Goal: Information Seeking & Learning: Learn about a topic

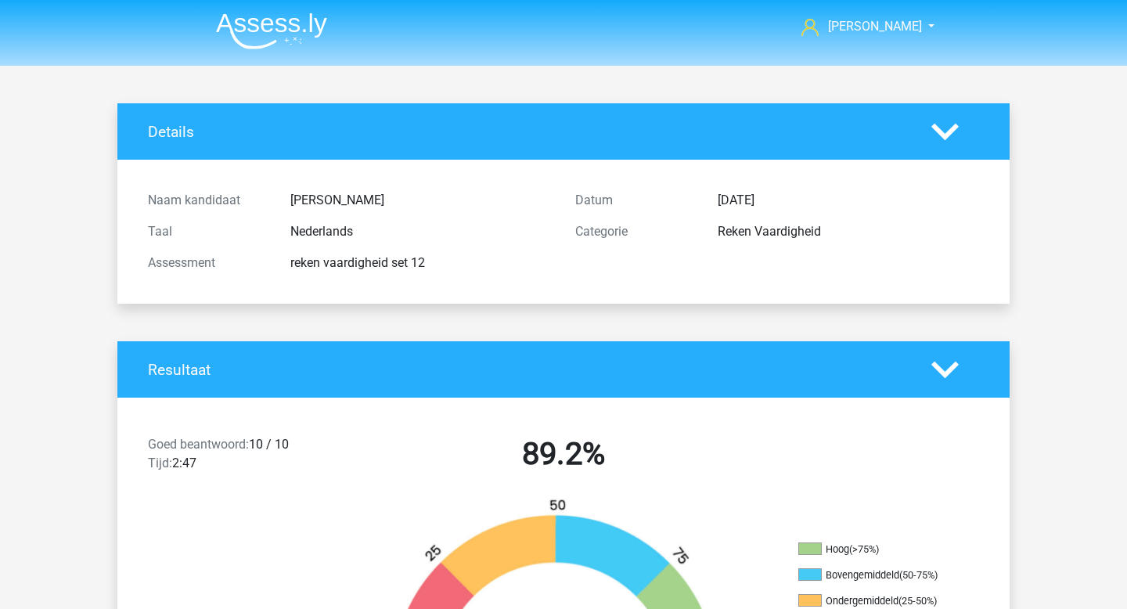
click at [278, 45] on img at bounding box center [271, 31] width 111 height 37
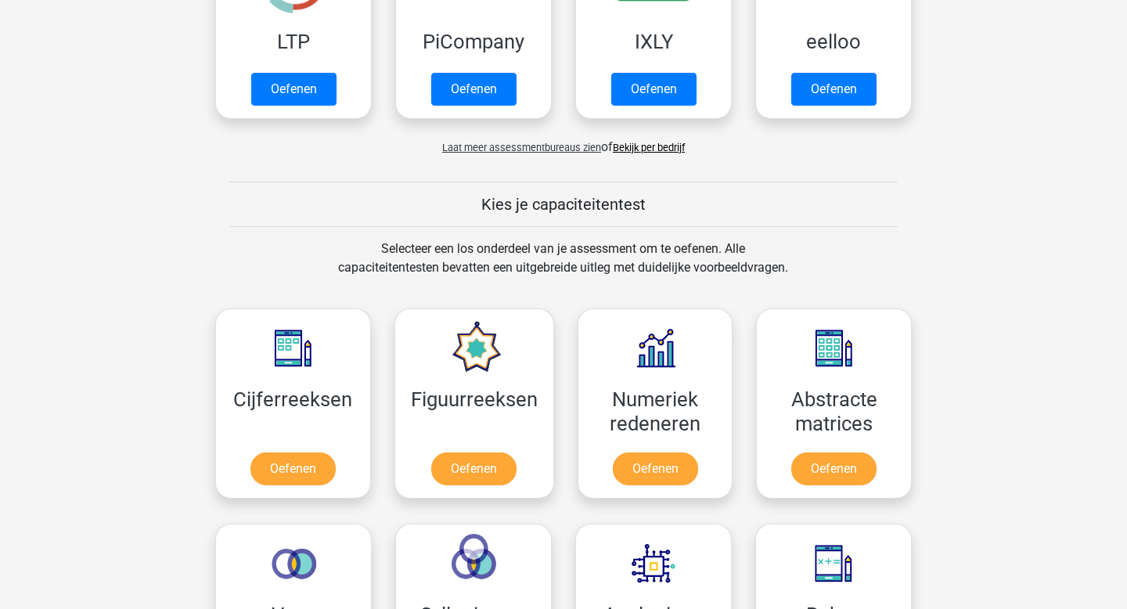
scroll to position [449, 0]
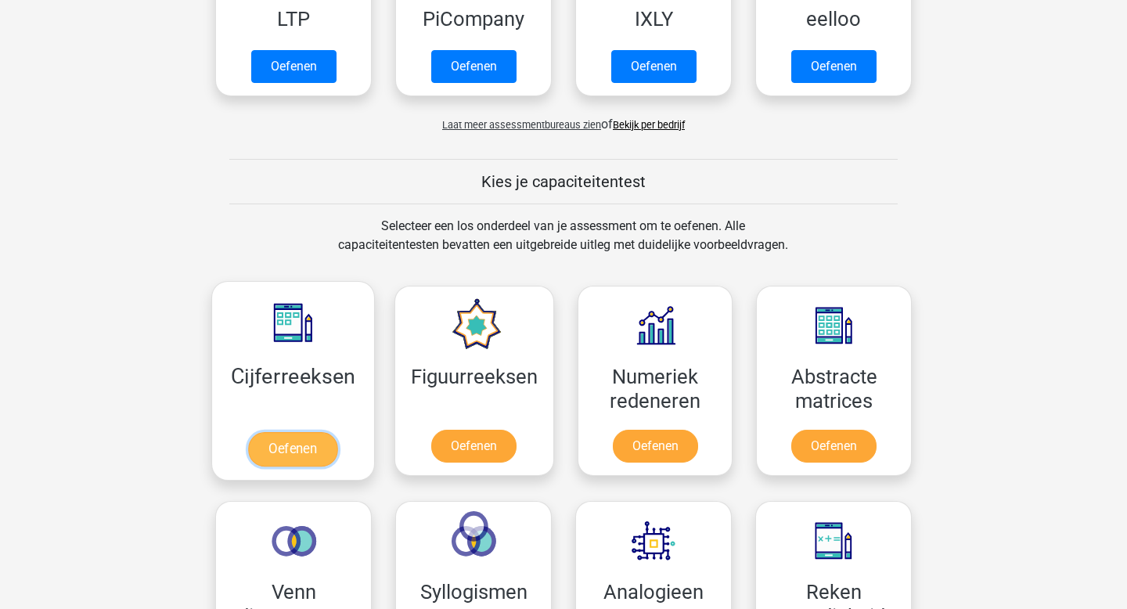
click at [309, 454] on link "Oefenen" at bounding box center [292, 449] width 89 height 34
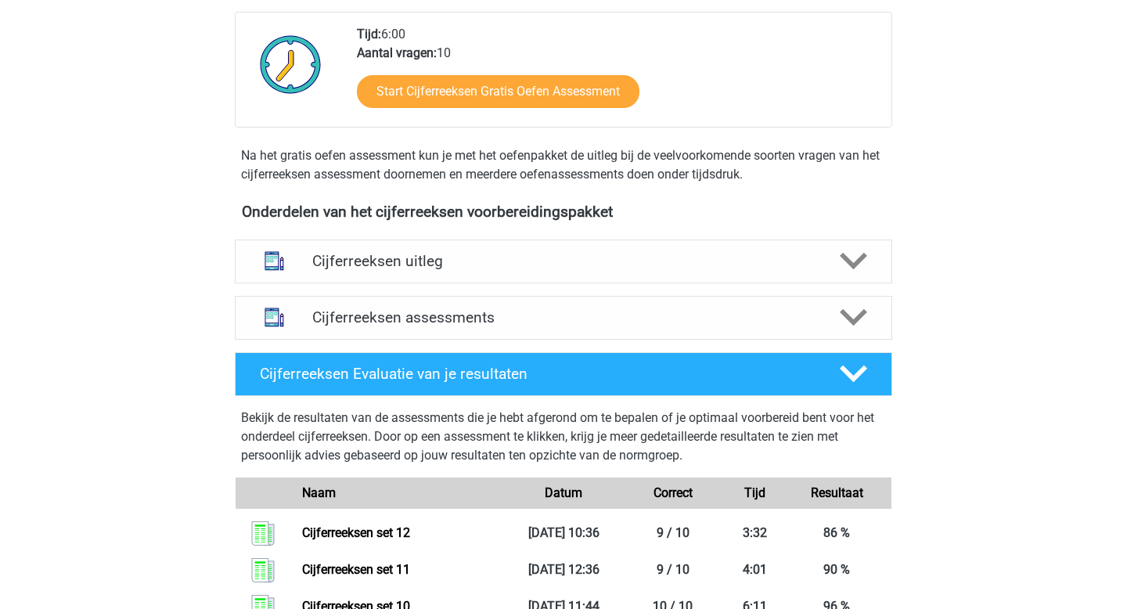
scroll to position [690, 0]
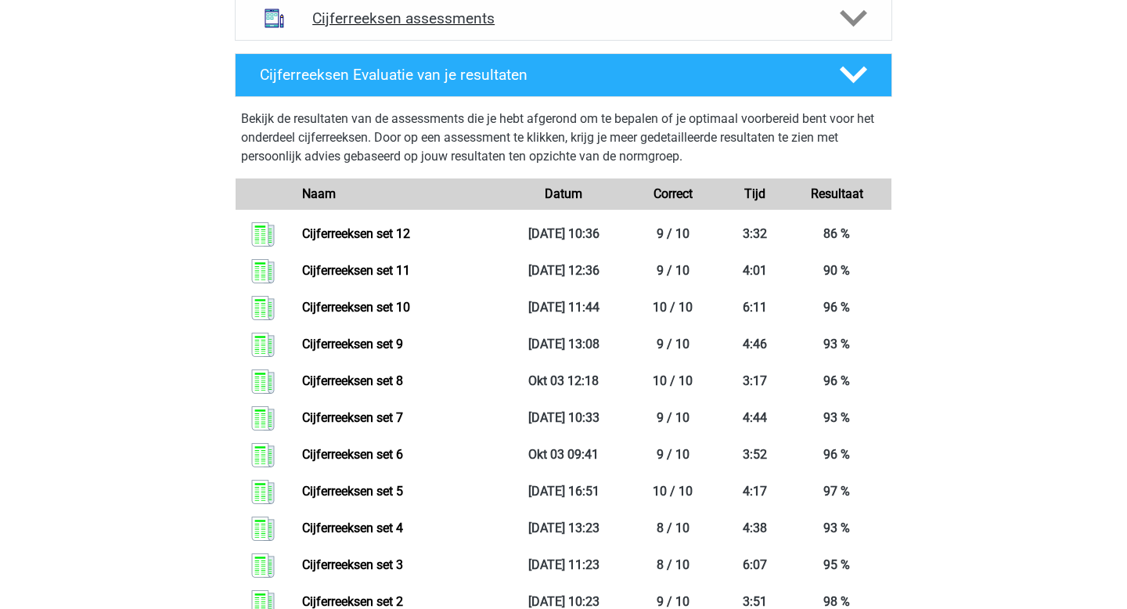
click at [415, 41] on div "Cijferreeksen assessments" at bounding box center [564, 19] width 658 height 44
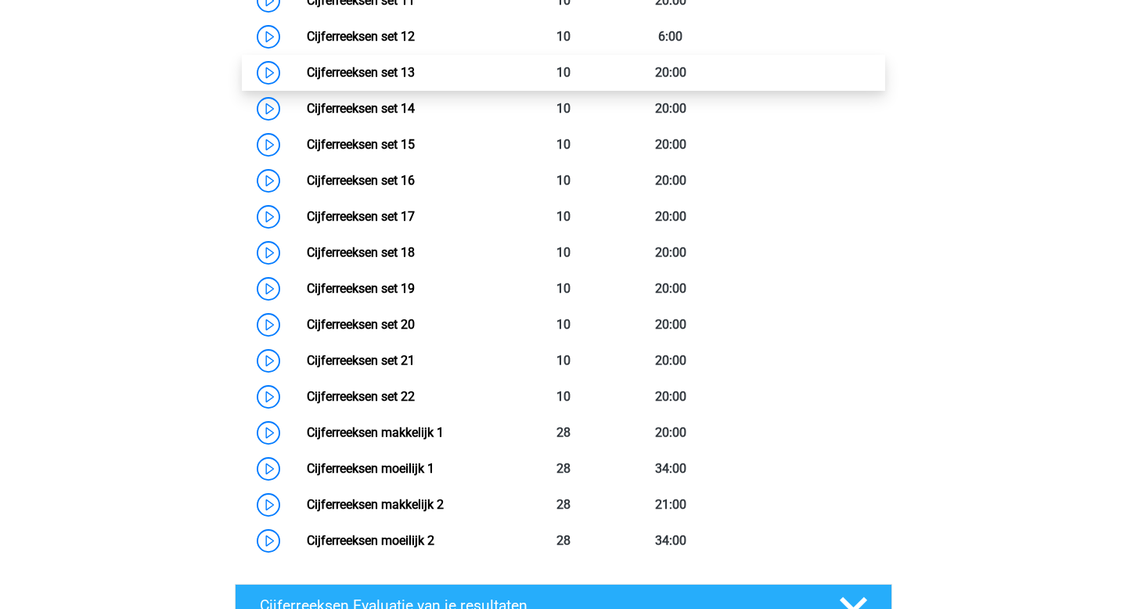
scroll to position [1237, 0]
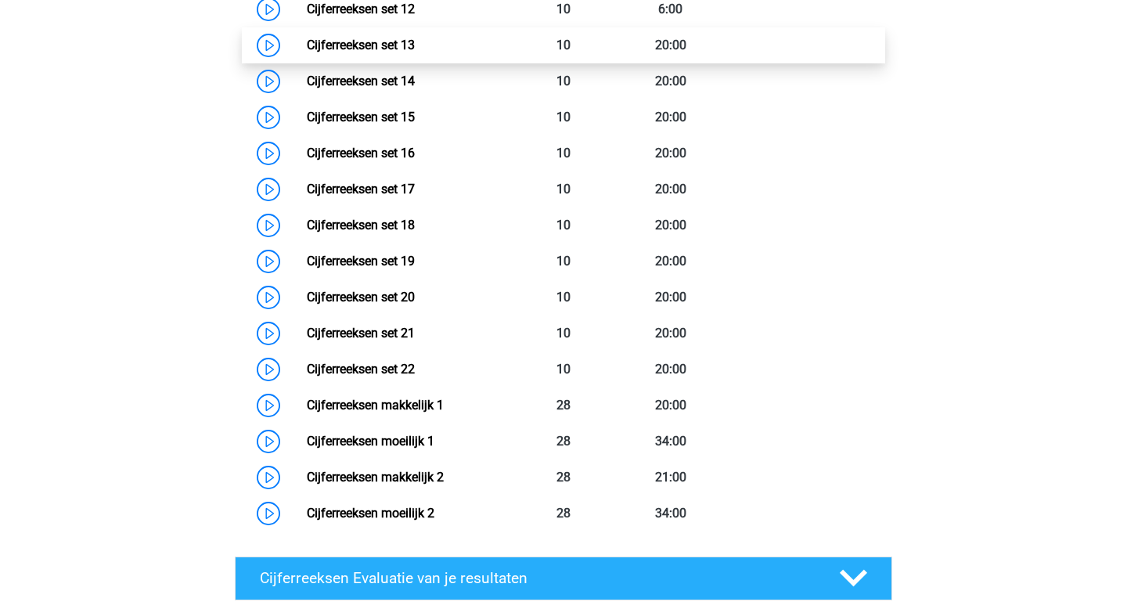
click at [415, 52] on link "Cijferreeksen set 13" at bounding box center [361, 45] width 108 height 15
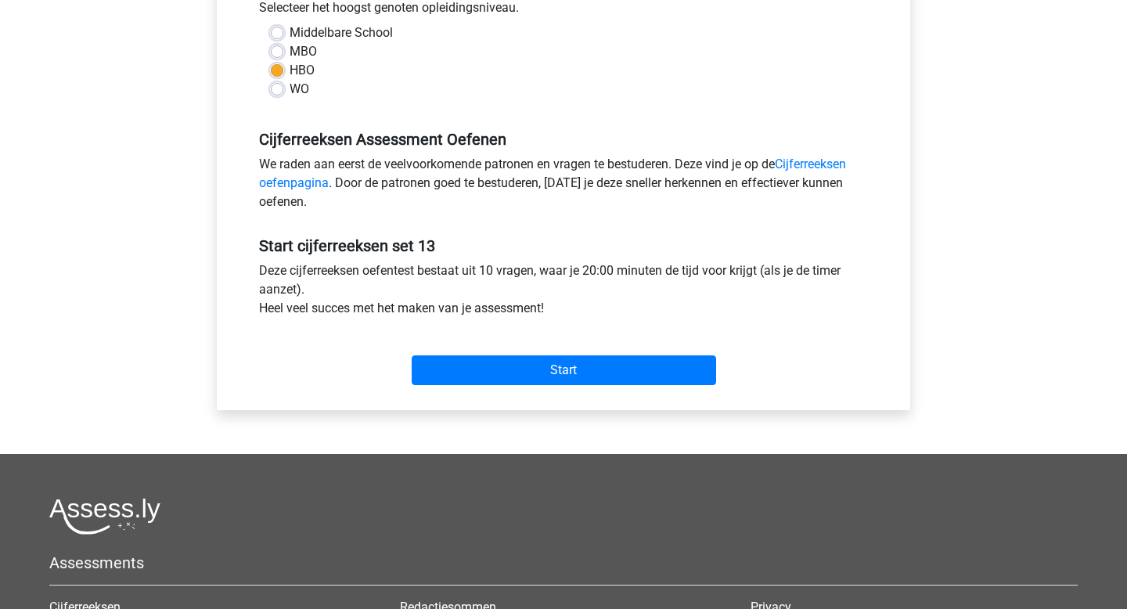
scroll to position [519, 0]
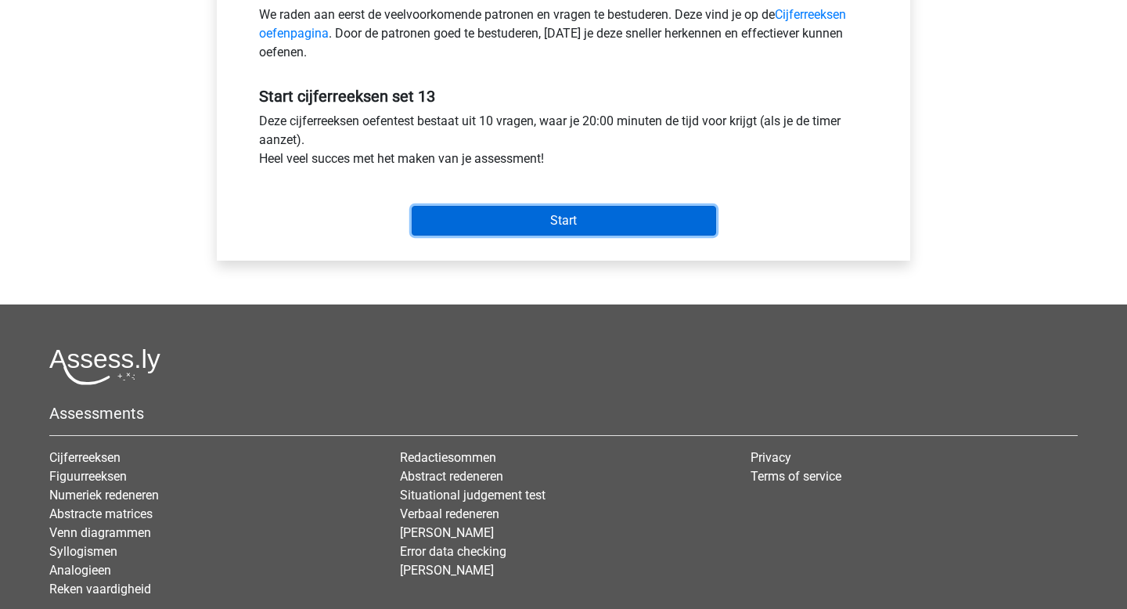
click at [568, 218] on input "Start" at bounding box center [564, 221] width 304 height 30
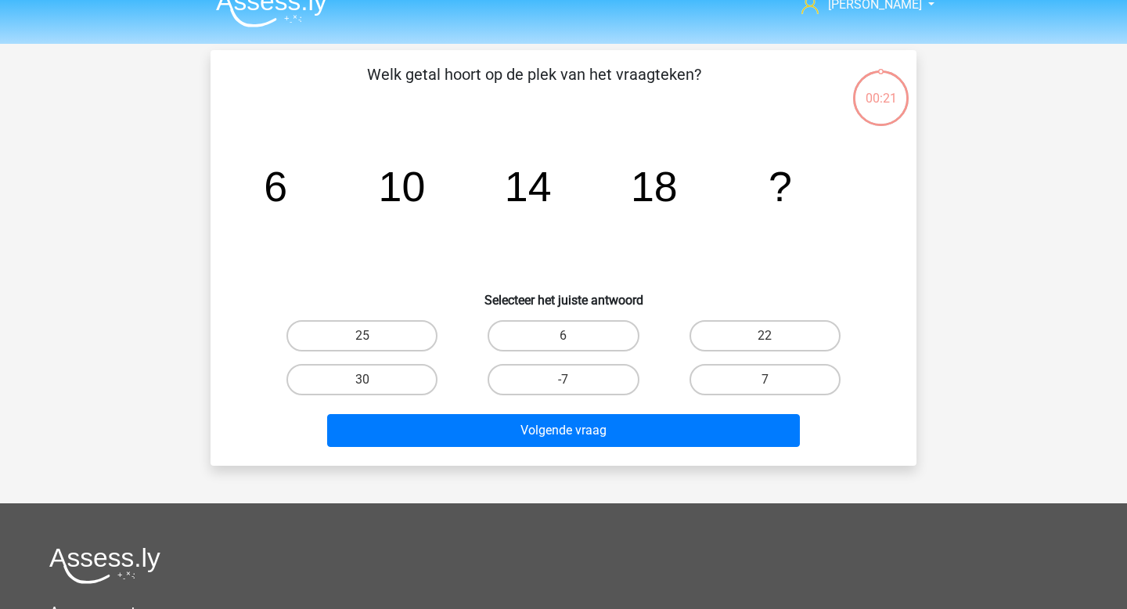
scroll to position [23, 0]
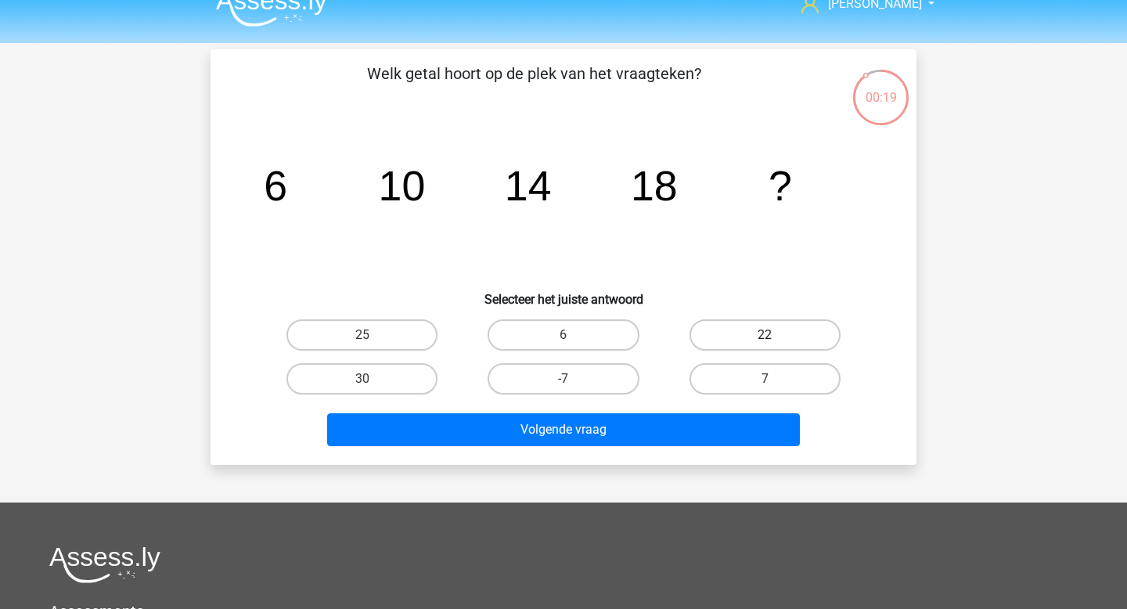
click at [798, 330] on label "22" at bounding box center [765, 334] width 151 height 31
click at [775, 335] on input "22" at bounding box center [770, 340] width 10 height 10
radio input "true"
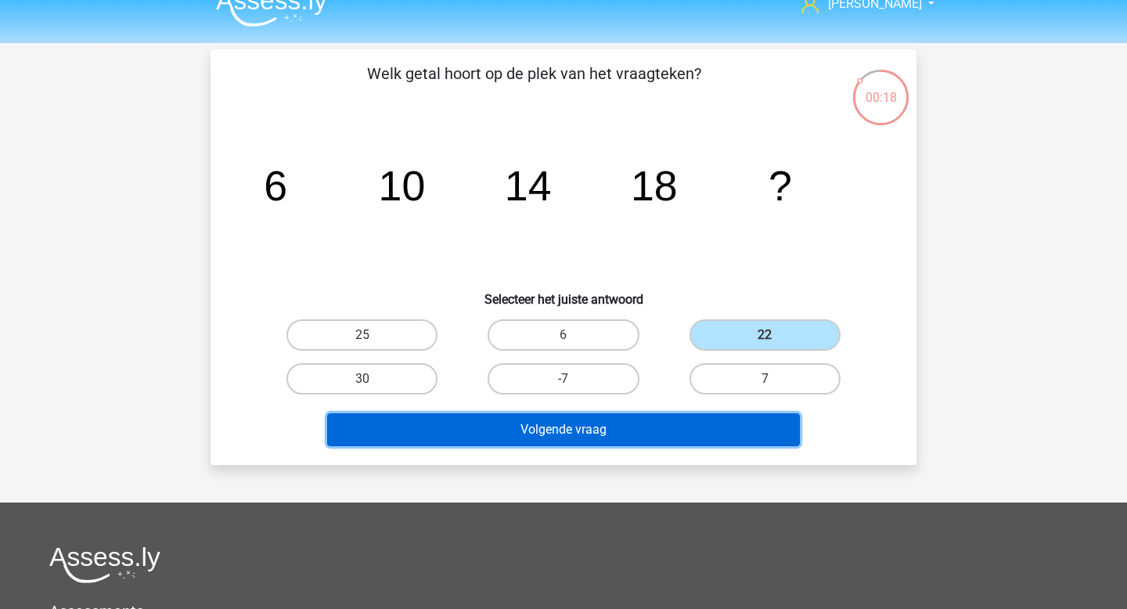
click at [607, 434] on button "Volgende vraag" at bounding box center [564, 429] width 474 height 33
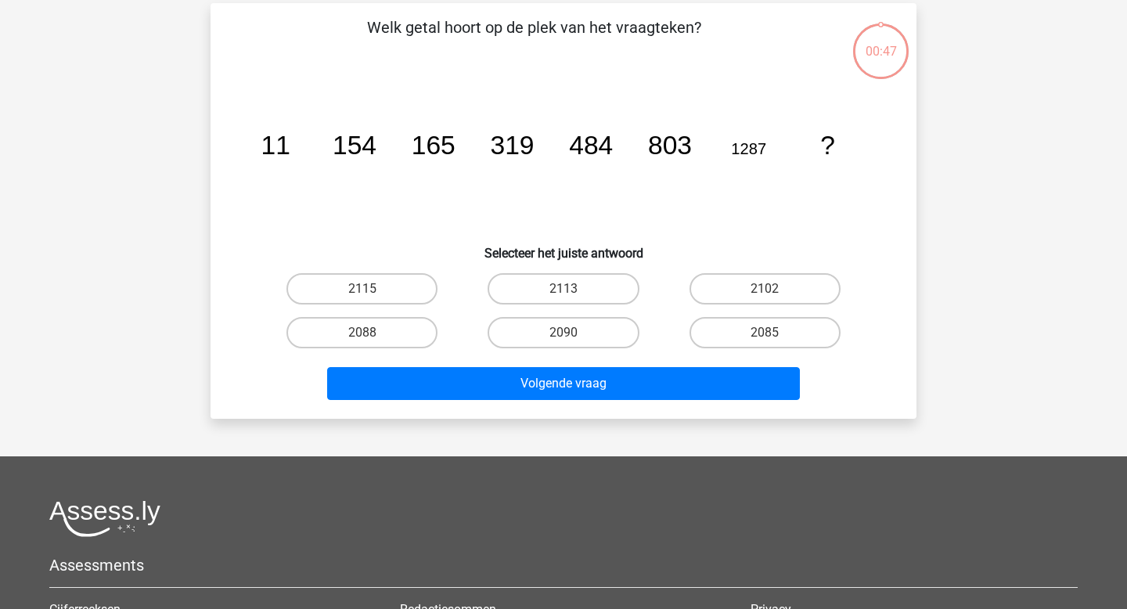
scroll to position [72, 0]
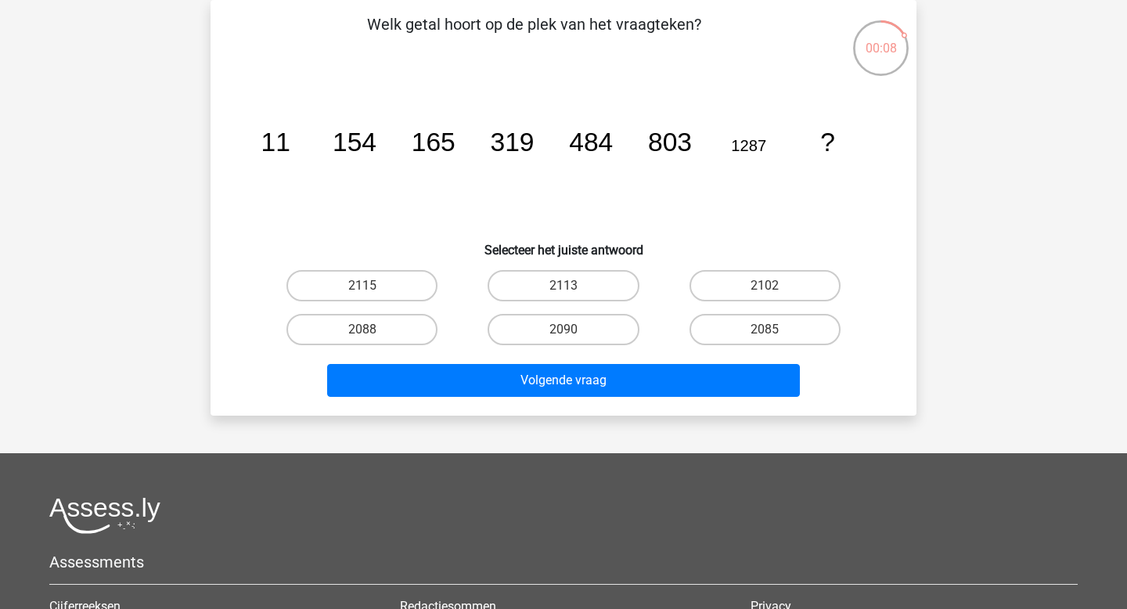
click at [567, 333] on input "2090" at bounding box center [569, 335] width 10 height 10
radio input "true"
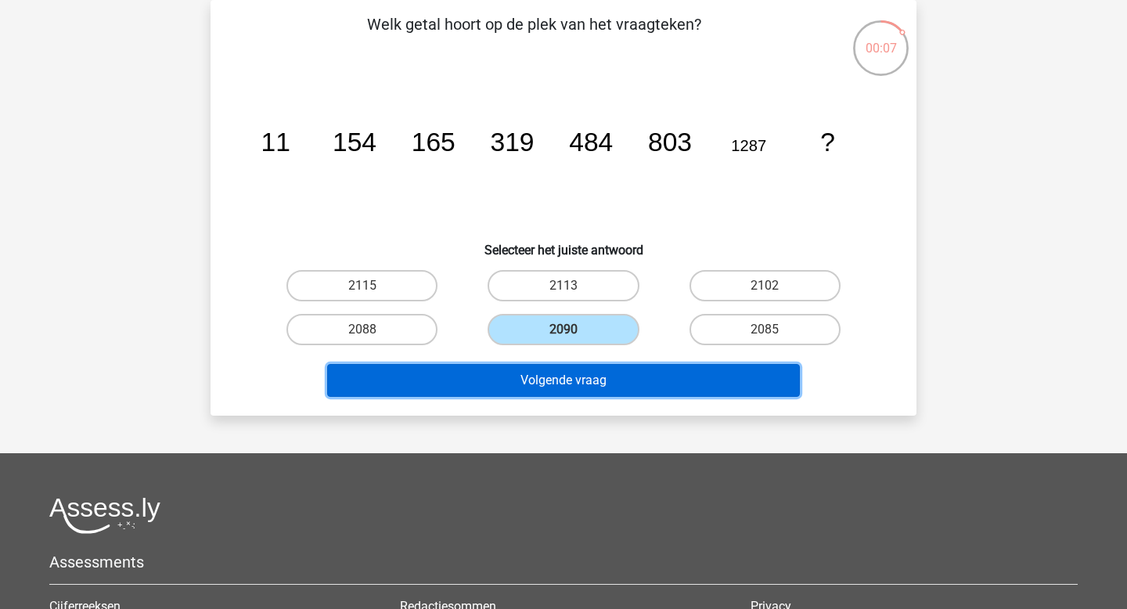
click at [549, 374] on button "Volgende vraag" at bounding box center [564, 380] width 474 height 33
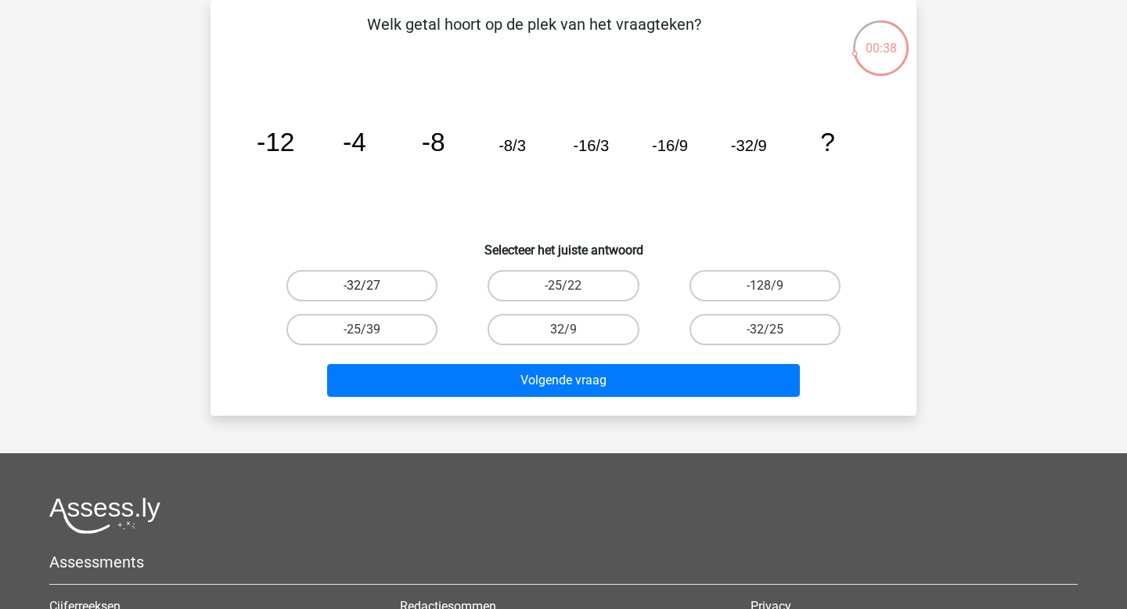
click at [398, 283] on label "-32/27" at bounding box center [361, 285] width 151 height 31
click at [373, 286] on input "-32/27" at bounding box center [367, 291] width 10 height 10
radio input "true"
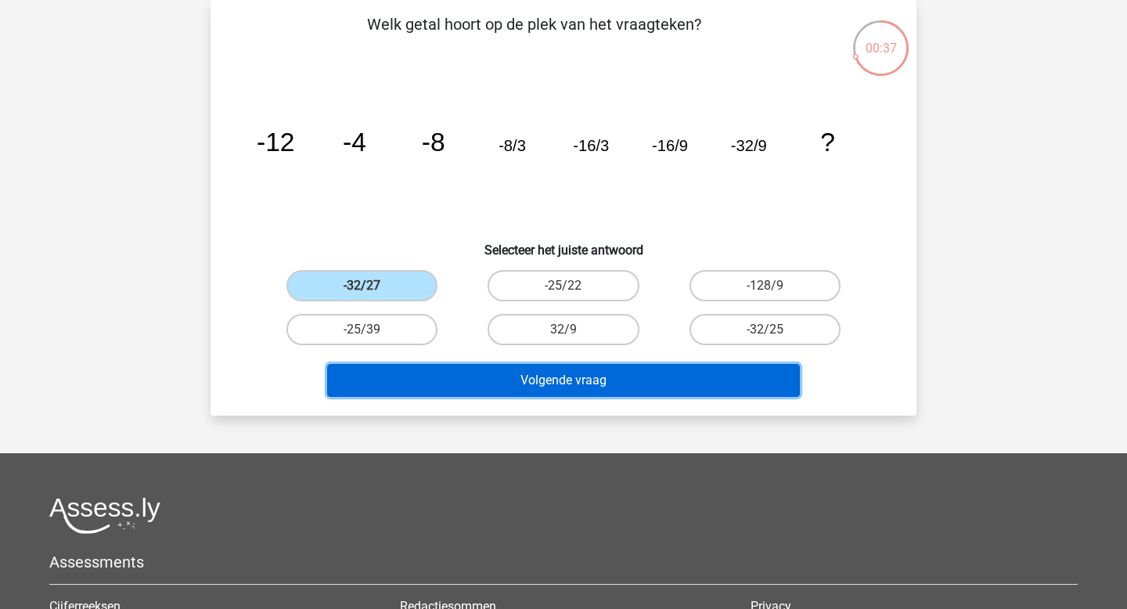
click at [533, 385] on button "Volgende vraag" at bounding box center [564, 380] width 474 height 33
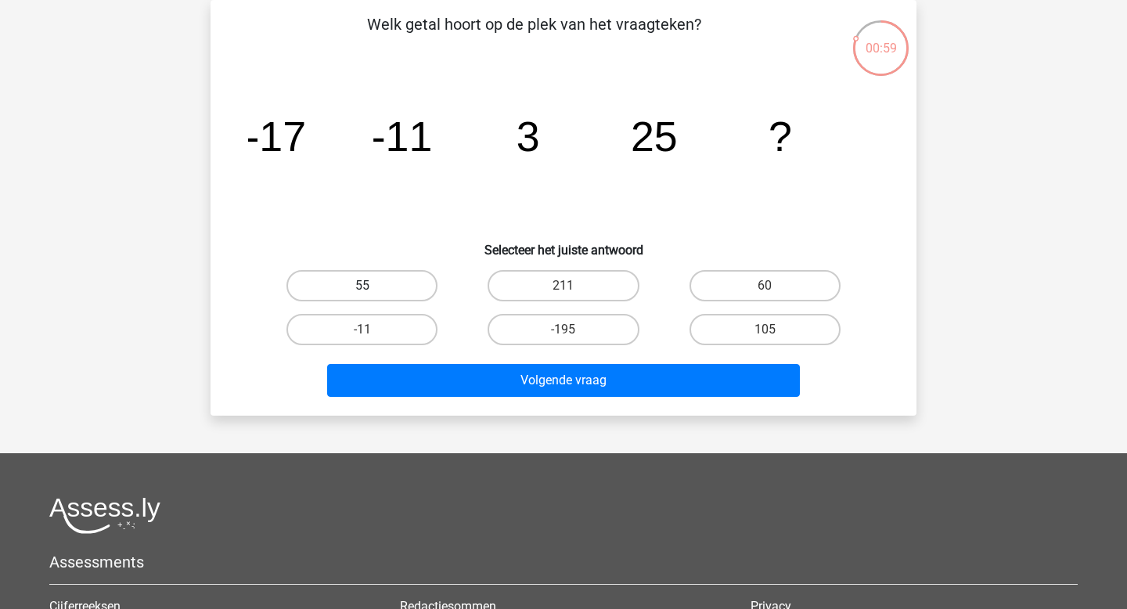
click at [395, 293] on label "55" at bounding box center [361, 285] width 151 height 31
click at [373, 293] on input "55" at bounding box center [367, 291] width 10 height 10
radio input "true"
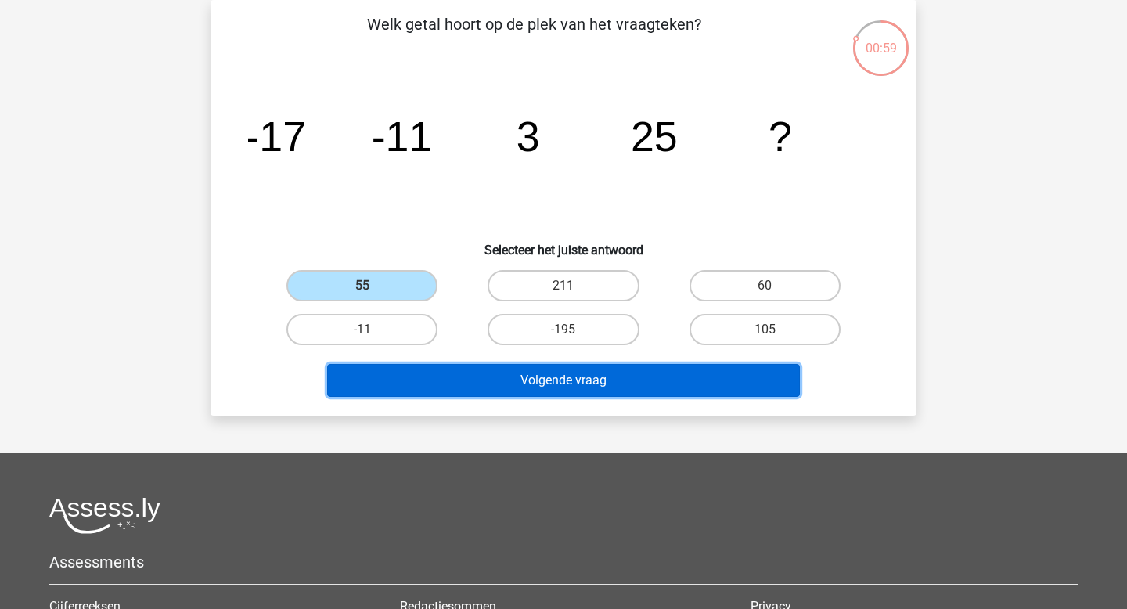
click at [466, 388] on button "Volgende vraag" at bounding box center [564, 380] width 474 height 33
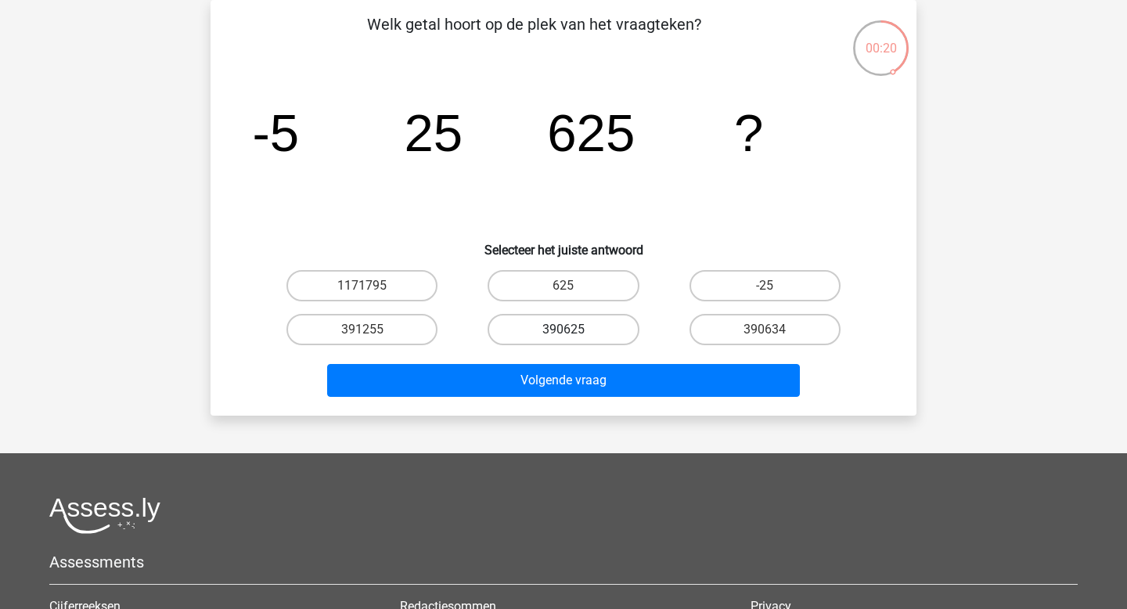
click at [574, 337] on label "390625" at bounding box center [563, 329] width 151 height 31
click at [574, 337] on input "390625" at bounding box center [569, 335] width 10 height 10
radio input "true"
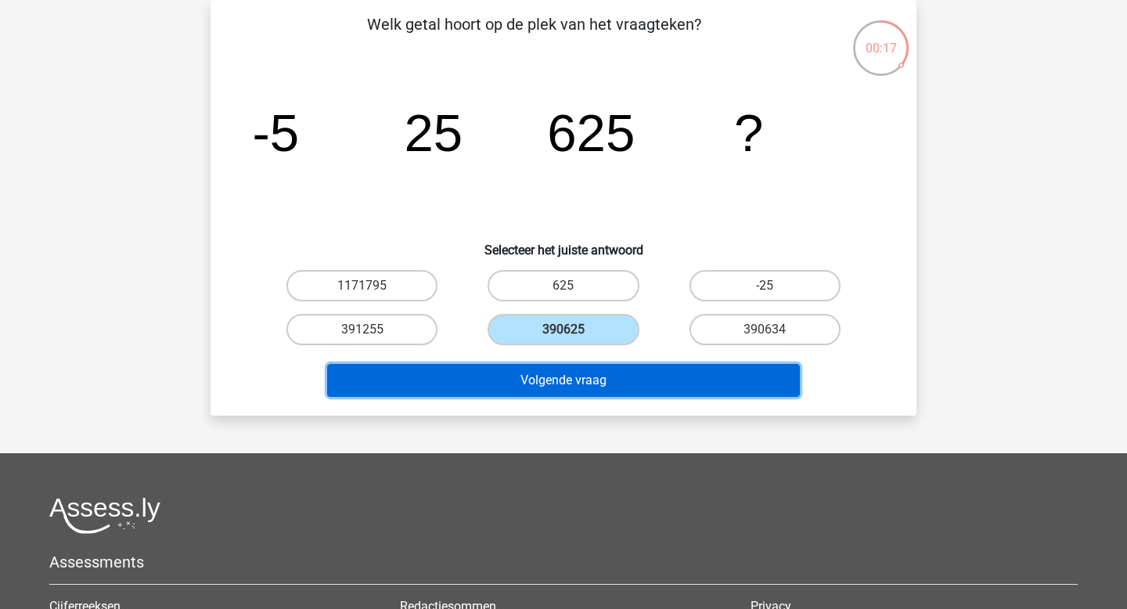
click at [560, 381] on button "Volgende vraag" at bounding box center [564, 380] width 474 height 33
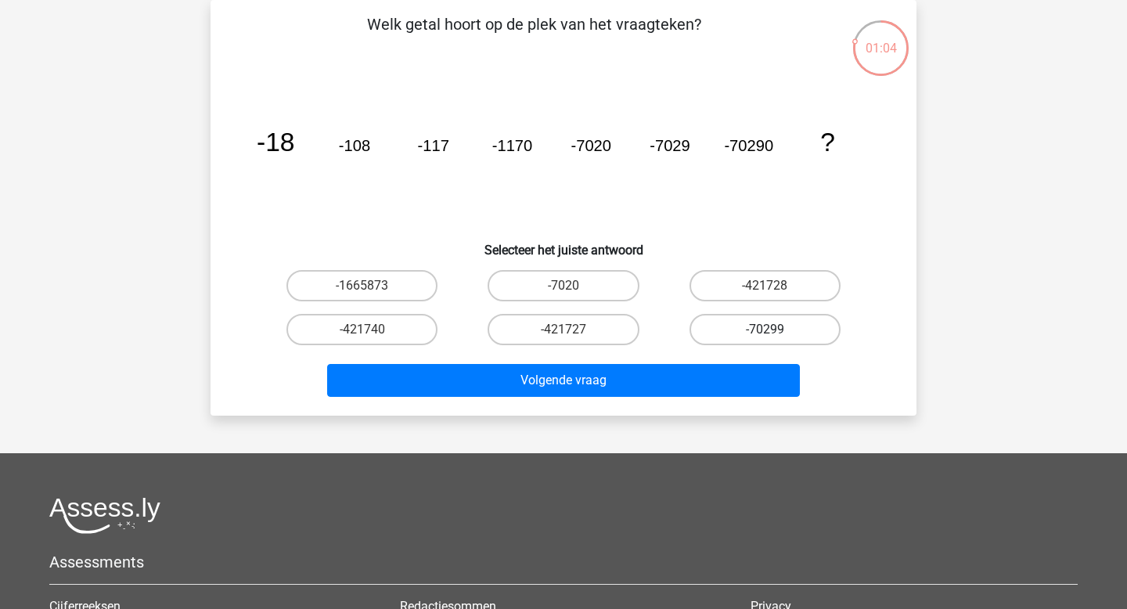
click at [740, 335] on label "-70299" at bounding box center [765, 329] width 151 height 31
click at [765, 335] on input "-70299" at bounding box center [770, 335] width 10 height 10
radio input "true"
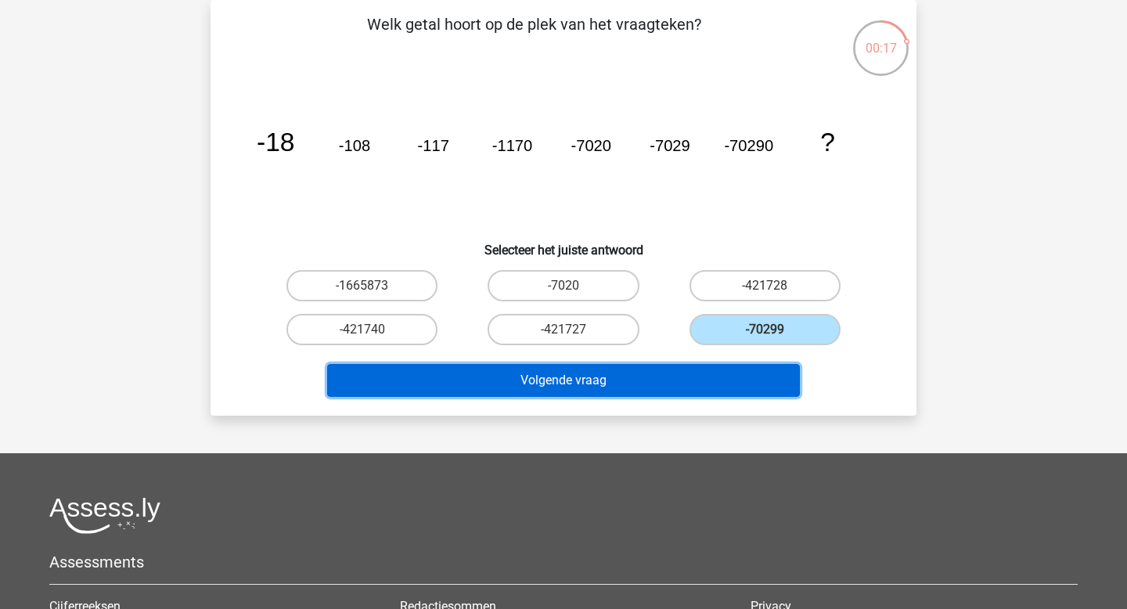
click at [685, 373] on button "Volgende vraag" at bounding box center [564, 380] width 474 height 33
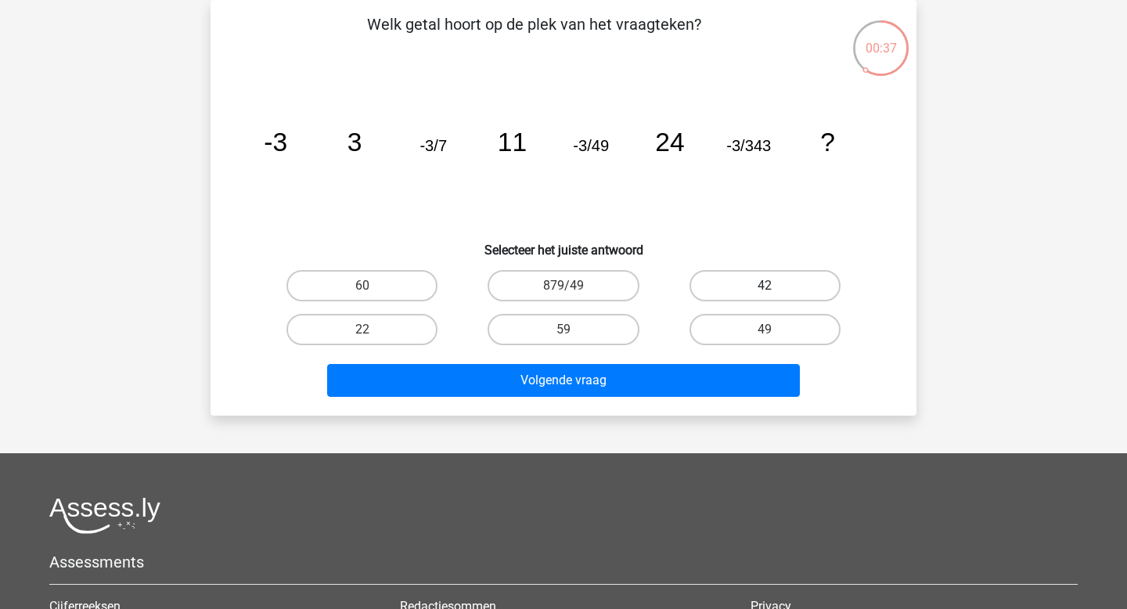
click at [762, 289] on label "42" at bounding box center [765, 285] width 151 height 31
click at [765, 289] on input "42" at bounding box center [770, 291] width 10 height 10
radio input "true"
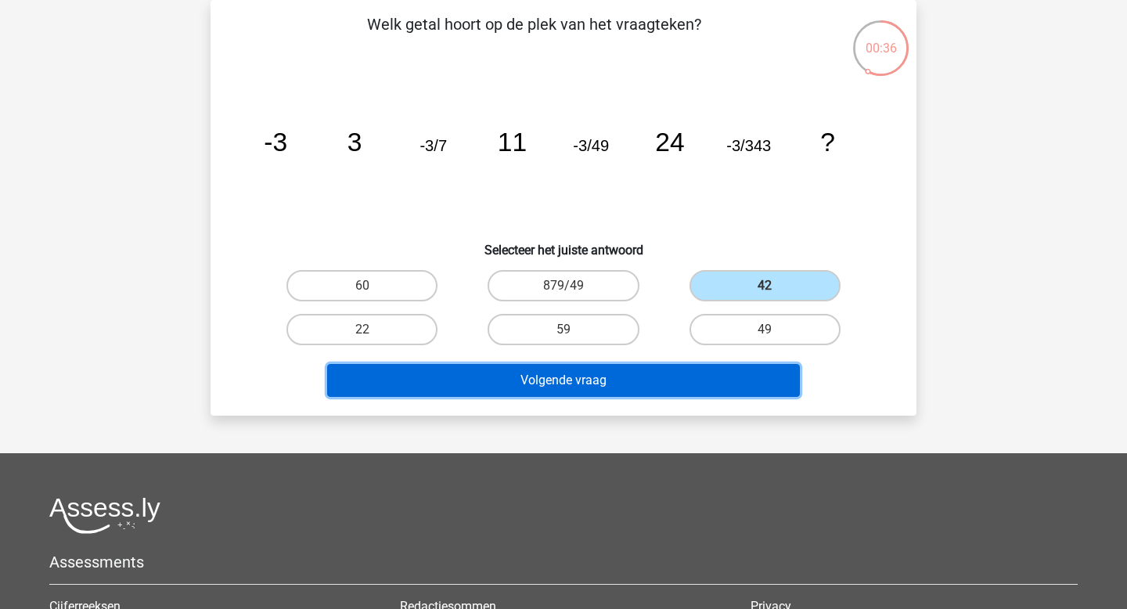
click at [612, 376] on button "Volgende vraag" at bounding box center [564, 380] width 474 height 33
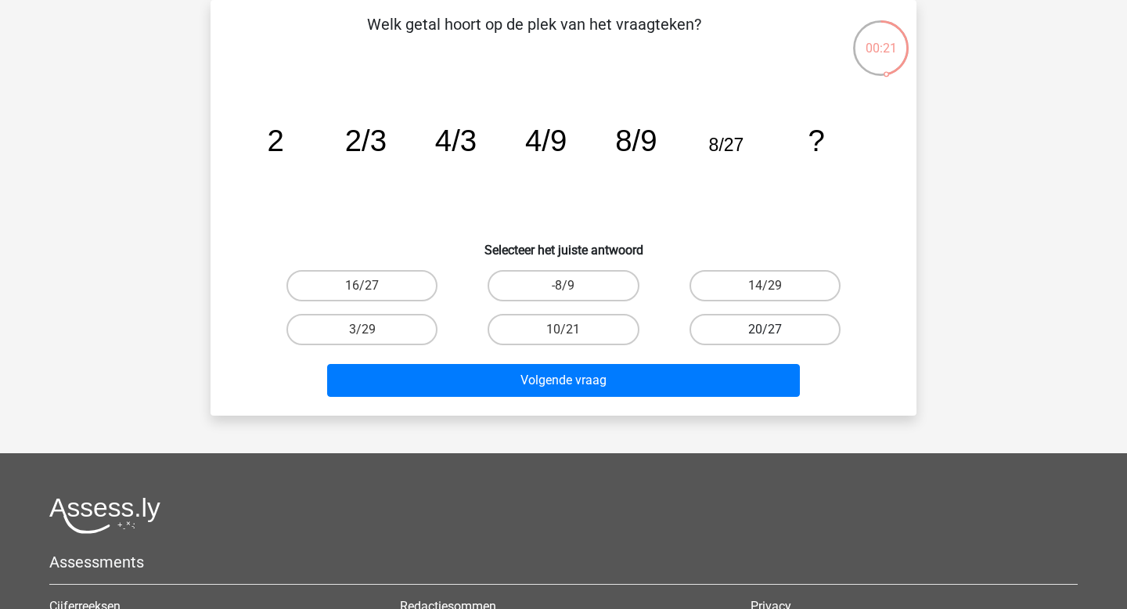
click at [730, 336] on label "20/27" at bounding box center [765, 329] width 151 height 31
click at [765, 336] on input "20/27" at bounding box center [770, 335] width 10 height 10
radio input "true"
click at [354, 282] on label "16/27" at bounding box center [361, 285] width 151 height 31
click at [362, 286] on input "16/27" at bounding box center [367, 291] width 10 height 10
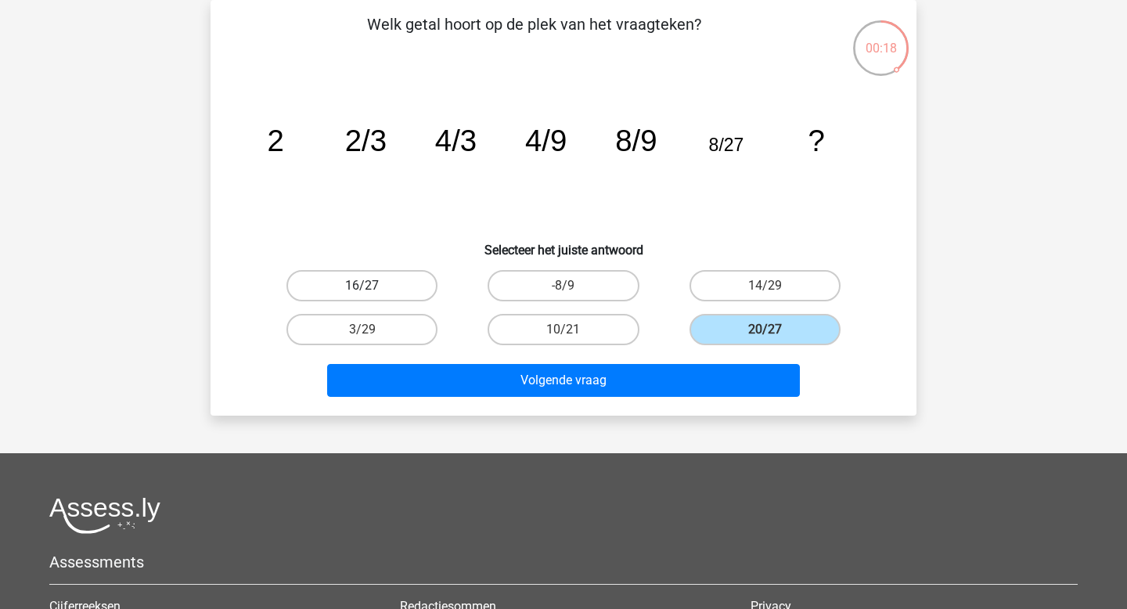
radio input "true"
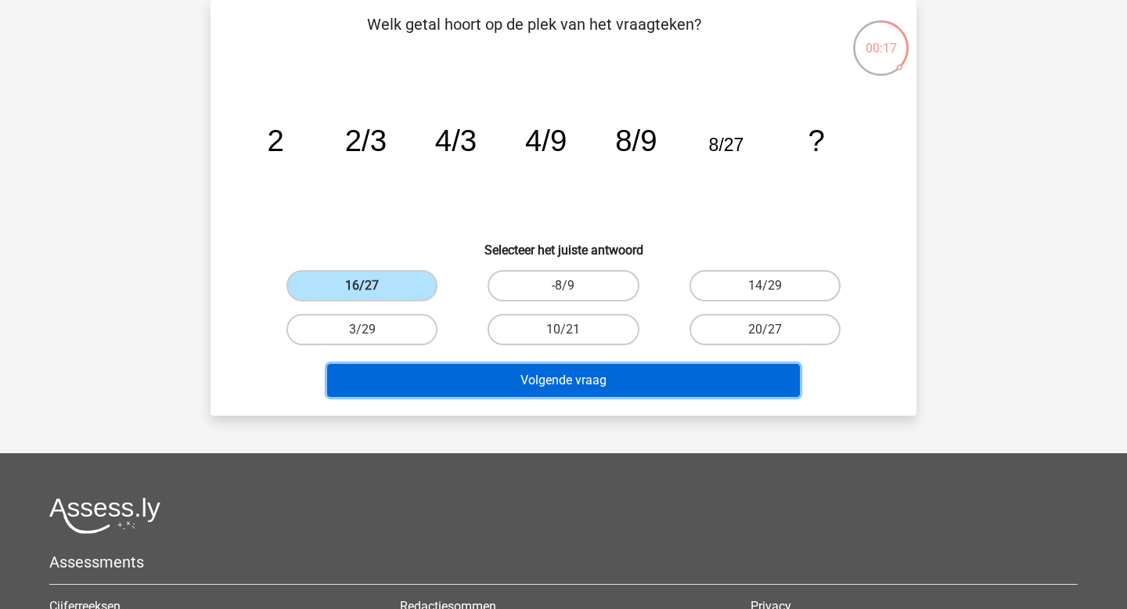
click at [423, 382] on button "Volgende vraag" at bounding box center [564, 380] width 474 height 33
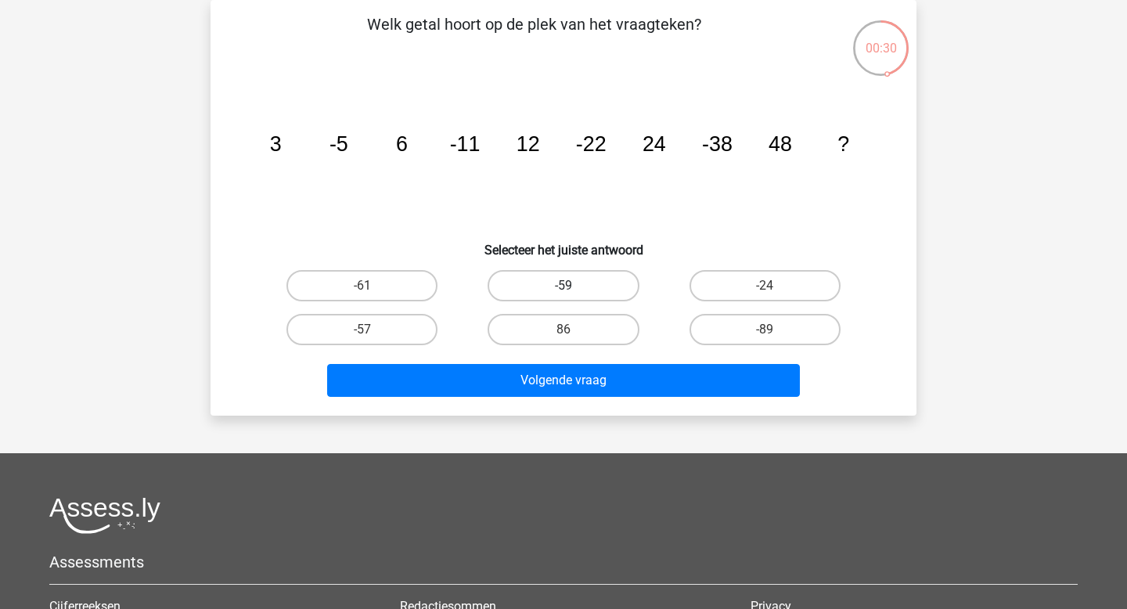
click at [571, 283] on label "-59" at bounding box center [563, 285] width 151 height 31
click at [571, 286] on input "-59" at bounding box center [569, 291] width 10 height 10
radio input "true"
click at [533, 359] on div "Volgende vraag" at bounding box center [564, 377] width 656 height 52
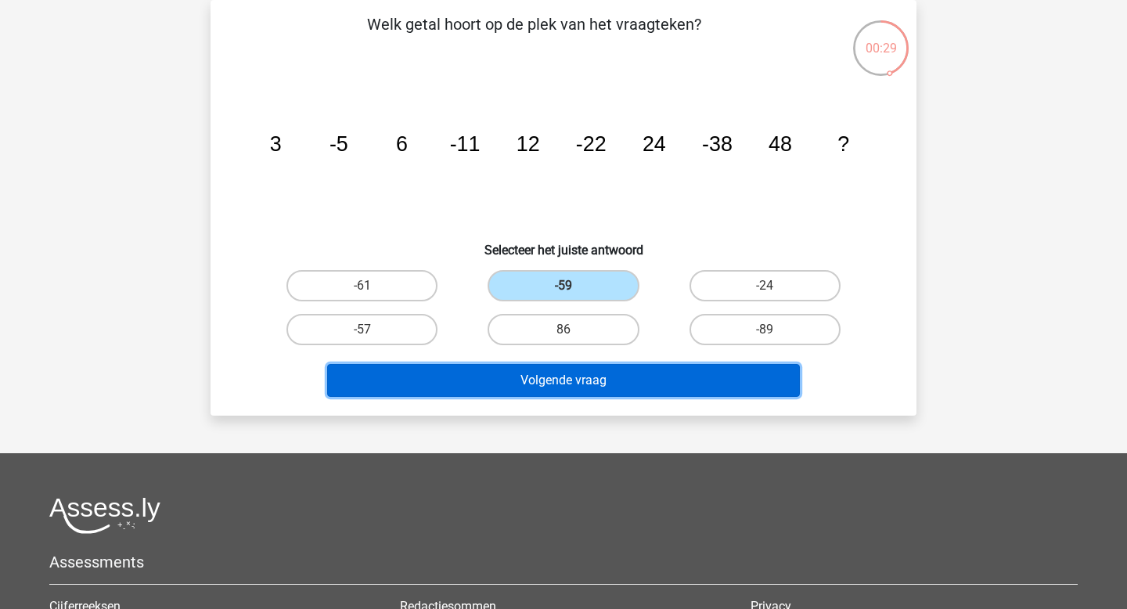
click at [531, 372] on button "Volgende vraag" at bounding box center [564, 380] width 474 height 33
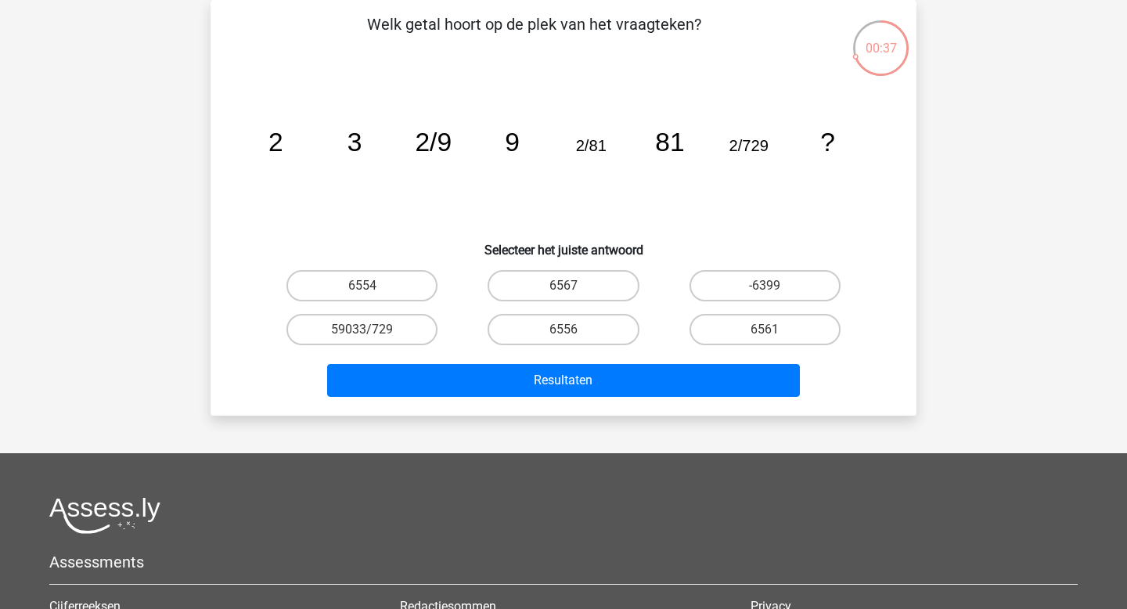
click at [810, 301] on div "-6399" at bounding box center [765, 286] width 201 height 44
click at [794, 293] on label "-6399" at bounding box center [765, 285] width 151 height 31
click at [775, 293] on input "-6399" at bounding box center [770, 291] width 10 height 10
radio input "true"
click at [729, 343] on label "6561" at bounding box center [765, 329] width 151 height 31
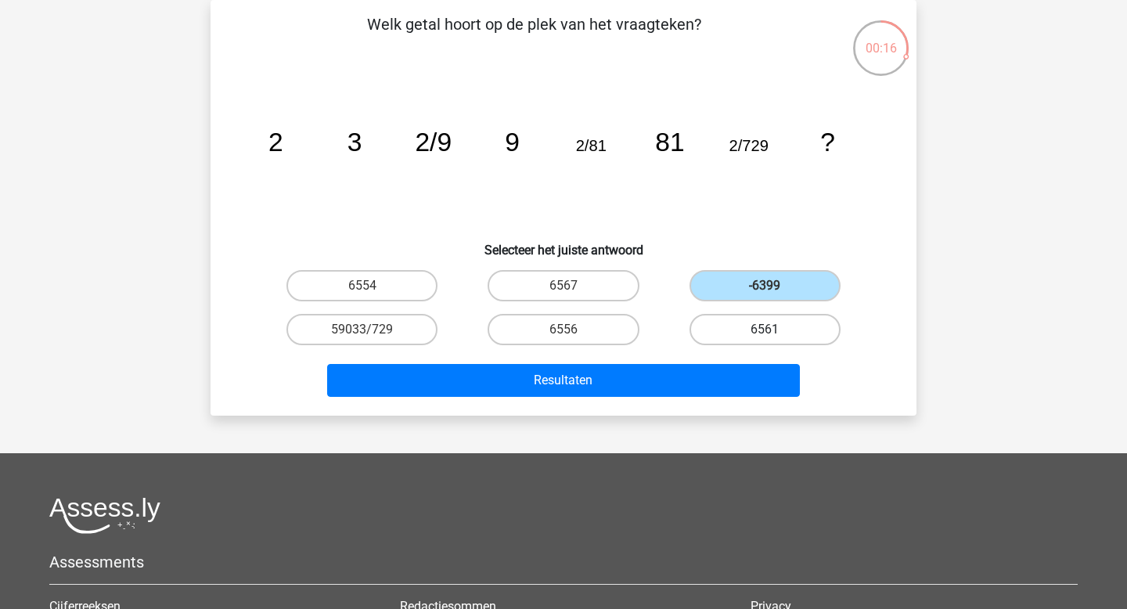
click at [765, 340] on input "6561" at bounding box center [770, 335] width 10 height 10
radio input "true"
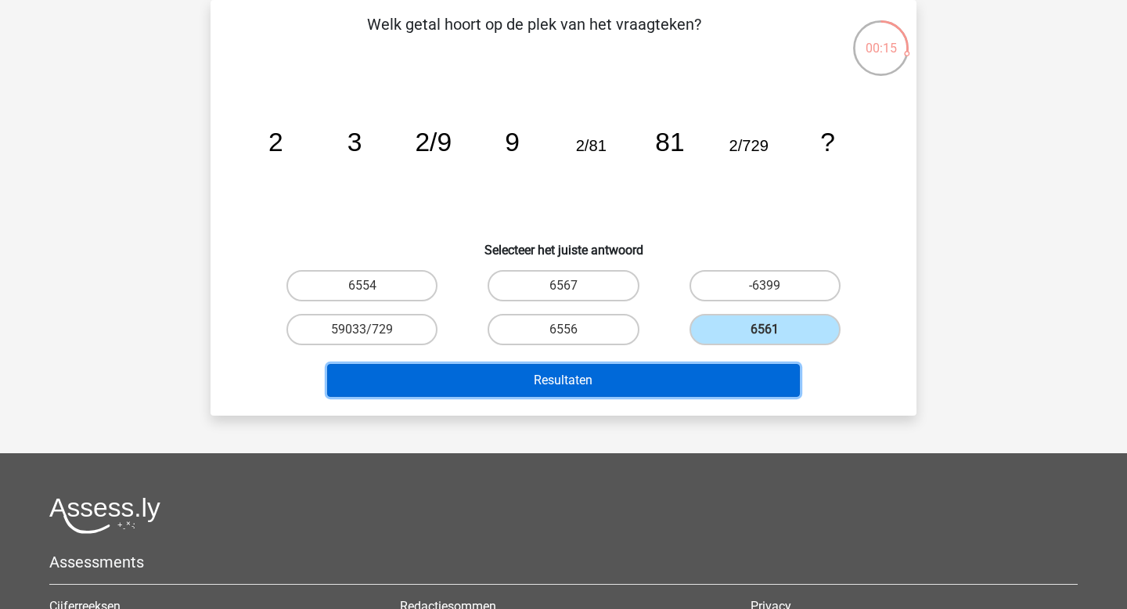
click at [654, 380] on button "Resultaten" at bounding box center [564, 380] width 474 height 33
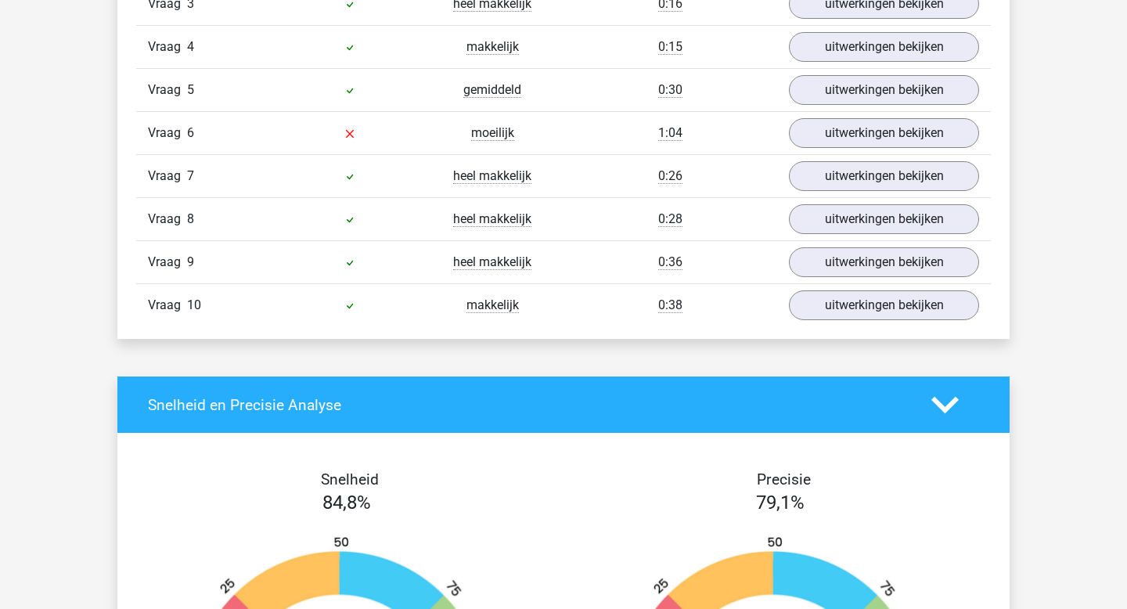
scroll to position [1183, 0]
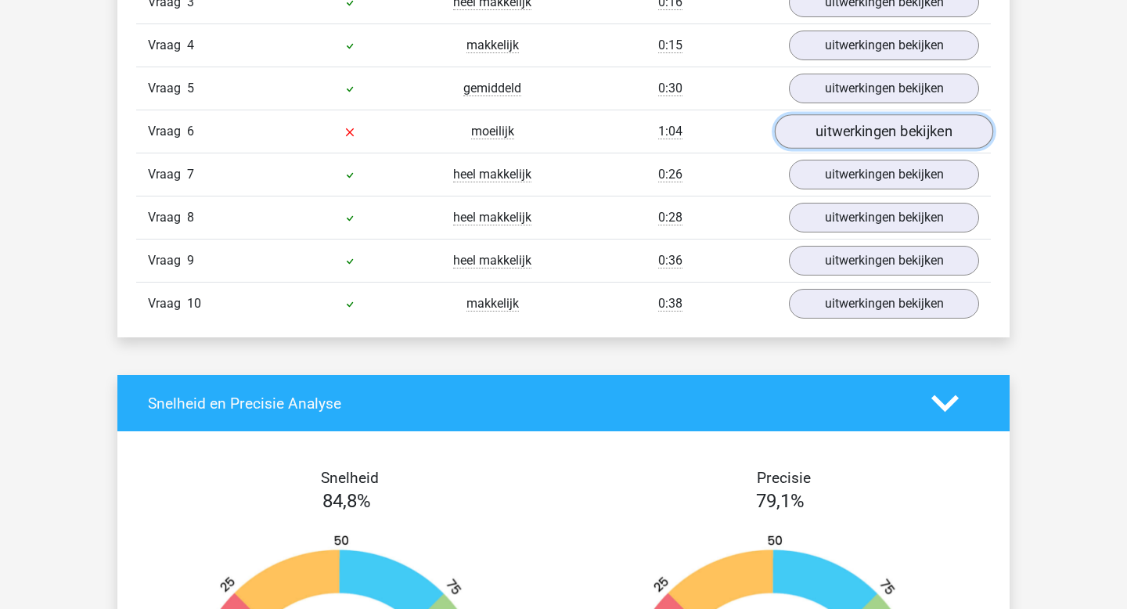
click at [856, 140] on link "uitwerkingen bekijken" at bounding box center [884, 132] width 218 height 34
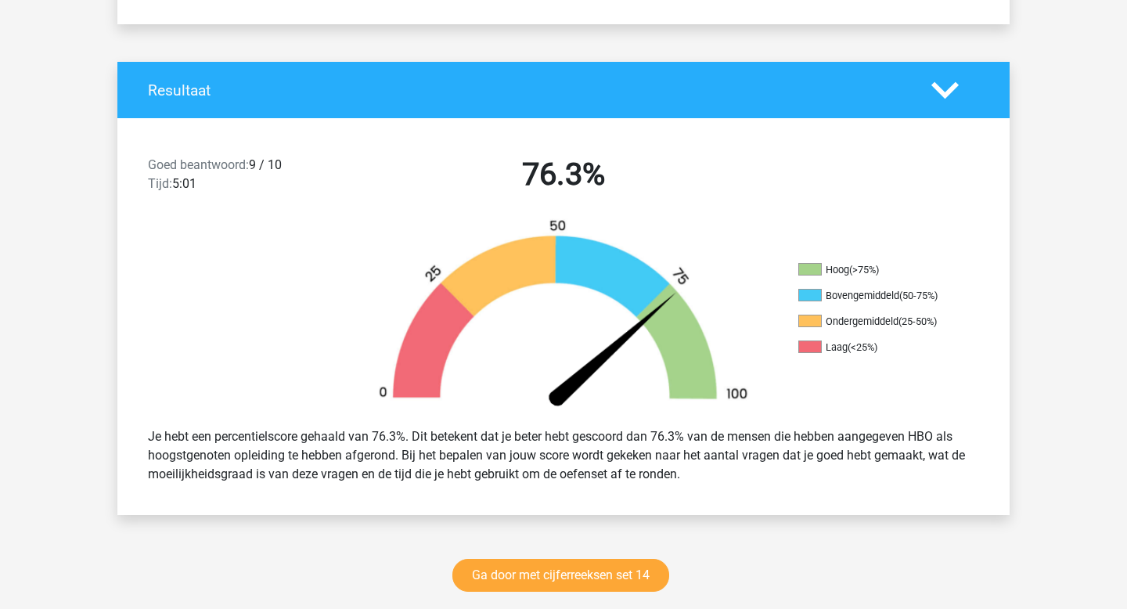
scroll to position [0, 0]
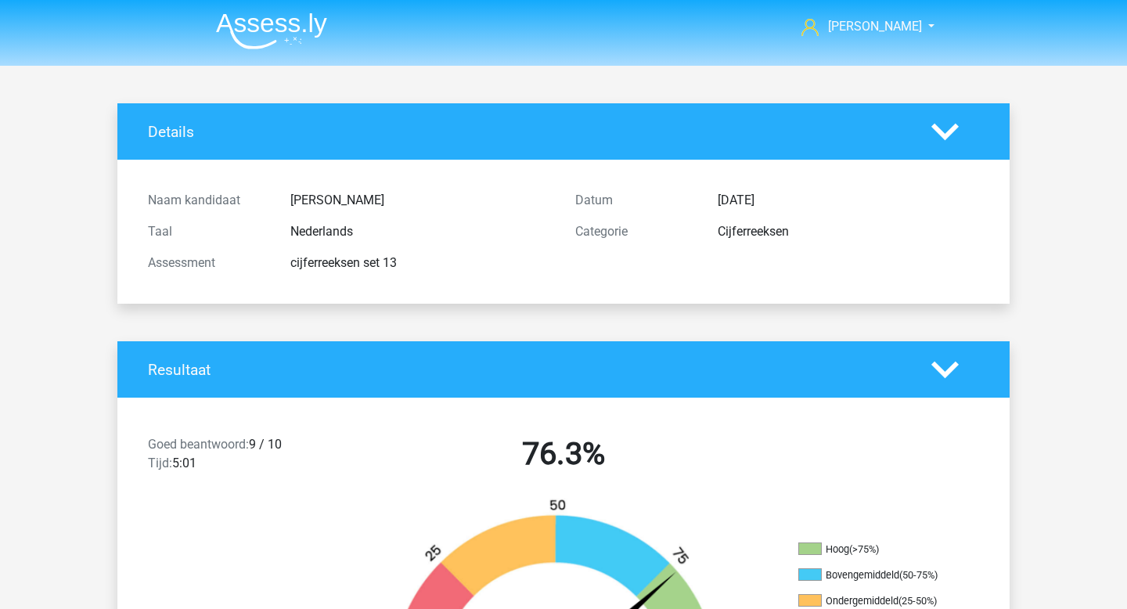
click at [292, 31] on img at bounding box center [271, 31] width 111 height 37
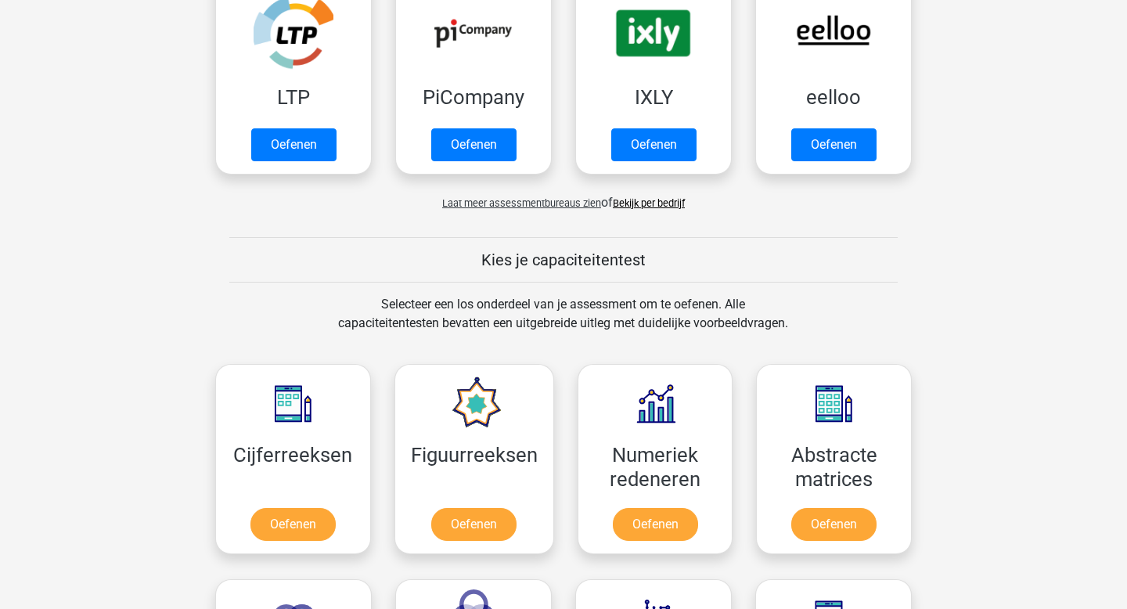
scroll to position [425, 0]
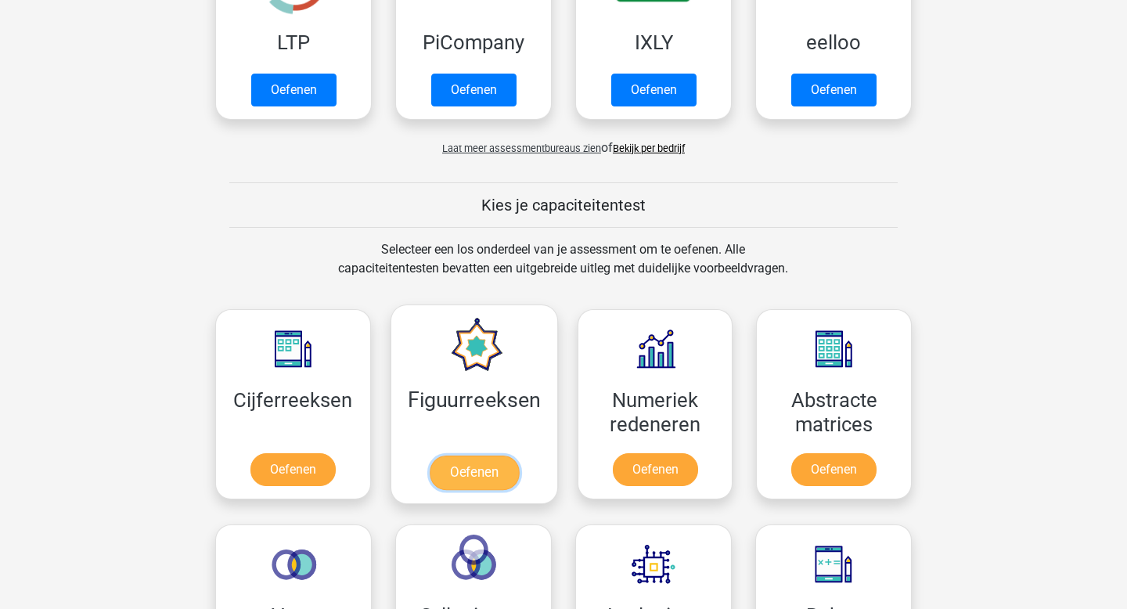
click at [477, 479] on link "Oefenen" at bounding box center [473, 473] width 89 height 34
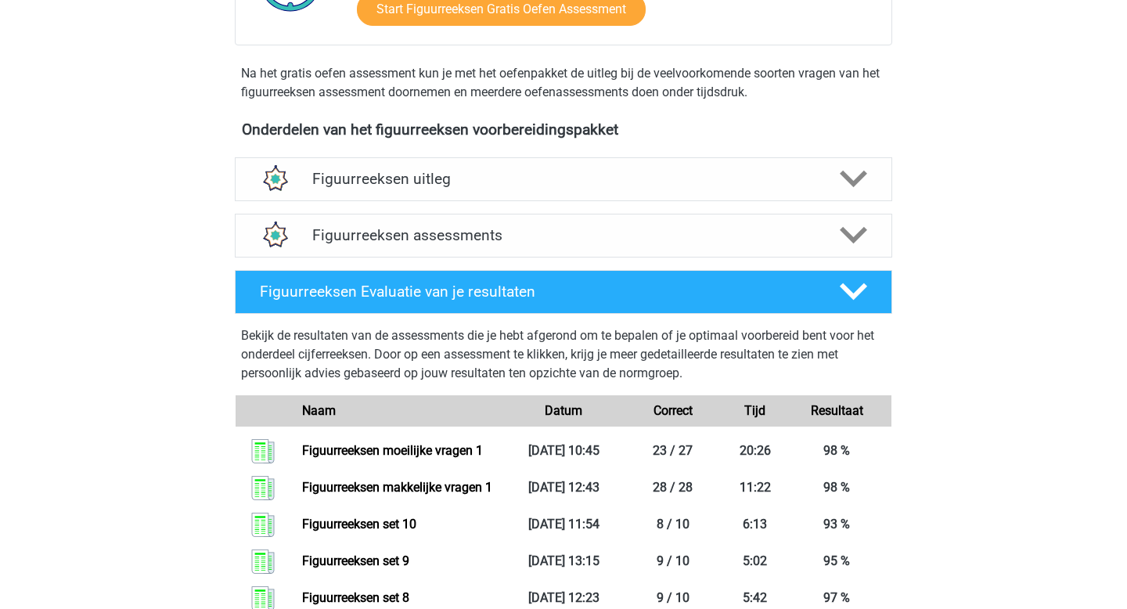
scroll to position [485, 0]
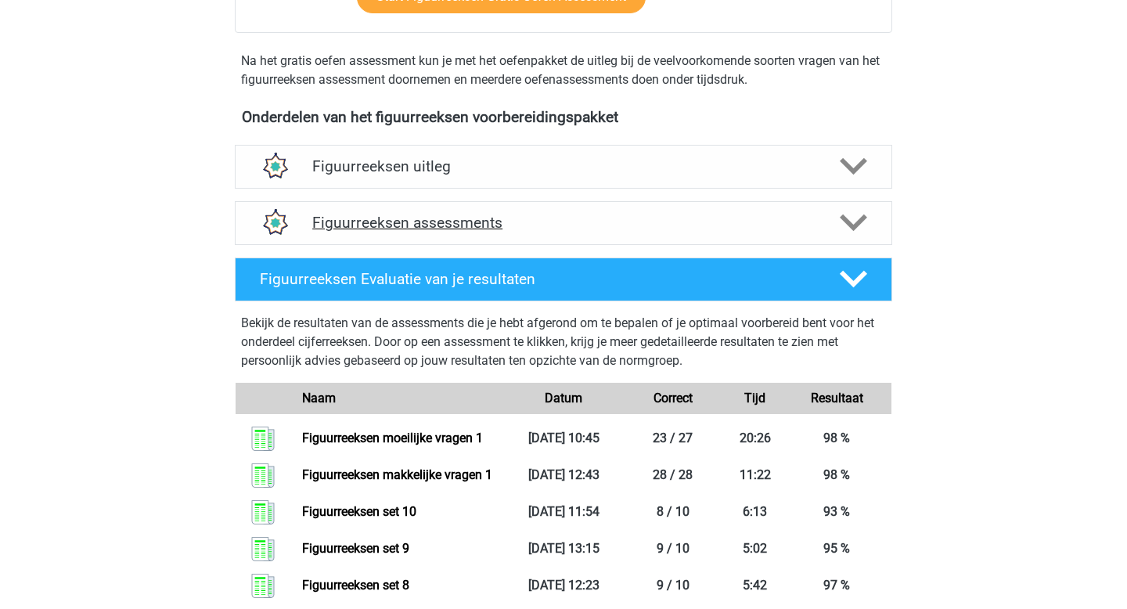
click at [443, 225] on h4 "Figuurreeksen assessments" at bounding box center [563, 223] width 503 height 18
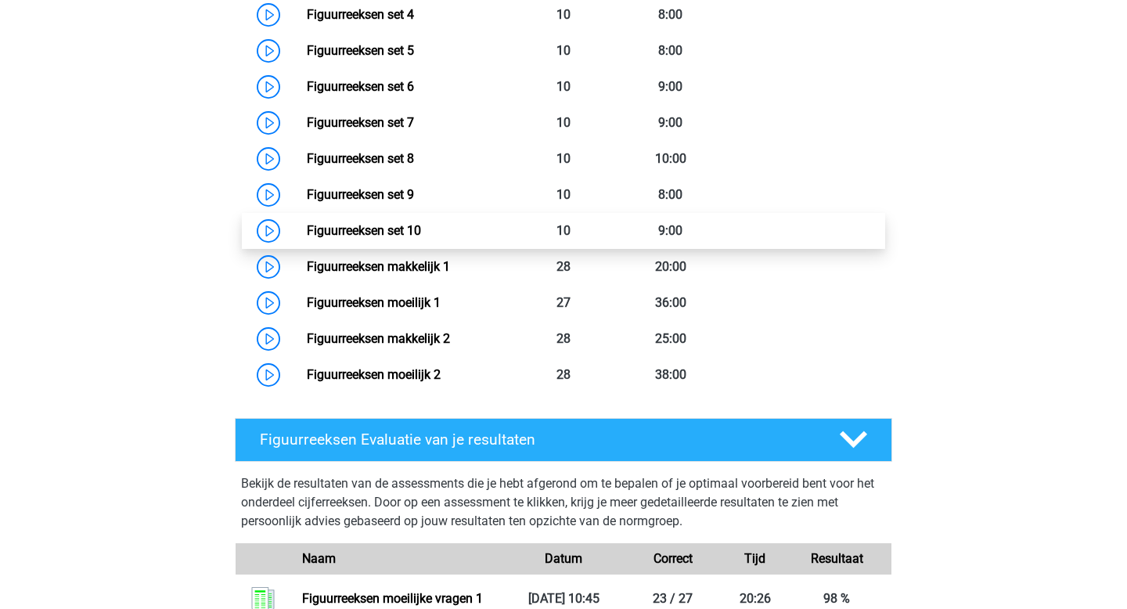
scroll to position [834, 0]
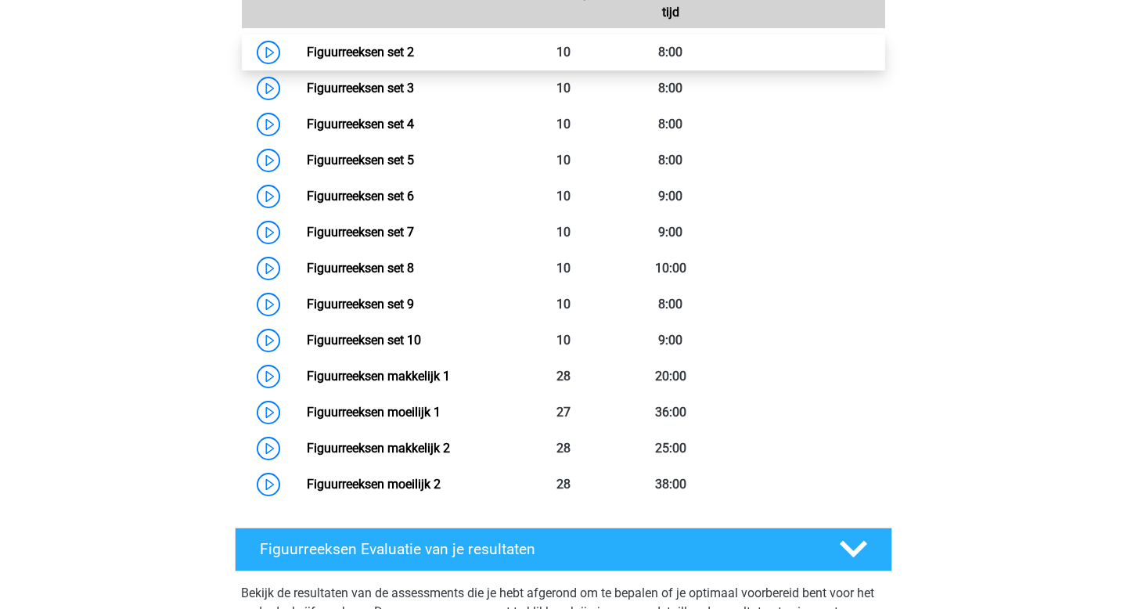
click at [414, 59] on link "Figuurreeksen set 2" at bounding box center [360, 52] width 107 height 15
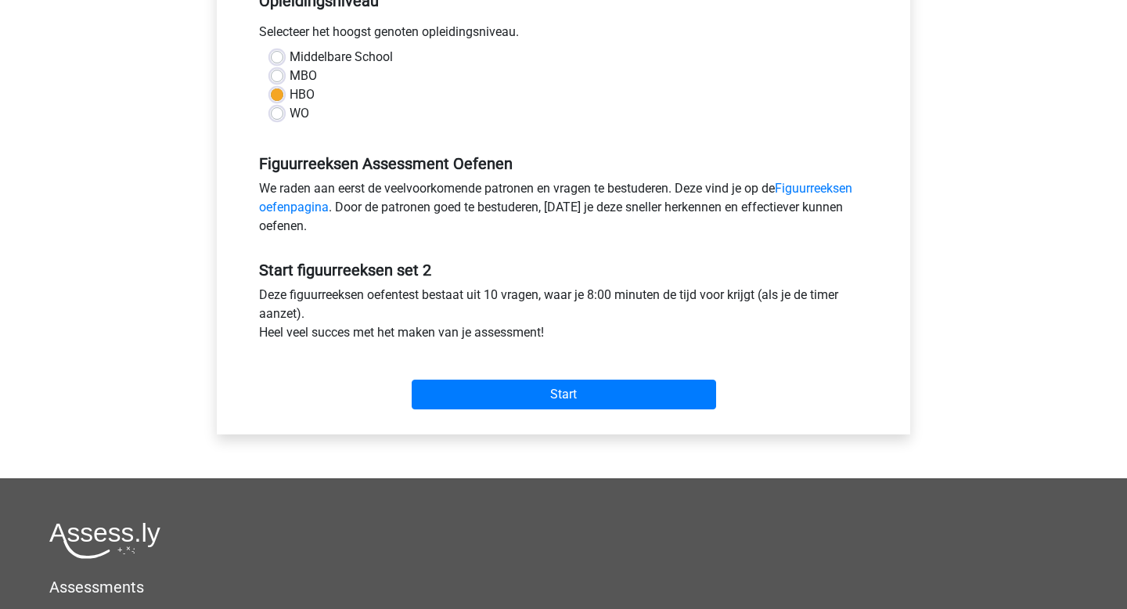
scroll to position [372, 0]
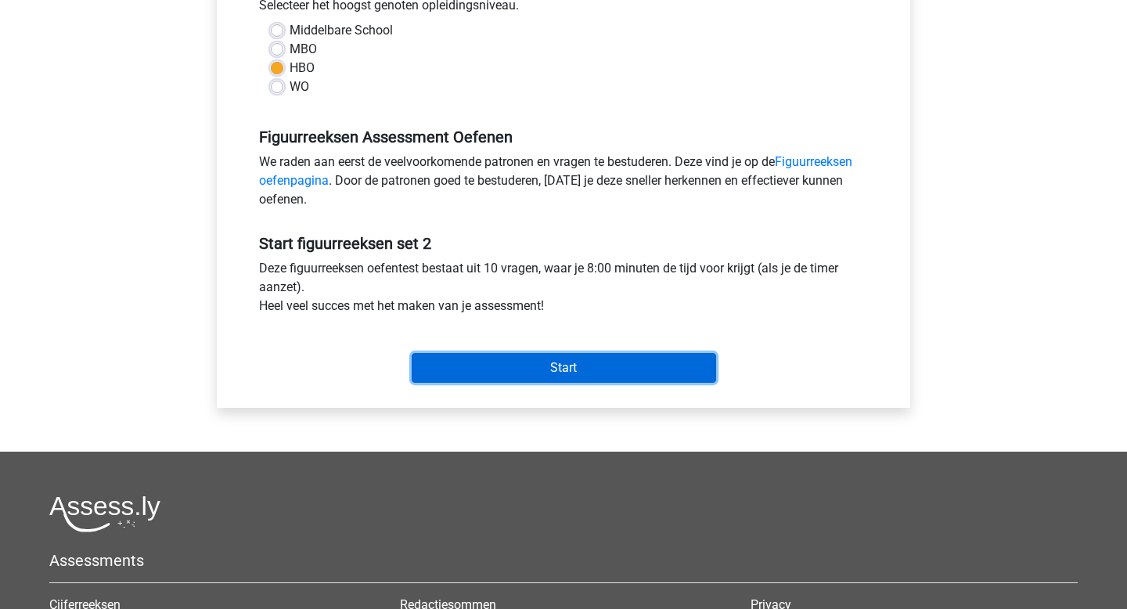
click at [531, 364] on input "Start" at bounding box center [564, 368] width 304 height 30
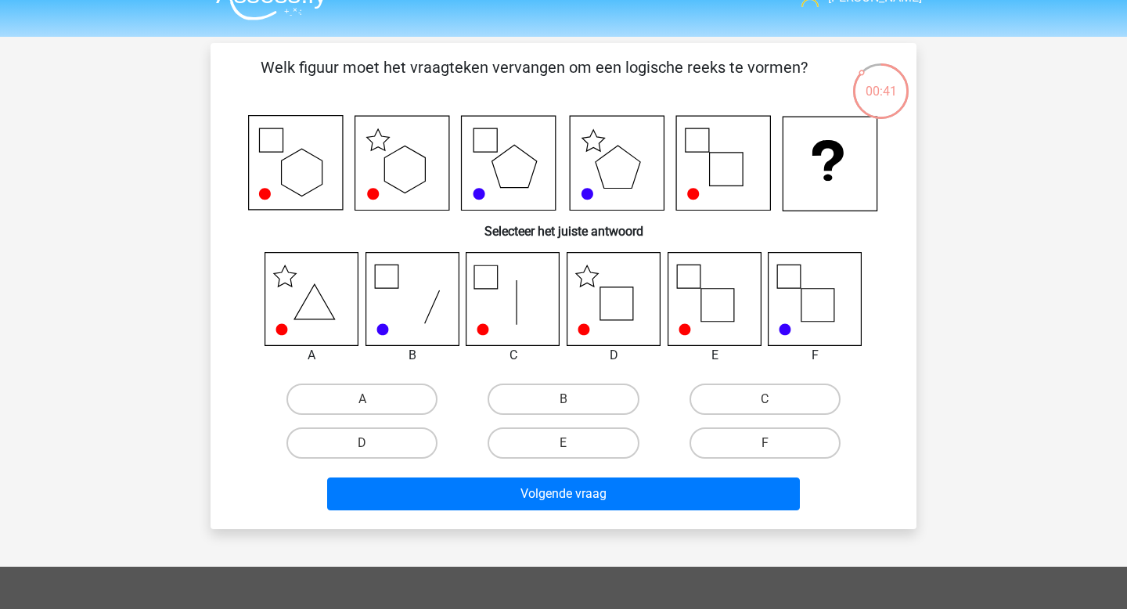
scroll to position [88, 0]
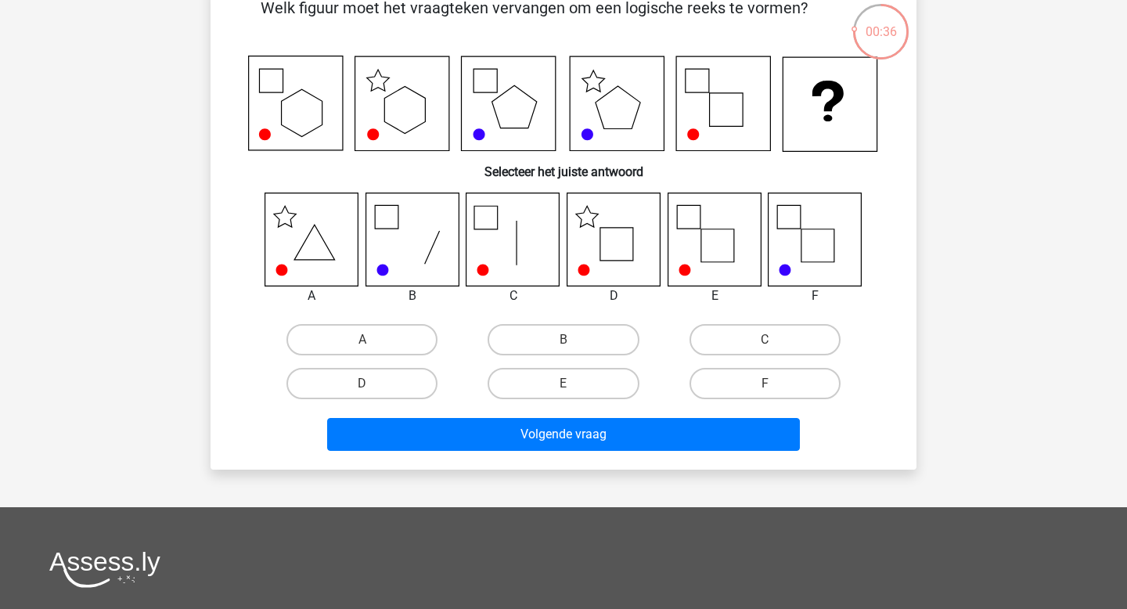
click at [431, 396] on div "D" at bounding box center [362, 383] width 189 height 31
click at [422, 391] on label "D" at bounding box center [361, 383] width 151 height 31
click at [373, 391] on input "D" at bounding box center [367, 389] width 10 height 10
radio input "true"
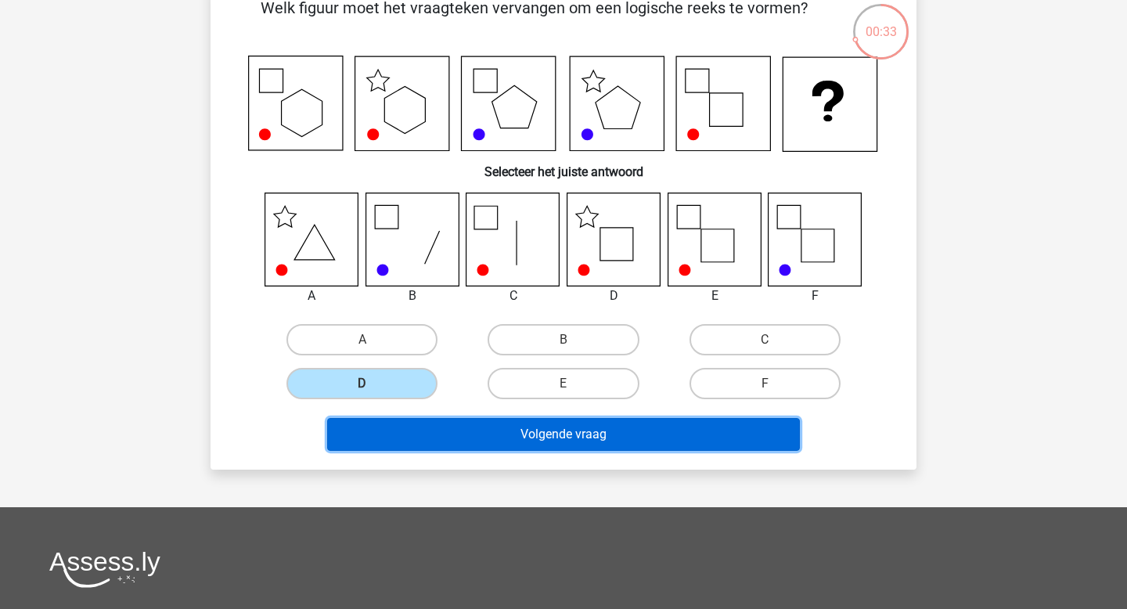
click at [499, 441] on button "Volgende vraag" at bounding box center [564, 434] width 474 height 33
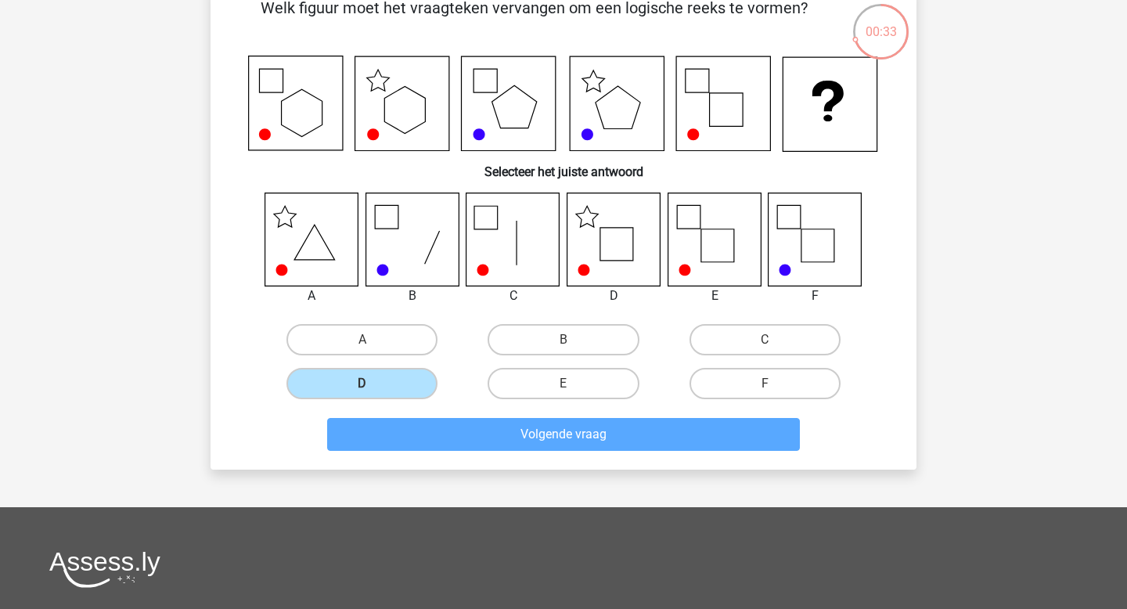
scroll to position [72, 0]
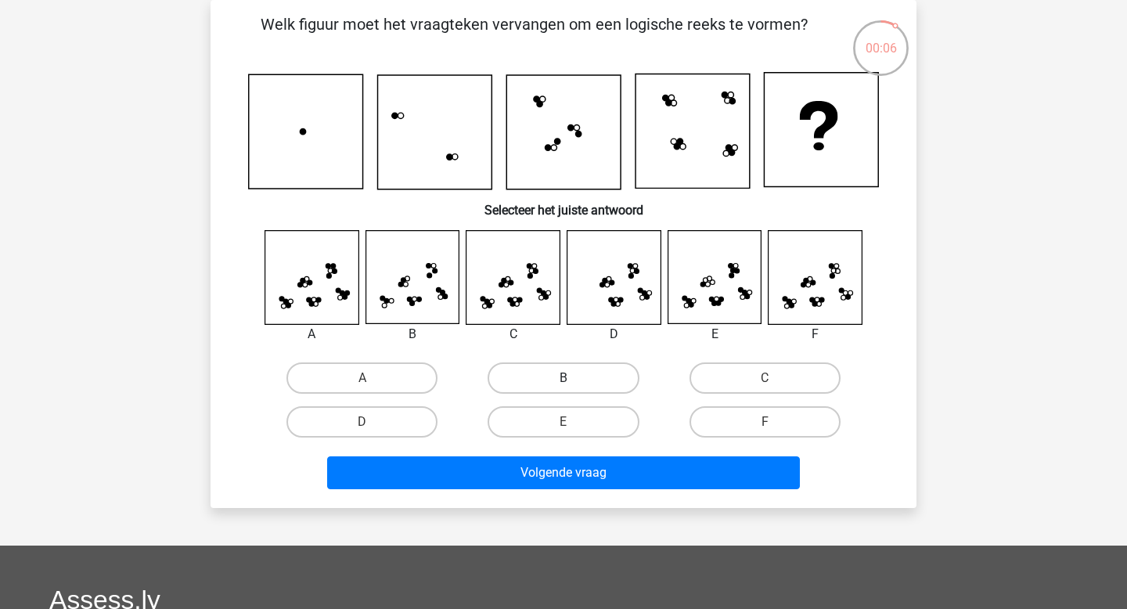
click at [554, 371] on label "B" at bounding box center [563, 377] width 151 height 31
click at [564, 378] on input "B" at bounding box center [569, 383] width 10 height 10
radio input "true"
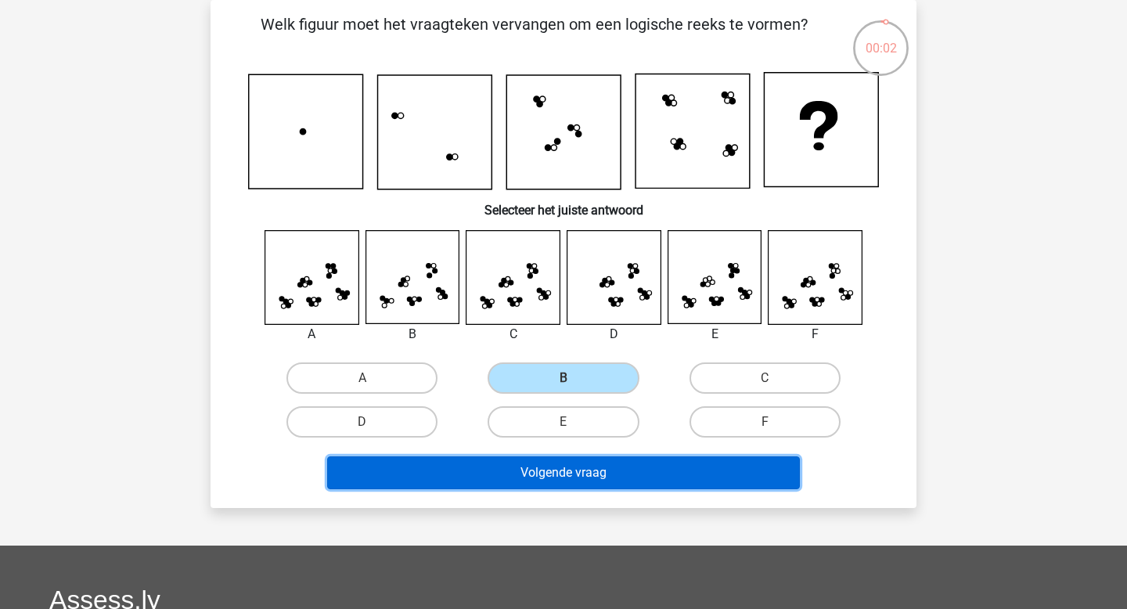
click at [581, 478] on button "Volgende vraag" at bounding box center [564, 472] width 474 height 33
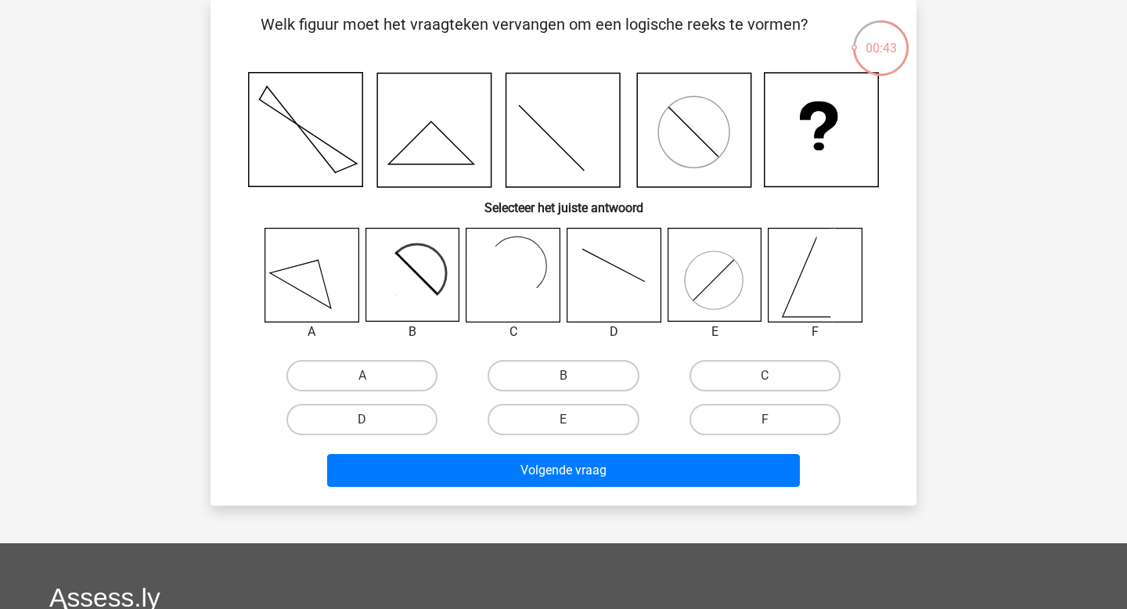
click at [655, 366] on div "B" at bounding box center [563, 375] width 189 height 31
click at [590, 366] on label "B" at bounding box center [563, 375] width 151 height 31
click at [574, 376] on input "B" at bounding box center [569, 381] width 10 height 10
radio input "true"
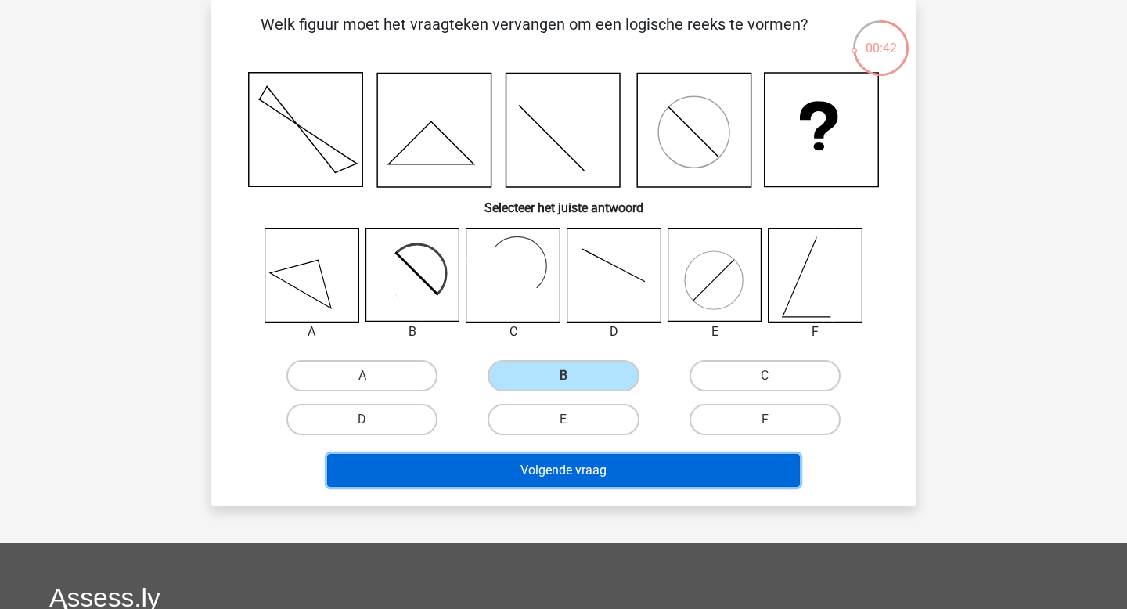
click at [575, 456] on button "Volgende vraag" at bounding box center [564, 470] width 474 height 33
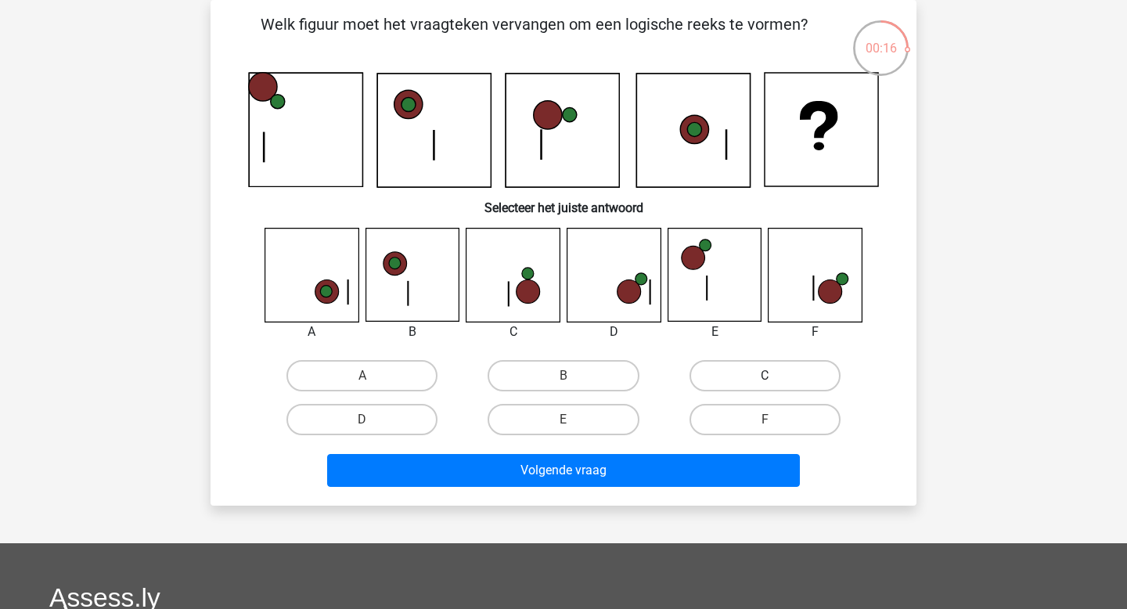
click at [725, 376] on label "C" at bounding box center [765, 375] width 151 height 31
click at [765, 376] on input "C" at bounding box center [770, 381] width 10 height 10
radio input "true"
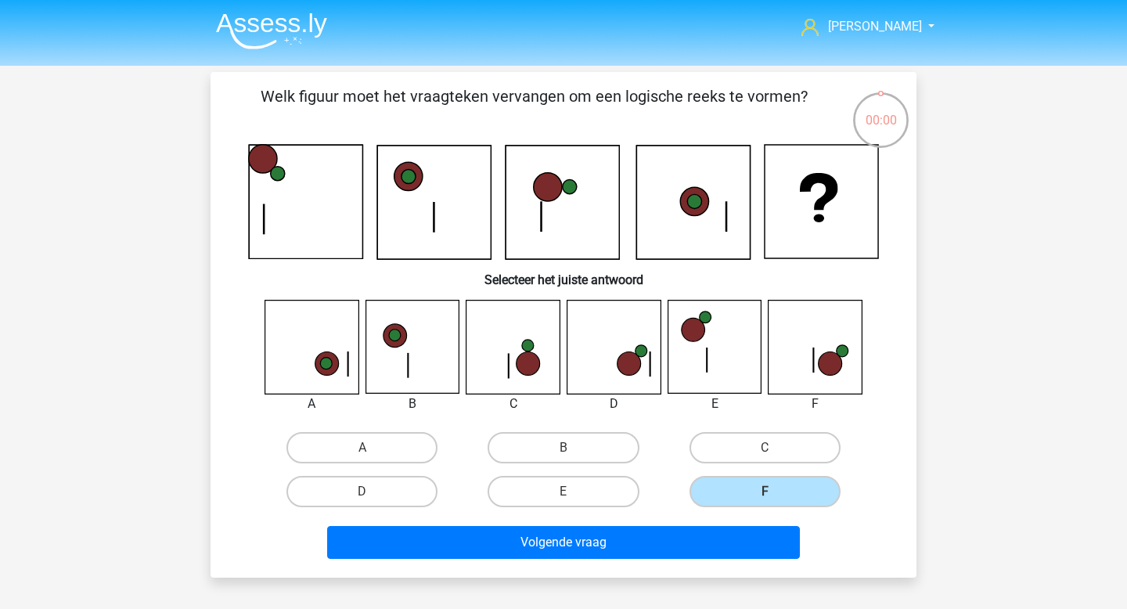
scroll to position [72, 0]
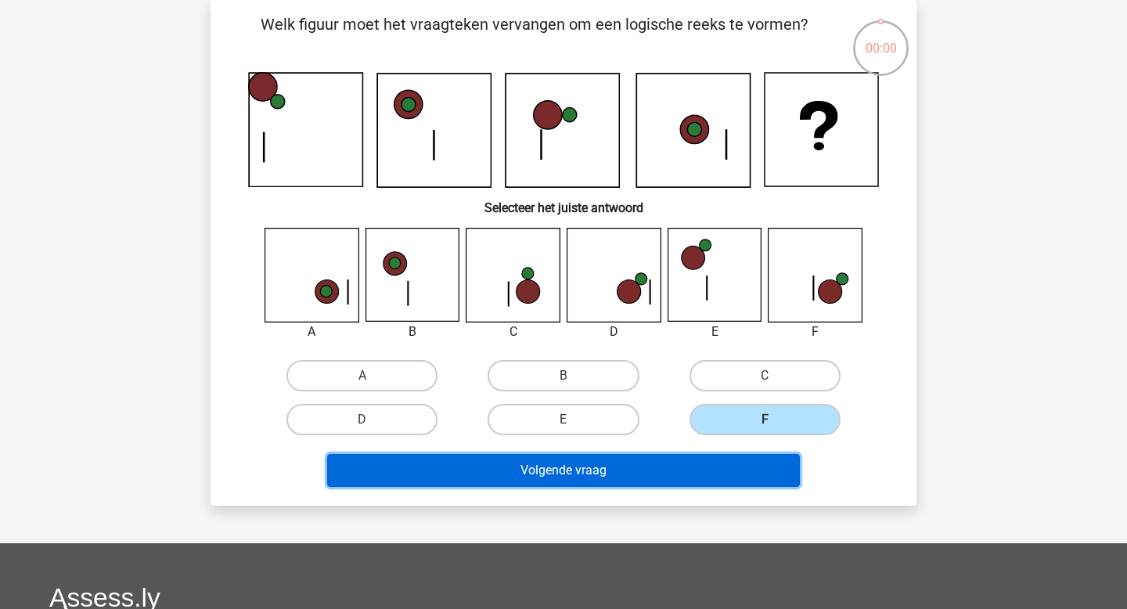
click at [669, 457] on button "Volgende vraag" at bounding box center [564, 470] width 474 height 33
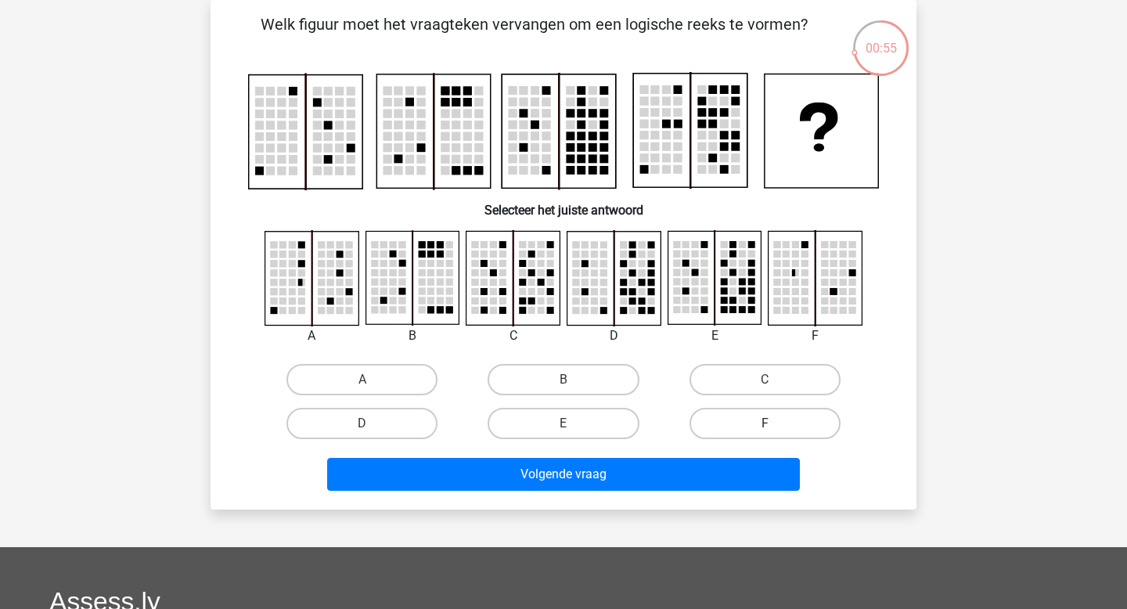
click at [764, 431] on label "F" at bounding box center [765, 423] width 151 height 31
click at [765, 431] on input "F" at bounding box center [770, 428] width 10 height 10
radio input "true"
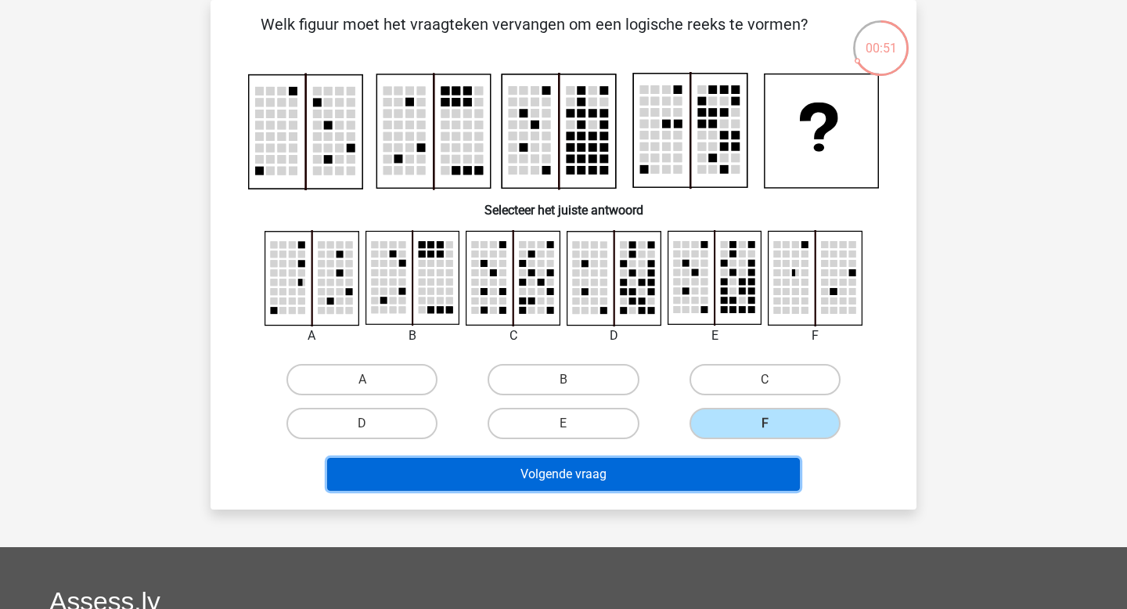
click at [701, 479] on button "Volgende vraag" at bounding box center [564, 474] width 474 height 33
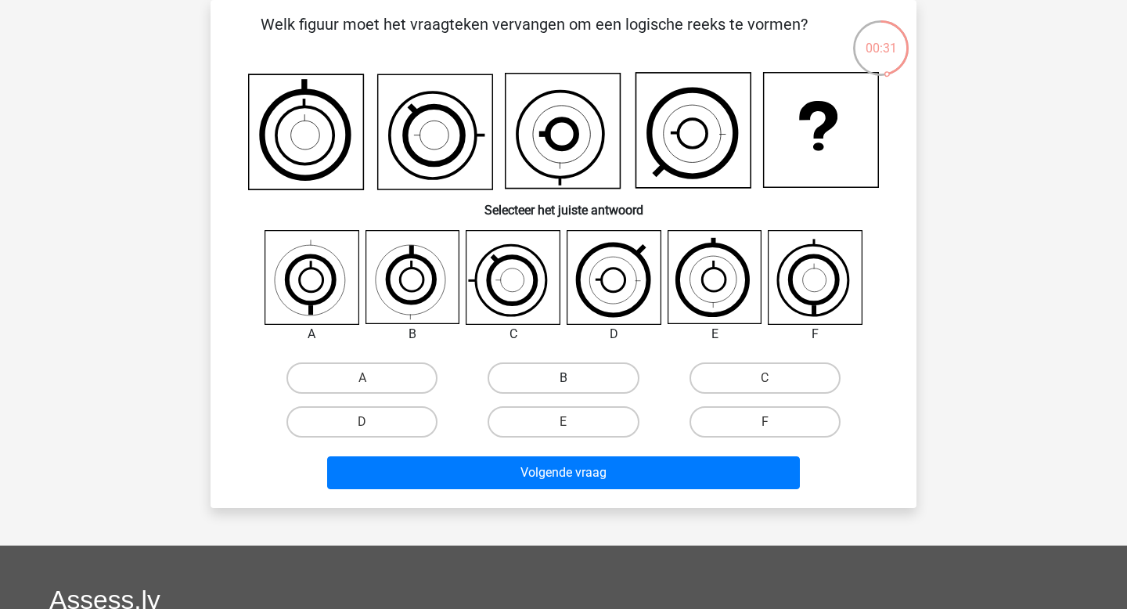
click at [602, 384] on label "B" at bounding box center [563, 377] width 151 height 31
click at [574, 384] on input "B" at bounding box center [569, 383] width 10 height 10
radio input "true"
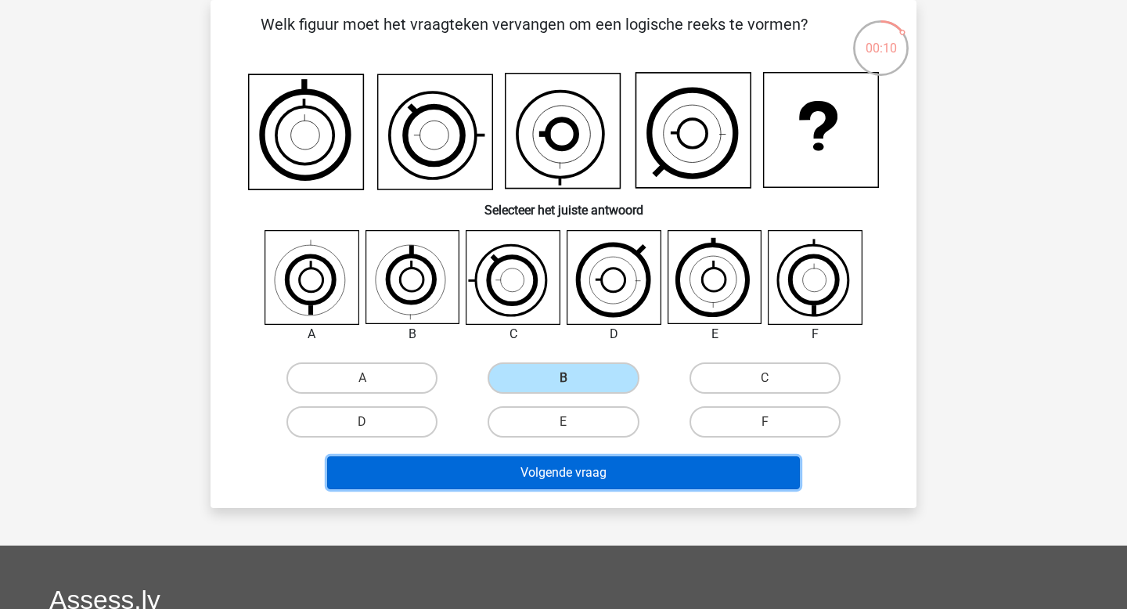
click at [609, 469] on button "Volgende vraag" at bounding box center [564, 472] width 474 height 33
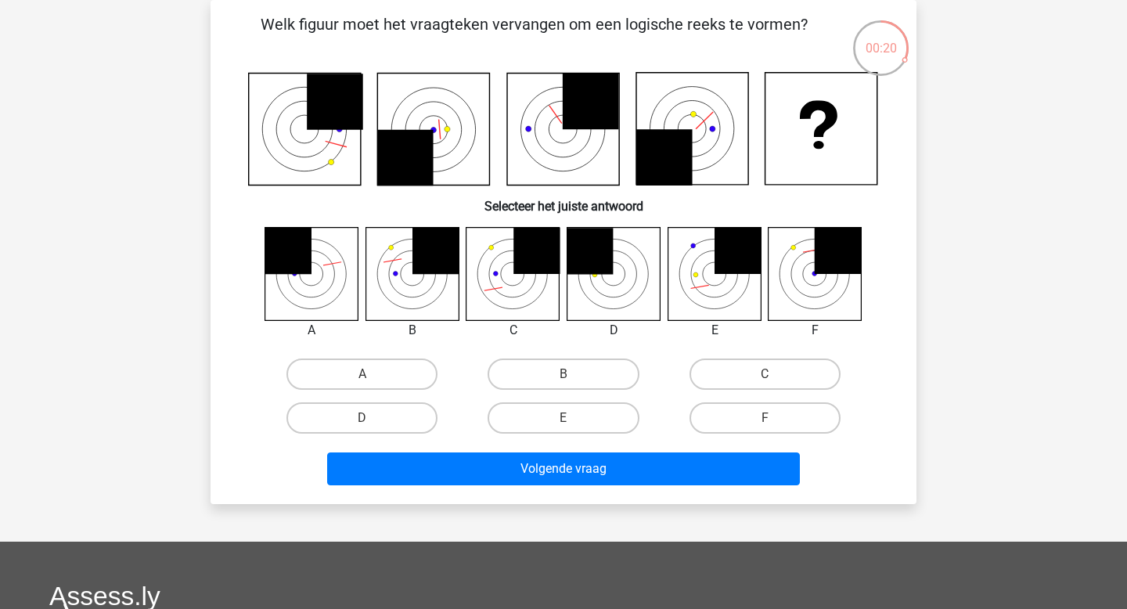
click at [564, 382] on input "B" at bounding box center [569, 379] width 10 height 10
radio input "true"
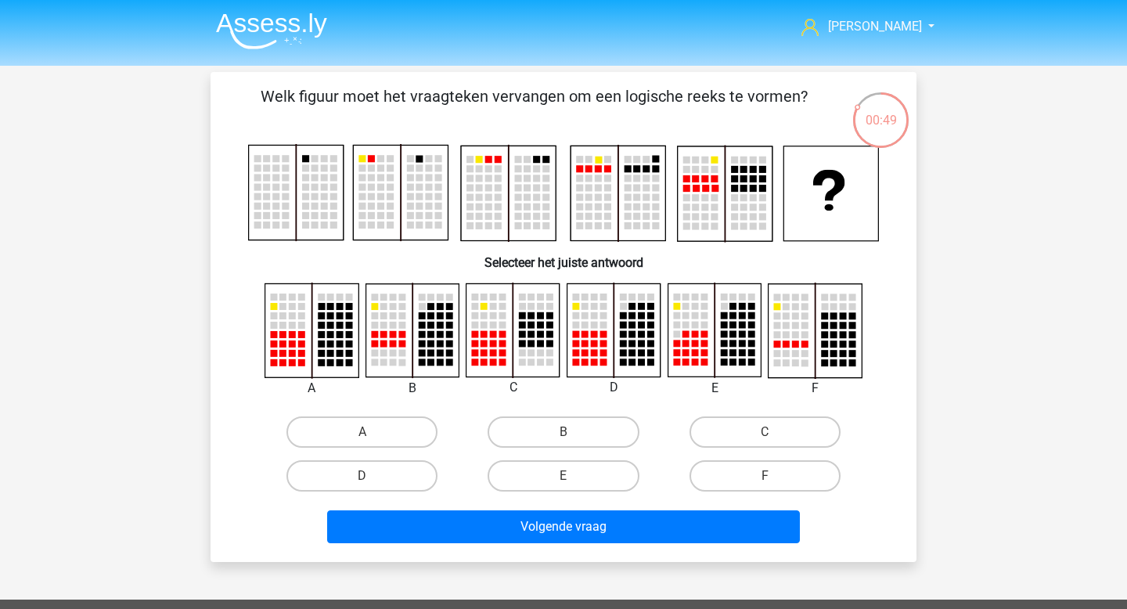
scroll to position [25, 0]
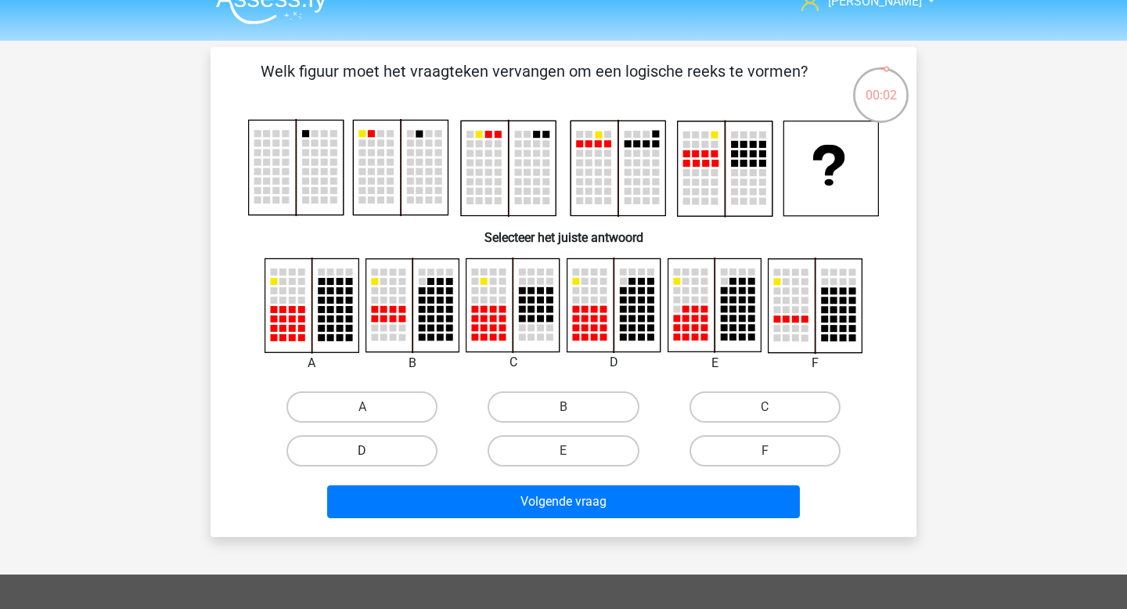
click at [379, 440] on label "D" at bounding box center [361, 450] width 151 height 31
click at [373, 451] on input "D" at bounding box center [367, 456] width 10 height 10
radio input "true"
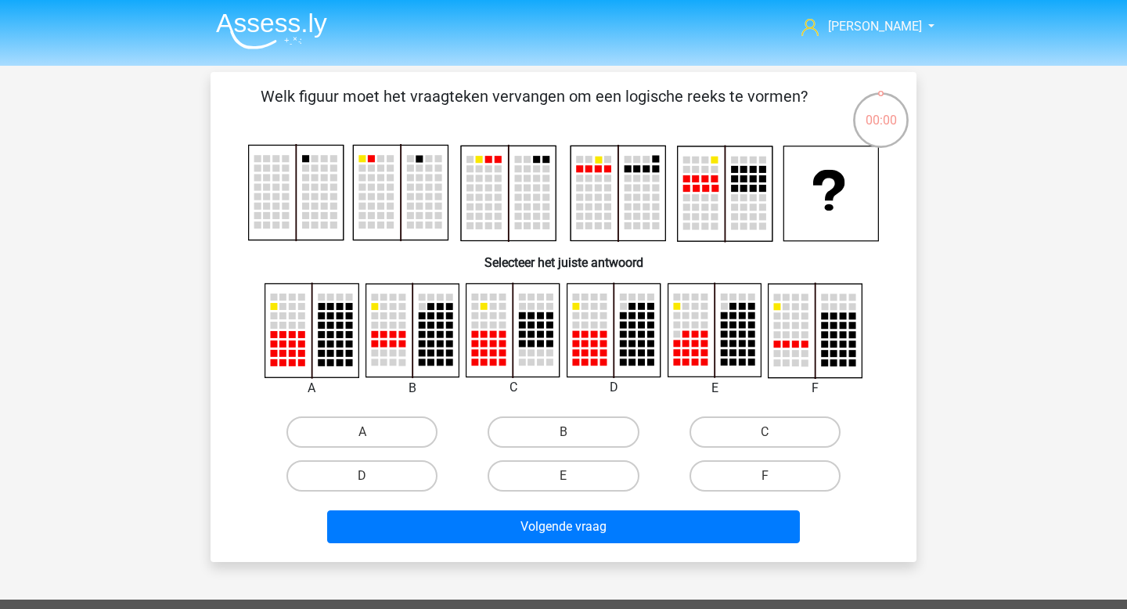
scroll to position [25, 0]
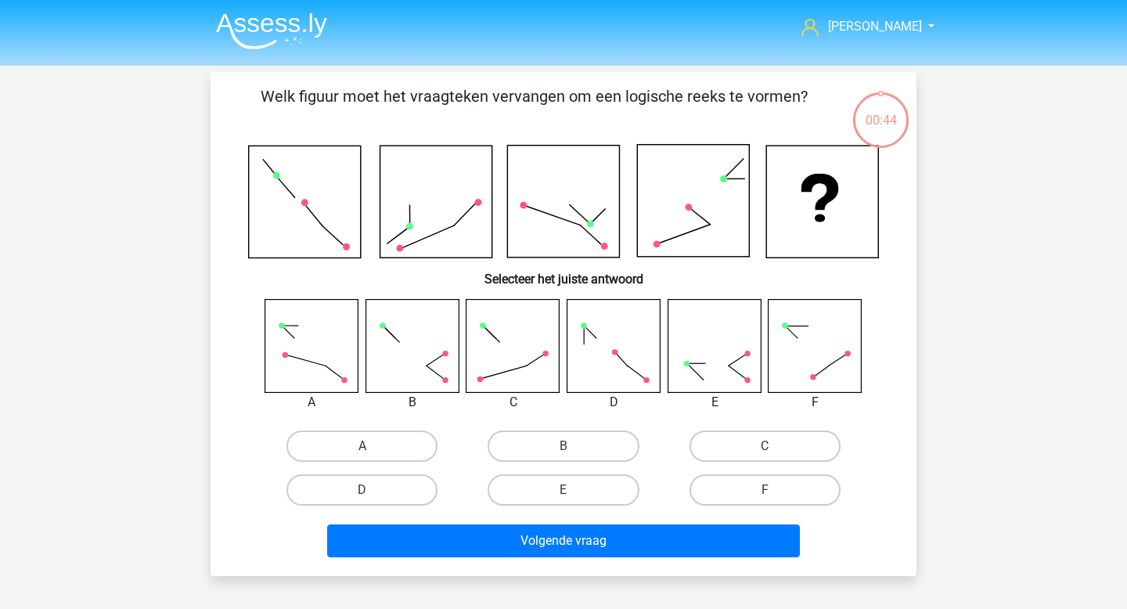
scroll to position [25, 0]
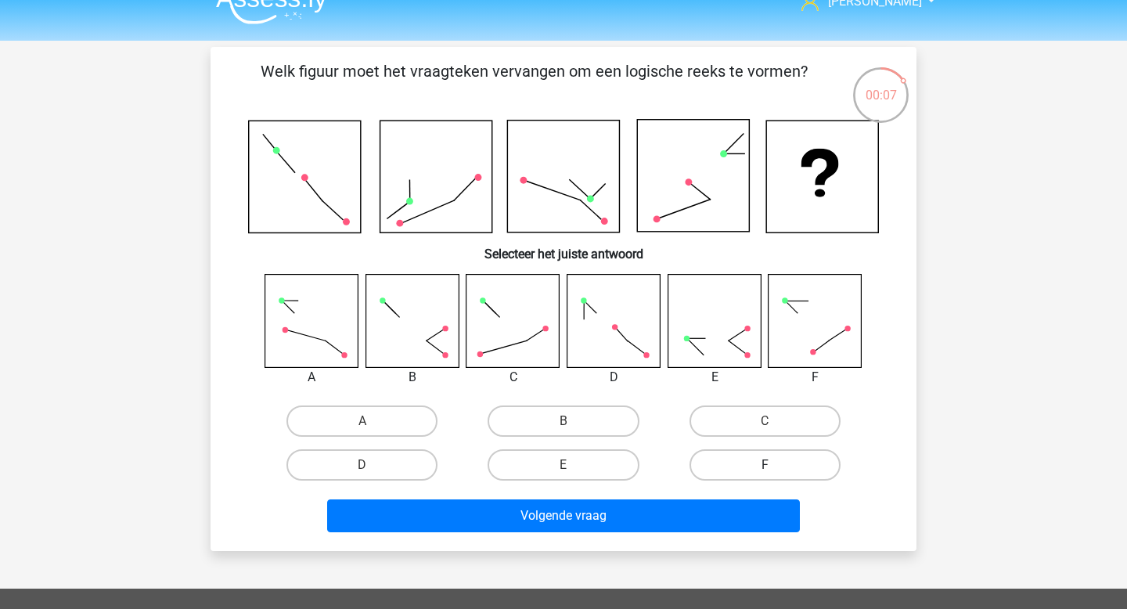
click at [800, 467] on label "F" at bounding box center [765, 464] width 151 height 31
click at [775, 467] on input "F" at bounding box center [770, 470] width 10 height 10
radio input "true"
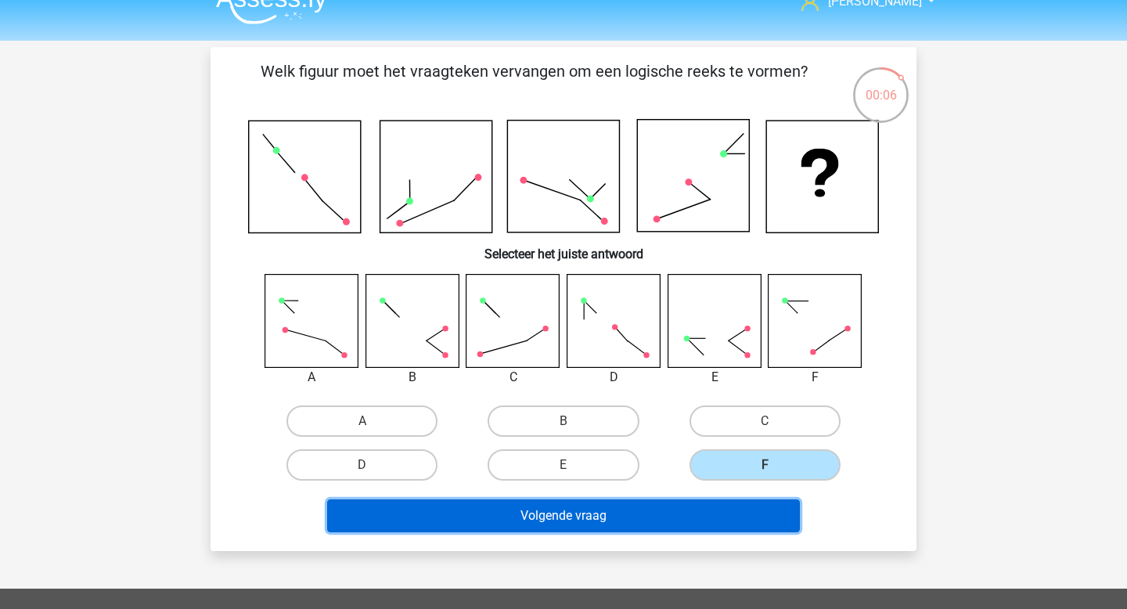
click at [715, 523] on button "Volgende vraag" at bounding box center [564, 515] width 474 height 33
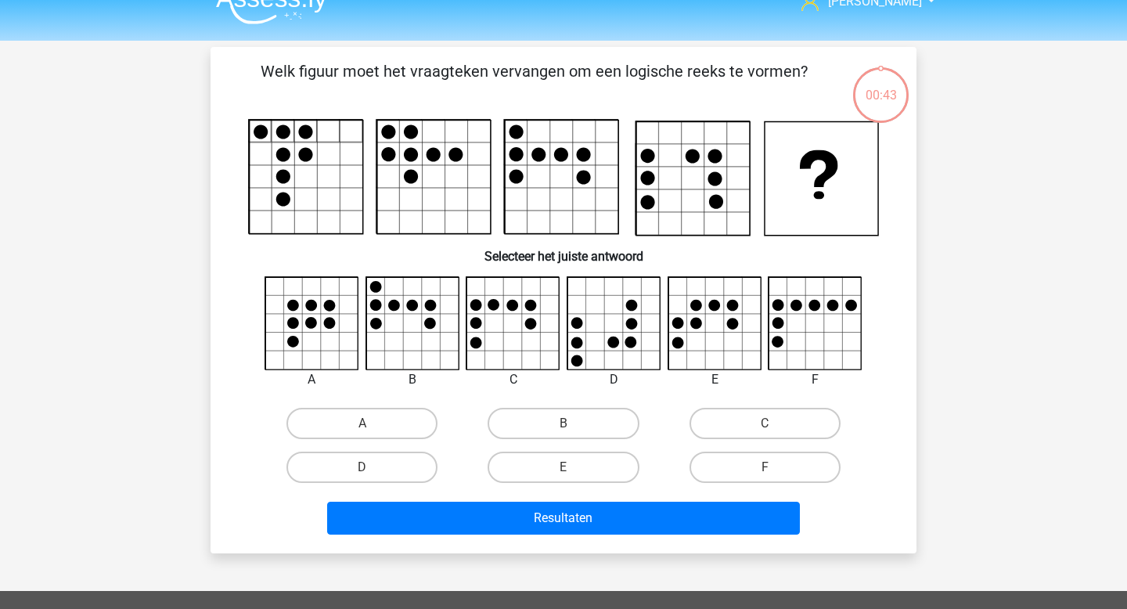
scroll to position [72, 0]
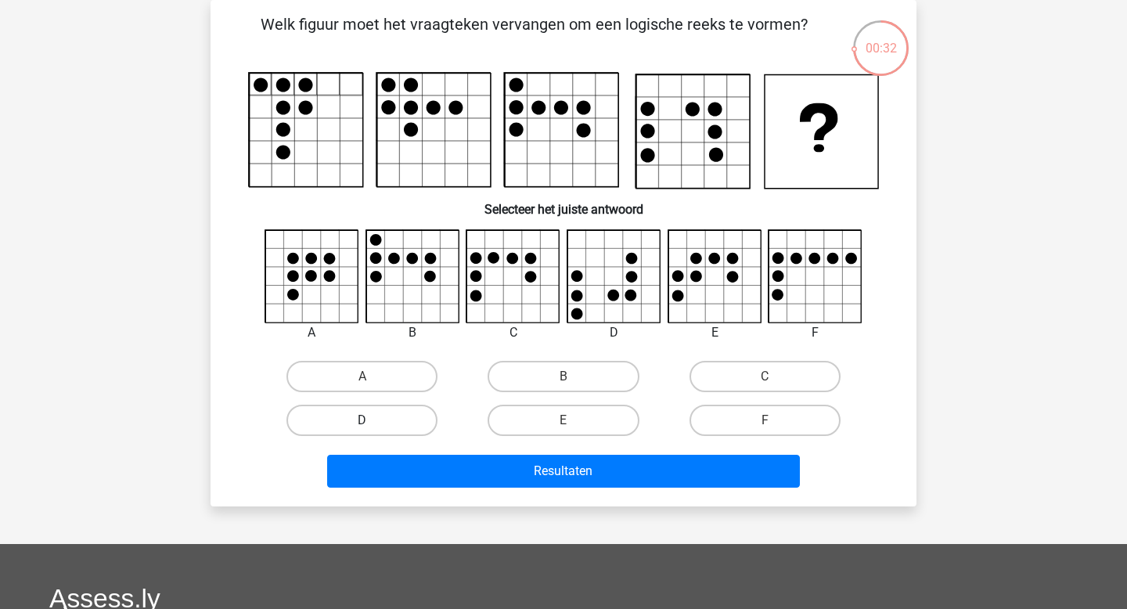
click at [381, 426] on label "D" at bounding box center [361, 420] width 151 height 31
click at [373, 426] on input "D" at bounding box center [367, 425] width 10 height 10
radio input "true"
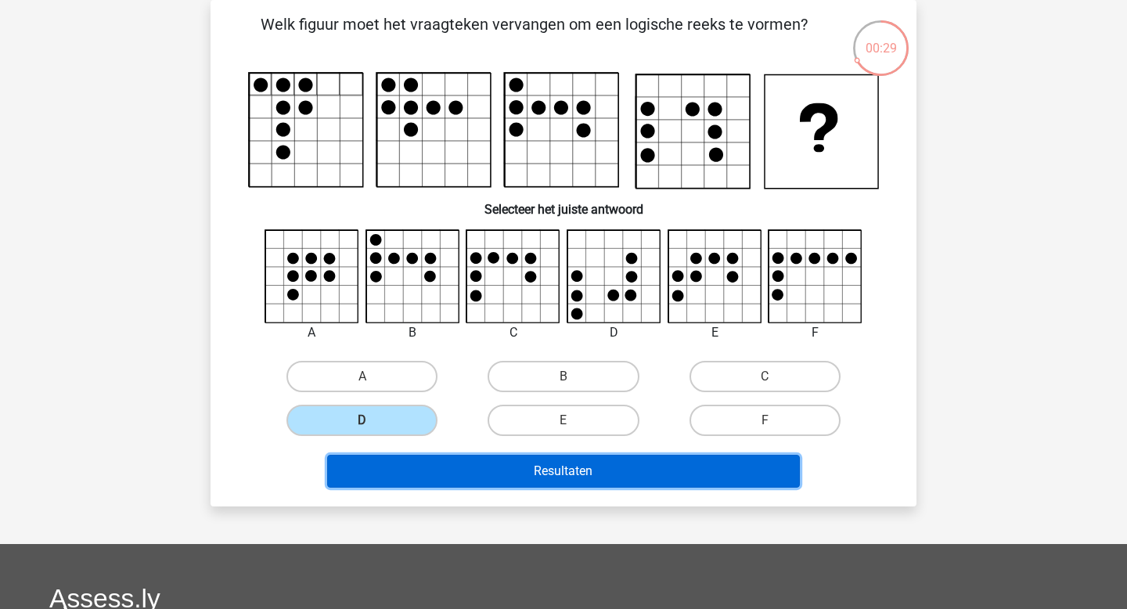
click at [551, 481] on button "Resultaten" at bounding box center [564, 471] width 474 height 33
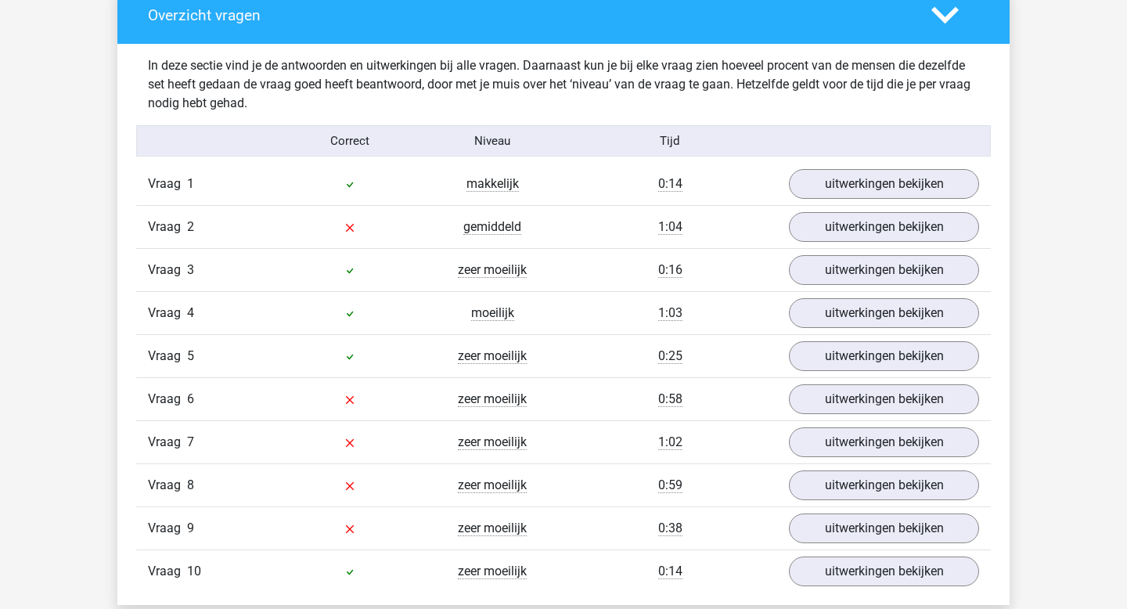
scroll to position [927, 0]
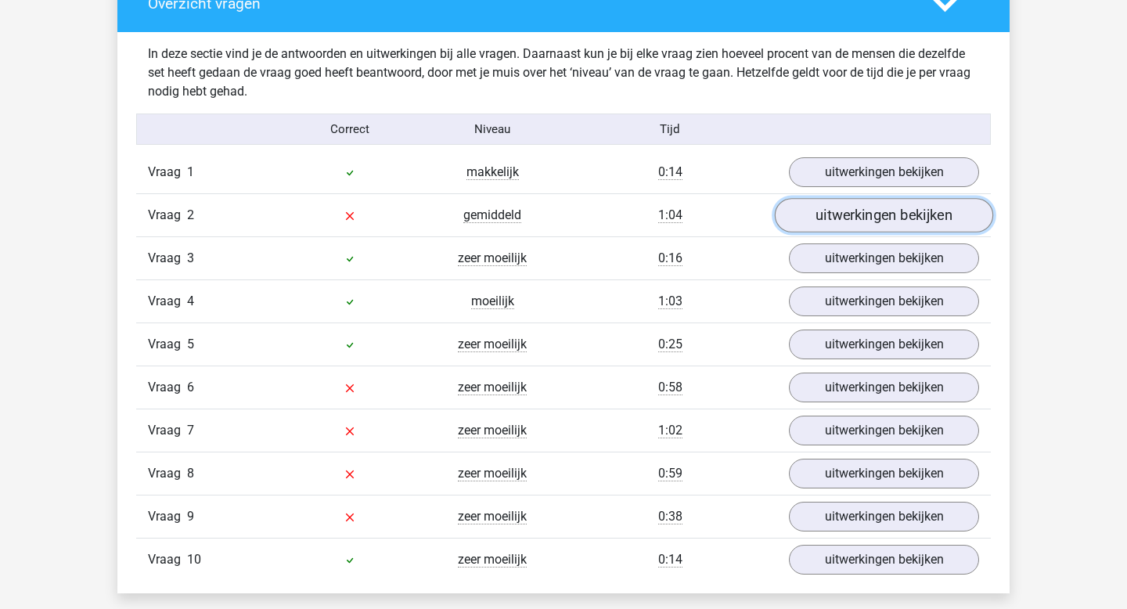
click at [838, 218] on link "uitwerkingen bekijken" at bounding box center [884, 216] width 218 height 34
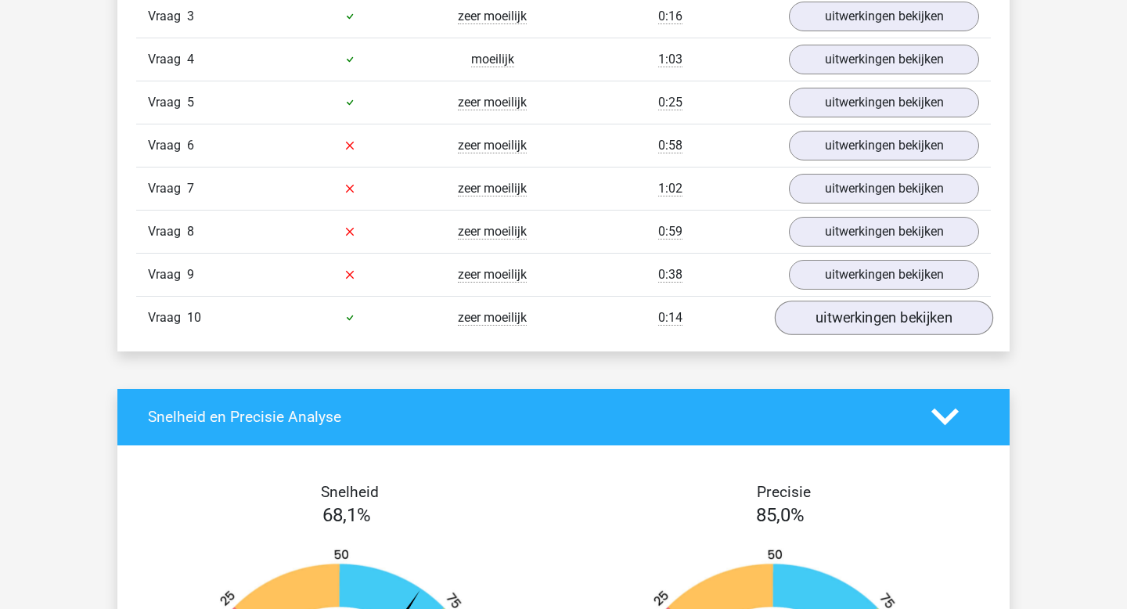
scroll to position [2135, 0]
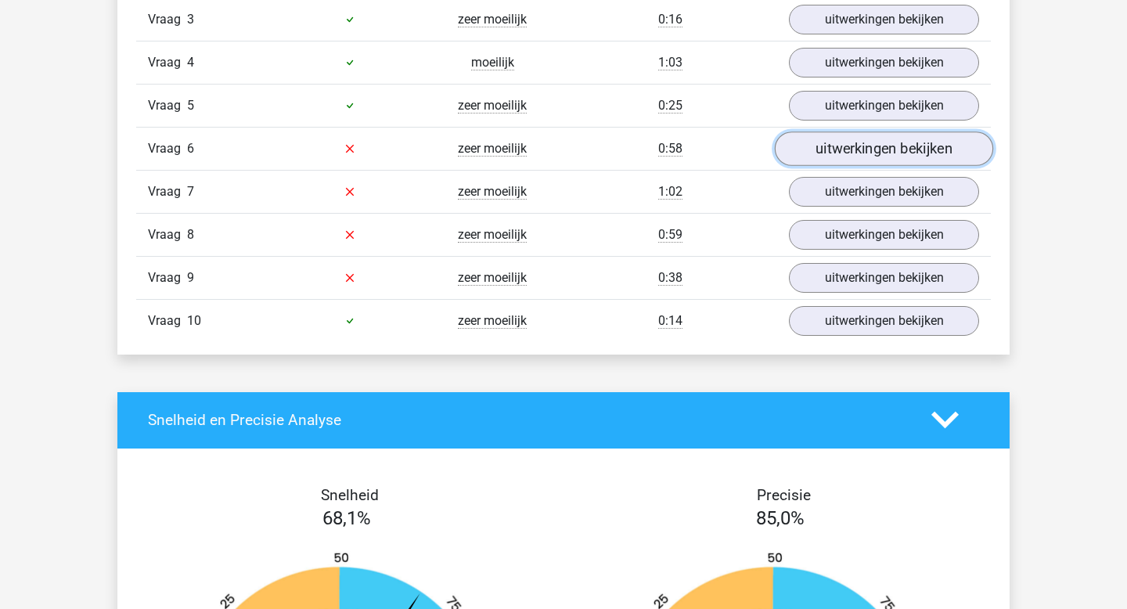
click at [848, 139] on link "uitwerkingen bekijken" at bounding box center [884, 149] width 218 height 34
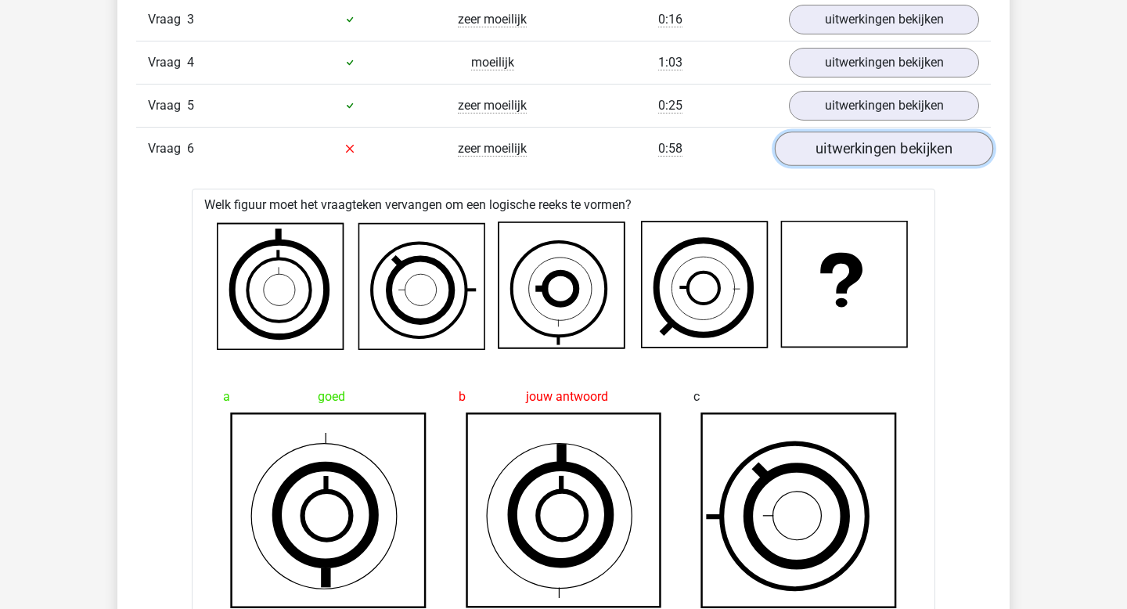
click at [848, 139] on link "uitwerkingen bekijken" at bounding box center [884, 149] width 218 height 34
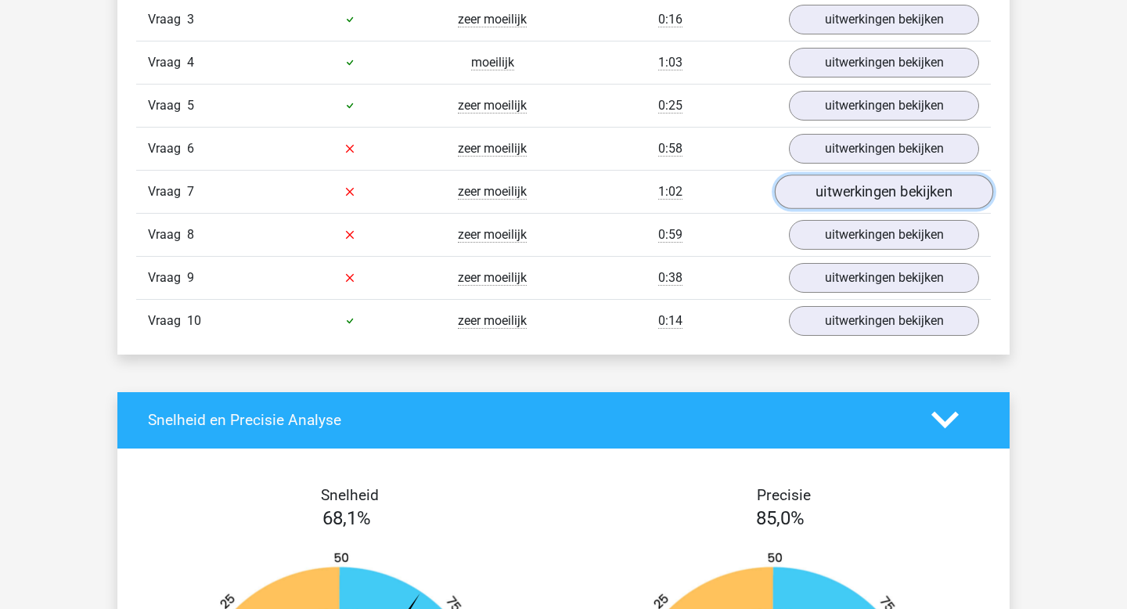
click at [853, 193] on link "uitwerkingen bekijken" at bounding box center [884, 192] width 218 height 34
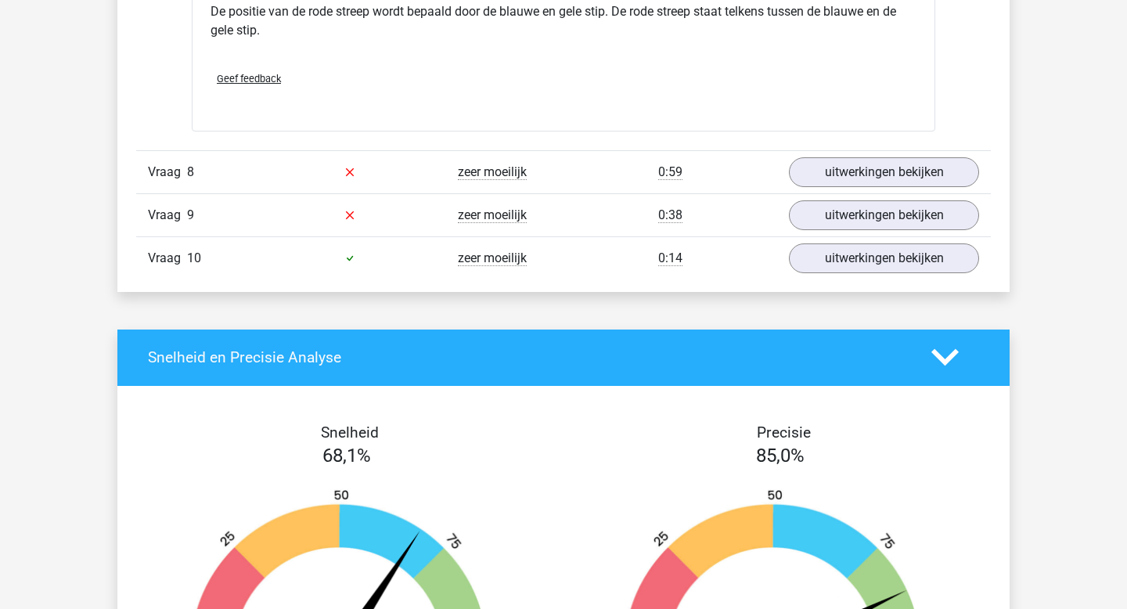
scroll to position [3320, 0]
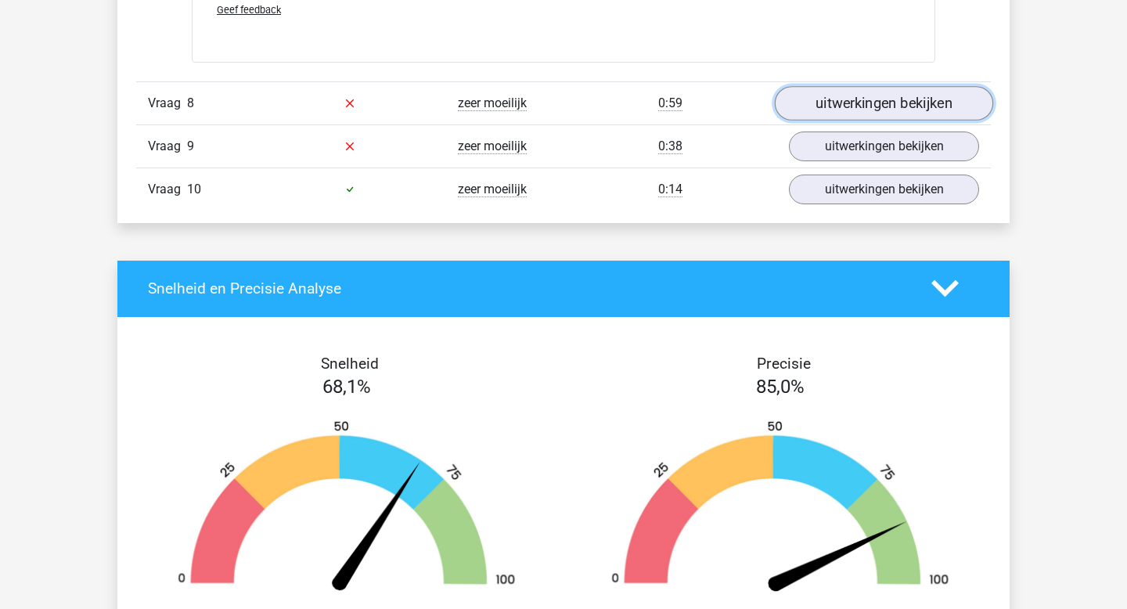
click at [884, 107] on link "uitwerkingen bekijken" at bounding box center [884, 103] width 218 height 34
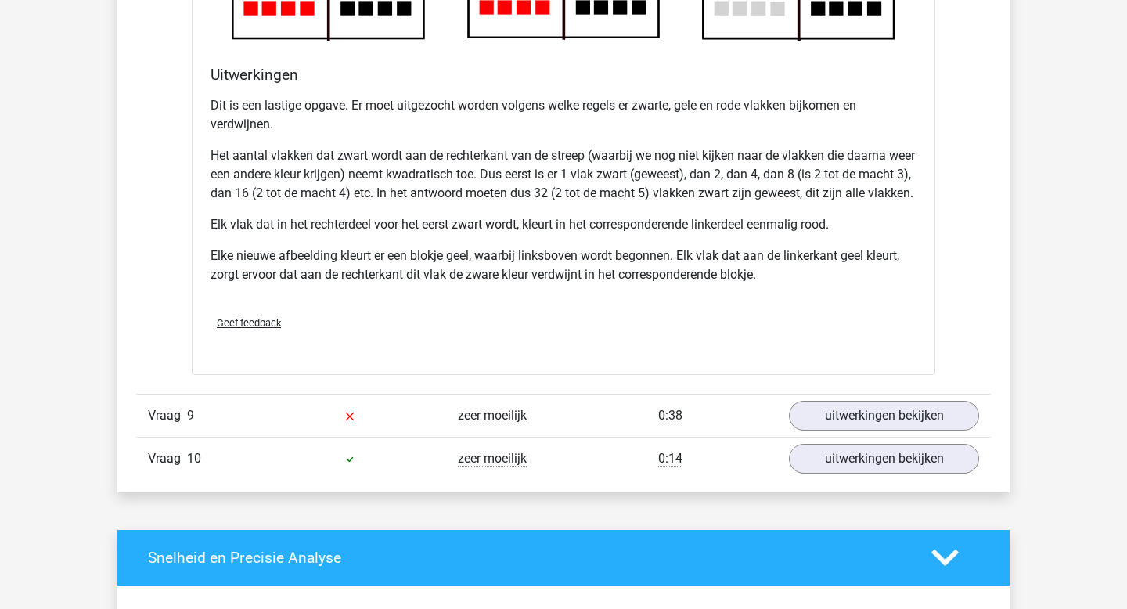
scroll to position [4088, 0]
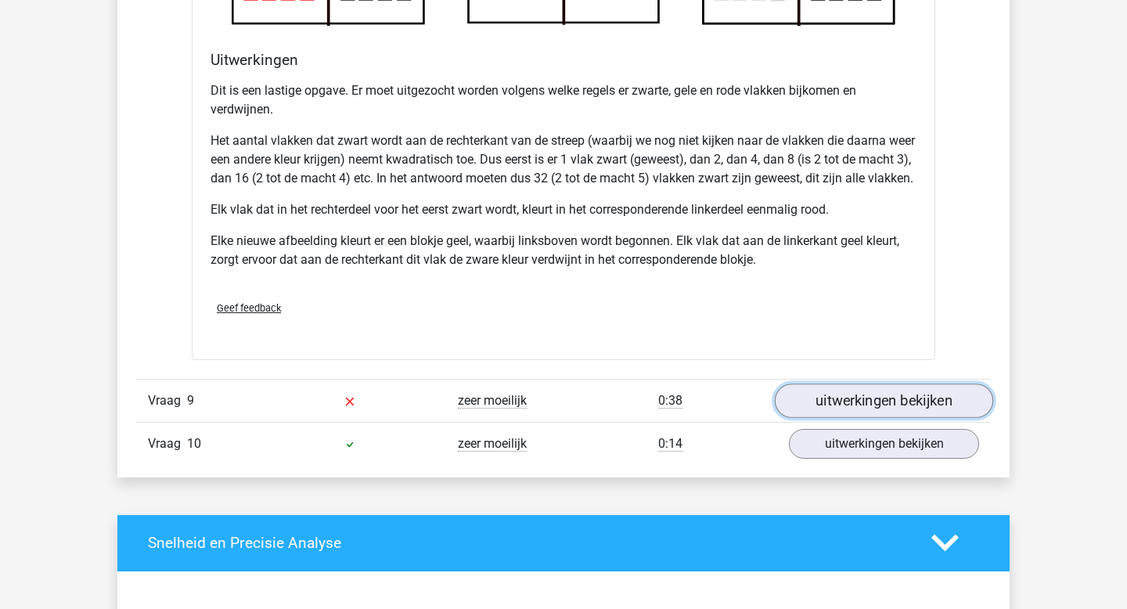
click at [860, 418] on link "uitwerkingen bekijken" at bounding box center [884, 401] width 218 height 34
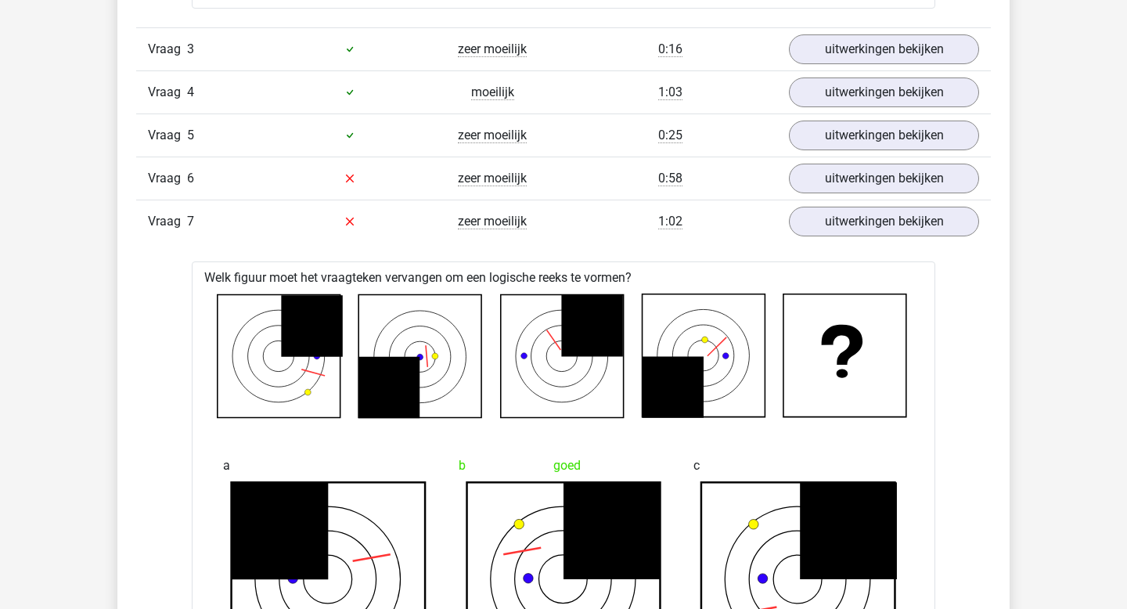
scroll to position [2020, 0]
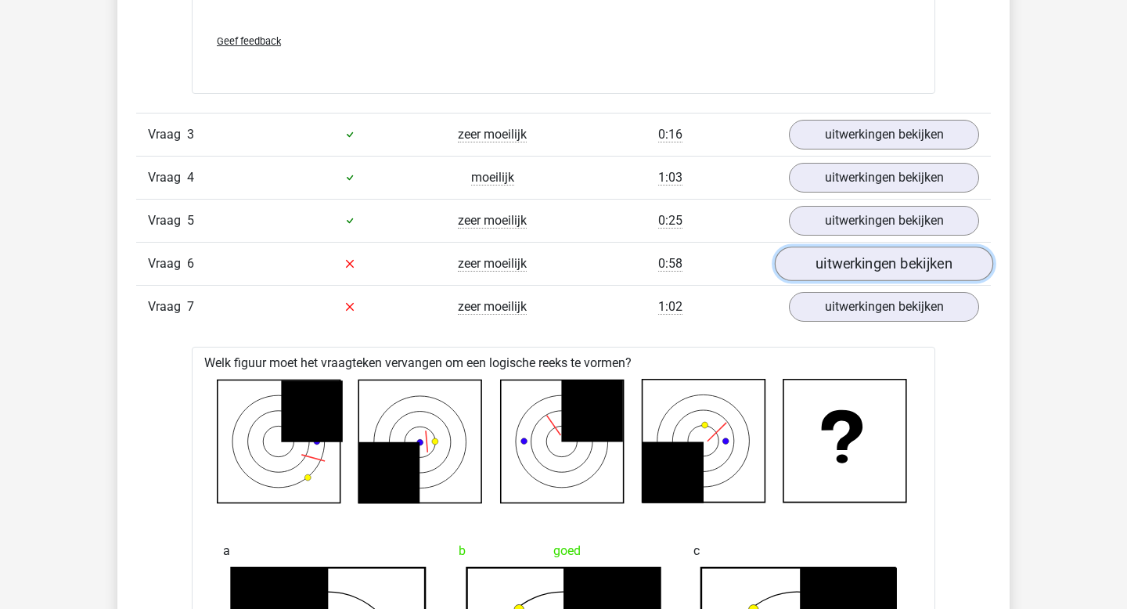
click at [817, 258] on link "uitwerkingen bekijken" at bounding box center [884, 264] width 218 height 34
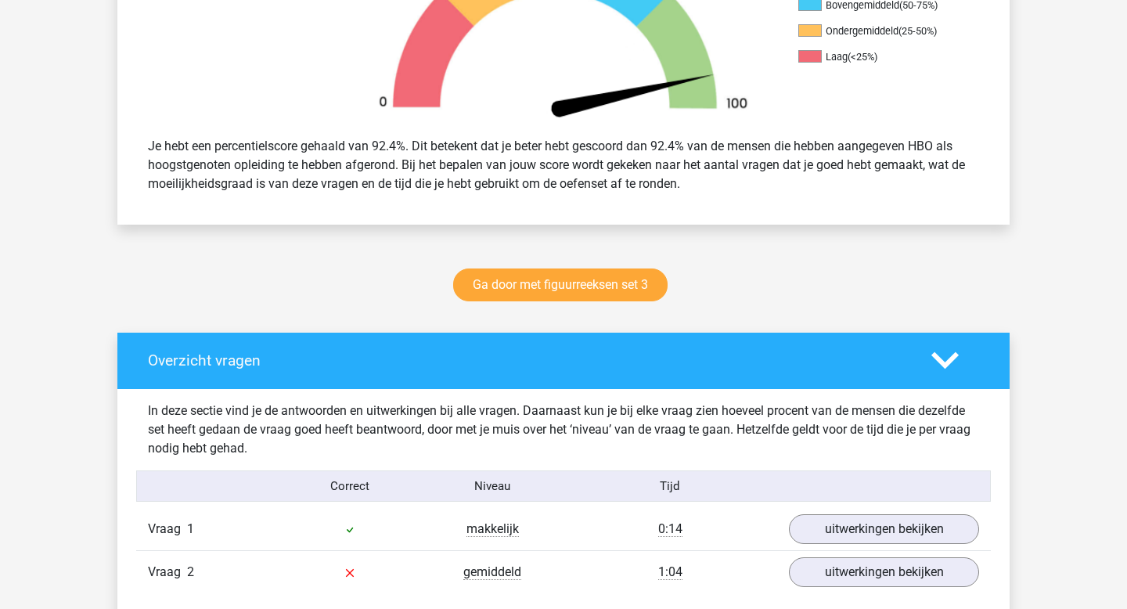
scroll to position [0, 0]
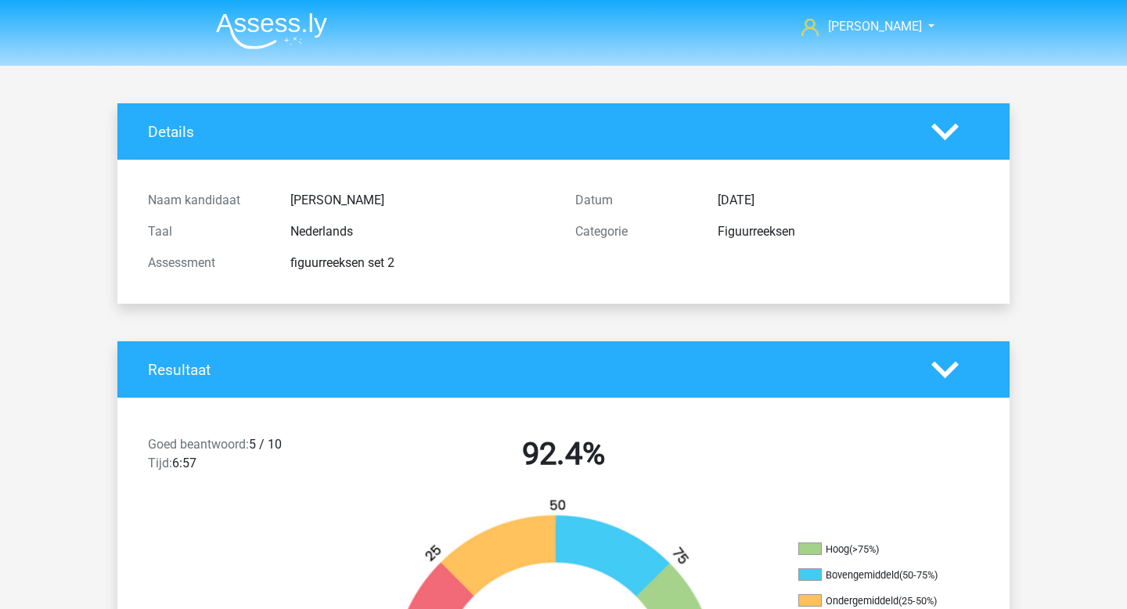
click at [274, 36] on img at bounding box center [271, 31] width 111 height 37
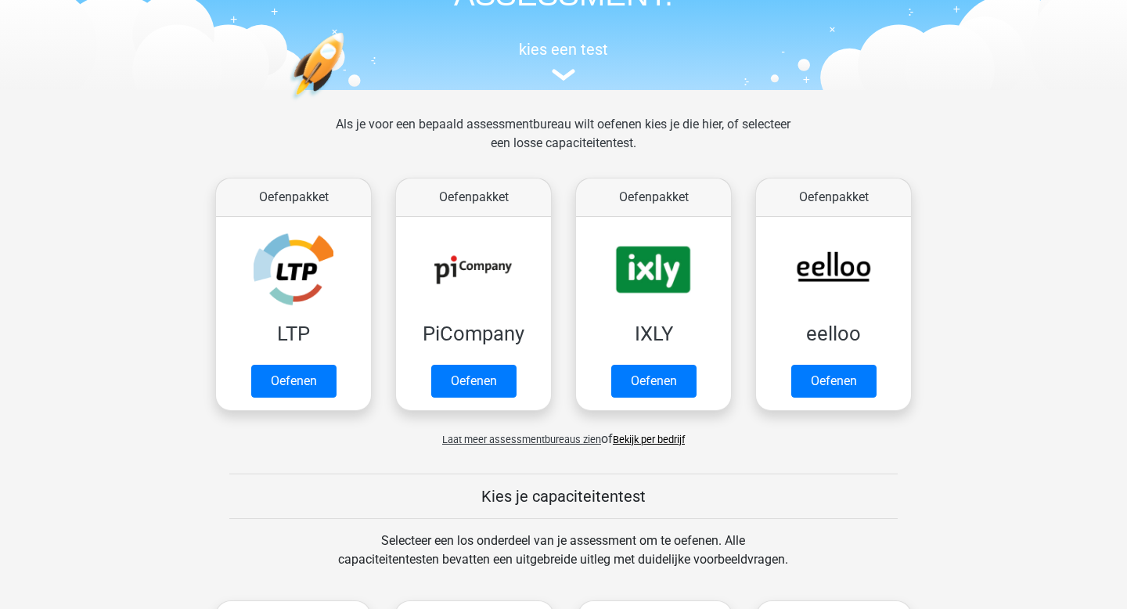
scroll to position [593, 0]
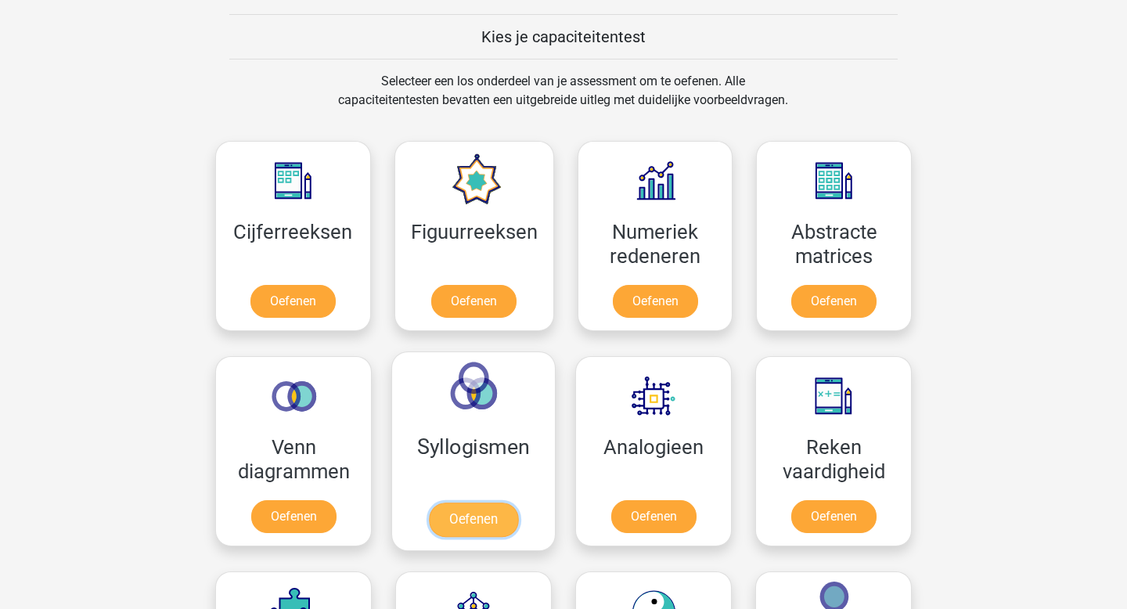
click at [474, 518] on link "Oefenen" at bounding box center [473, 520] width 89 height 34
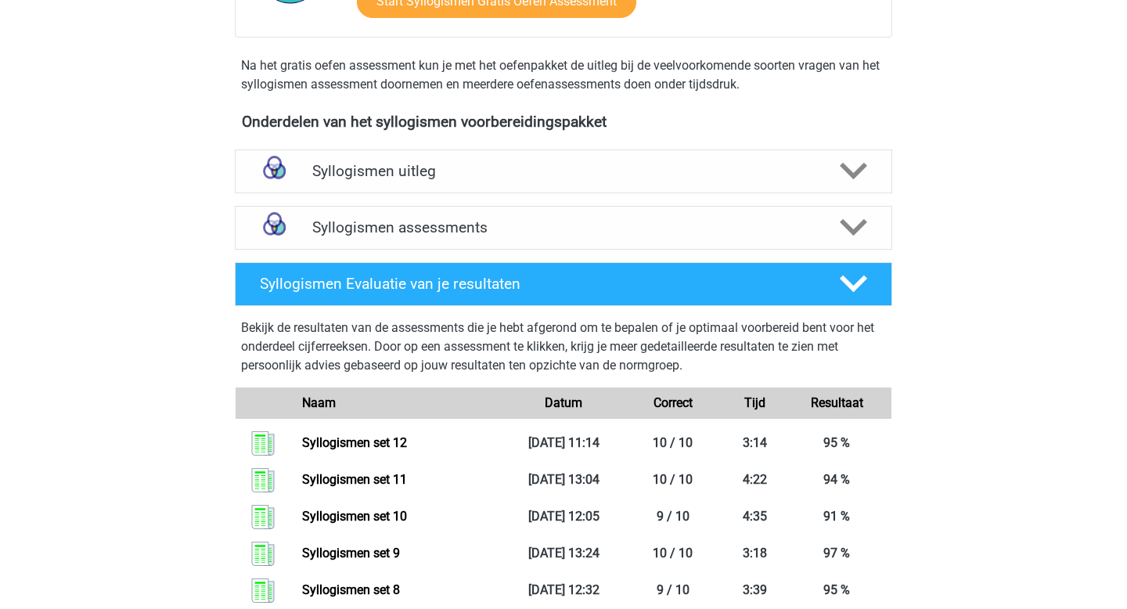
scroll to position [298, 0]
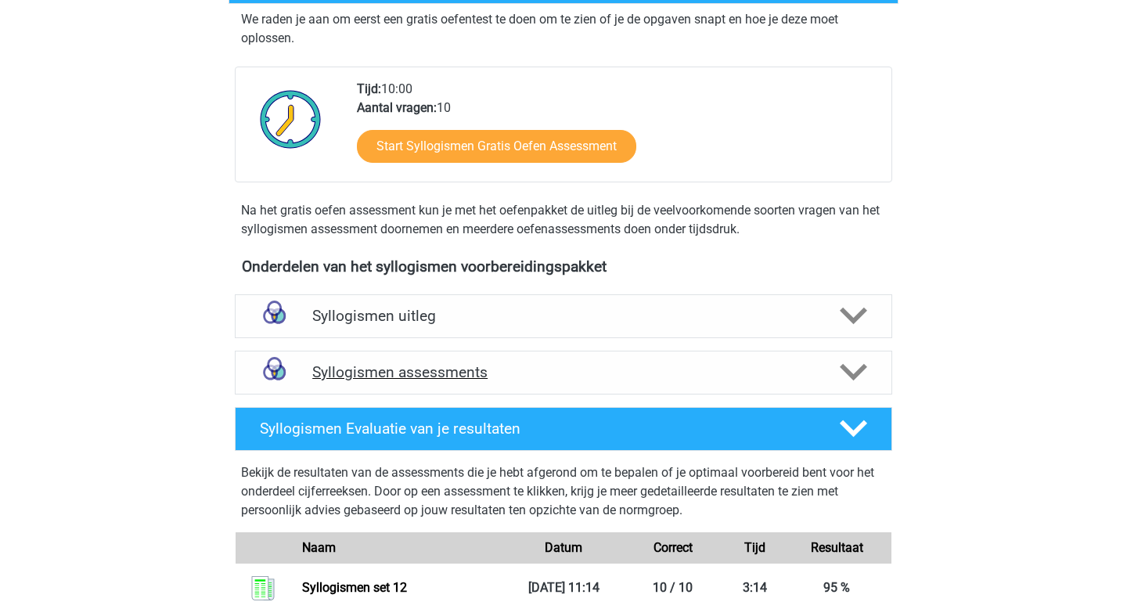
click at [455, 358] on div "Syllogismen assessments" at bounding box center [564, 373] width 658 height 44
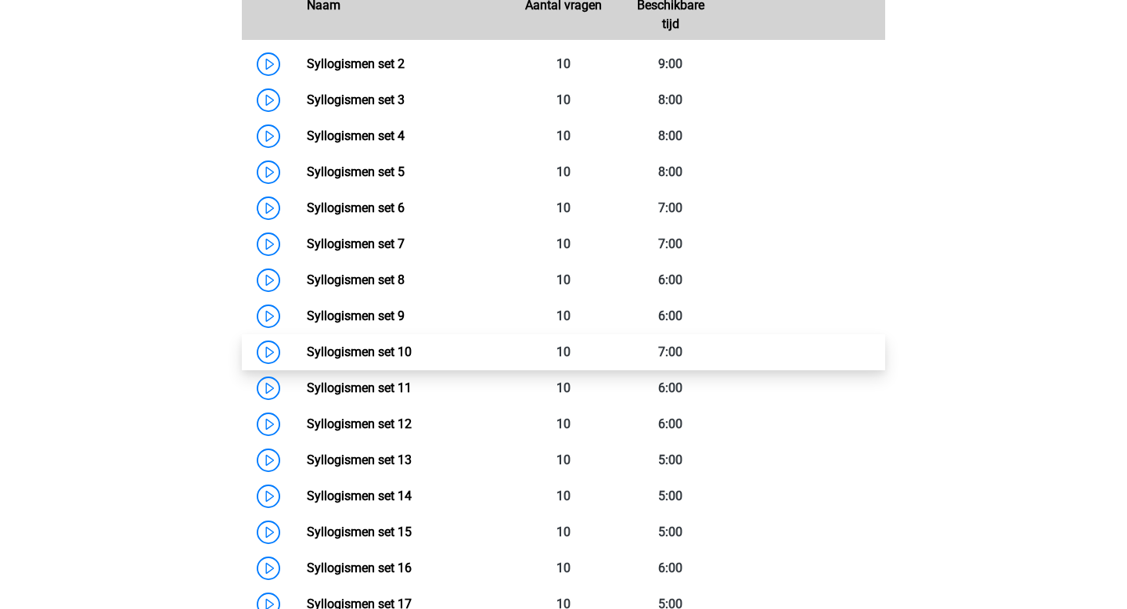
scroll to position [785, 0]
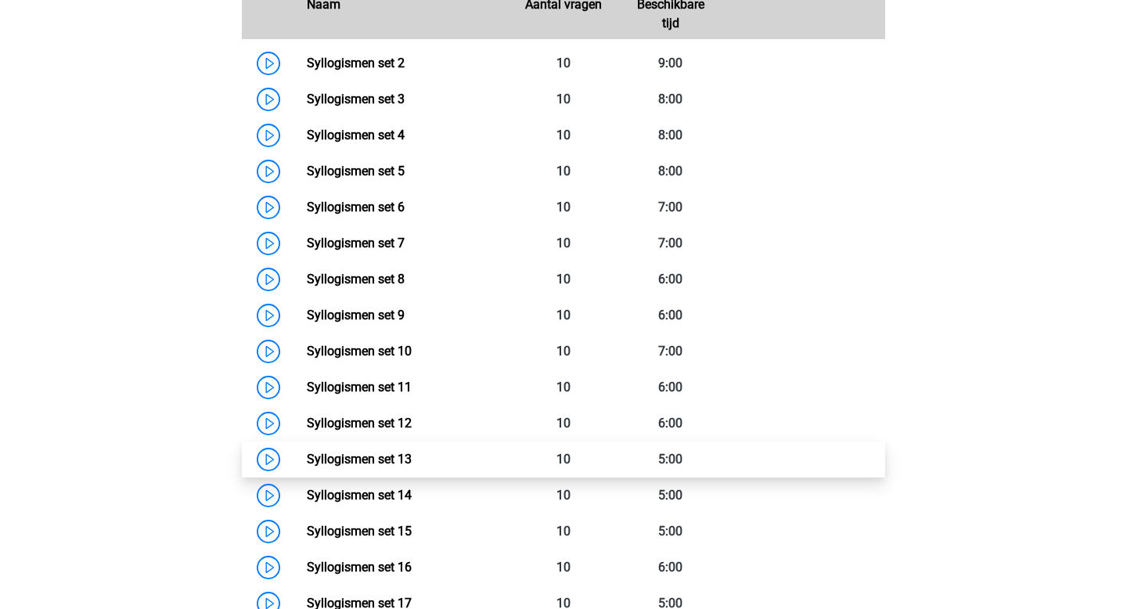
click at [412, 452] on link "Syllogismen set 13" at bounding box center [359, 459] width 105 height 15
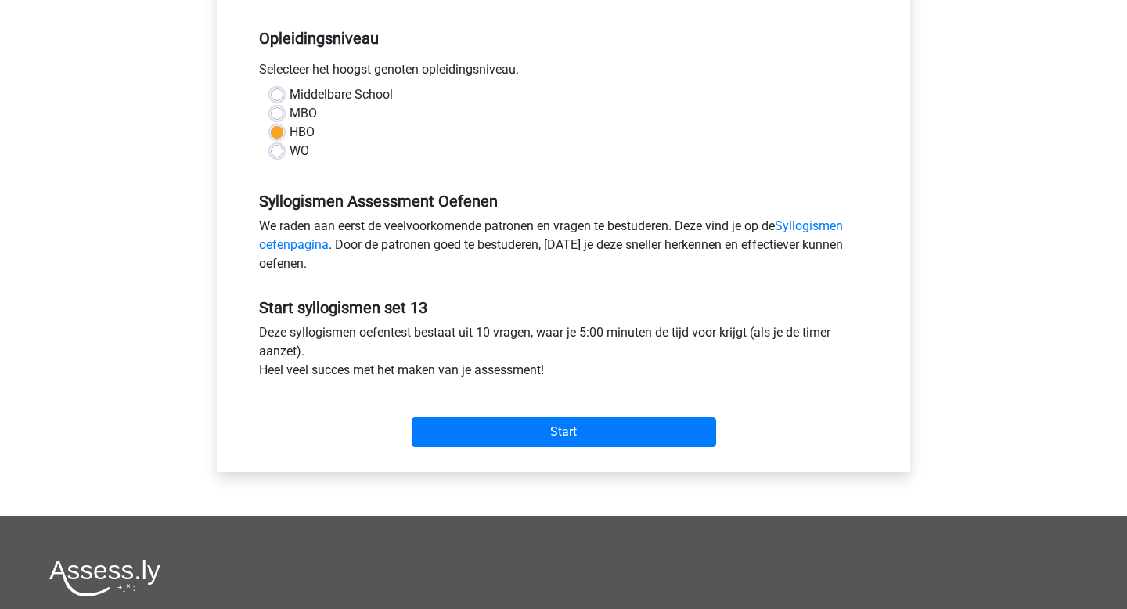
scroll to position [396, 0]
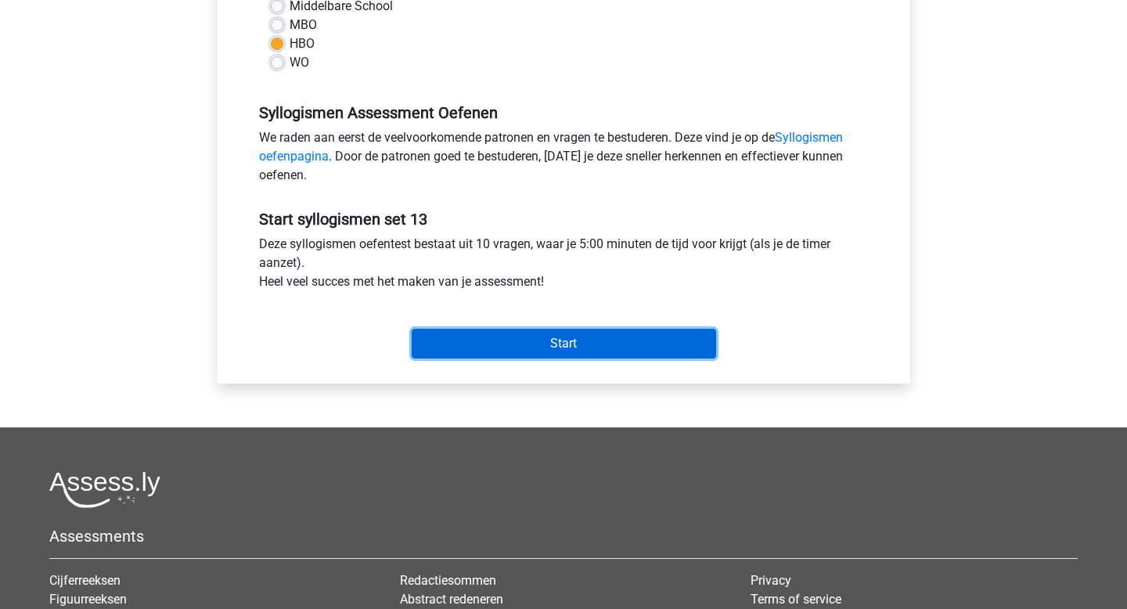
click at [479, 344] on input "Start" at bounding box center [564, 344] width 304 height 30
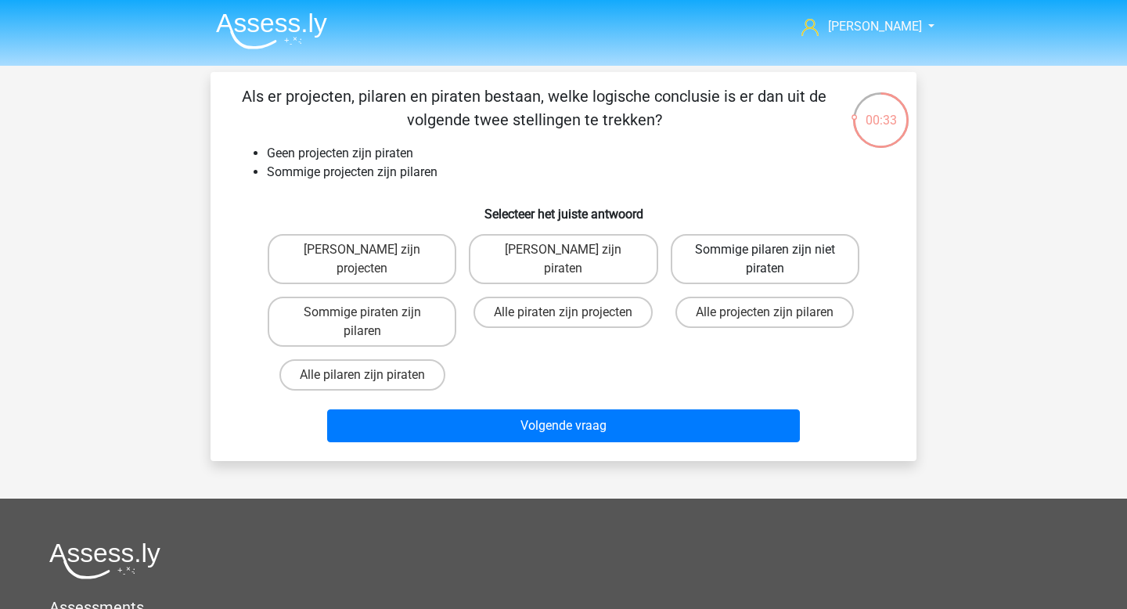
click at [797, 264] on label "Sommige pilaren zijn niet piraten" at bounding box center [765, 259] width 189 height 50
click at [775, 260] on input "Sommige pilaren zijn niet piraten" at bounding box center [770, 255] width 10 height 10
radio input "true"
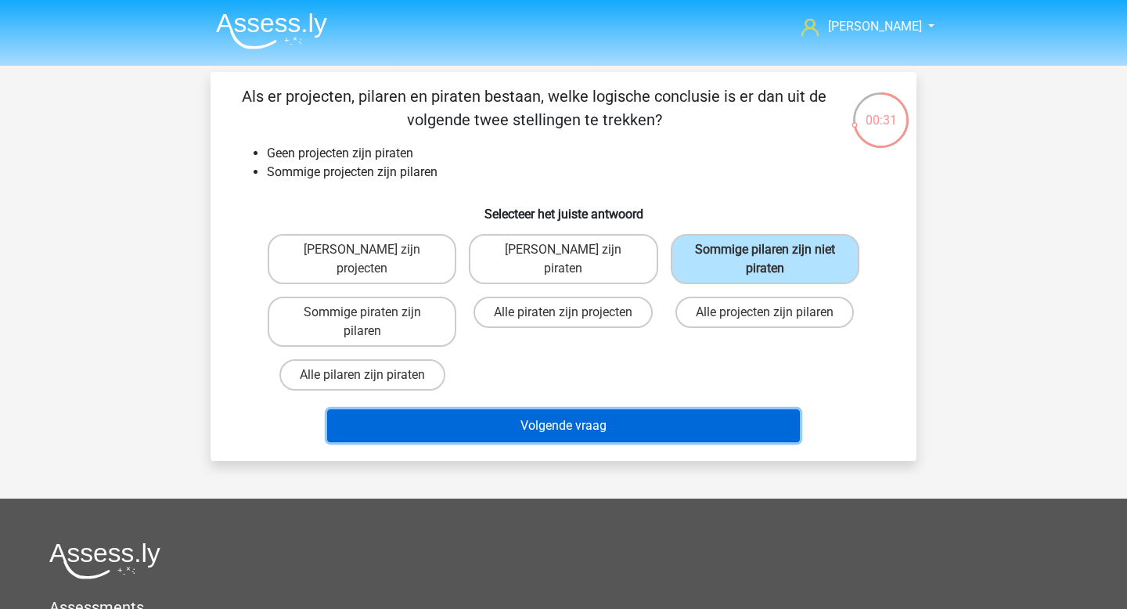
click at [565, 424] on button "Volgende vraag" at bounding box center [564, 425] width 474 height 33
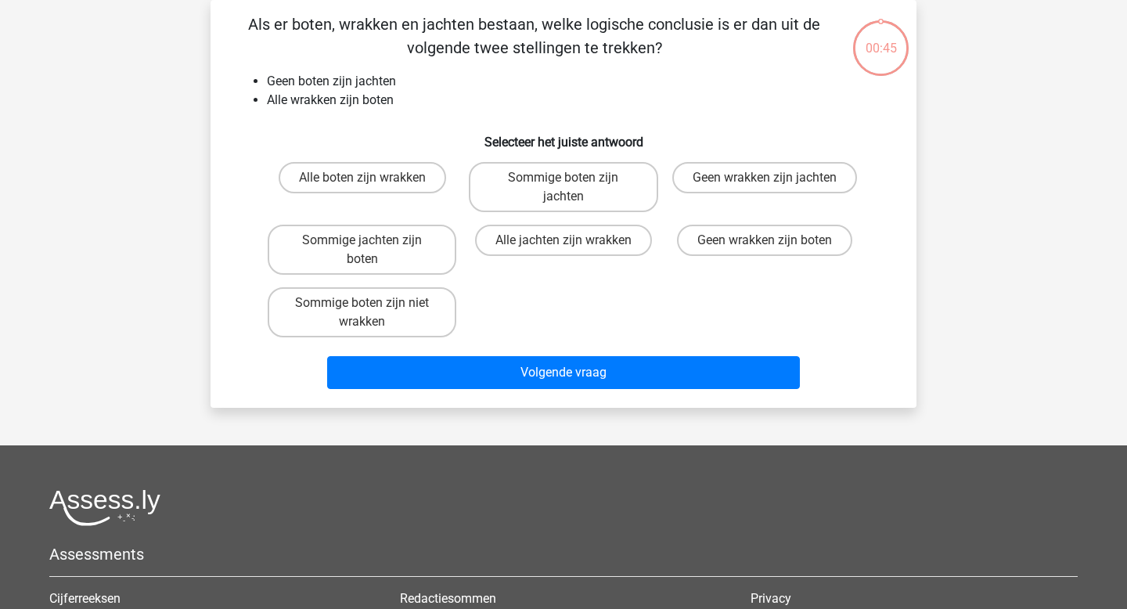
scroll to position [40, 0]
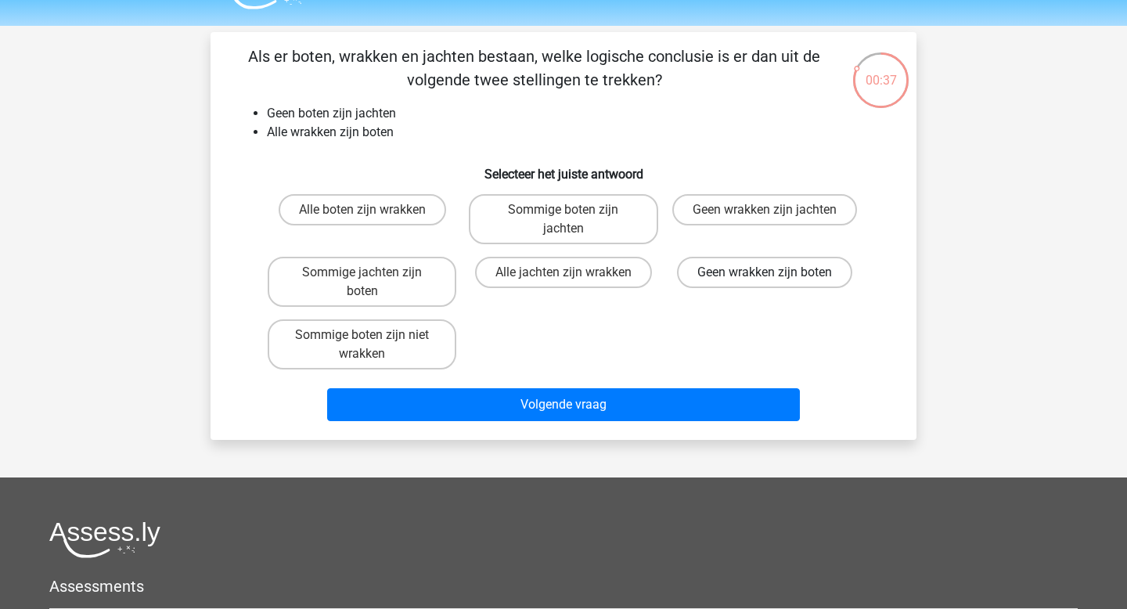
click at [773, 287] on label "Geen wrakken zijn boten" at bounding box center [764, 272] width 175 height 31
click at [773, 283] on input "Geen wrakken zijn boten" at bounding box center [770, 277] width 10 height 10
radio input "true"
click at [767, 217] on input "Geen wrakken zijn jachten" at bounding box center [770, 215] width 10 height 10
radio input "true"
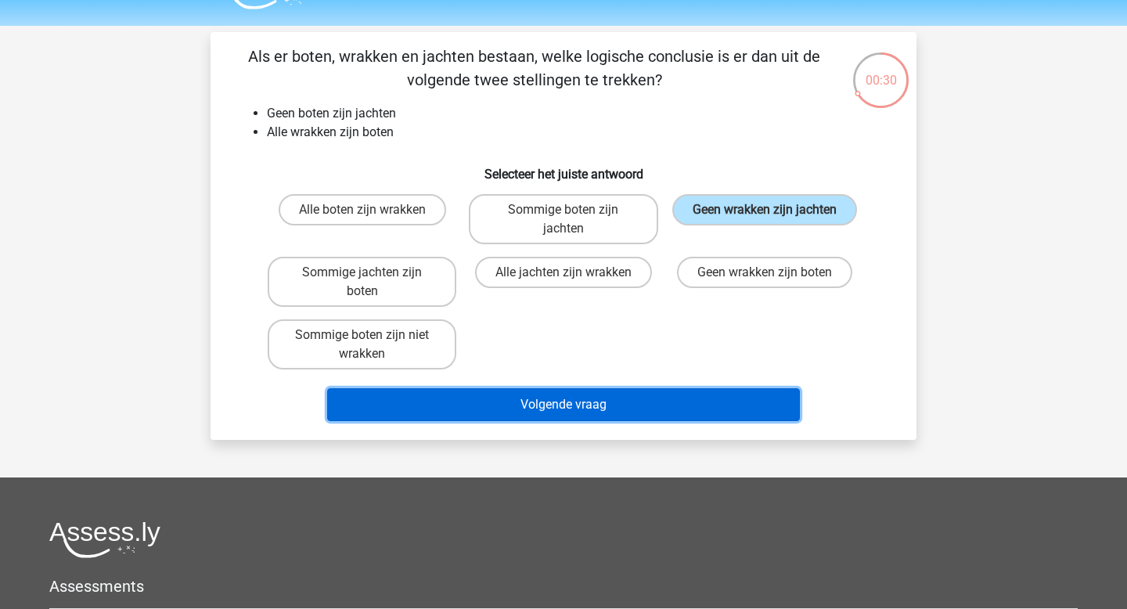
click at [524, 418] on button "Volgende vraag" at bounding box center [564, 404] width 474 height 33
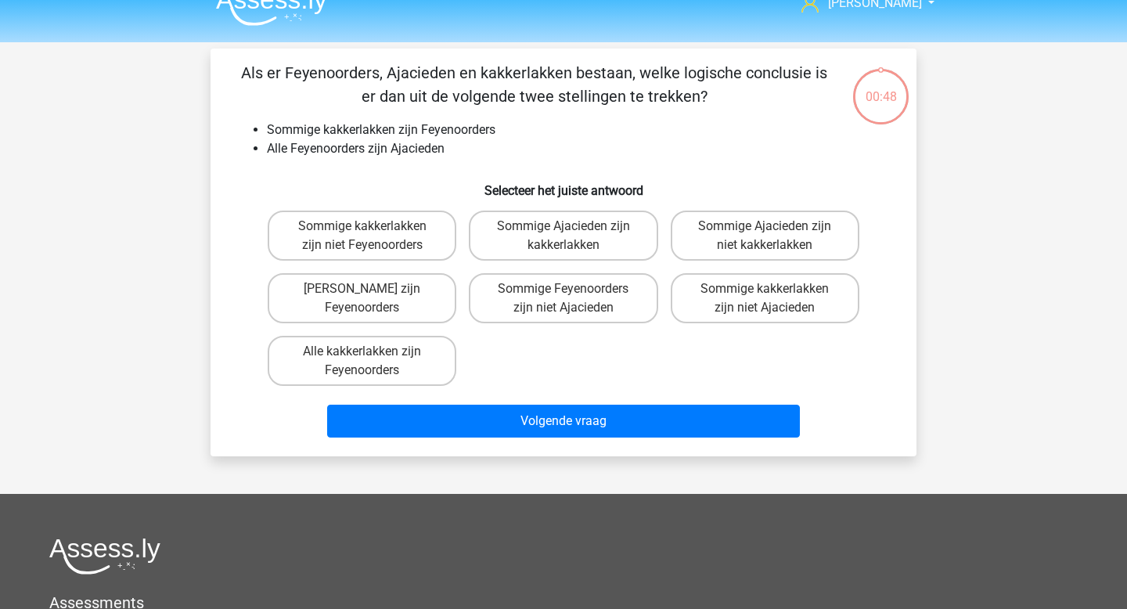
scroll to position [23, 0]
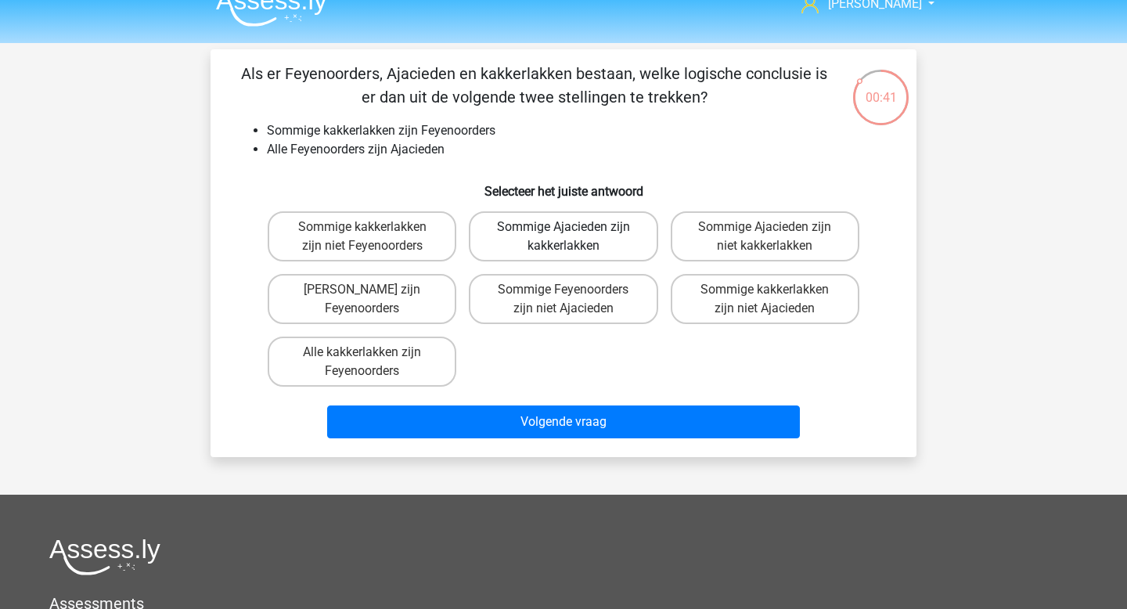
click at [596, 244] on label "Sommige Ajacieden zijn kakkerlakken" at bounding box center [563, 236] width 189 height 50
click at [574, 237] on input "Sommige Ajacieden zijn kakkerlakken" at bounding box center [569, 232] width 10 height 10
radio input "true"
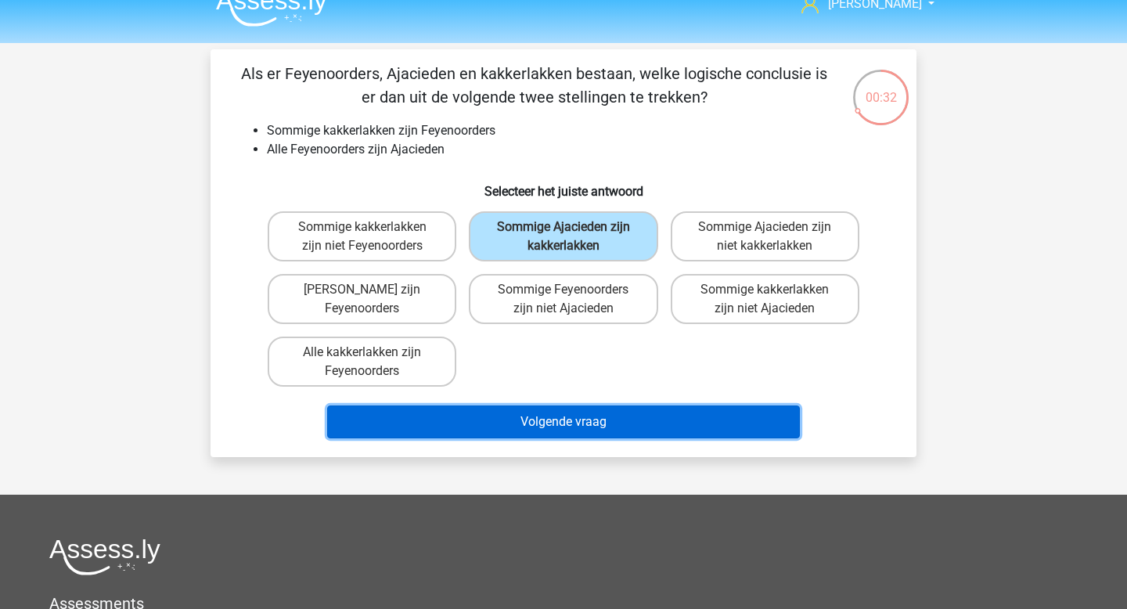
click at [517, 431] on button "Volgende vraag" at bounding box center [564, 421] width 474 height 33
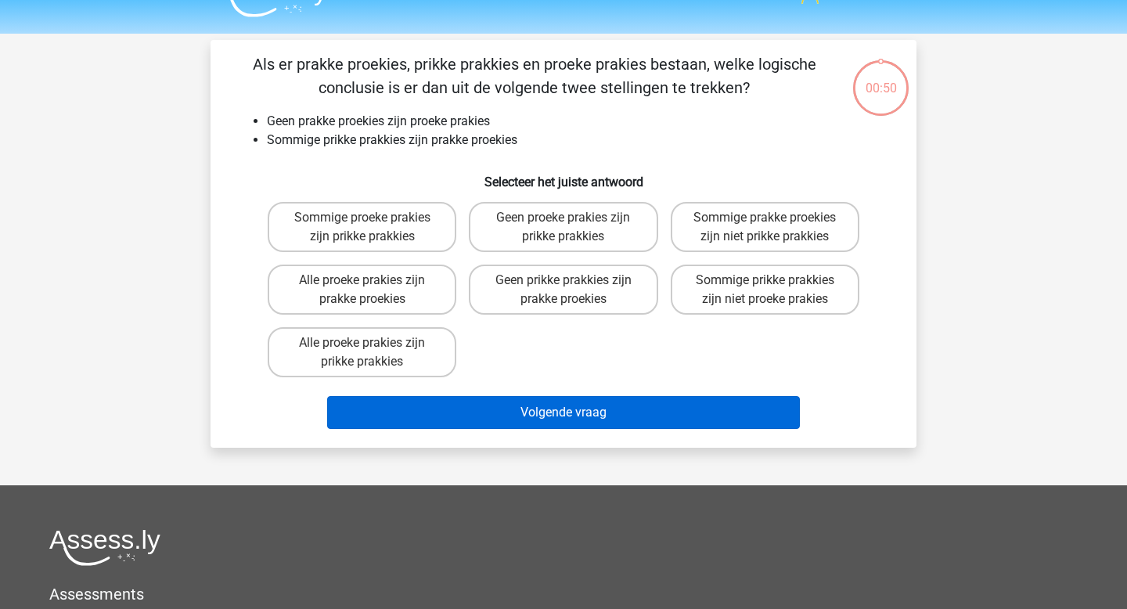
scroll to position [26, 0]
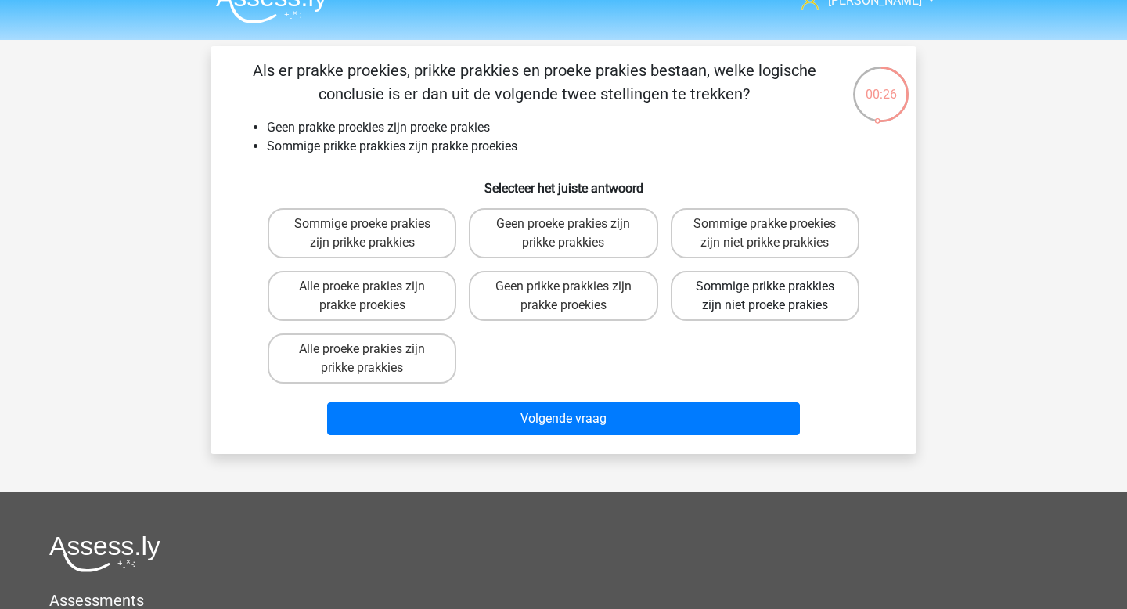
click at [752, 301] on label "Sommige prikke prakkies zijn niet proeke prakies" at bounding box center [765, 296] width 189 height 50
click at [765, 297] on input "Sommige prikke prakkies zijn niet proeke prakies" at bounding box center [770, 291] width 10 height 10
radio input "true"
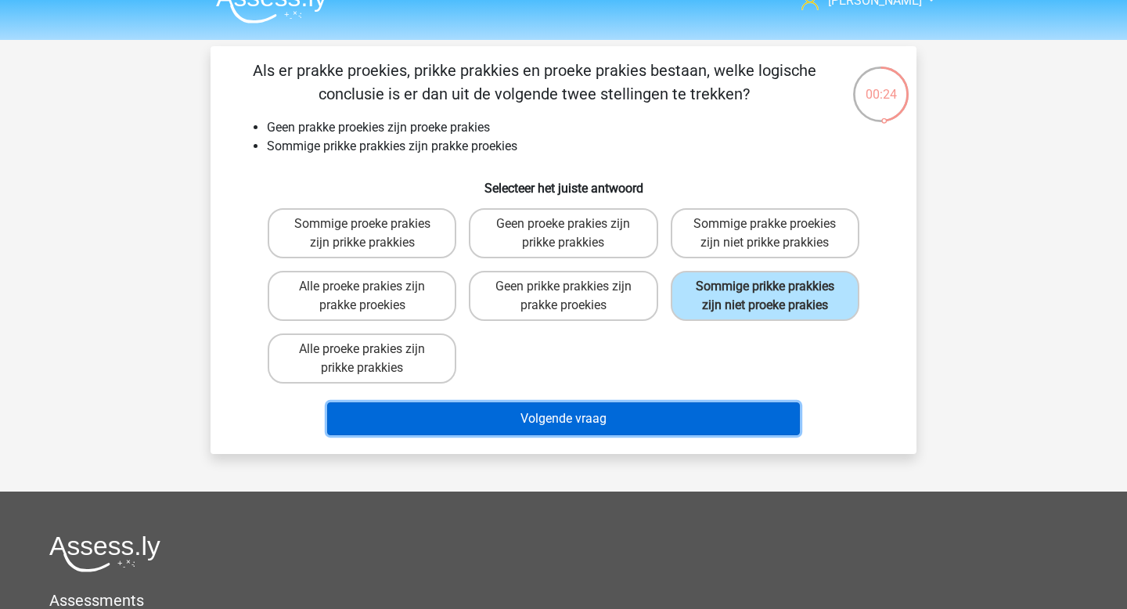
click at [618, 421] on button "Volgende vraag" at bounding box center [564, 418] width 474 height 33
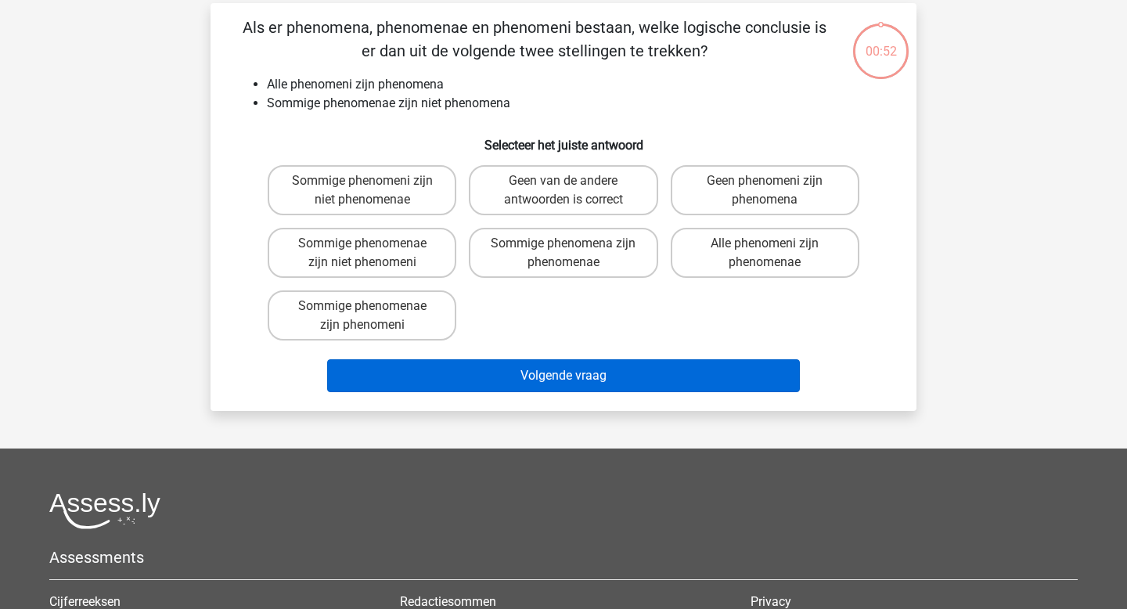
scroll to position [72, 0]
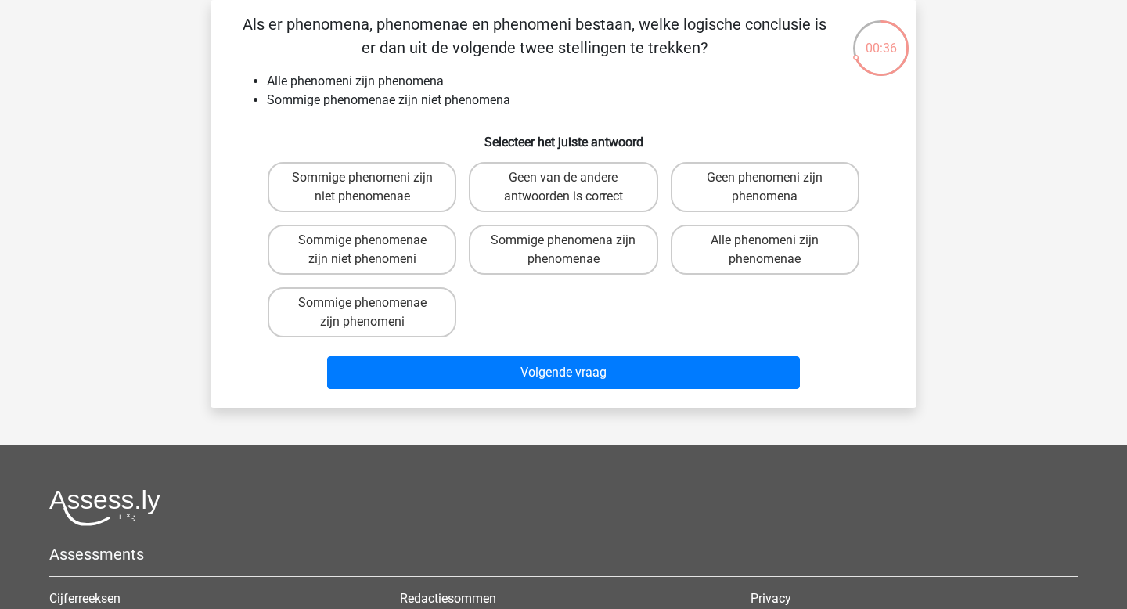
click at [369, 244] on input "Sommige phenomenae zijn niet phenomeni" at bounding box center [367, 245] width 10 height 10
radio input "true"
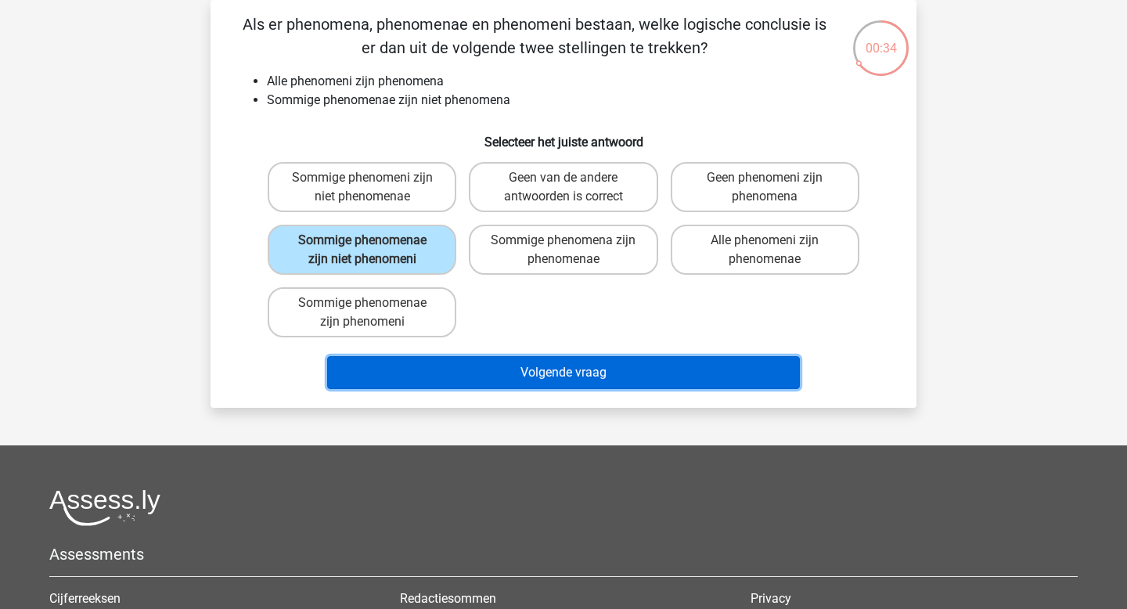
click at [508, 377] on button "Volgende vraag" at bounding box center [564, 372] width 474 height 33
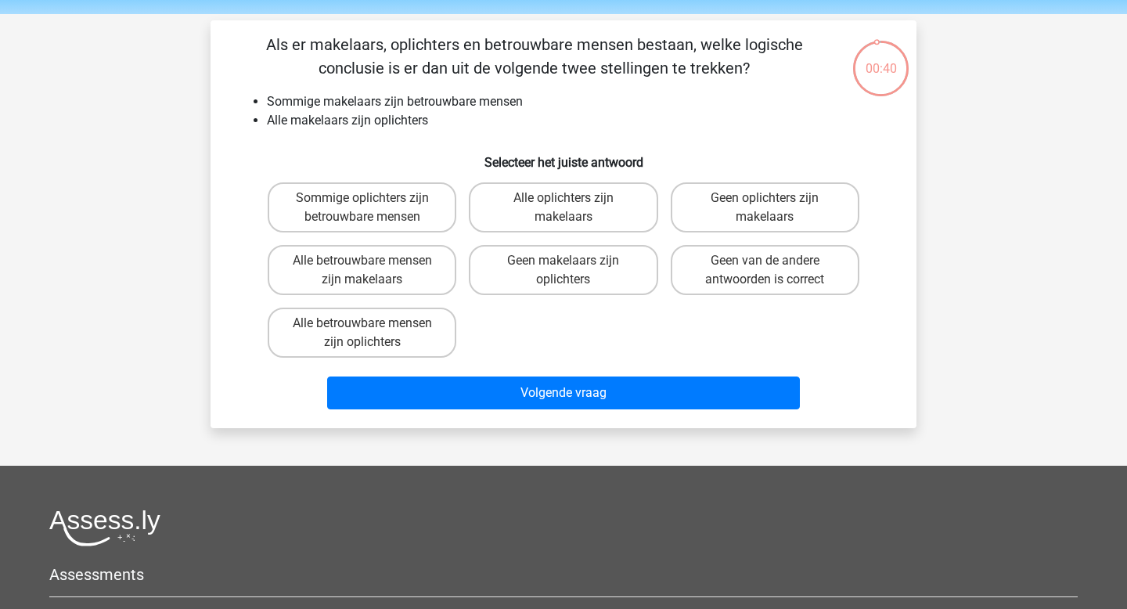
scroll to position [49, 0]
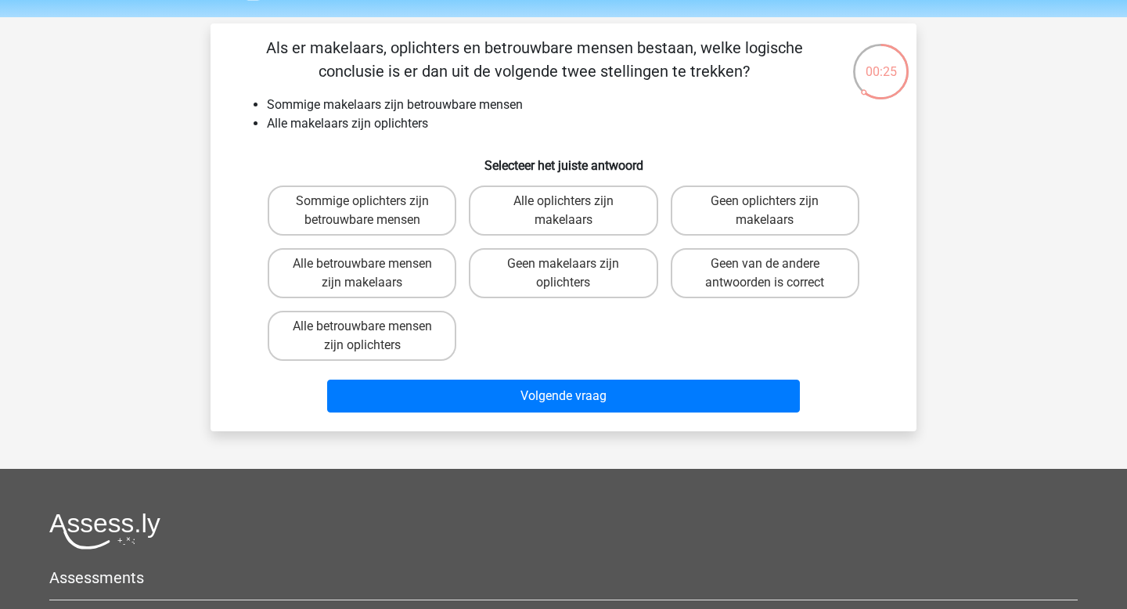
click at [394, 239] on div "Sommige oplichters zijn betrouwbare mensen" at bounding box center [361, 210] width 201 height 63
click at [366, 218] on label "Sommige oplichters zijn betrouwbare mensen" at bounding box center [362, 211] width 189 height 50
click at [366, 211] on input "Sommige oplichters zijn betrouwbare mensen" at bounding box center [367, 206] width 10 height 10
radio input "true"
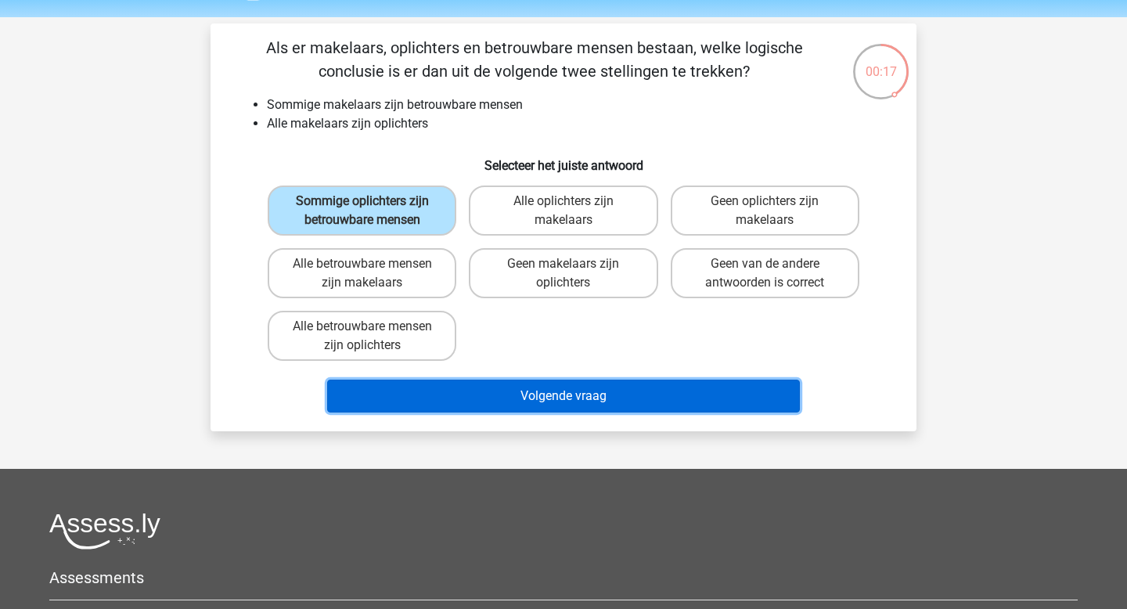
click at [480, 405] on button "Volgende vraag" at bounding box center [564, 396] width 474 height 33
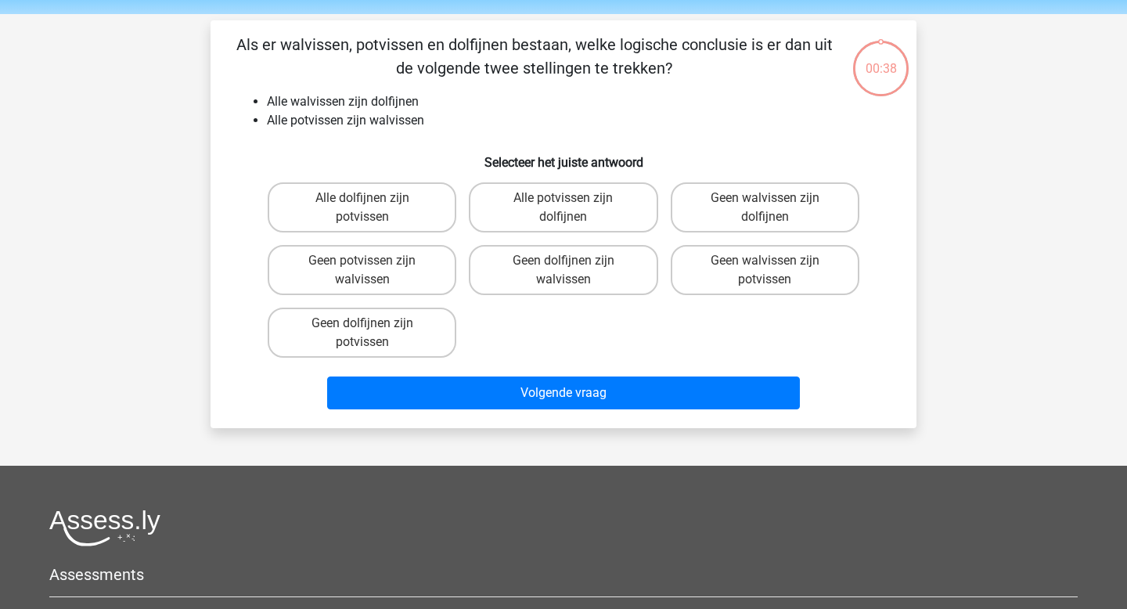
scroll to position [48, 0]
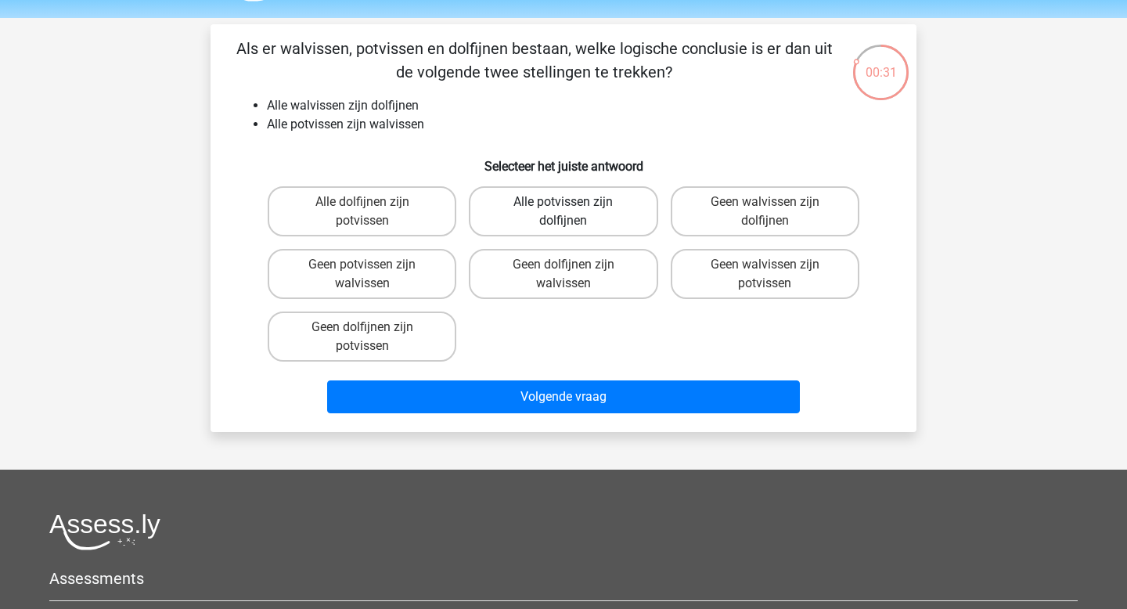
click at [571, 224] on label "Alle potvissen zijn dolfijnen" at bounding box center [563, 211] width 189 height 50
click at [571, 212] on input "Alle potvissen zijn dolfijnen" at bounding box center [569, 207] width 10 height 10
radio input "true"
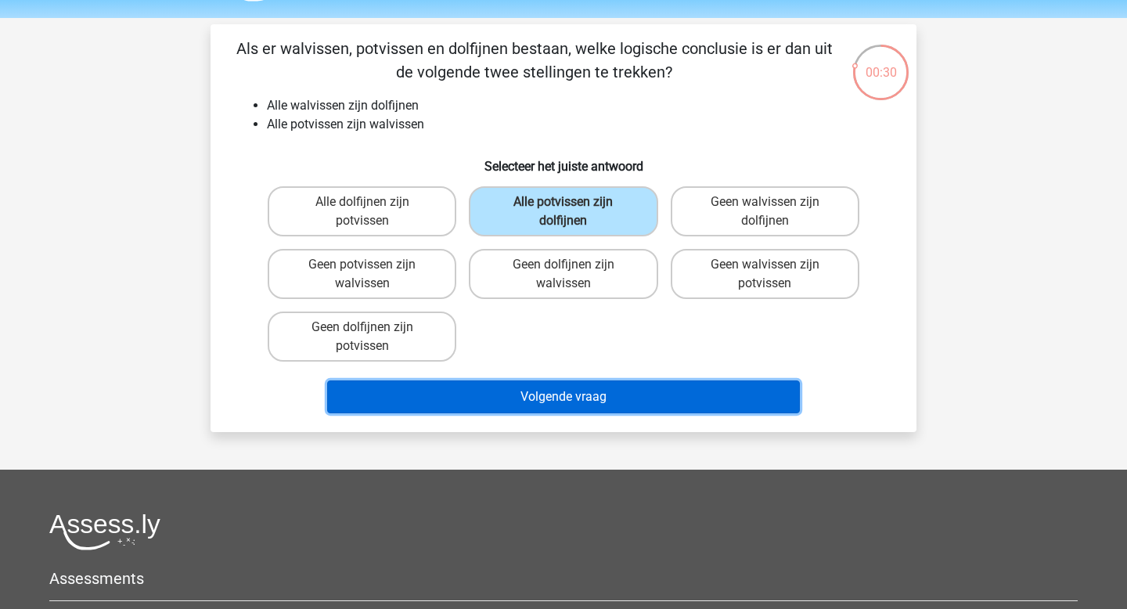
click at [482, 391] on button "Volgende vraag" at bounding box center [564, 396] width 474 height 33
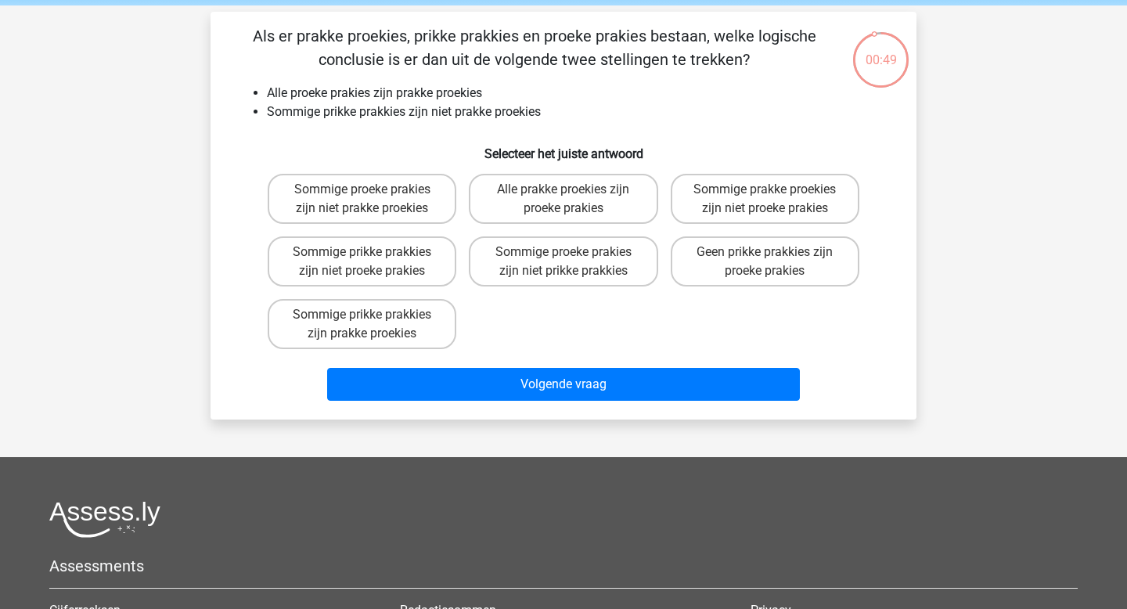
scroll to position [52, 0]
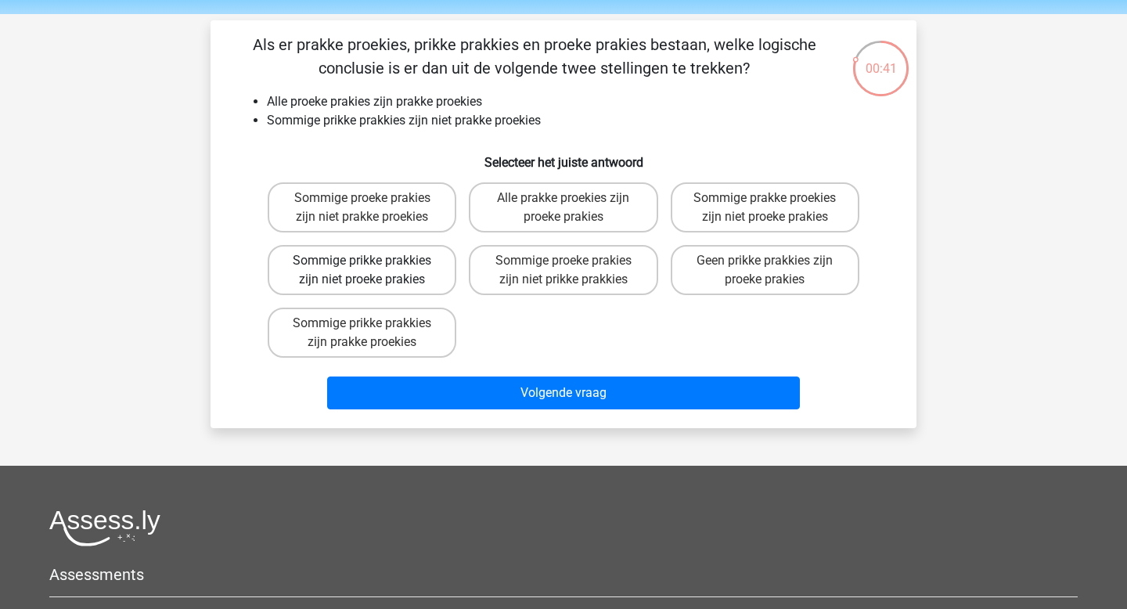
click at [423, 263] on label "Sommige prikke prakkies zijn niet proeke prakies" at bounding box center [362, 270] width 189 height 50
click at [373, 263] on input "Sommige prikke prakkies zijn niet proeke prakies" at bounding box center [367, 266] width 10 height 10
radio input "true"
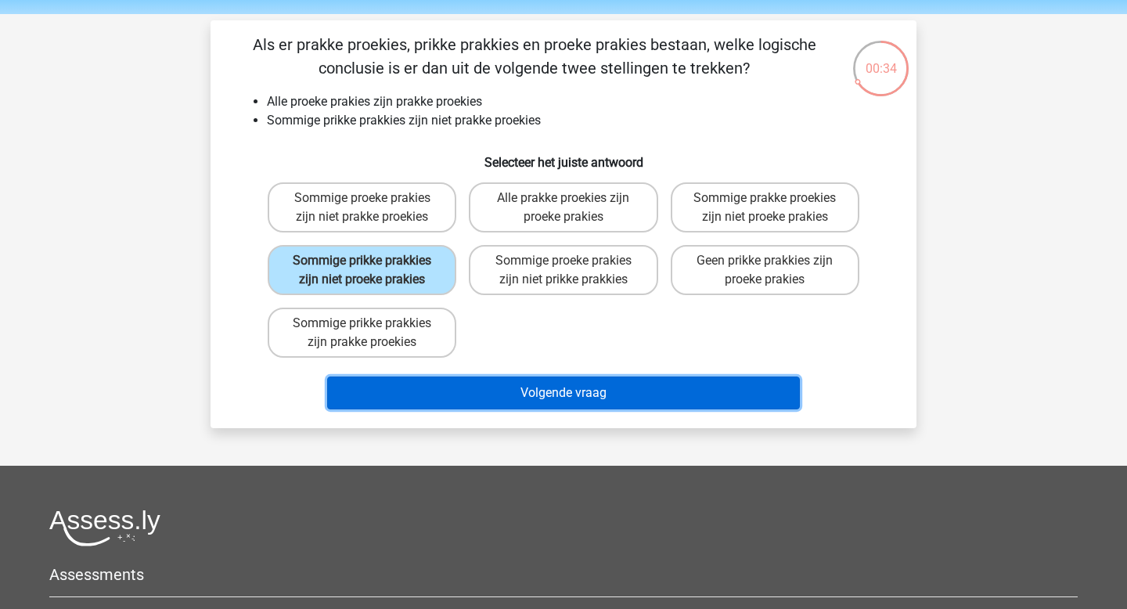
click at [628, 398] on button "Volgende vraag" at bounding box center [564, 393] width 474 height 33
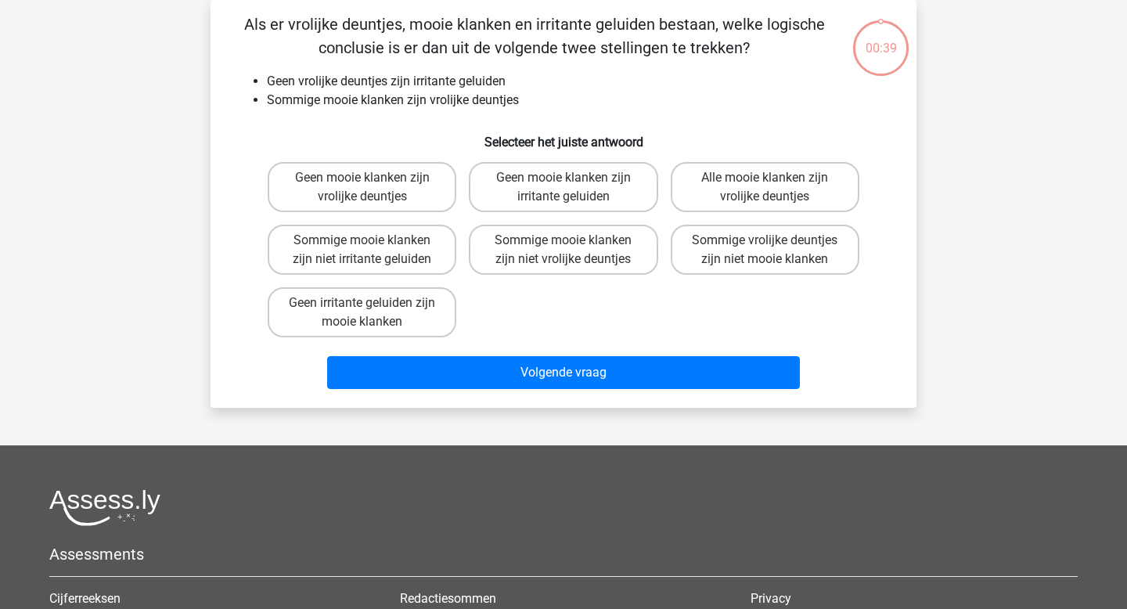
scroll to position [49, 0]
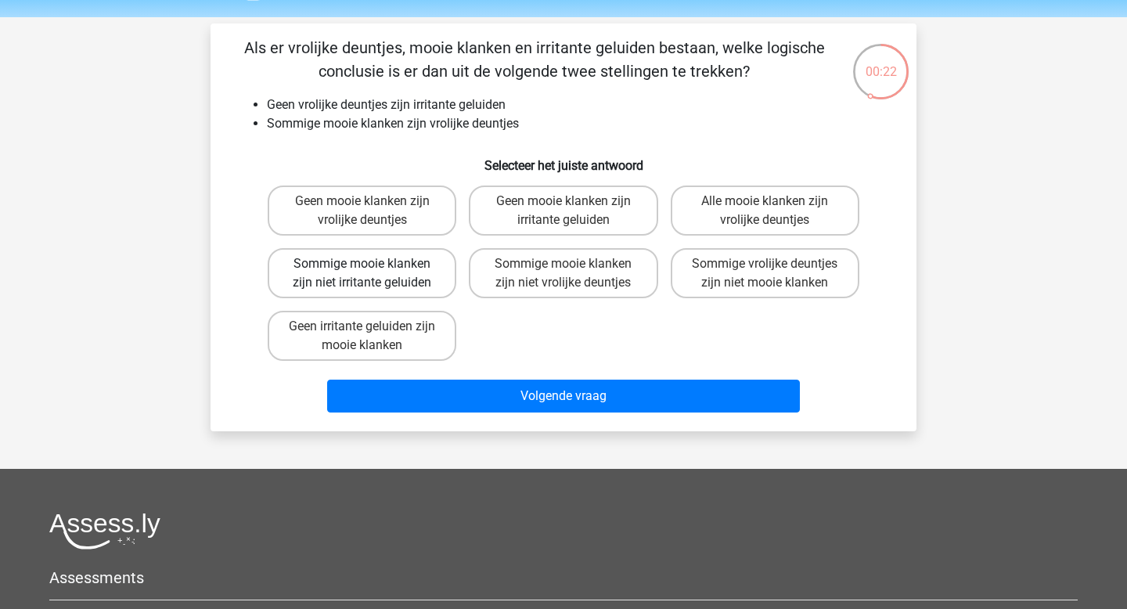
click at [425, 282] on label "Sommige mooie klanken zijn niet irritante geluiden" at bounding box center [362, 273] width 189 height 50
click at [373, 274] on input "Sommige mooie klanken zijn niet irritante geluiden" at bounding box center [367, 269] width 10 height 10
radio input "true"
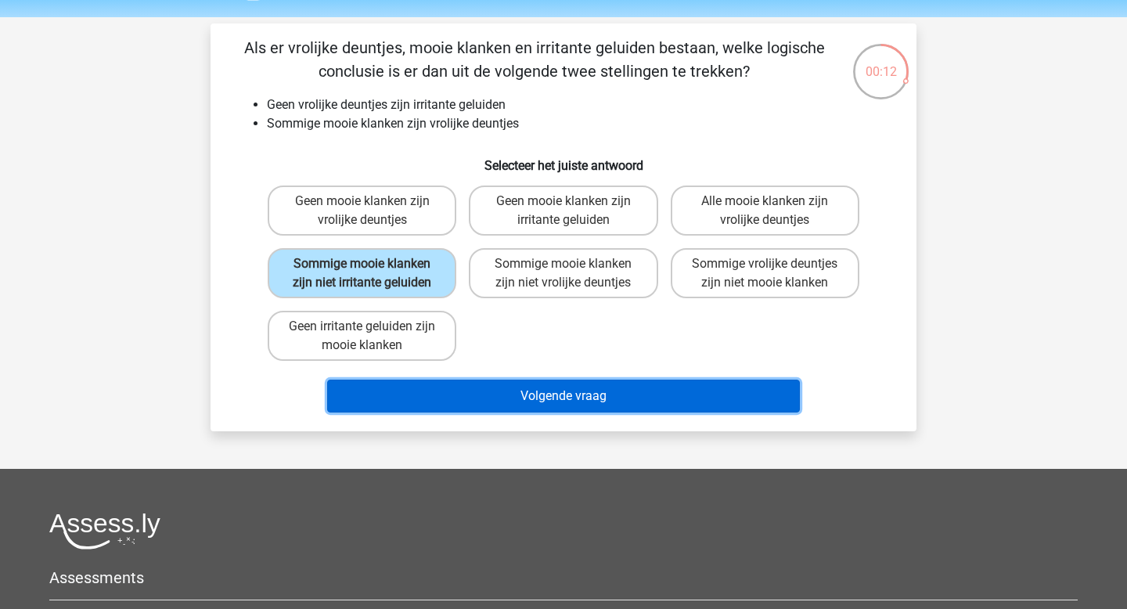
click at [608, 400] on button "Volgende vraag" at bounding box center [564, 396] width 474 height 33
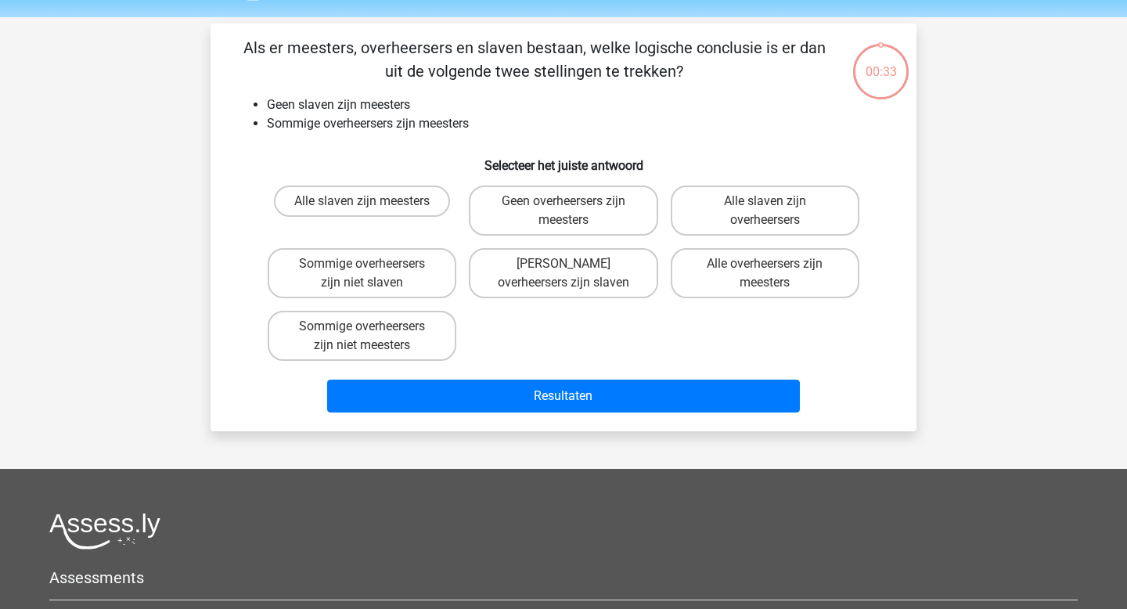
scroll to position [72, 0]
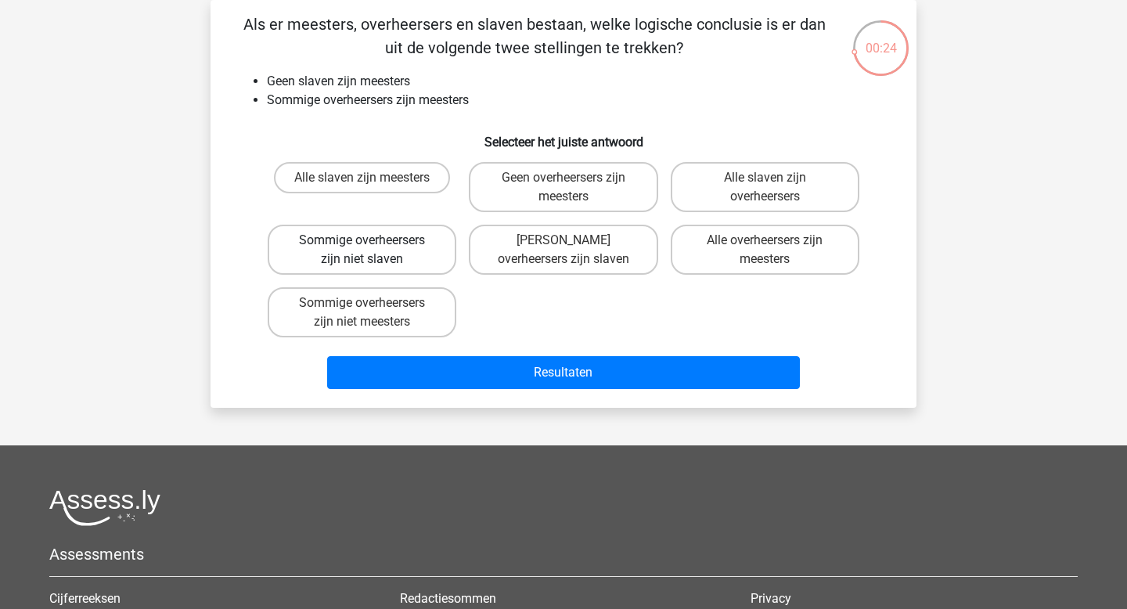
click at [402, 271] on label "Sommige overheersers zijn niet slaven" at bounding box center [362, 250] width 189 height 50
click at [373, 250] on input "Sommige overheersers zijn niet slaven" at bounding box center [367, 245] width 10 height 10
radio input "true"
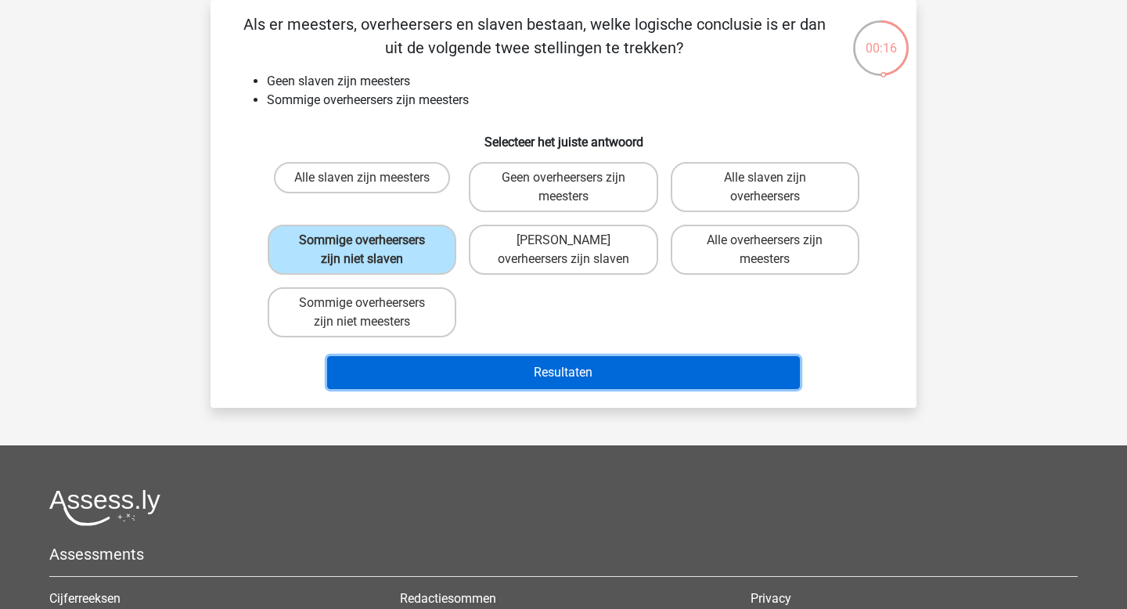
click at [490, 375] on button "Resultaten" at bounding box center [564, 372] width 474 height 33
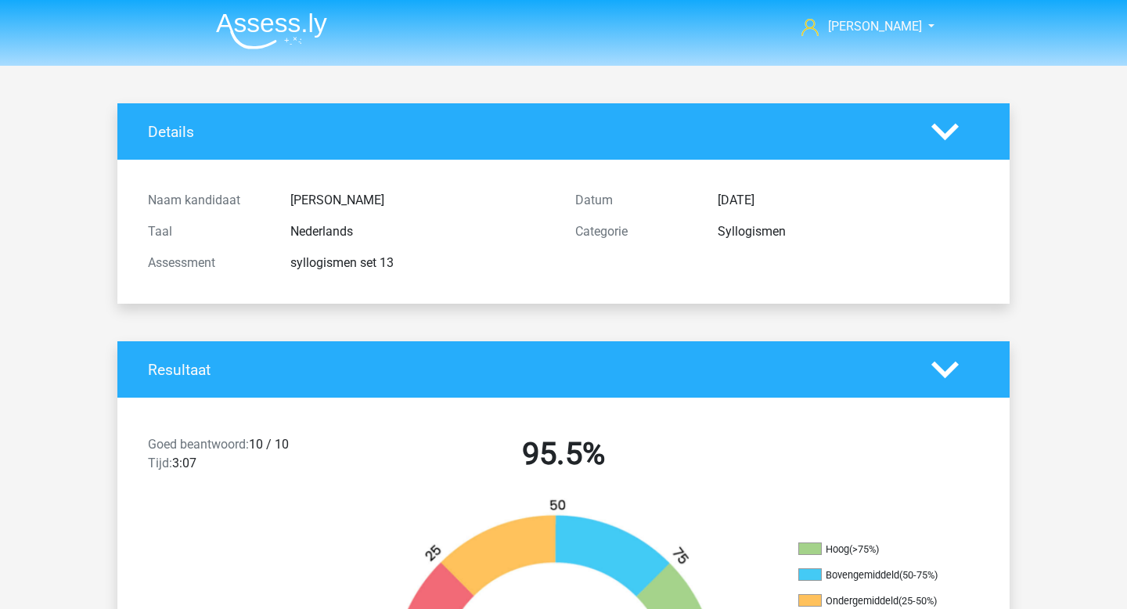
click at [259, 41] on img at bounding box center [271, 31] width 111 height 37
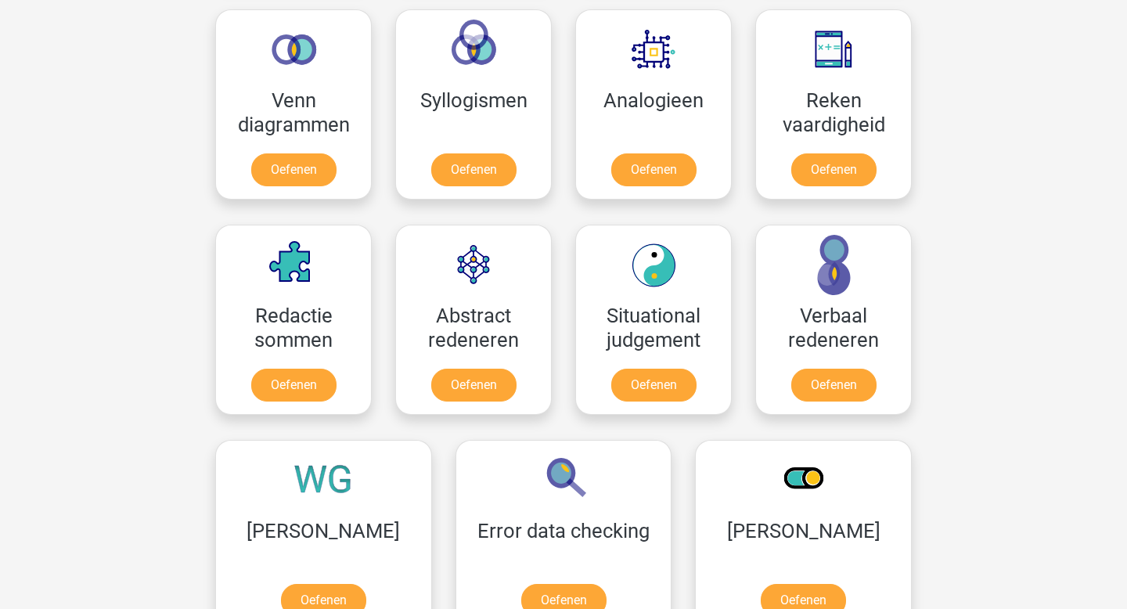
scroll to position [810, 0]
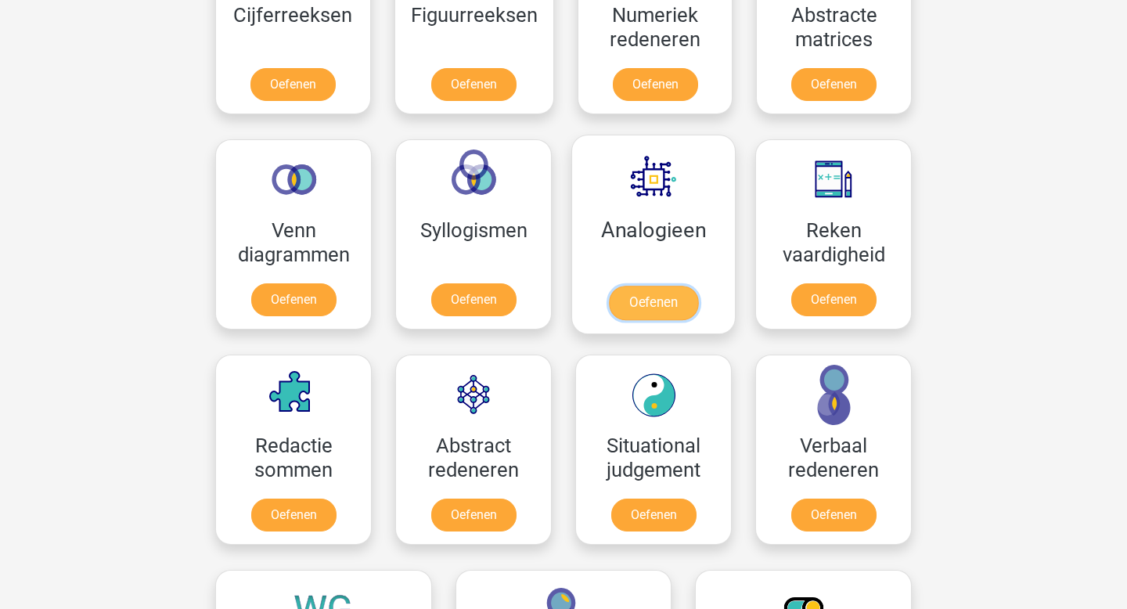
click at [653, 308] on link "Oefenen" at bounding box center [653, 303] width 89 height 34
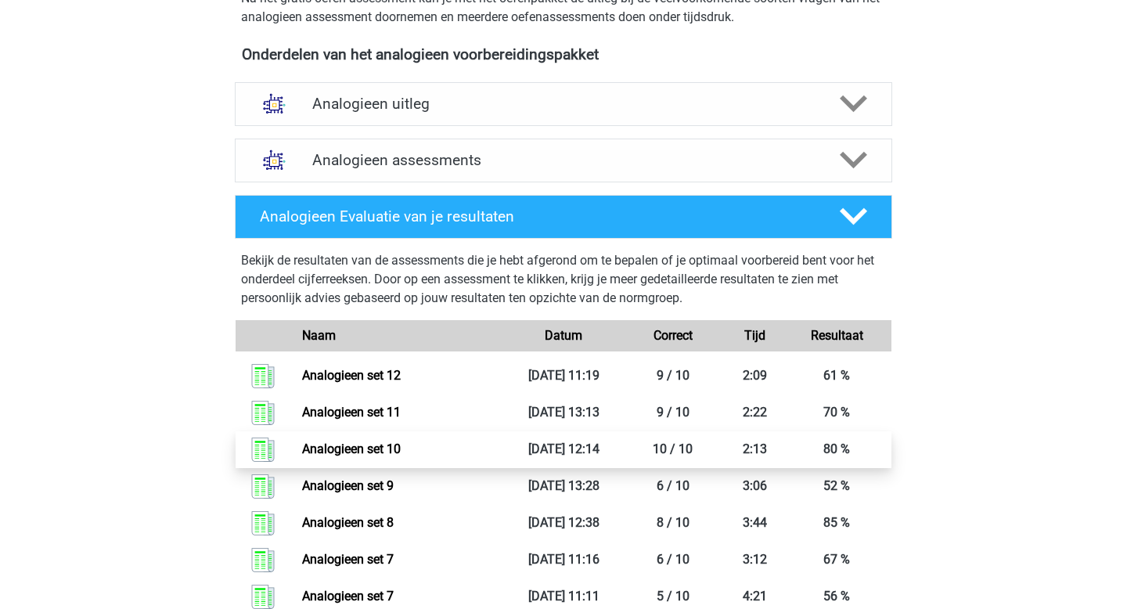
scroll to position [377, 0]
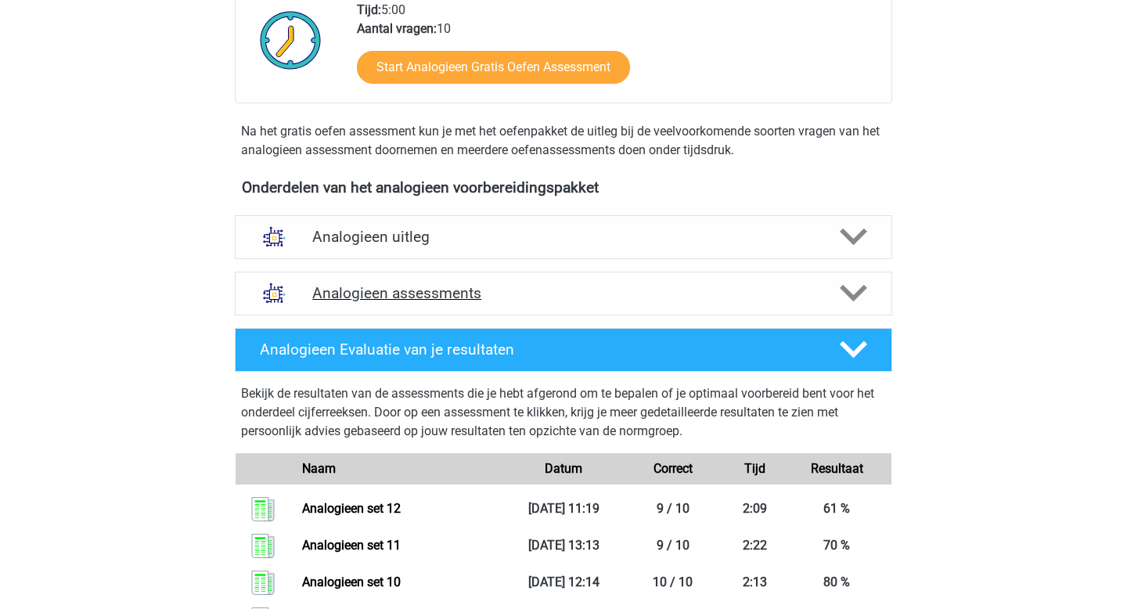
click at [489, 297] on h4 "Analogieen assessments" at bounding box center [563, 293] width 503 height 18
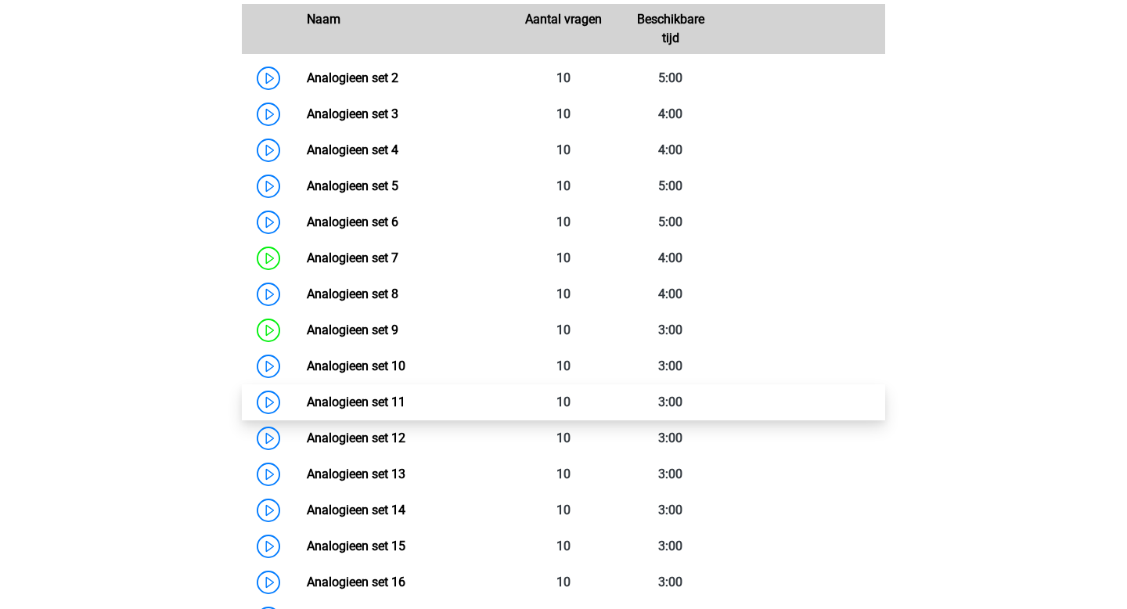
scroll to position [782, 0]
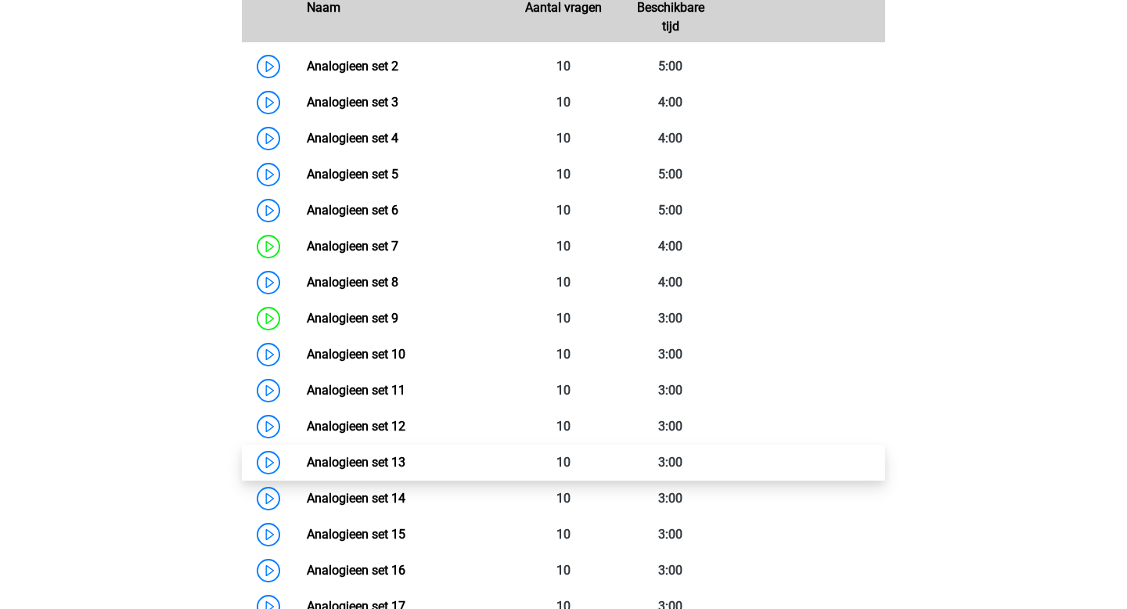
click at [405, 469] on link "Analogieen set 13" at bounding box center [356, 462] width 99 height 15
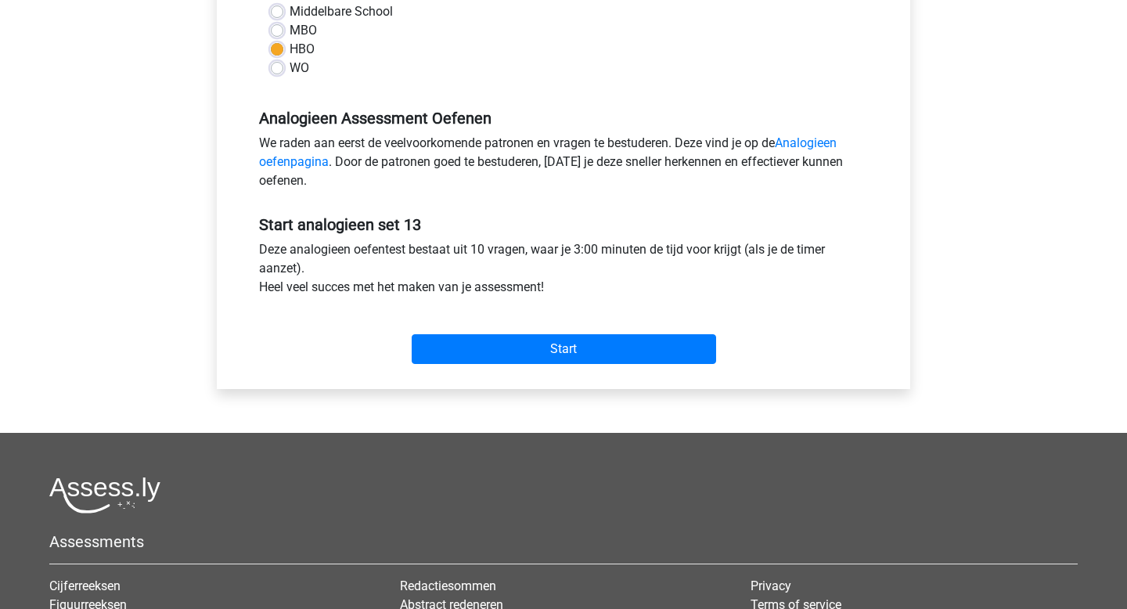
scroll to position [434, 0]
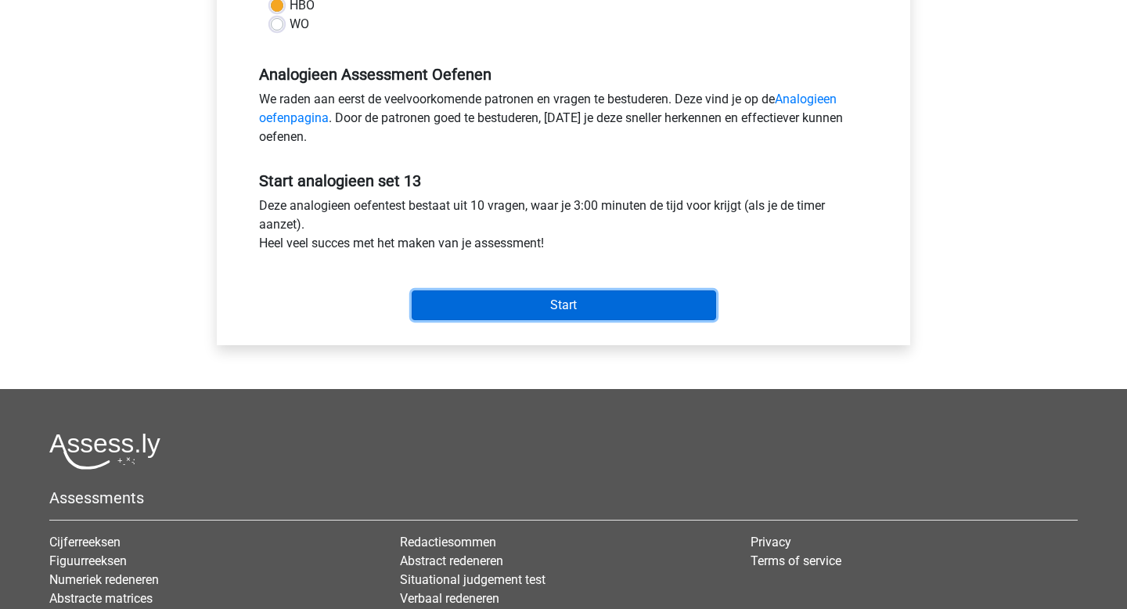
click at [495, 315] on input "Start" at bounding box center [564, 305] width 304 height 30
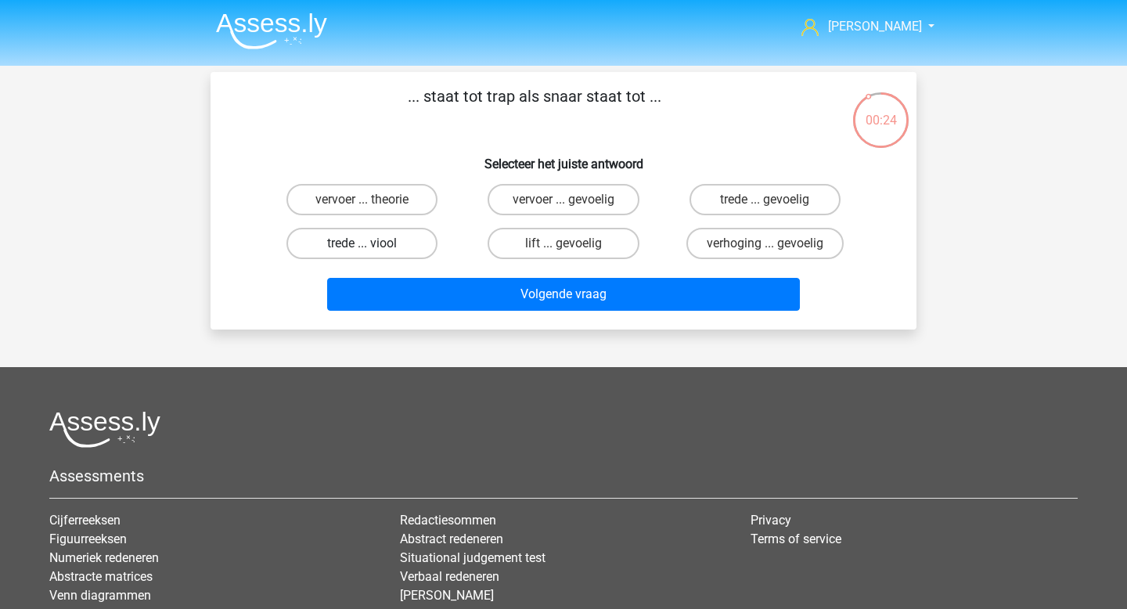
click at [410, 250] on label "trede ... viool" at bounding box center [361, 243] width 151 height 31
click at [373, 250] on input "trede ... viool" at bounding box center [367, 248] width 10 height 10
radio input "true"
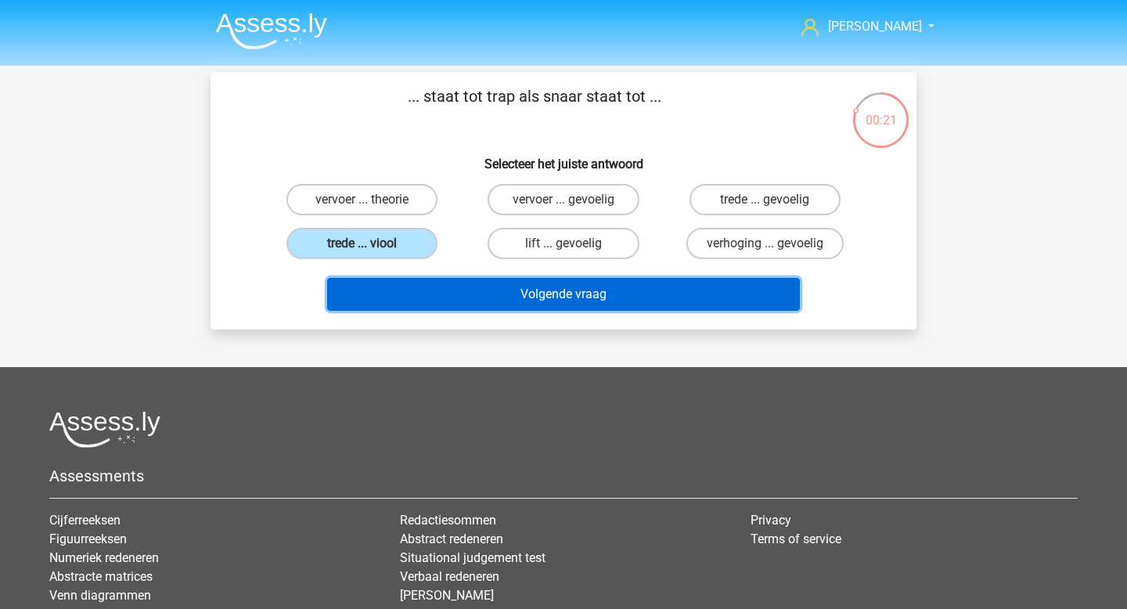
click at [531, 294] on button "Volgende vraag" at bounding box center [564, 294] width 474 height 33
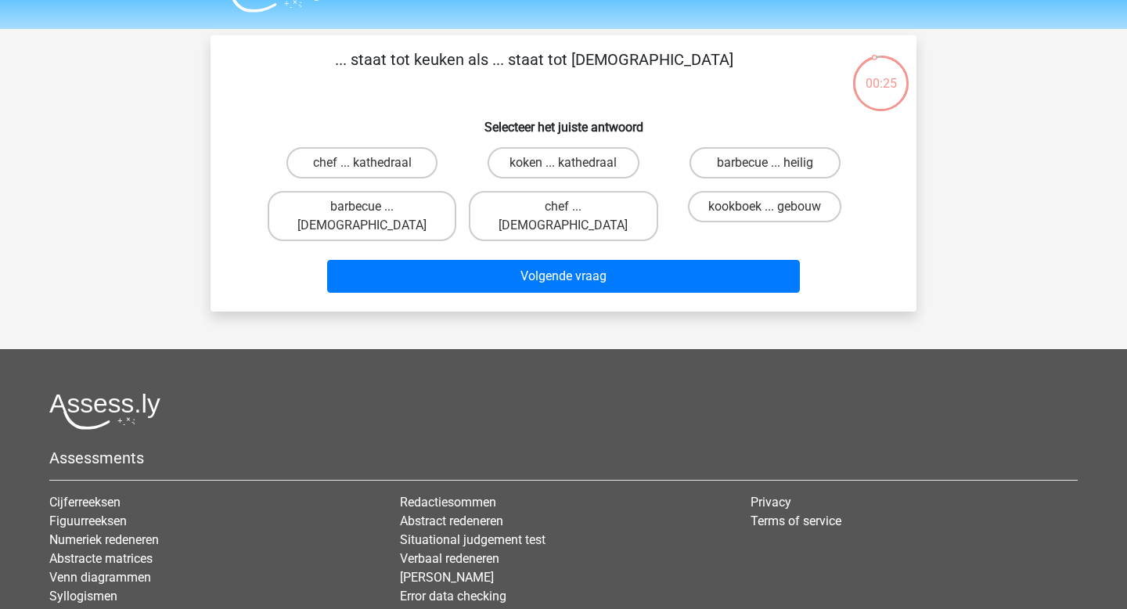
scroll to position [36, 0]
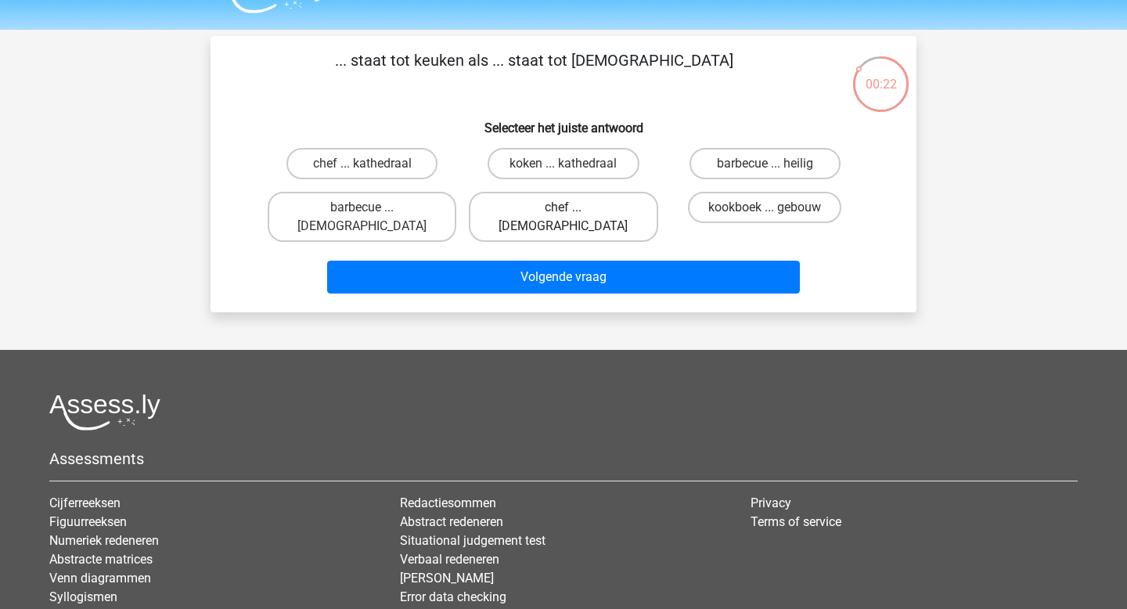
click at [565, 204] on label "chef ... priester" at bounding box center [563, 217] width 189 height 50
click at [565, 207] on input "chef ... priester" at bounding box center [569, 212] width 10 height 10
radio input "true"
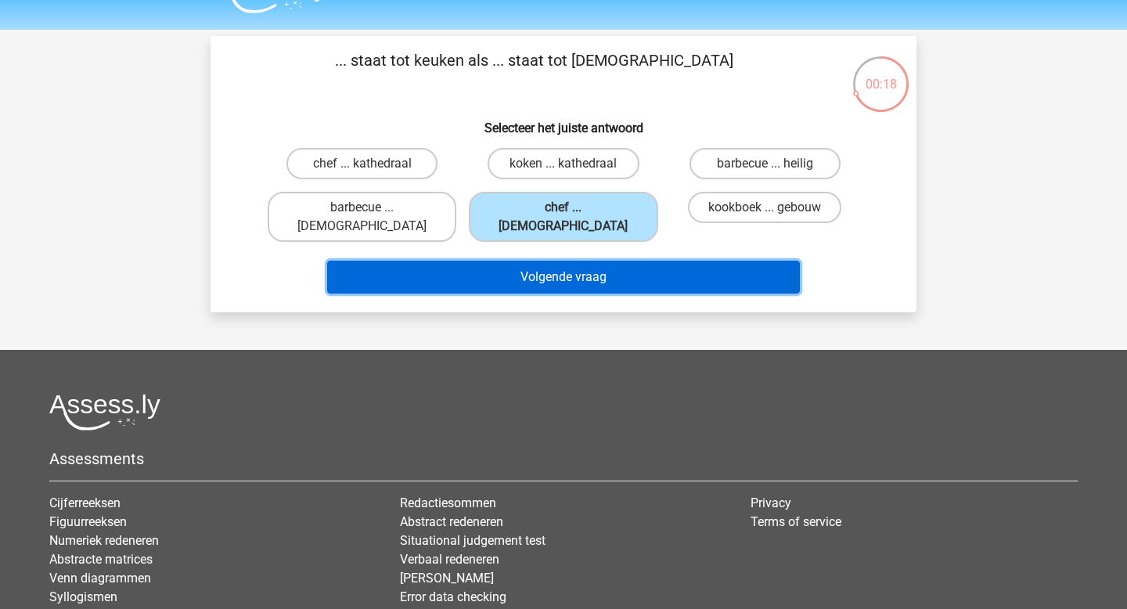
click at [506, 266] on button "Volgende vraag" at bounding box center [564, 277] width 474 height 33
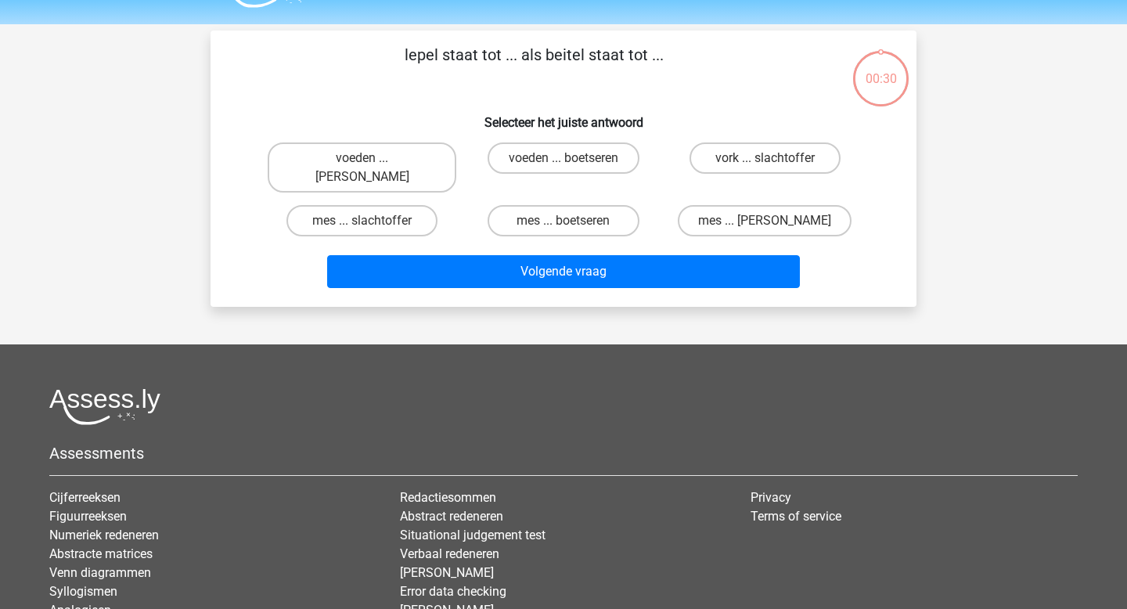
scroll to position [32, 0]
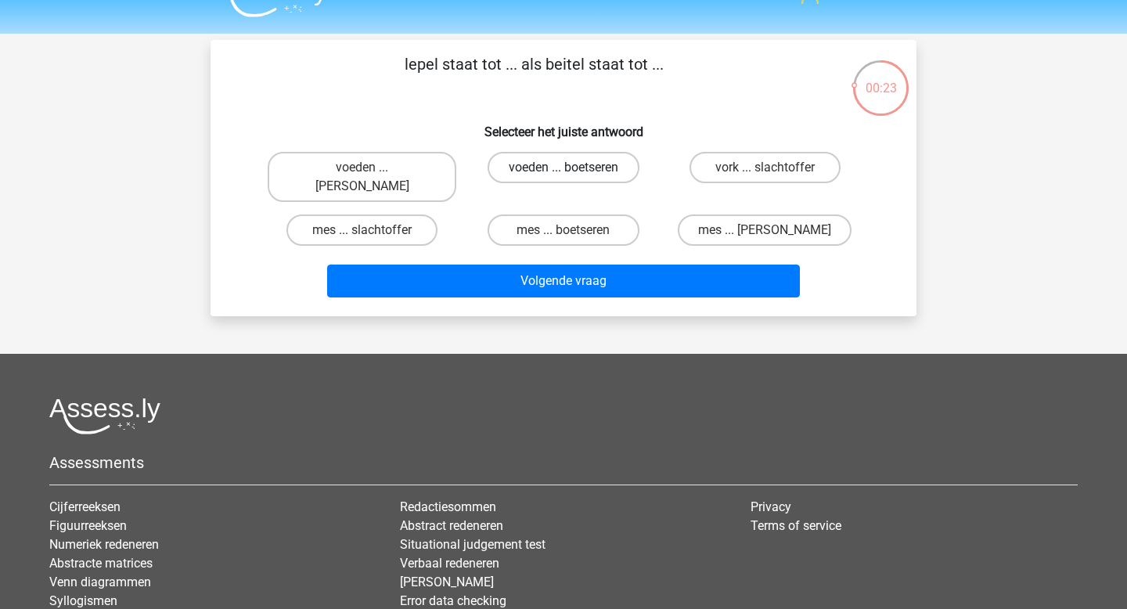
click at [524, 162] on label "voeden ... boetseren" at bounding box center [563, 167] width 151 height 31
click at [564, 168] on input "voeden ... boetseren" at bounding box center [569, 173] width 10 height 10
radio input "true"
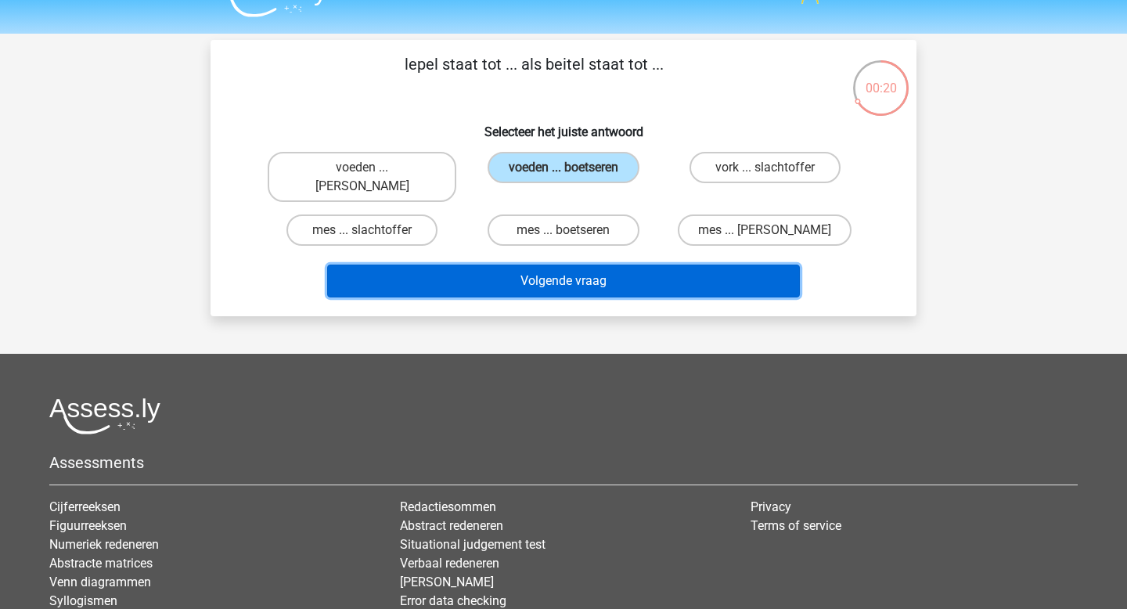
click at [515, 265] on button "Volgende vraag" at bounding box center [564, 281] width 474 height 33
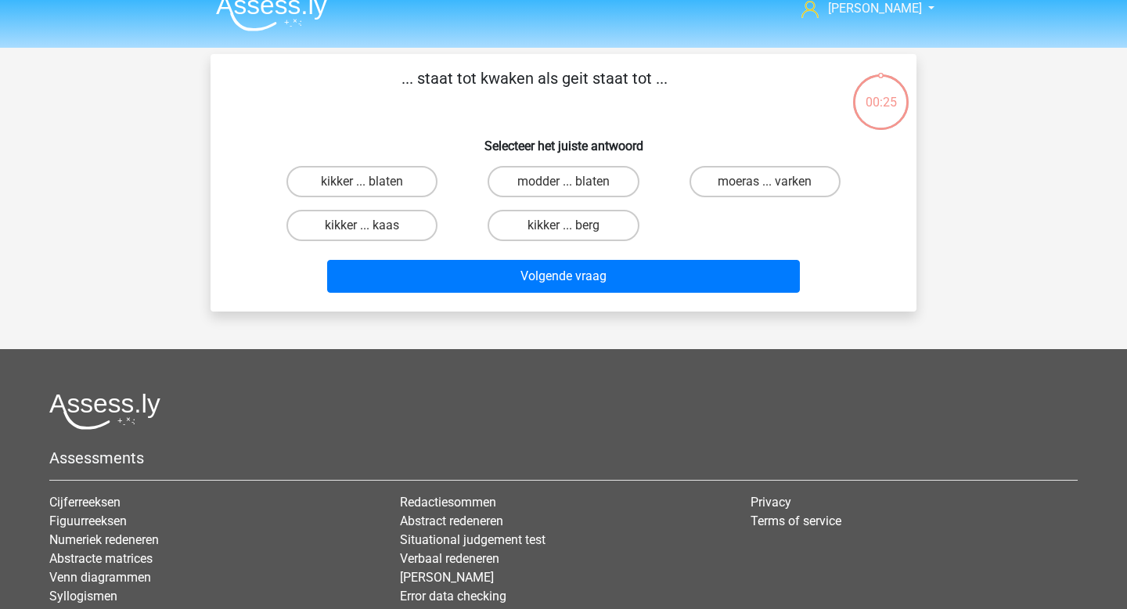
scroll to position [0, 0]
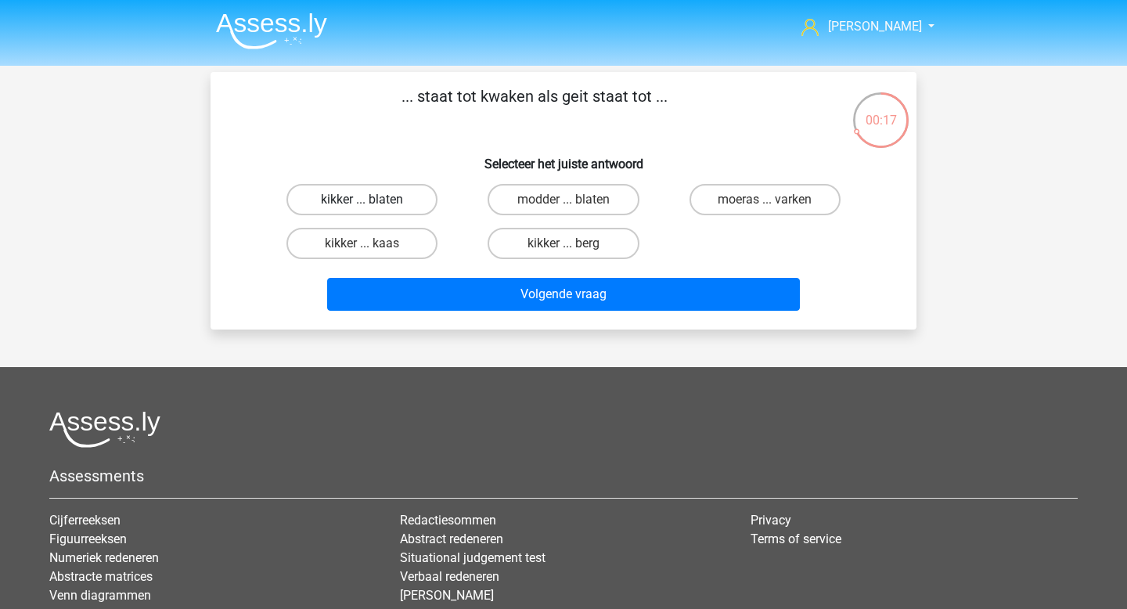
click at [381, 210] on label "kikker ... blaten" at bounding box center [361, 199] width 151 height 31
click at [373, 210] on input "kikker ... blaten" at bounding box center [367, 205] width 10 height 10
radio input "true"
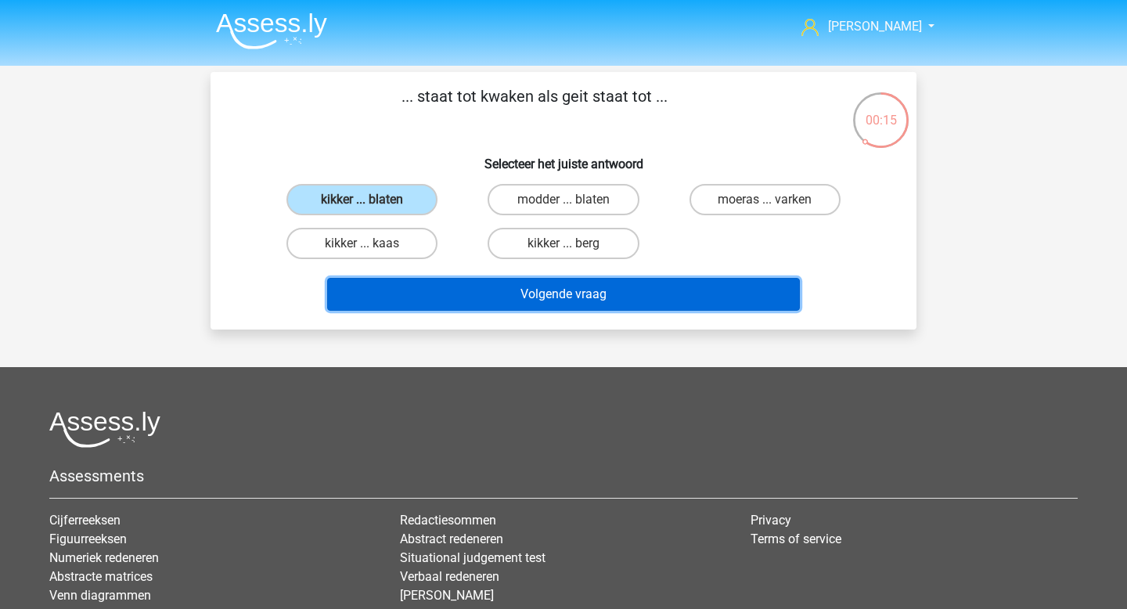
click at [507, 290] on button "Volgende vraag" at bounding box center [564, 294] width 474 height 33
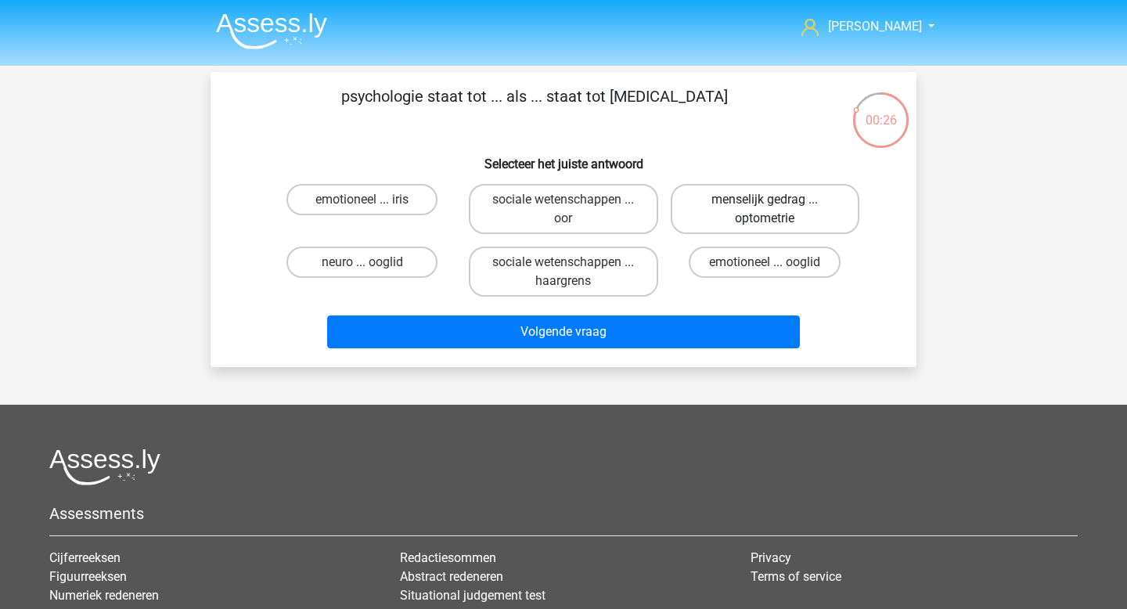
click at [695, 212] on label "menselijk gedrag ... optometrie" at bounding box center [765, 209] width 189 height 50
click at [765, 210] on input "menselijk gedrag ... optometrie" at bounding box center [770, 205] width 10 height 10
radio input "true"
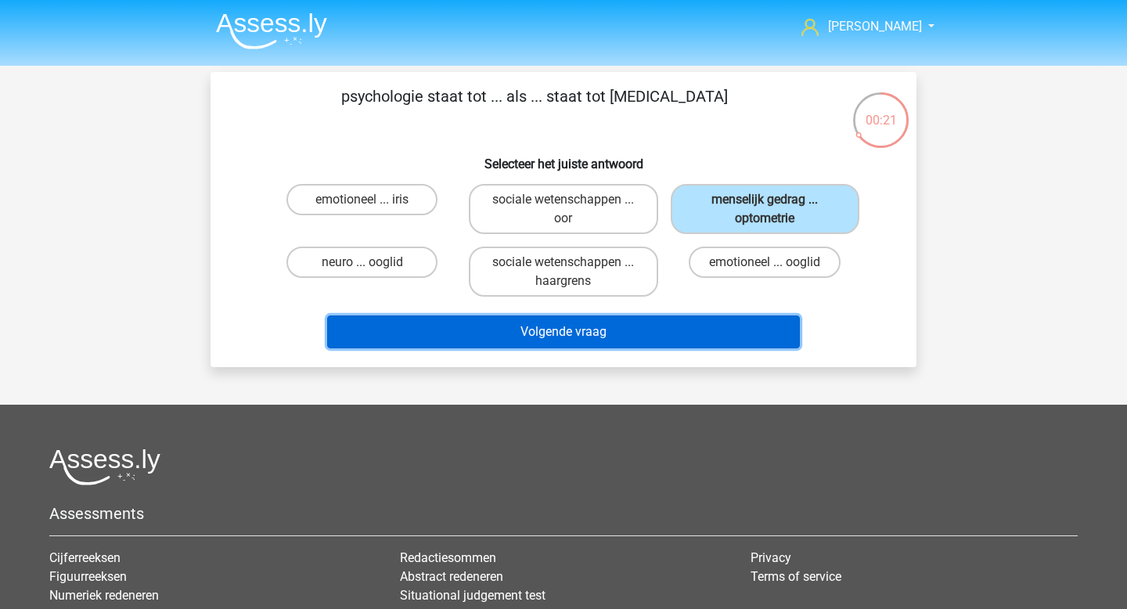
click at [592, 340] on button "Volgende vraag" at bounding box center [564, 331] width 474 height 33
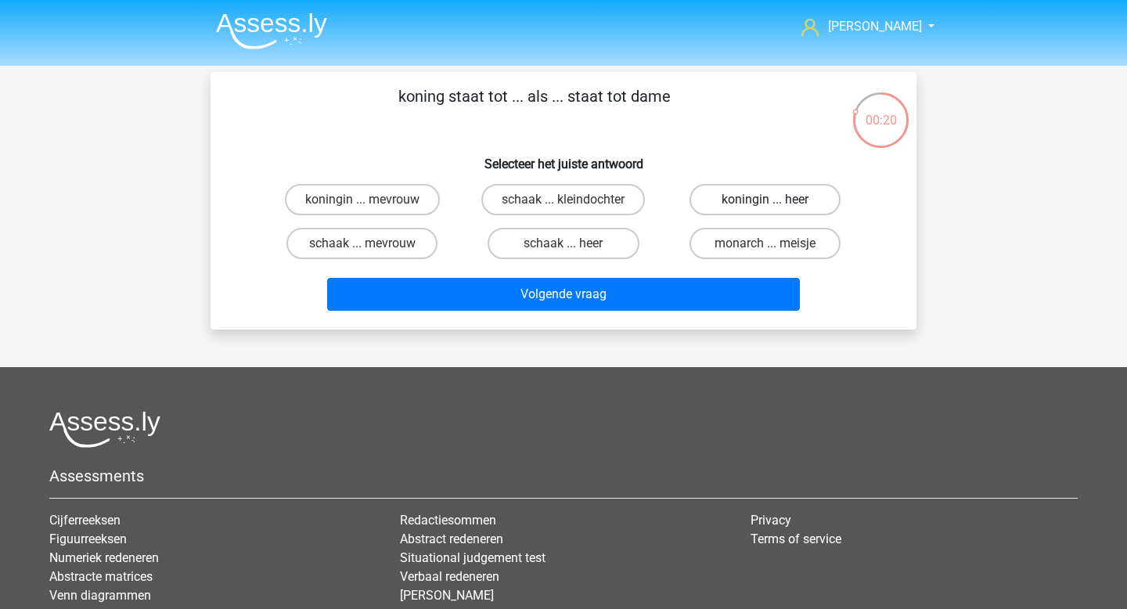
click at [741, 204] on label "koningin ... heer" at bounding box center [765, 199] width 151 height 31
click at [765, 204] on input "koningin ... heer" at bounding box center [770, 205] width 10 height 10
radio input "true"
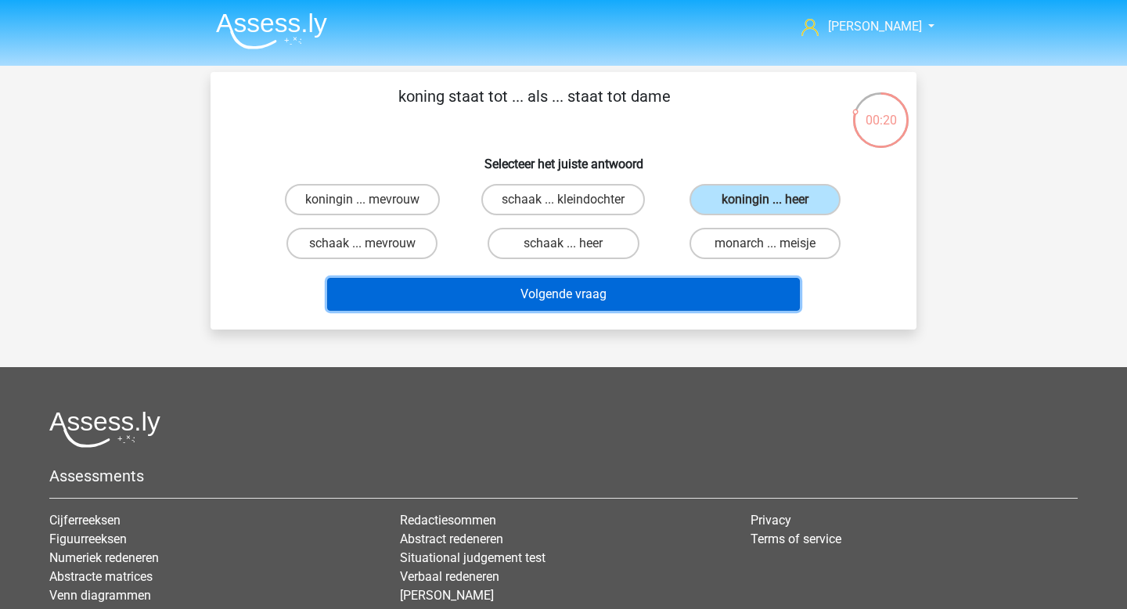
click at [575, 301] on button "Volgende vraag" at bounding box center [564, 294] width 474 height 33
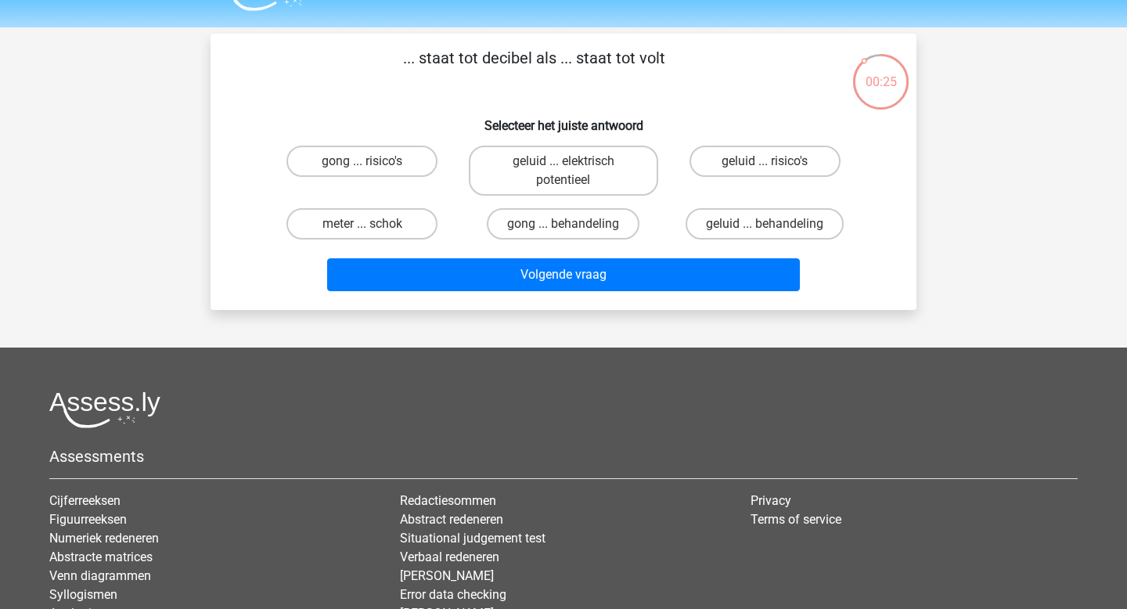
scroll to position [37, 0]
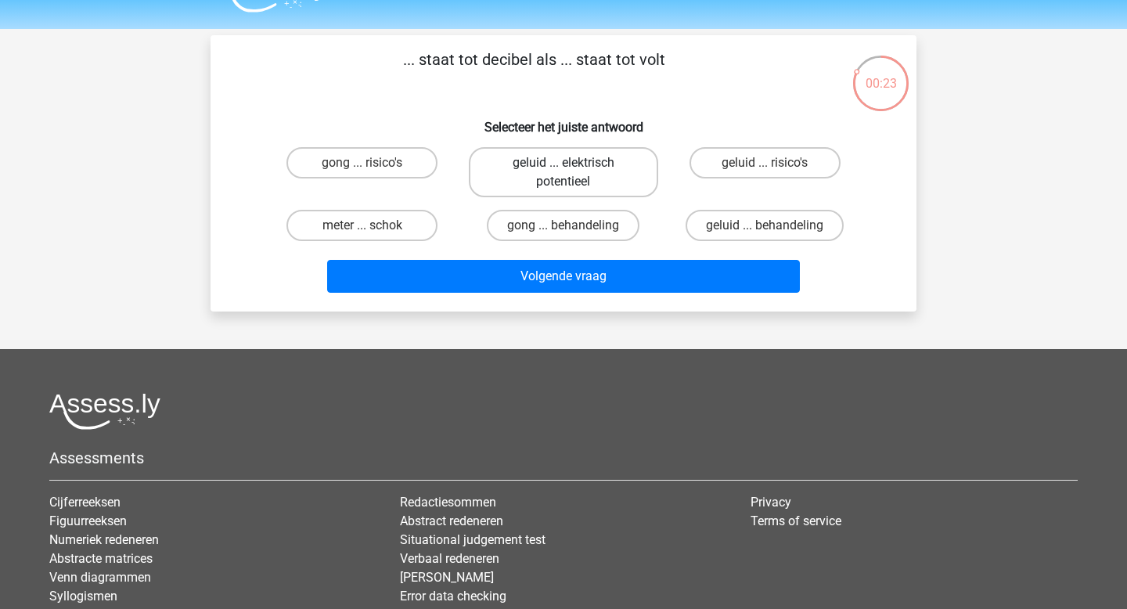
click at [557, 189] on label "geluid ... elektrisch potentieel" at bounding box center [563, 172] width 189 height 50
click at [564, 173] on input "geluid ... elektrisch potentieel" at bounding box center [569, 168] width 10 height 10
radio input "true"
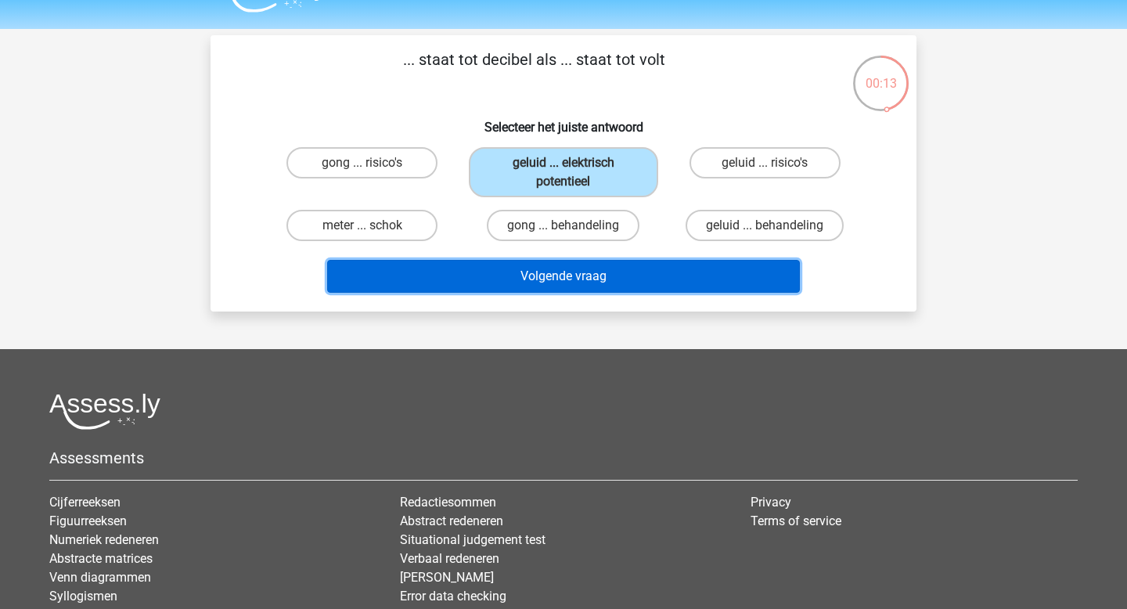
click at [513, 279] on button "Volgende vraag" at bounding box center [564, 276] width 474 height 33
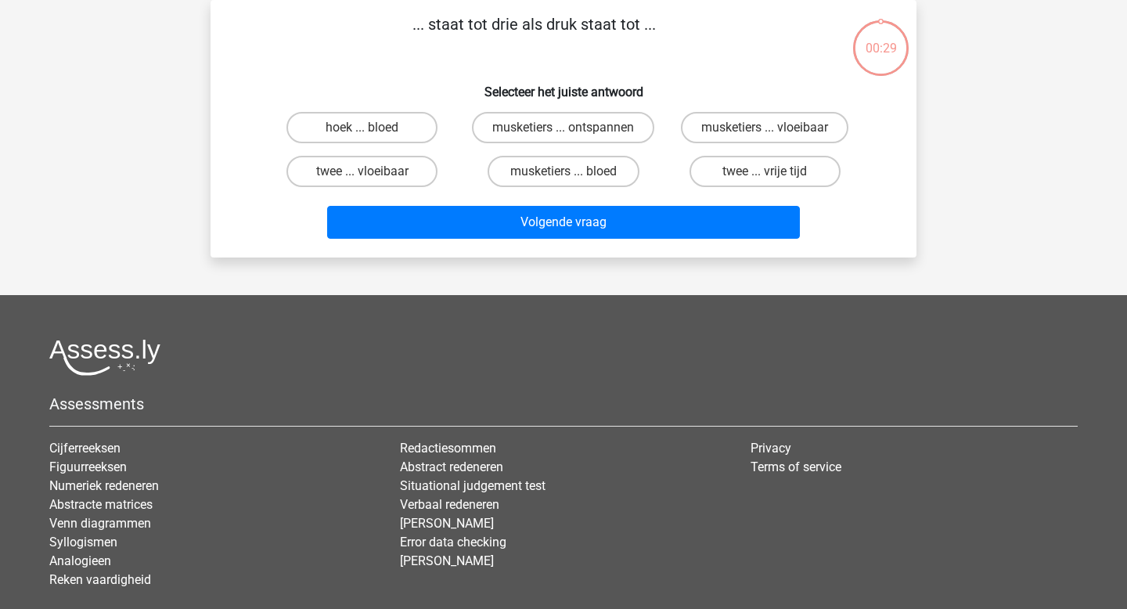
scroll to position [31, 0]
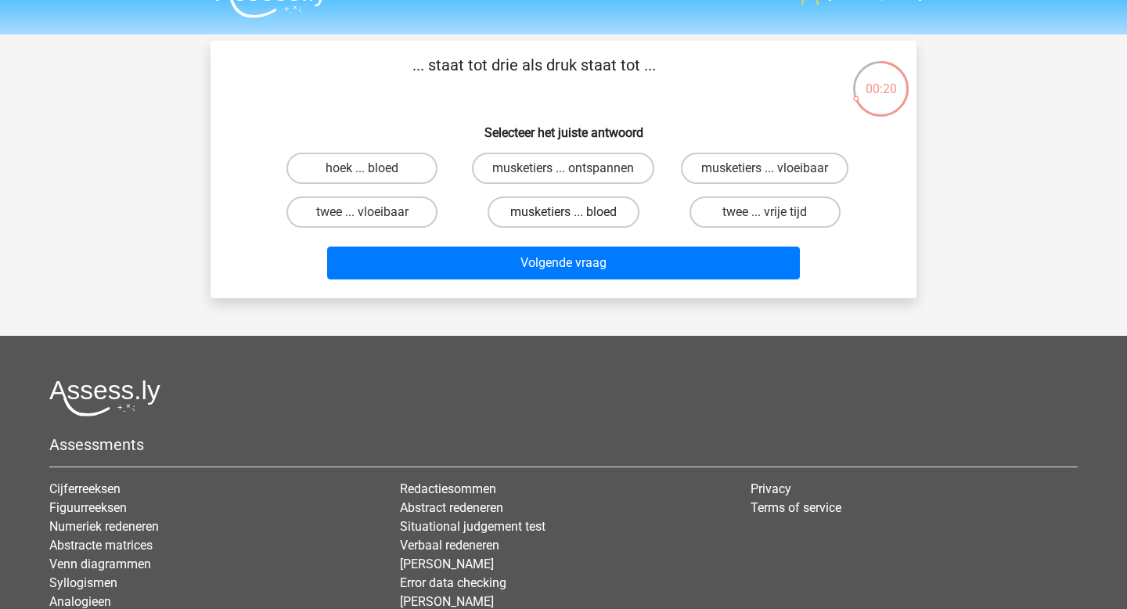
click at [546, 211] on label "musketiers ... bloed" at bounding box center [563, 211] width 151 height 31
click at [564, 212] on input "musketiers ... bloed" at bounding box center [569, 217] width 10 height 10
radio input "true"
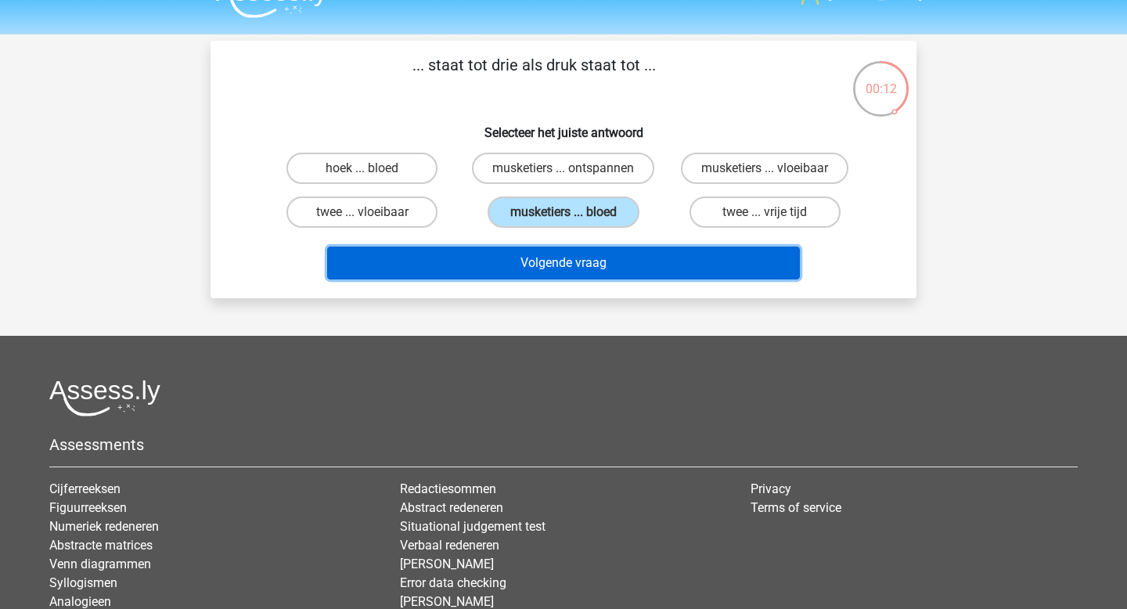
click at [560, 261] on button "Volgende vraag" at bounding box center [564, 263] width 474 height 33
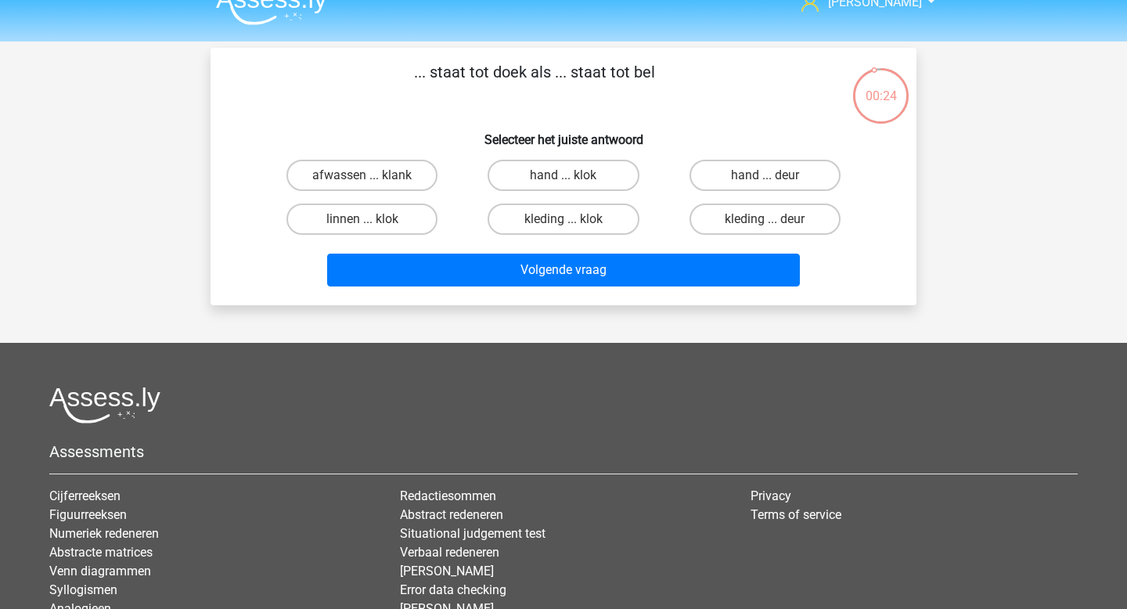
scroll to position [26, 0]
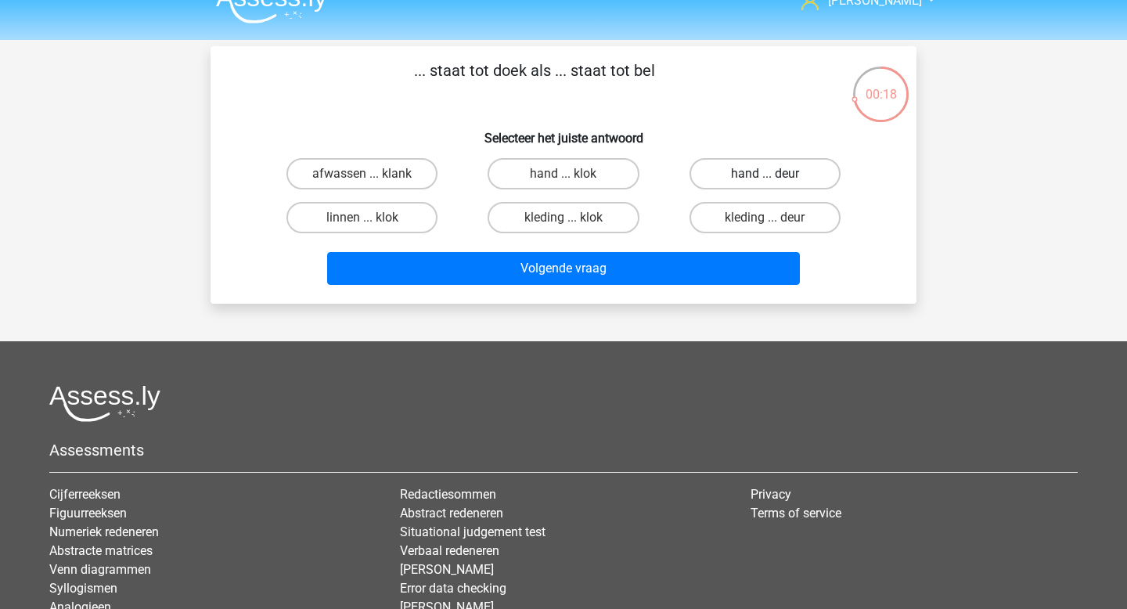
click at [733, 177] on label "hand ... deur" at bounding box center [765, 173] width 151 height 31
click at [765, 177] on input "hand ... deur" at bounding box center [770, 179] width 10 height 10
radio input "true"
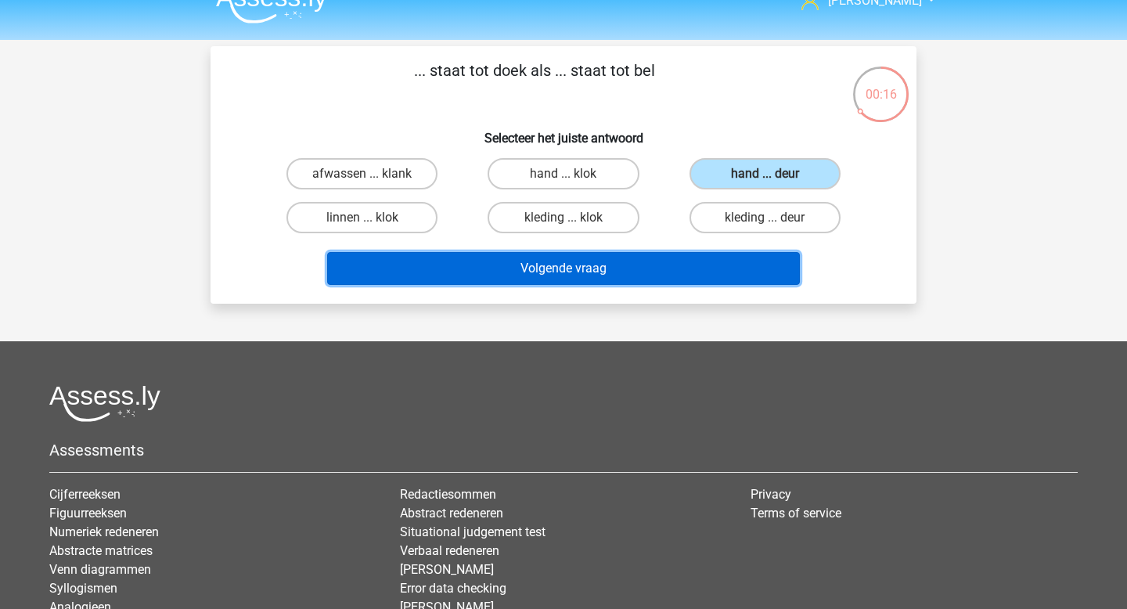
click at [529, 276] on button "Volgende vraag" at bounding box center [564, 268] width 474 height 33
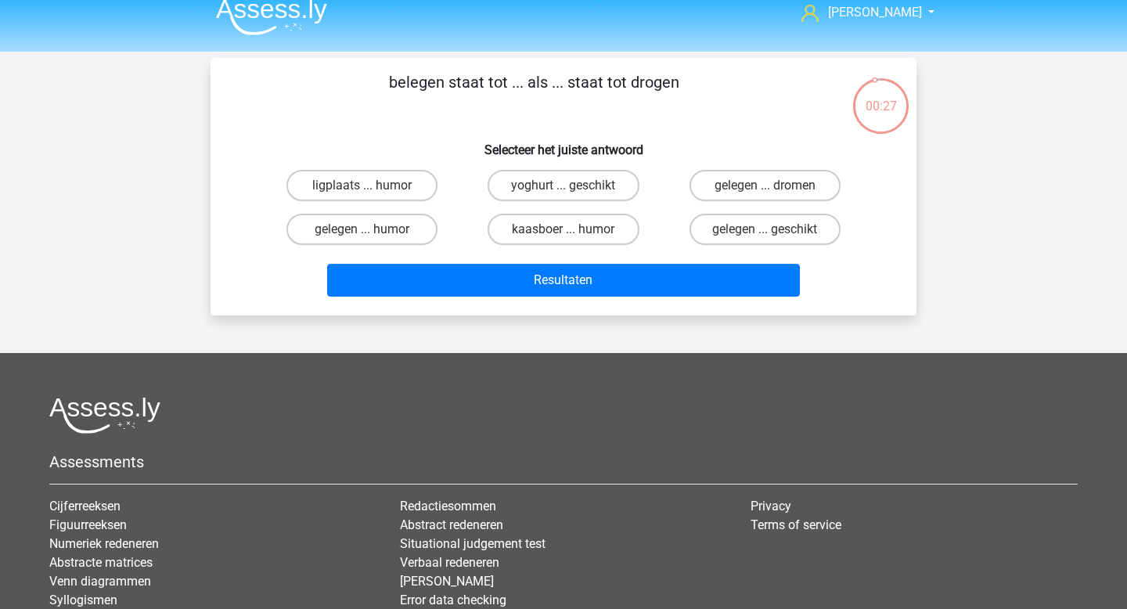
scroll to position [0, 0]
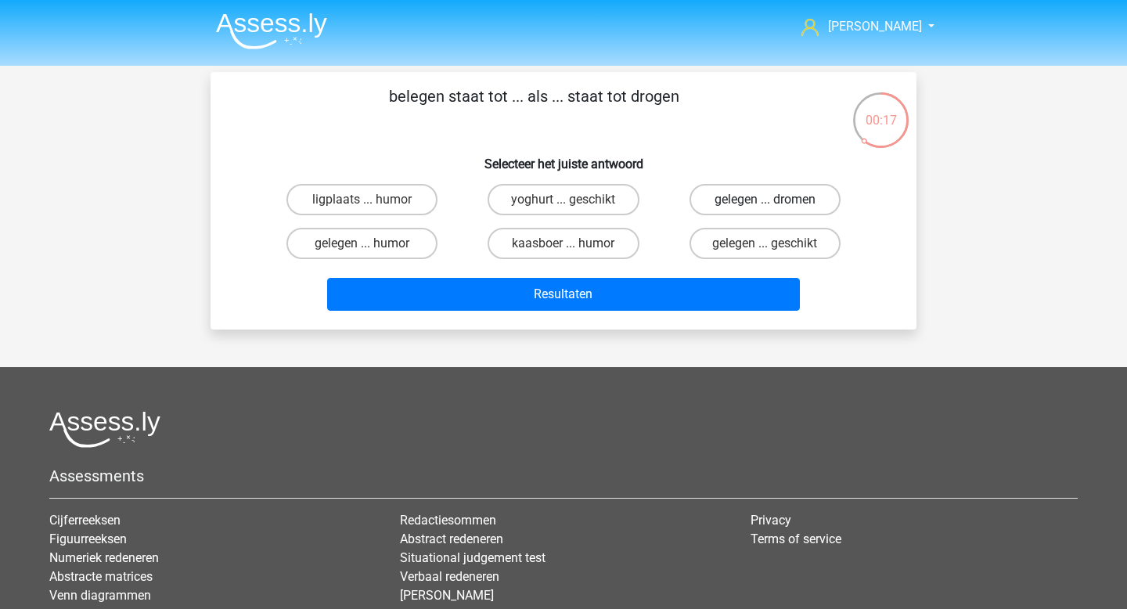
click at [743, 204] on label "gelegen ... dromen" at bounding box center [765, 199] width 151 height 31
click at [765, 204] on input "gelegen ... dromen" at bounding box center [770, 205] width 10 height 10
radio input "true"
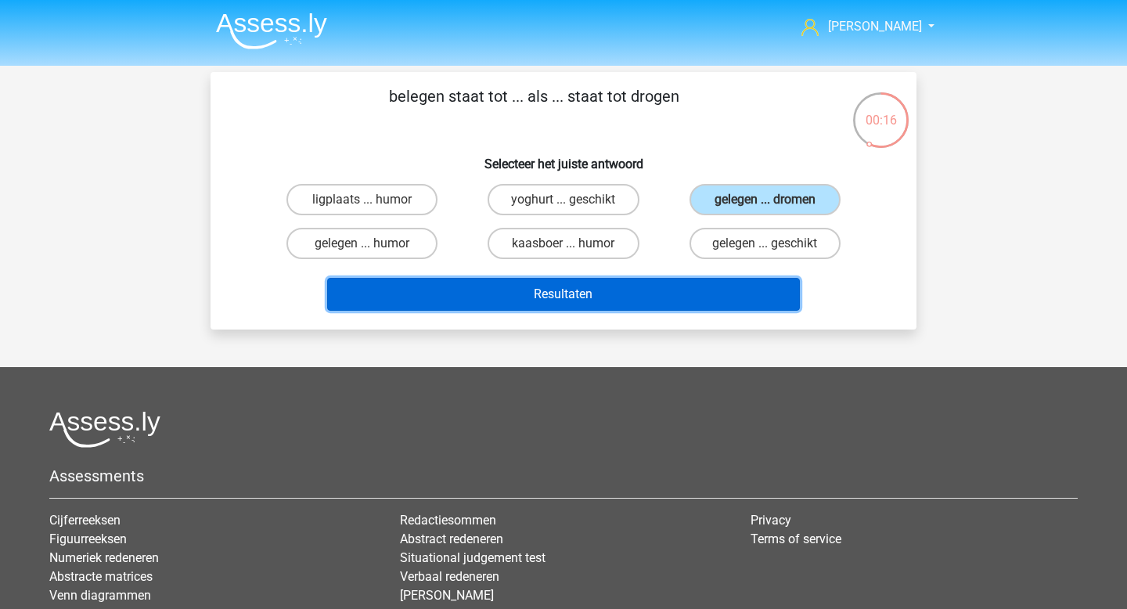
click at [637, 298] on button "Resultaten" at bounding box center [564, 294] width 474 height 33
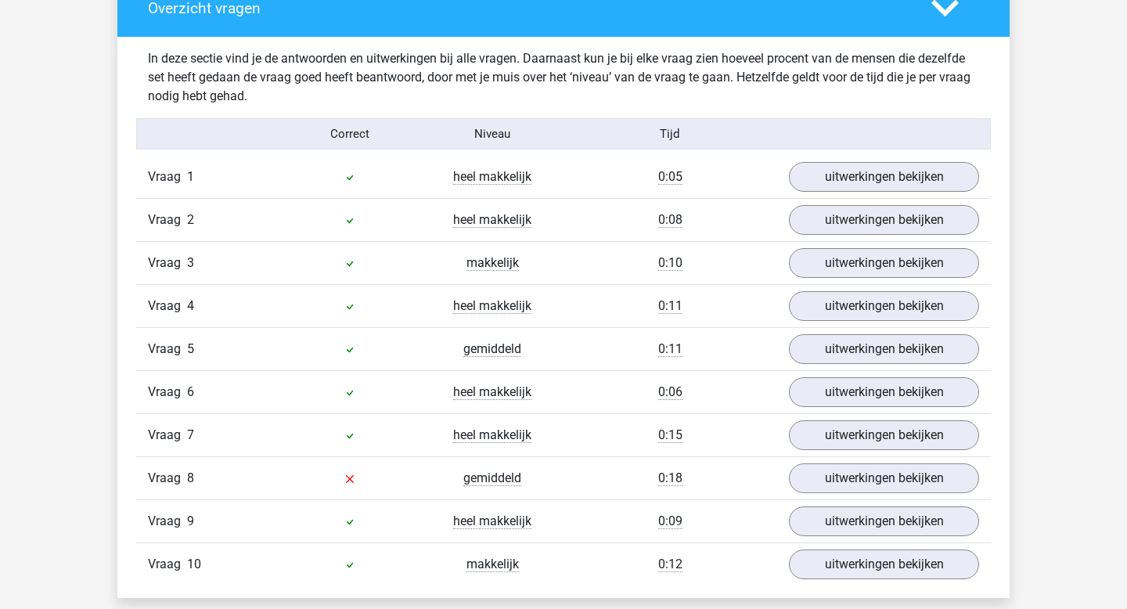
scroll to position [1059, 0]
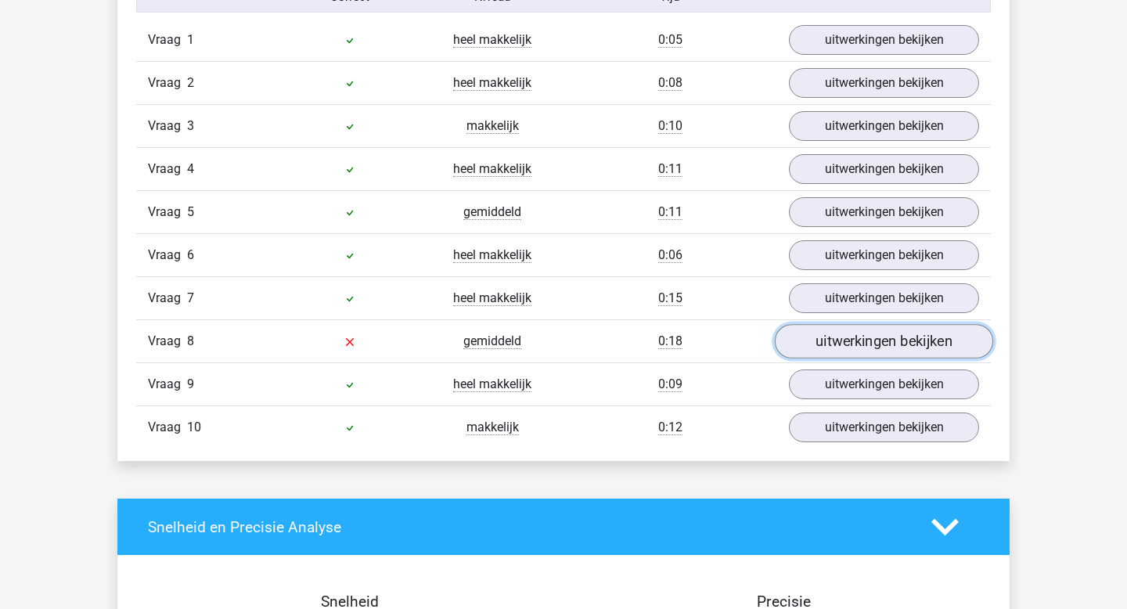
click at [817, 351] on link "uitwerkingen bekijken" at bounding box center [884, 342] width 218 height 34
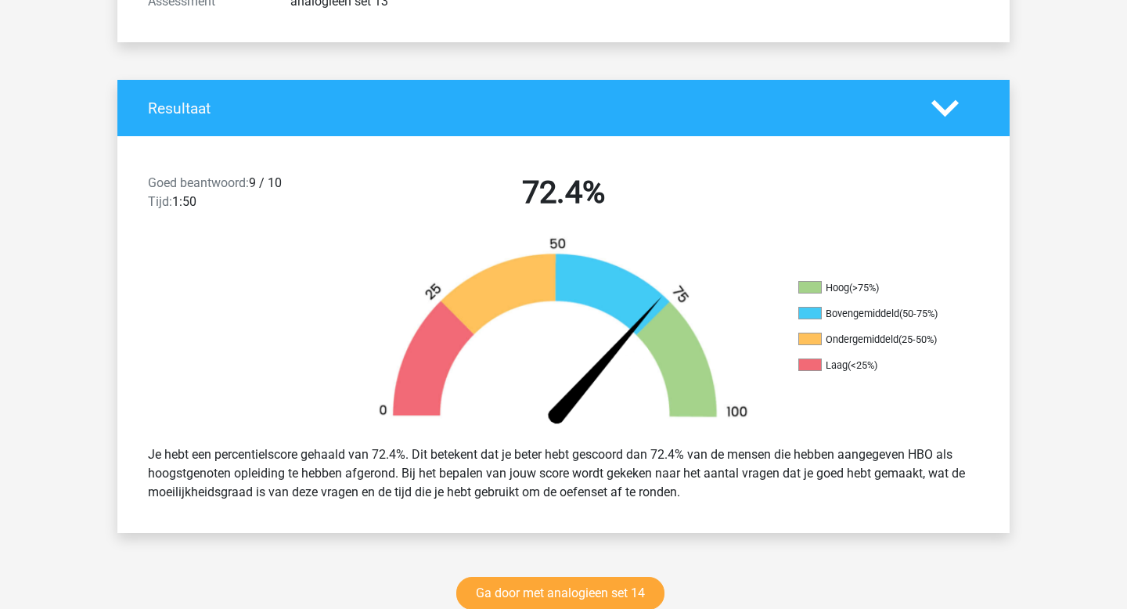
scroll to position [0, 0]
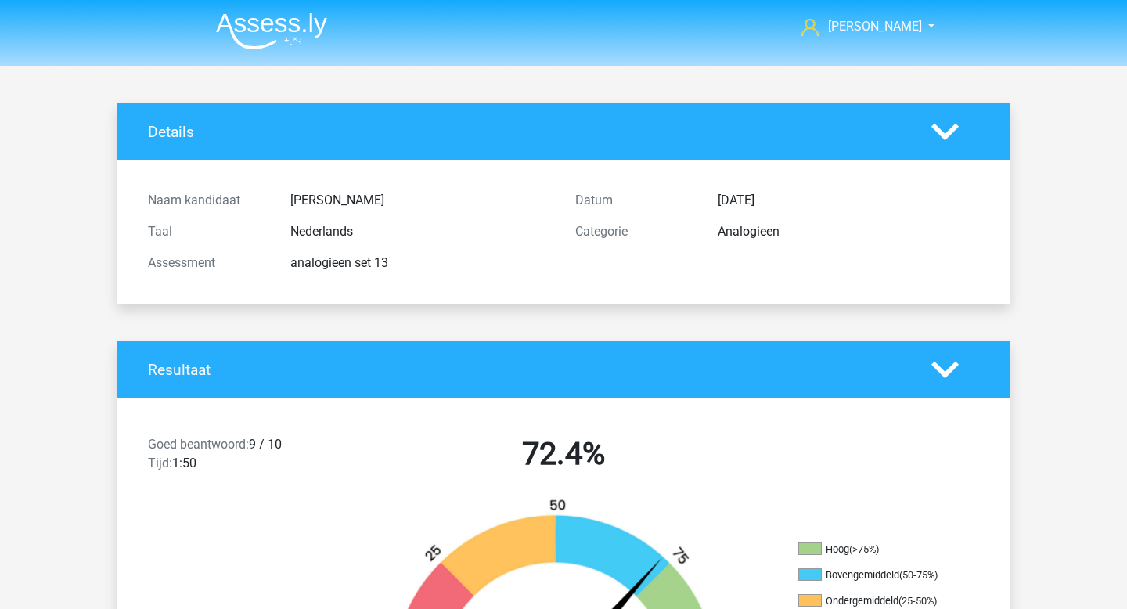
click at [274, 41] on img at bounding box center [271, 31] width 111 height 37
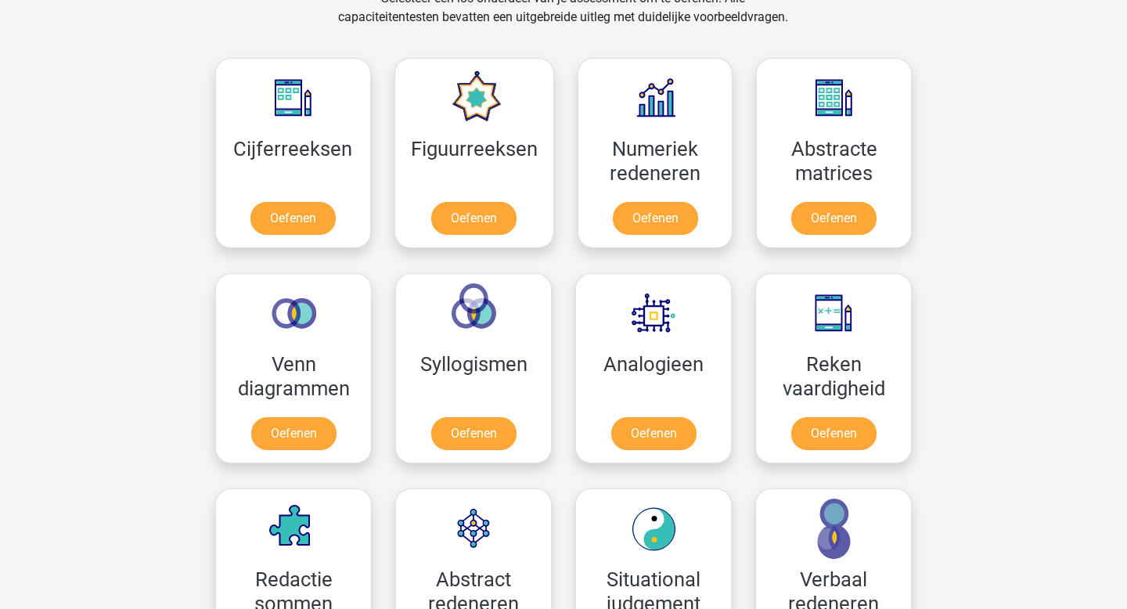
scroll to position [841, 0]
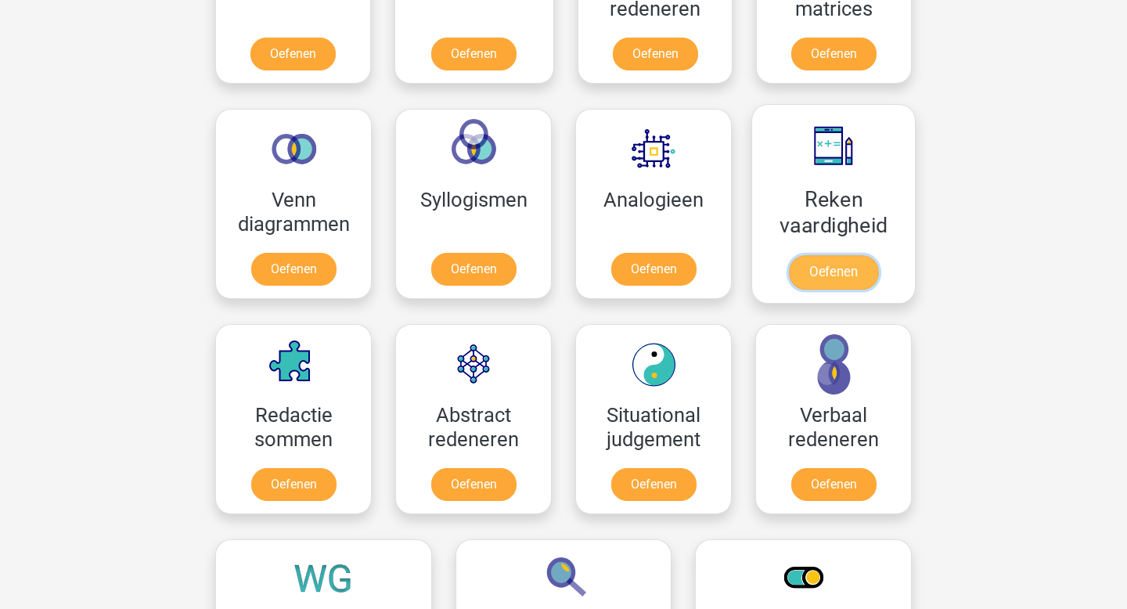
click at [841, 283] on link "Oefenen" at bounding box center [833, 272] width 89 height 34
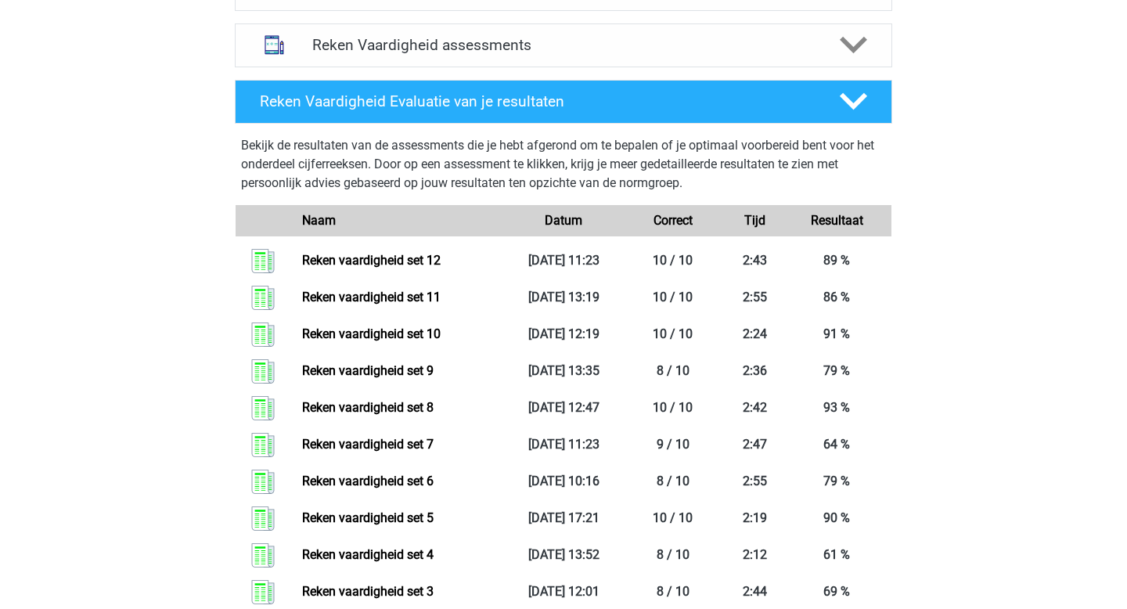
scroll to position [600, 0]
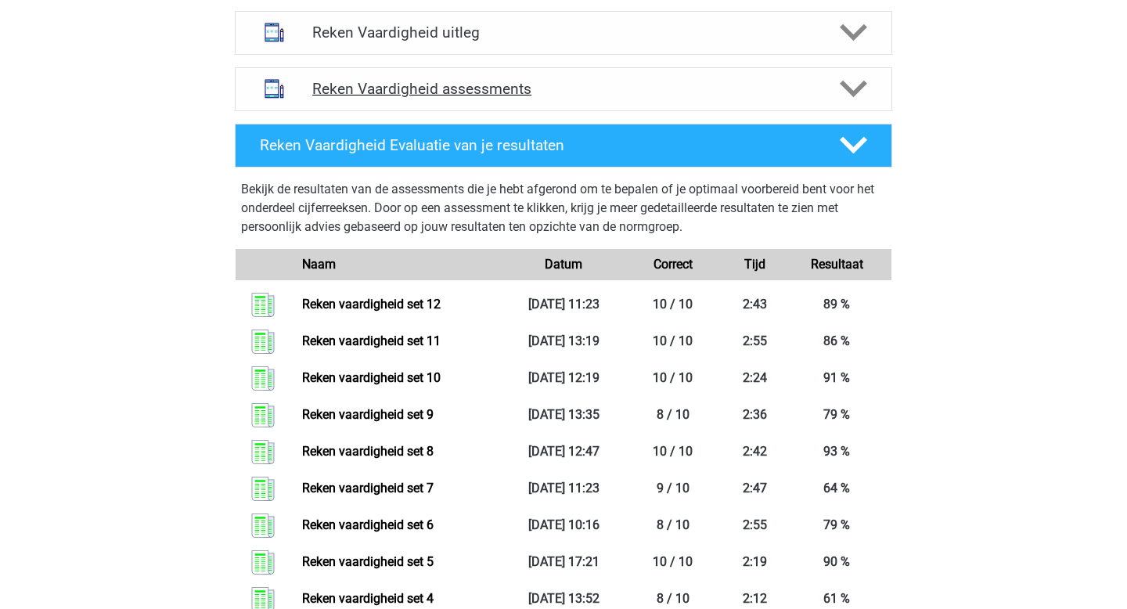
click at [451, 87] on h4 "Reken Vaardigheid assessments" at bounding box center [563, 89] width 503 height 18
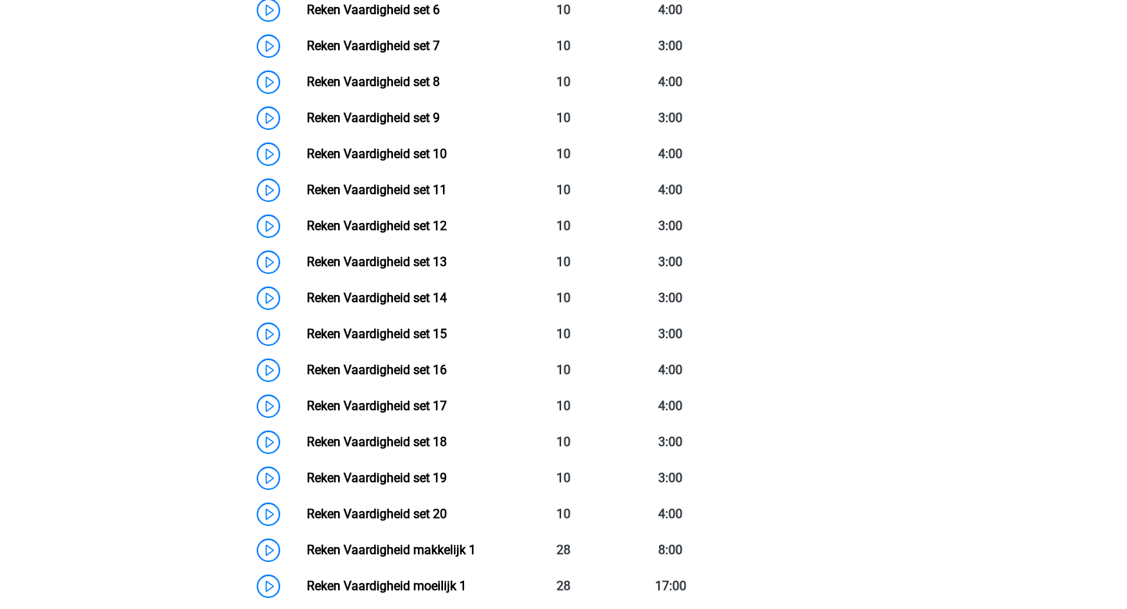
scroll to position [1099, 0]
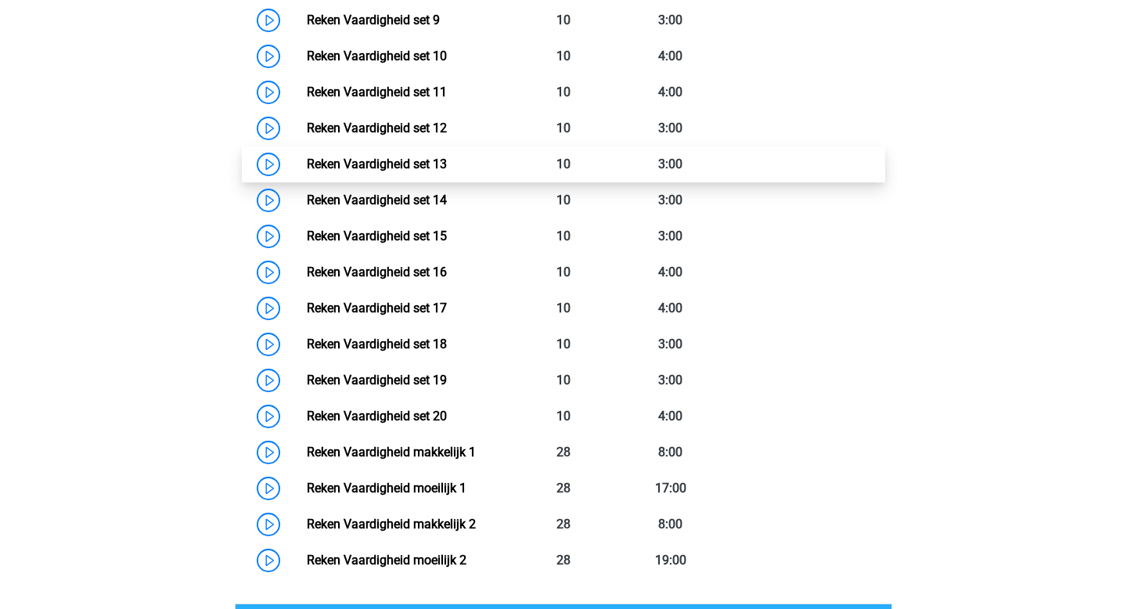
click at [447, 171] on link "Reken Vaardigheid set 13" at bounding box center [377, 164] width 140 height 15
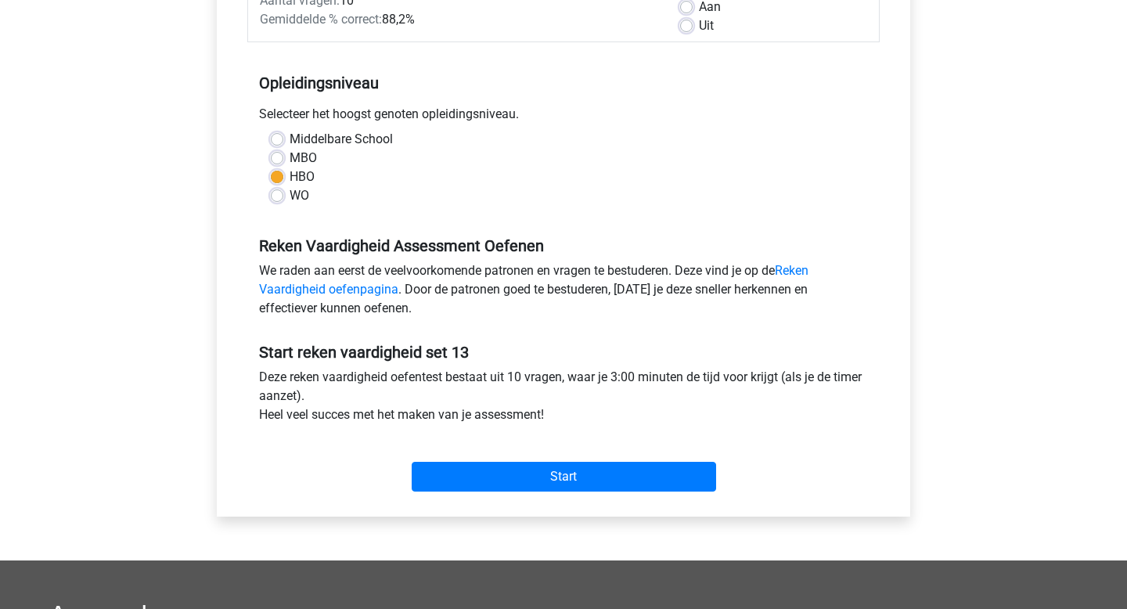
scroll to position [344, 0]
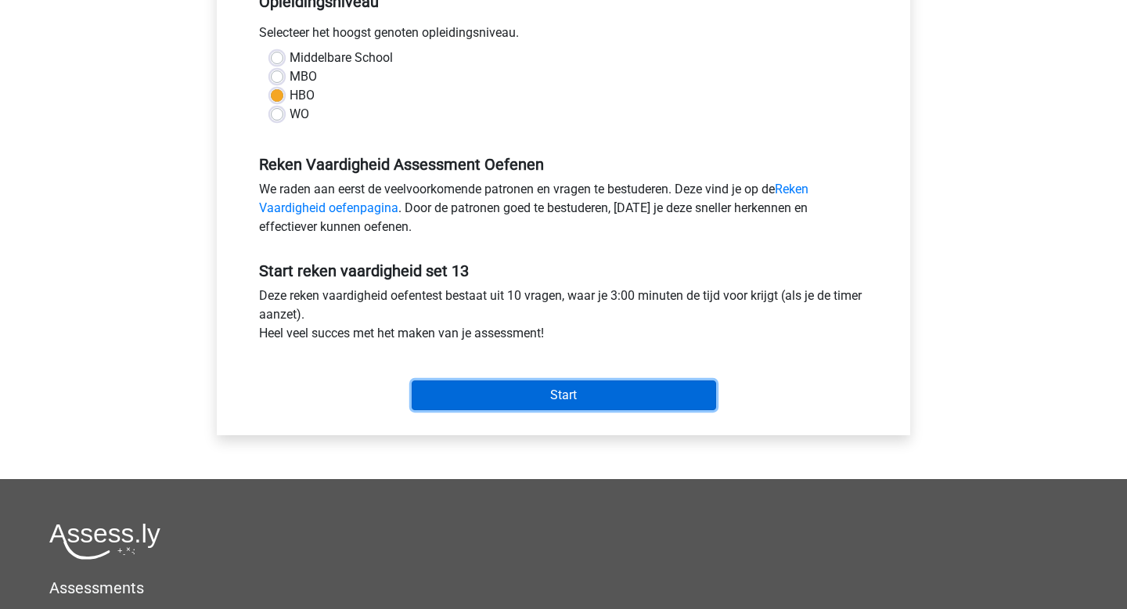
click at [485, 400] on input "Start" at bounding box center [564, 395] width 304 height 30
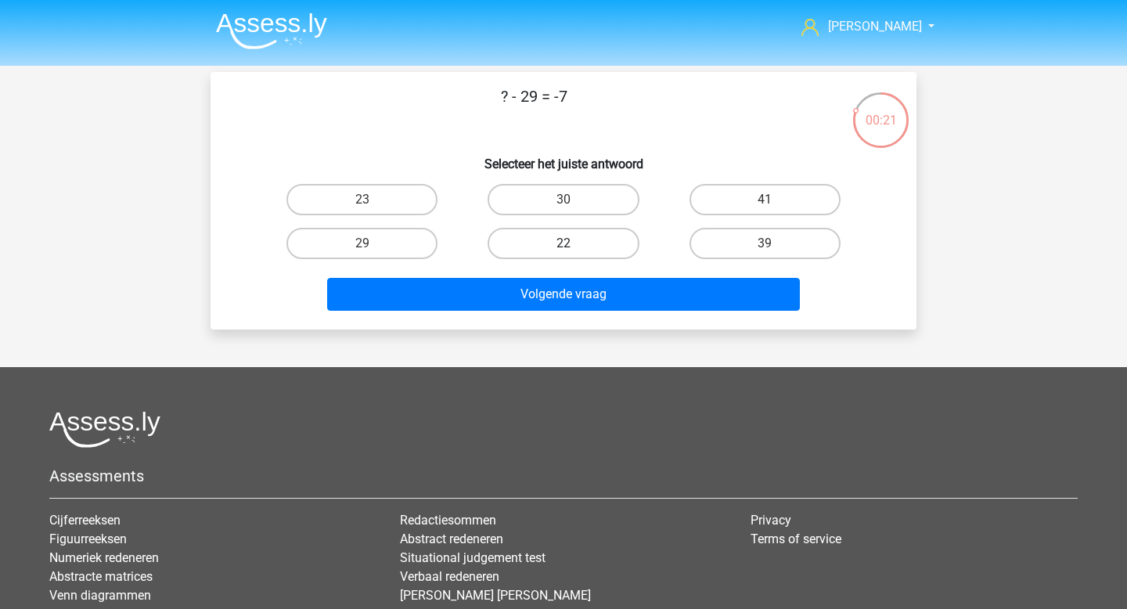
click at [559, 245] on label "22" at bounding box center [563, 243] width 151 height 31
click at [564, 245] on input "22" at bounding box center [569, 248] width 10 height 10
radio input "true"
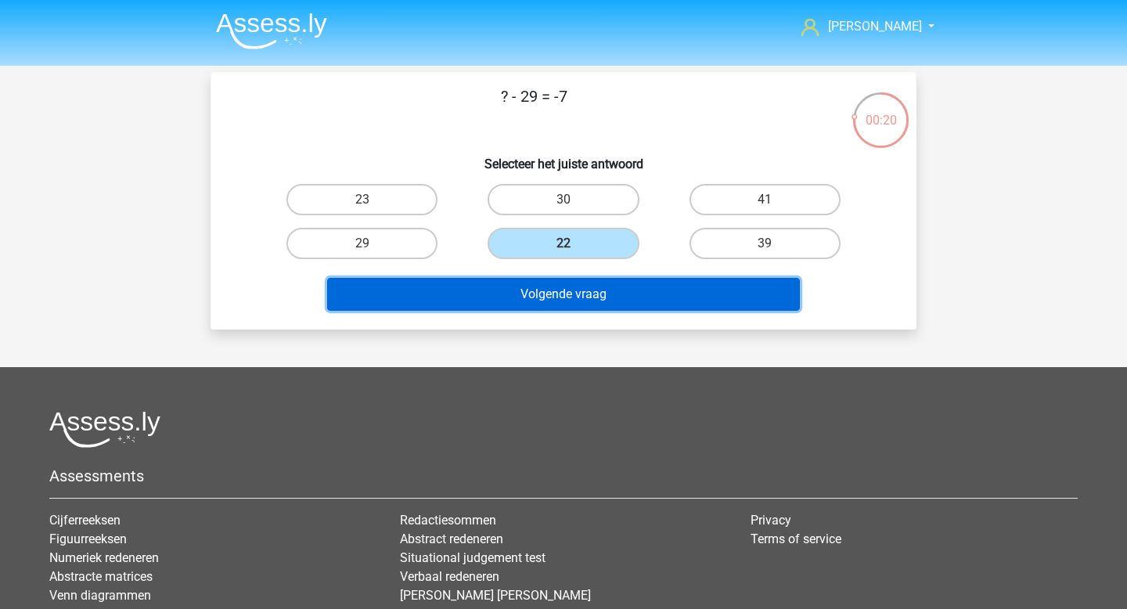
click at [533, 301] on button "Volgende vraag" at bounding box center [564, 294] width 474 height 33
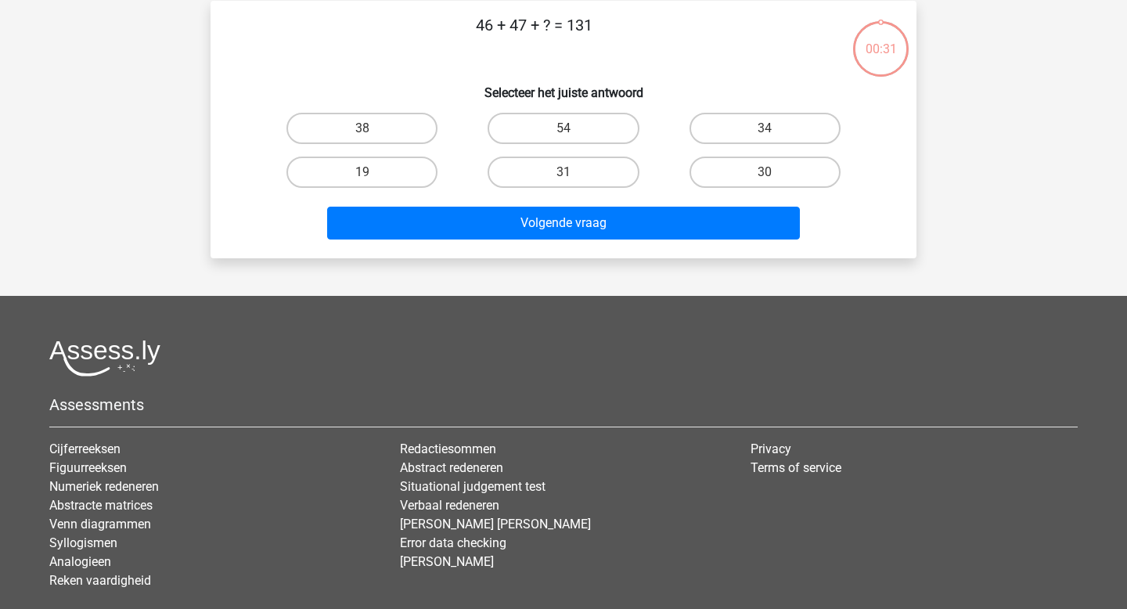
scroll to position [72, 0]
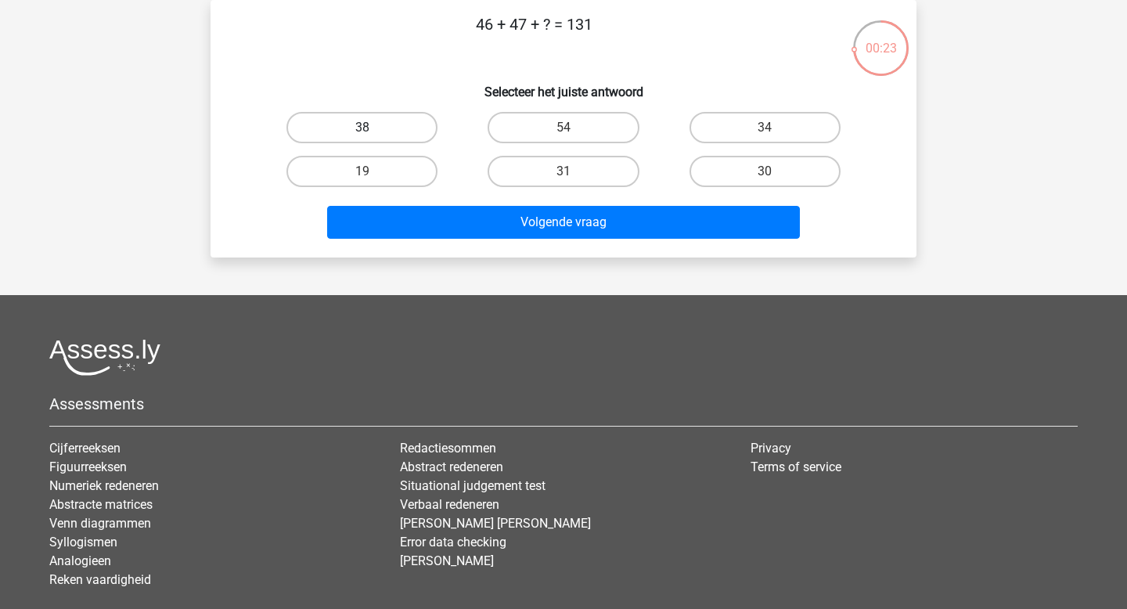
click at [377, 135] on label "38" at bounding box center [361, 127] width 151 height 31
click at [373, 135] on input "38" at bounding box center [367, 133] width 10 height 10
radio input "true"
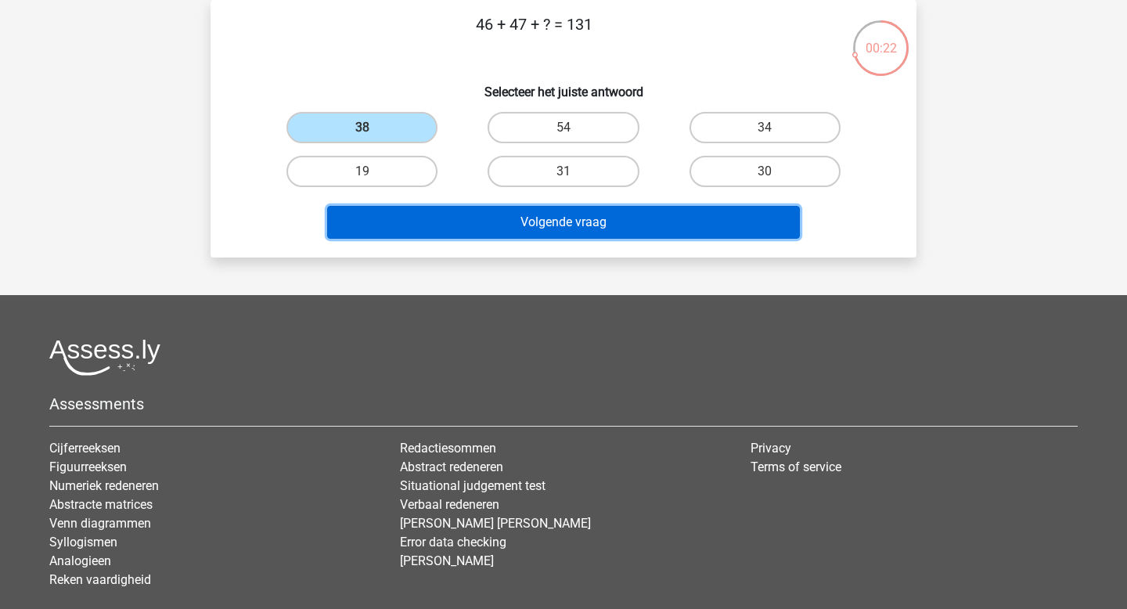
click at [468, 223] on button "Volgende vraag" at bounding box center [564, 222] width 474 height 33
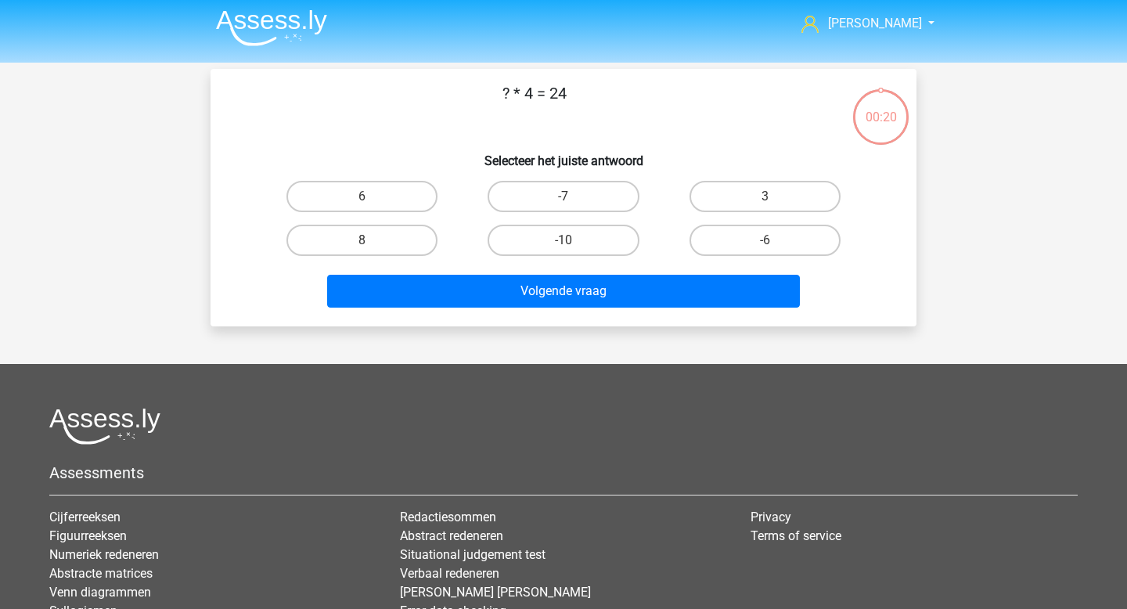
scroll to position [0, 0]
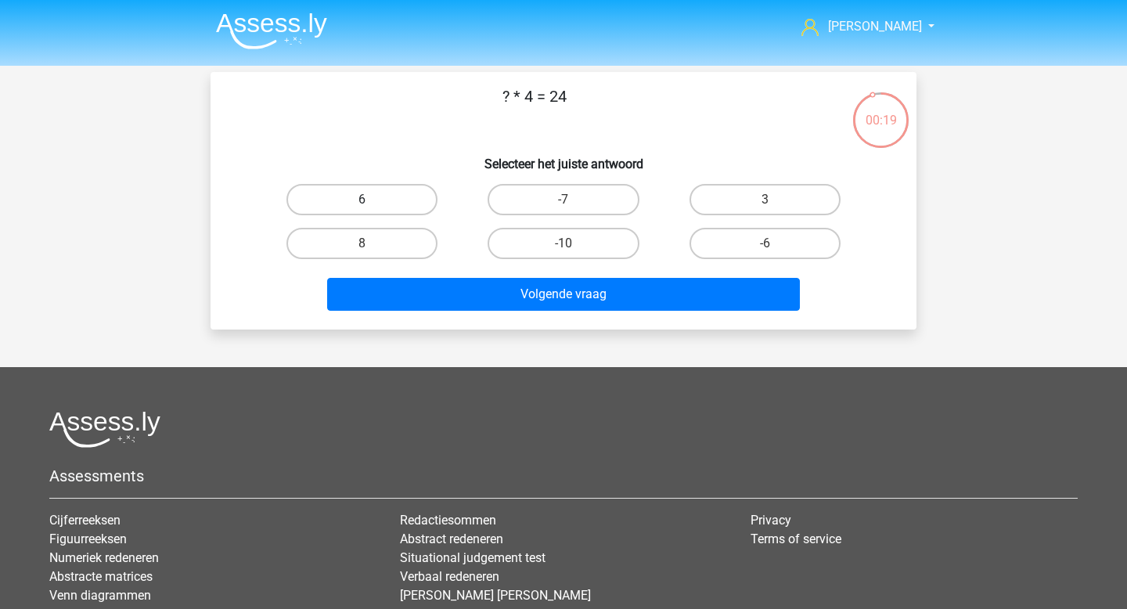
click at [376, 197] on label "6" at bounding box center [361, 199] width 151 height 31
click at [373, 200] on input "6" at bounding box center [367, 205] width 10 height 10
radio input "true"
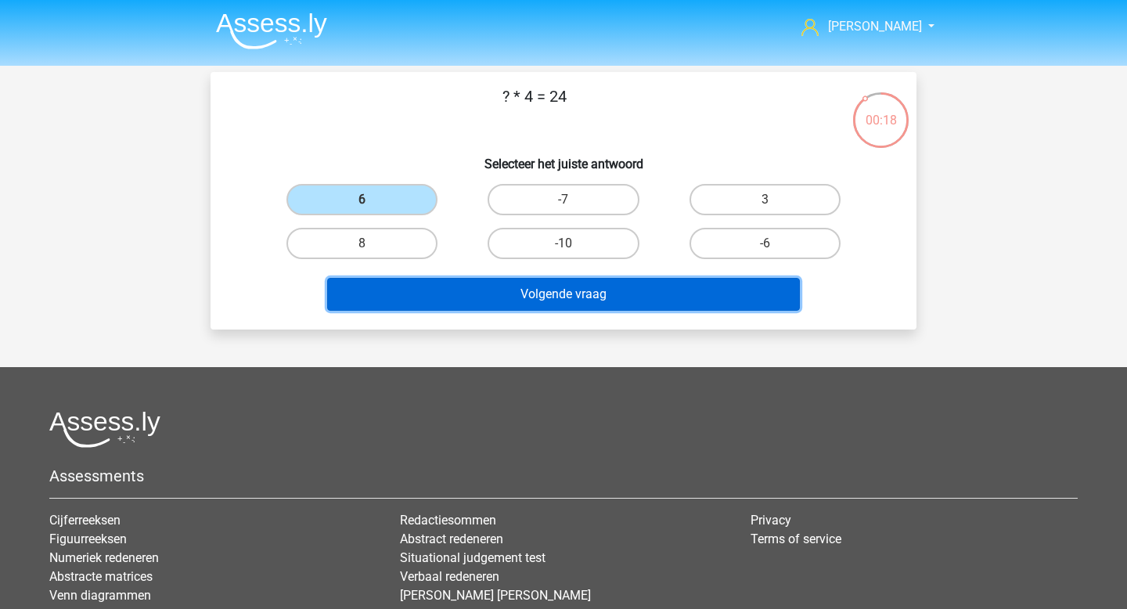
click at [471, 283] on button "Volgende vraag" at bounding box center [564, 294] width 474 height 33
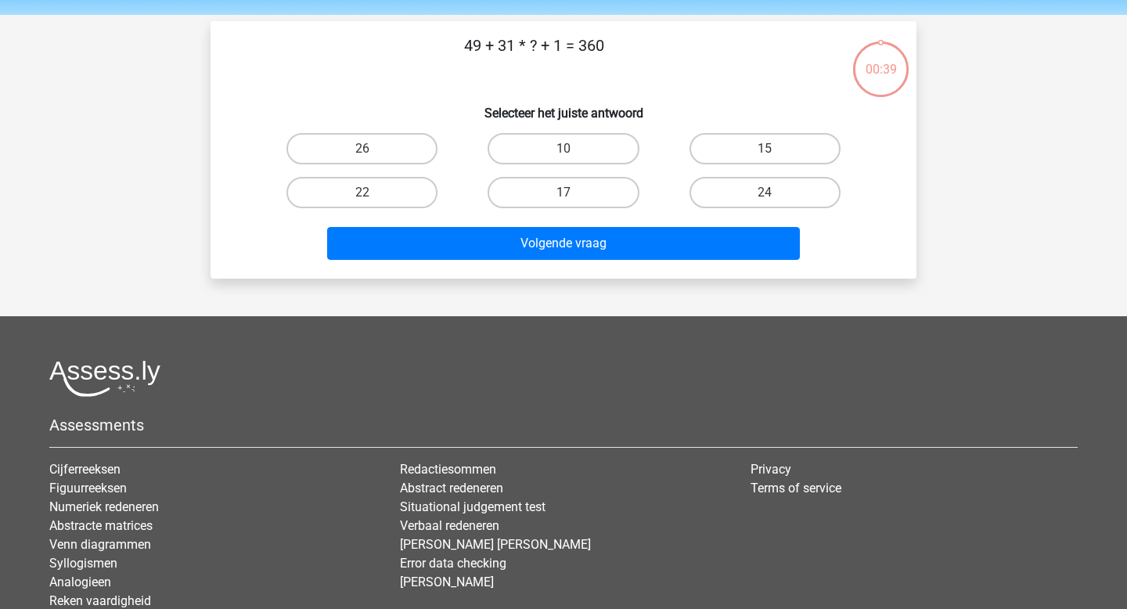
scroll to position [39, 0]
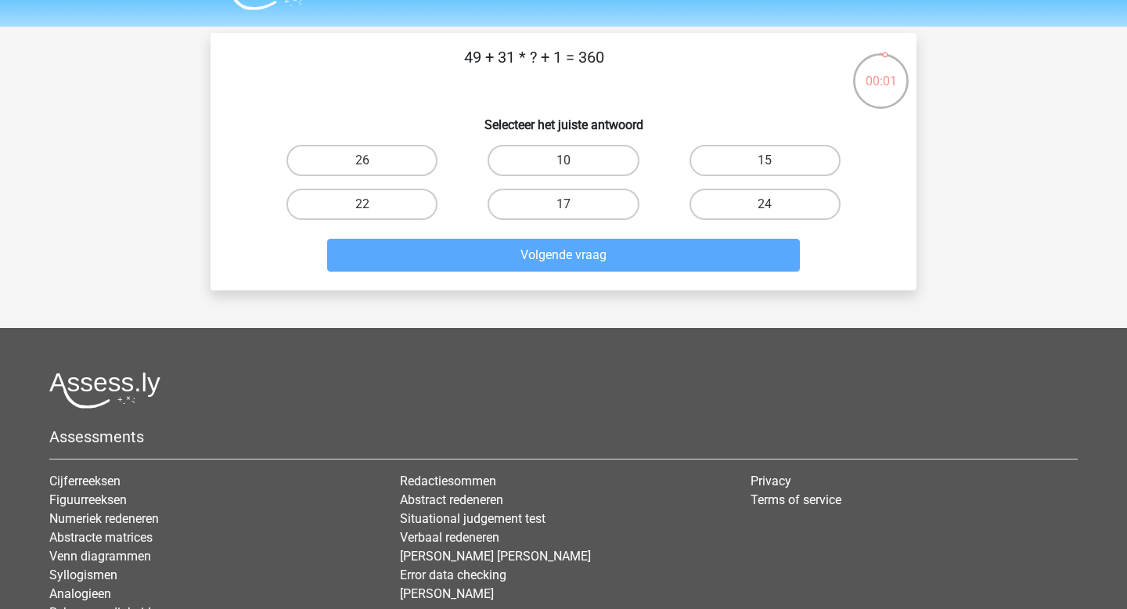
drag, startPoint x: 735, startPoint y: 208, endPoint x: 731, endPoint y: 226, distance: 18.4
click at [737, 225] on div "24" at bounding box center [765, 204] width 201 height 44
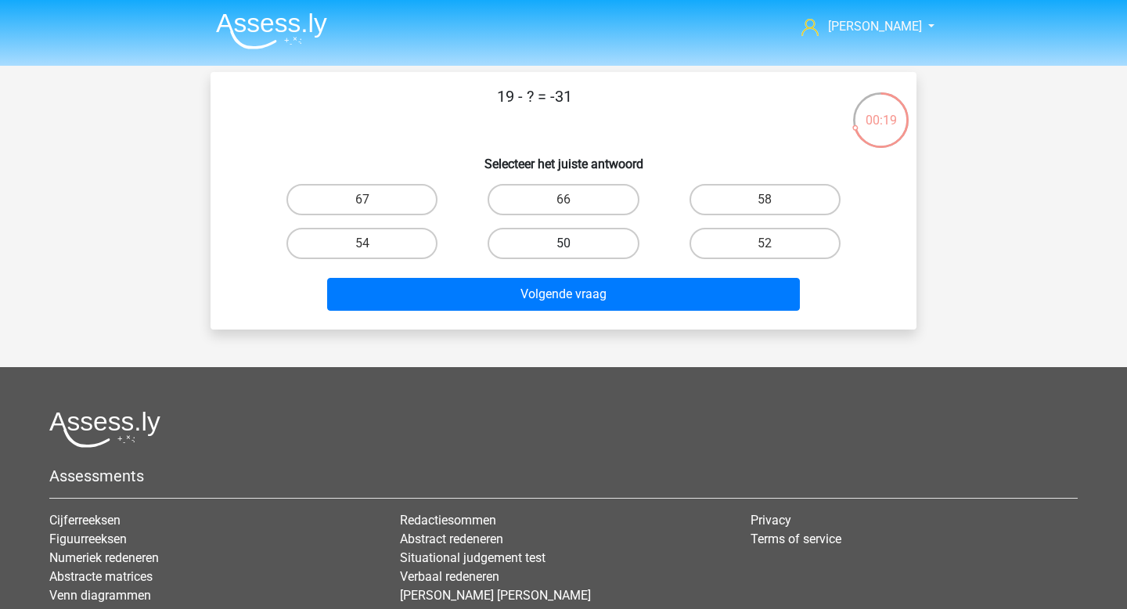
click at [533, 233] on label "50" at bounding box center [563, 243] width 151 height 31
click at [564, 243] on input "50" at bounding box center [569, 248] width 10 height 10
radio input "true"
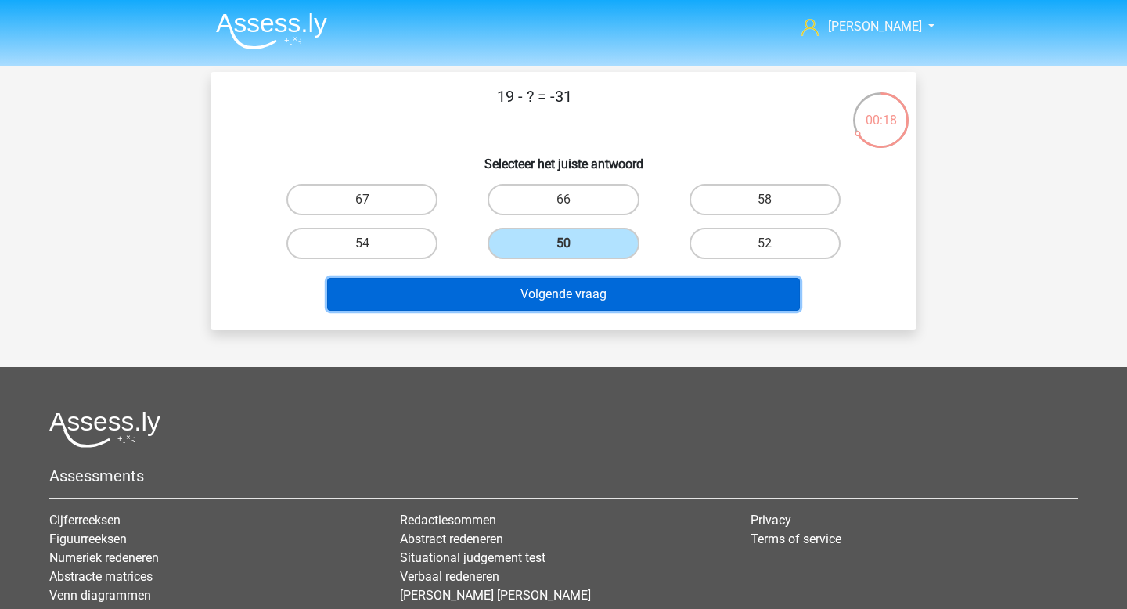
click at [483, 309] on button "Volgende vraag" at bounding box center [564, 294] width 474 height 33
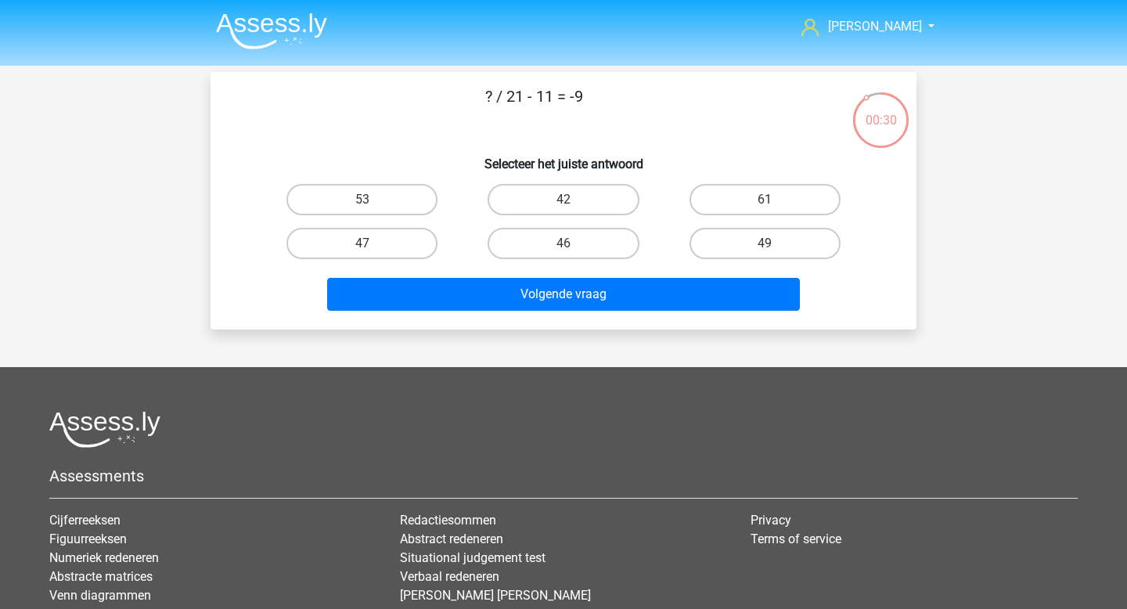
click at [281, 29] on img at bounding box center [271, 31] width 111 height 37
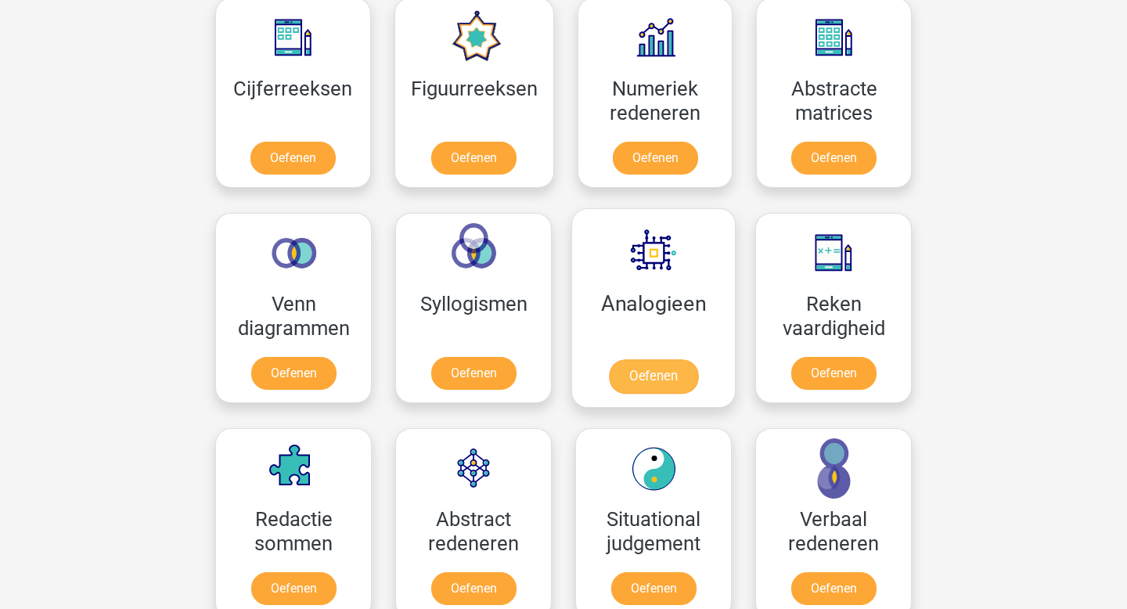
scroll to position [752, 0]
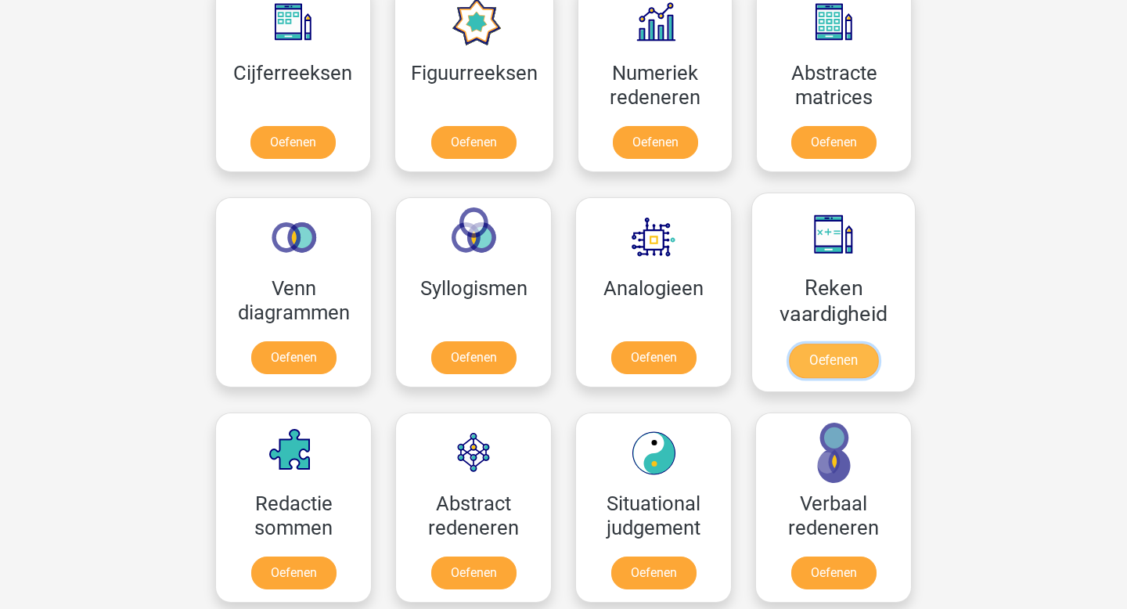
click at [792, 349] on link "Oefenen" at bounding box center [833, 361] width 89 height 34
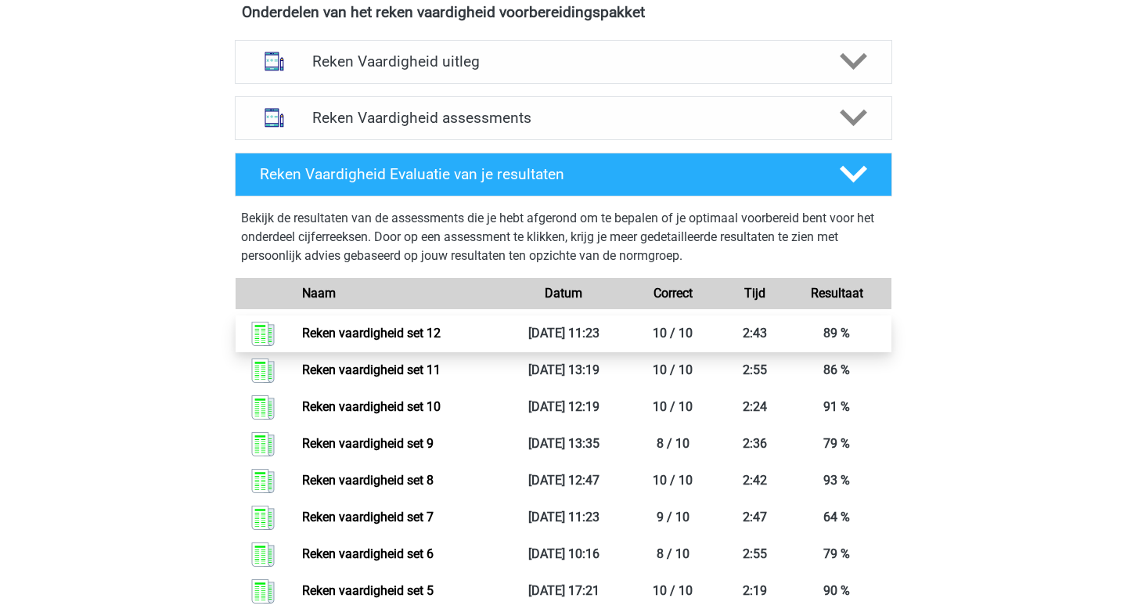
scroll to position [608, 0]
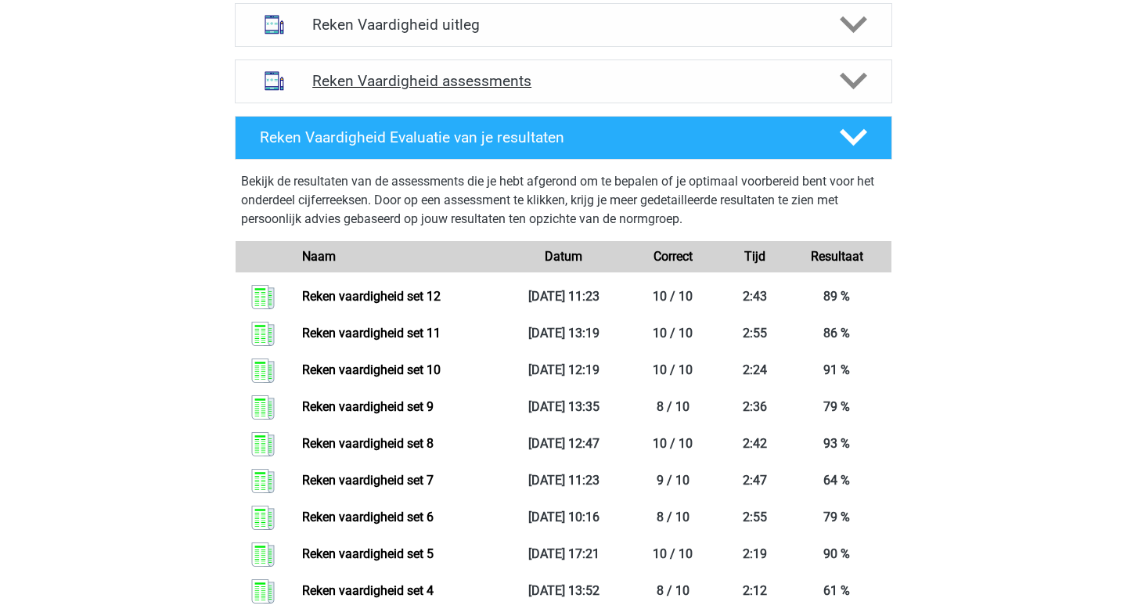
click at [458, 75] on h4 "Reken Vaardigheid assessments" at bounding box center [563, 81] width 503 height 18
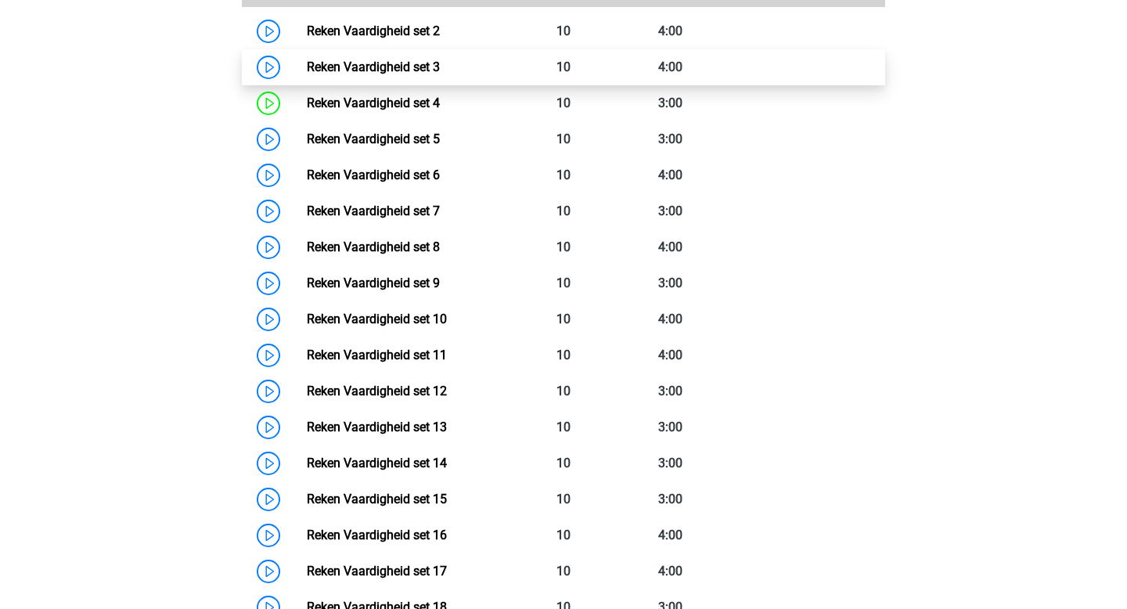
scroll to position [857, 0]
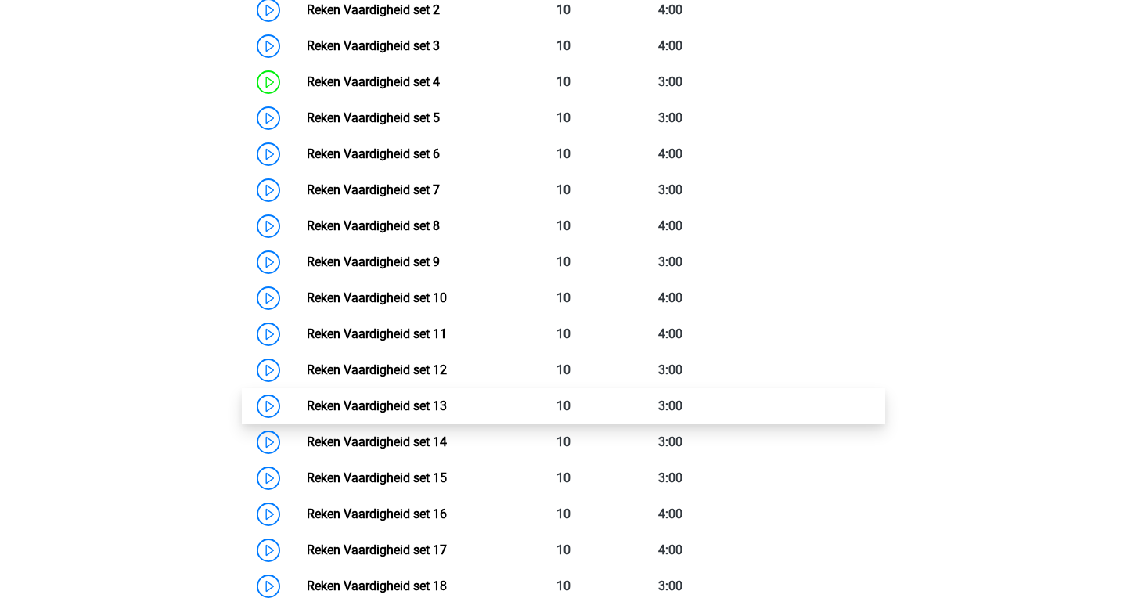
click at [405, 404] on link "Reken Vaardigheid set 13" at bounding box center [377, 405] width 140 height 15
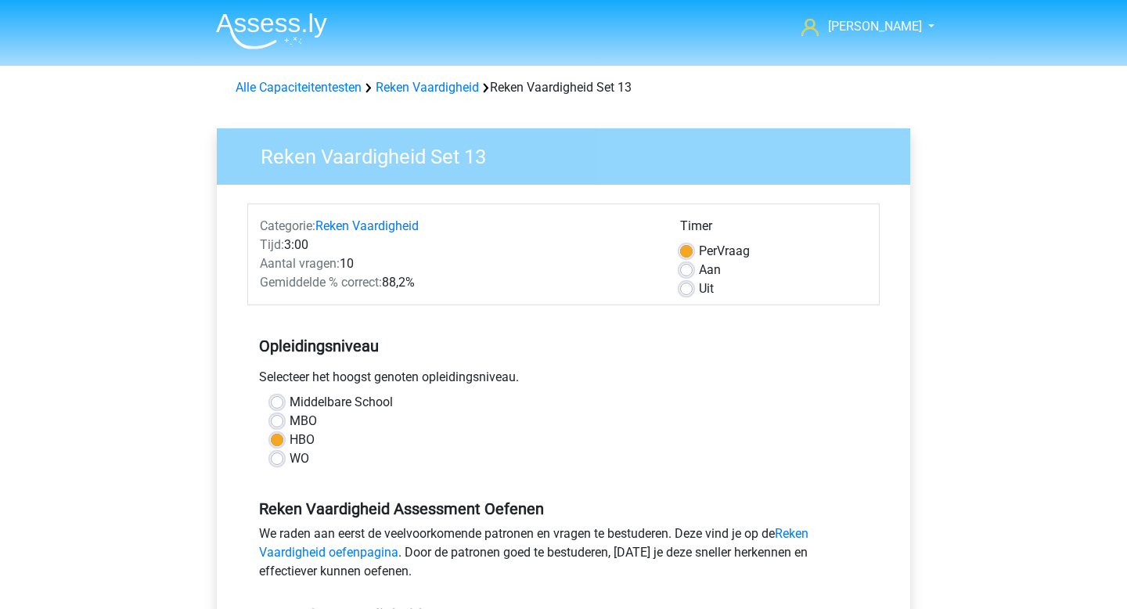
scroll to position [394, 0]
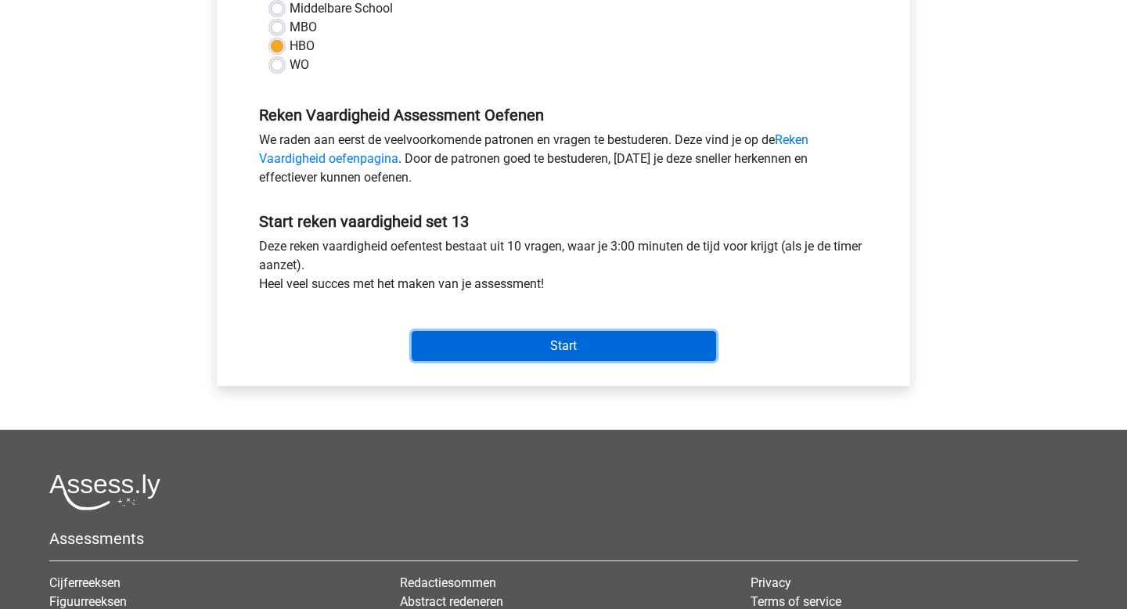
click at [524, 355] on input "Start" at bounding box center [564, 346] width 304 height 30
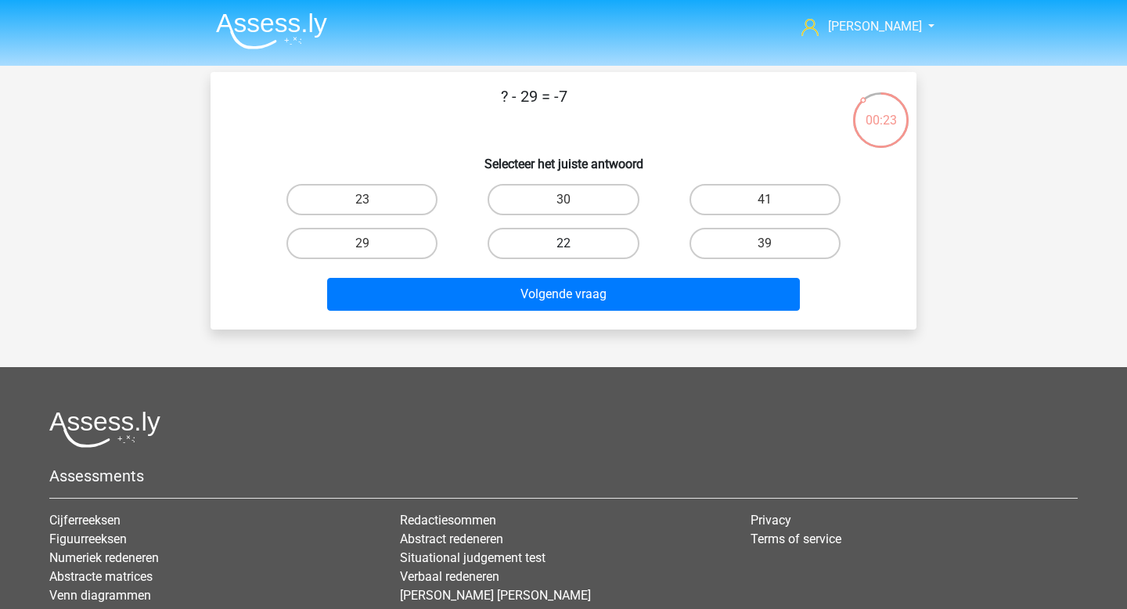
click at [521, 250] on label "22" at bounding box center [563, 243] width 151 height 31
click at [564, 250] on input "22" at bounding box center [569, 248] width 10 height 10
radio input "true"
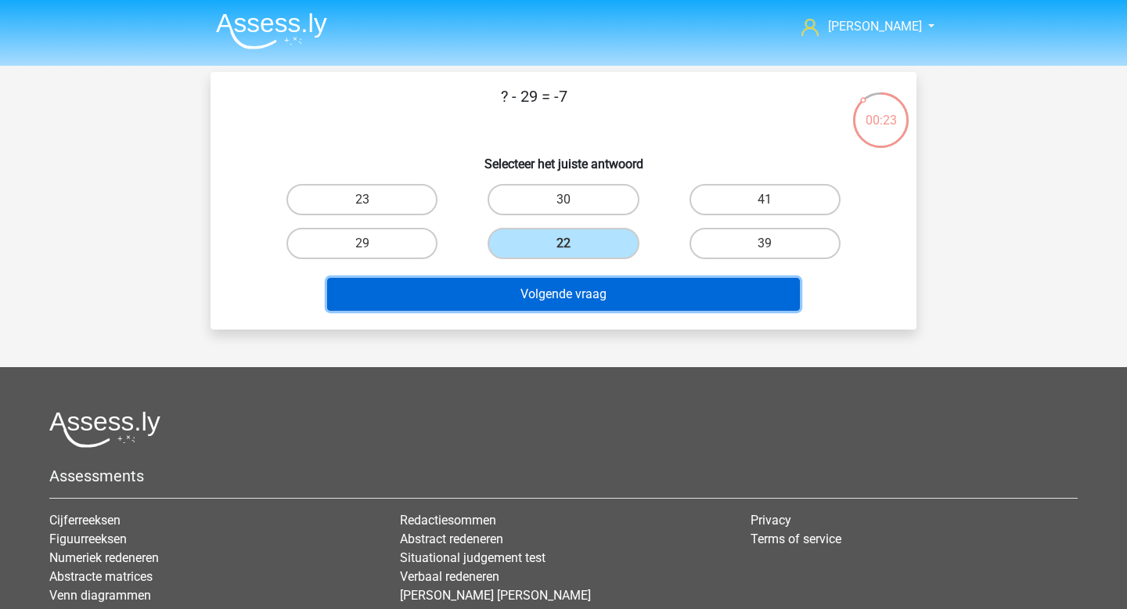
click at [528, 299] on button "Volgende vraag" at bounding box center [564, 294] width 474 height 33
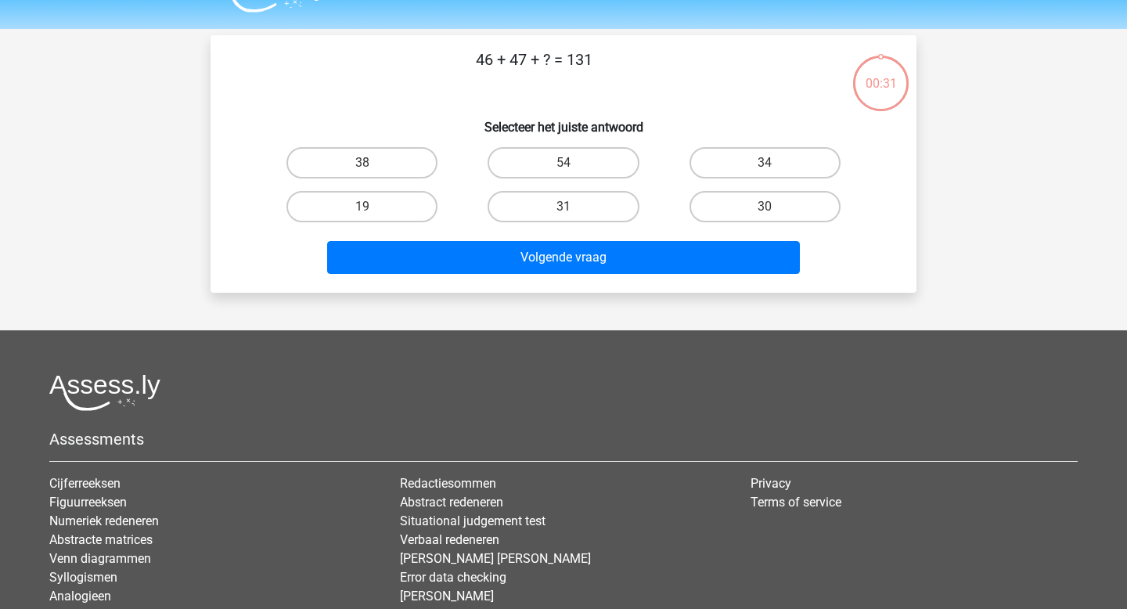
scroll to position [23, 0]
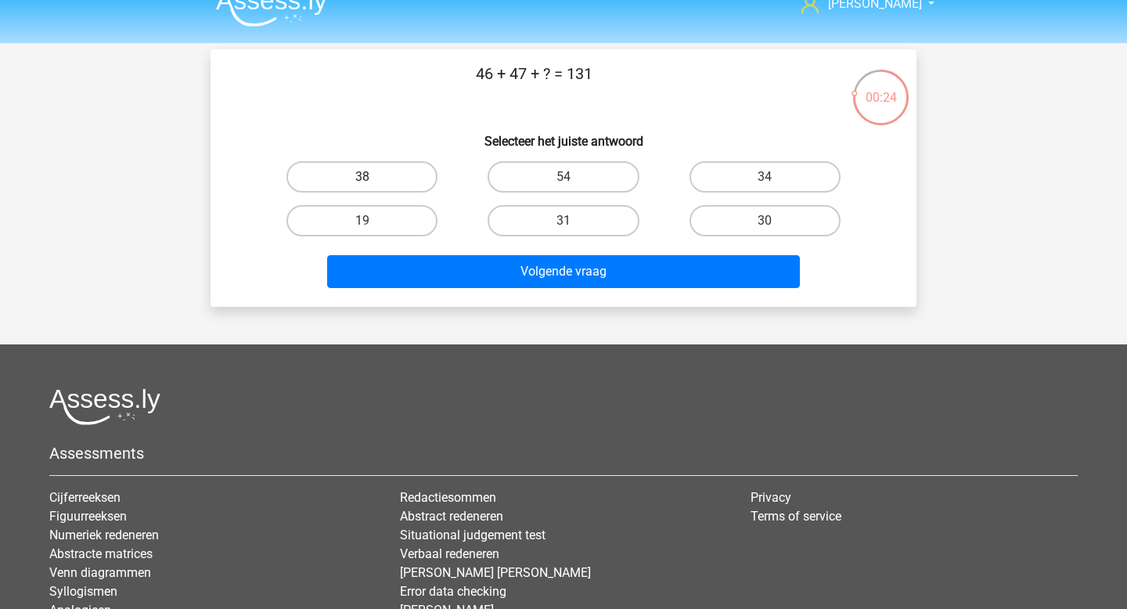
click at [402, 181] on label "38" at bounding box center [361, 176] width 151 height 31
click at [373, 181] on input "38" at bounding box center [367, 182] width 10 height 10
radio input "true"
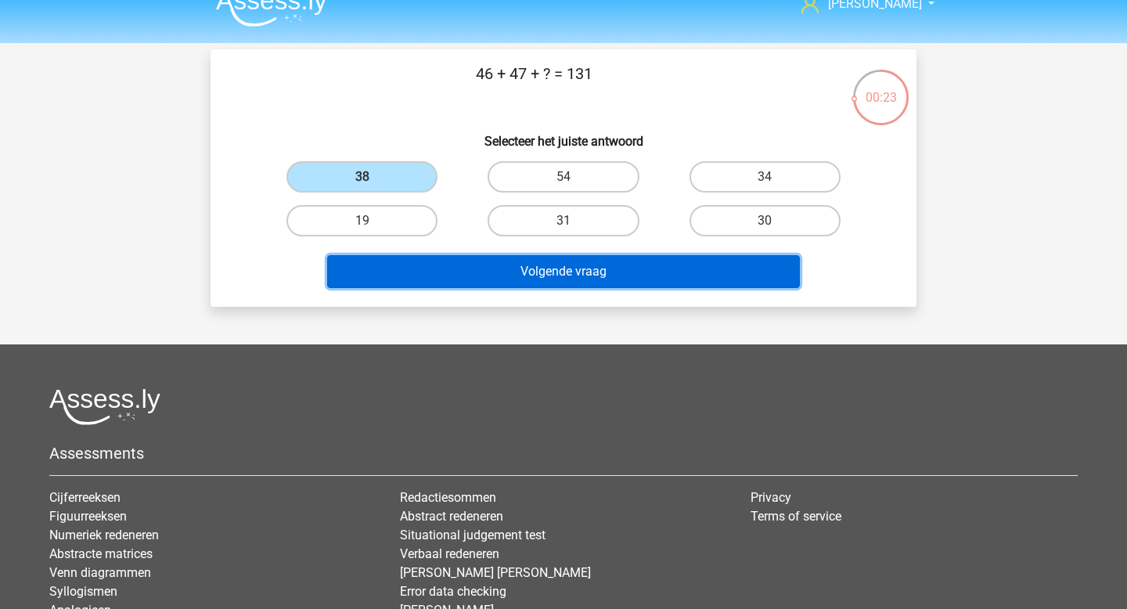
click at [477, 279] on button "Volgende vraag" at bounding box center [564, 271] width 474 height 33
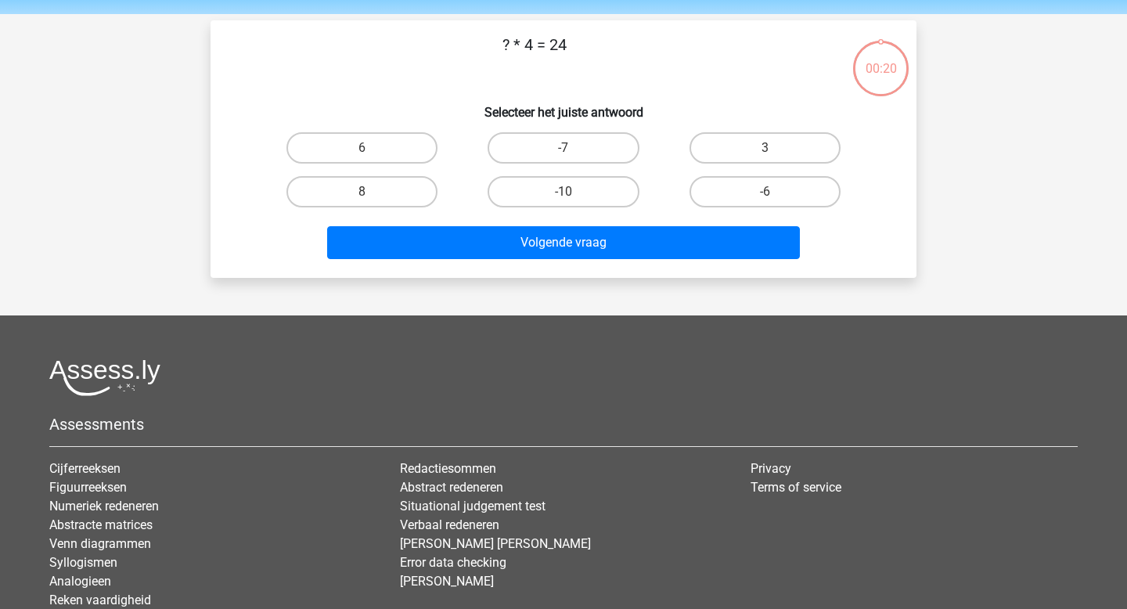
scroll to position [49, 0]
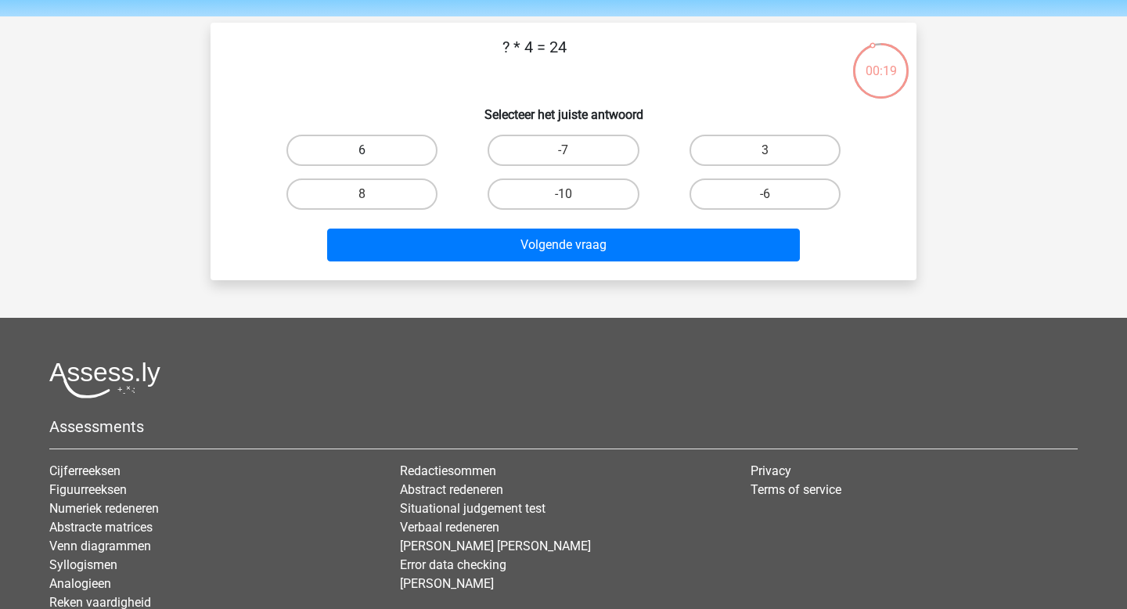
click at [359, 166] on label "6" at bounding box center [361, 150] width 151 height 31
click at [362, 160] on input "6" at bounding box center [367, 155] width 10 height 10
radio input "true"
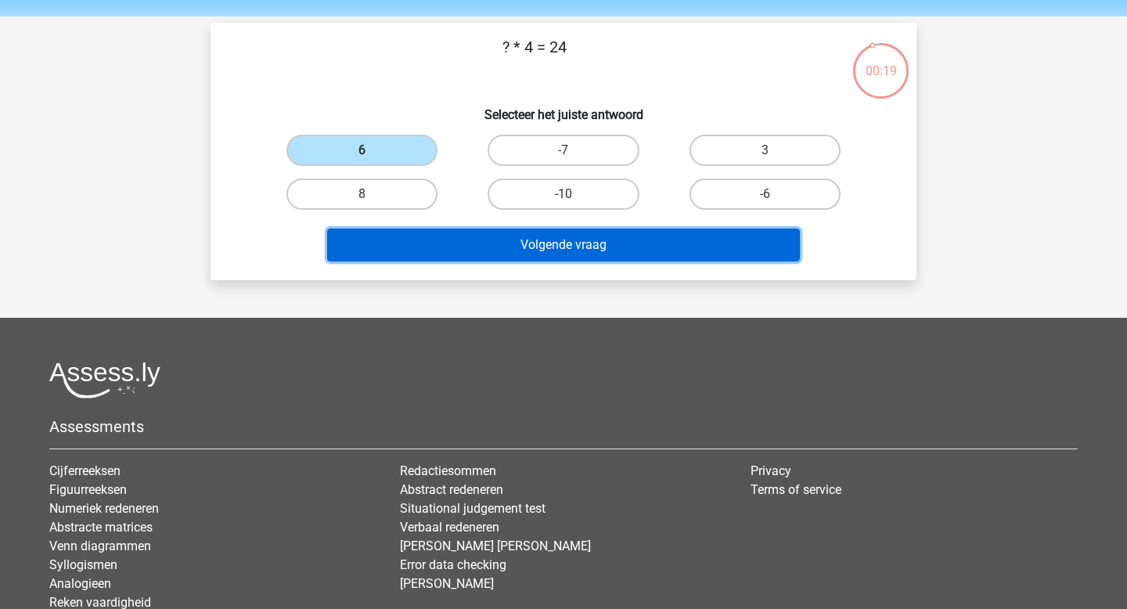
click at [445, 254] on button "Volgende vraag" at bounding box center [564, 245] width 474 height 33
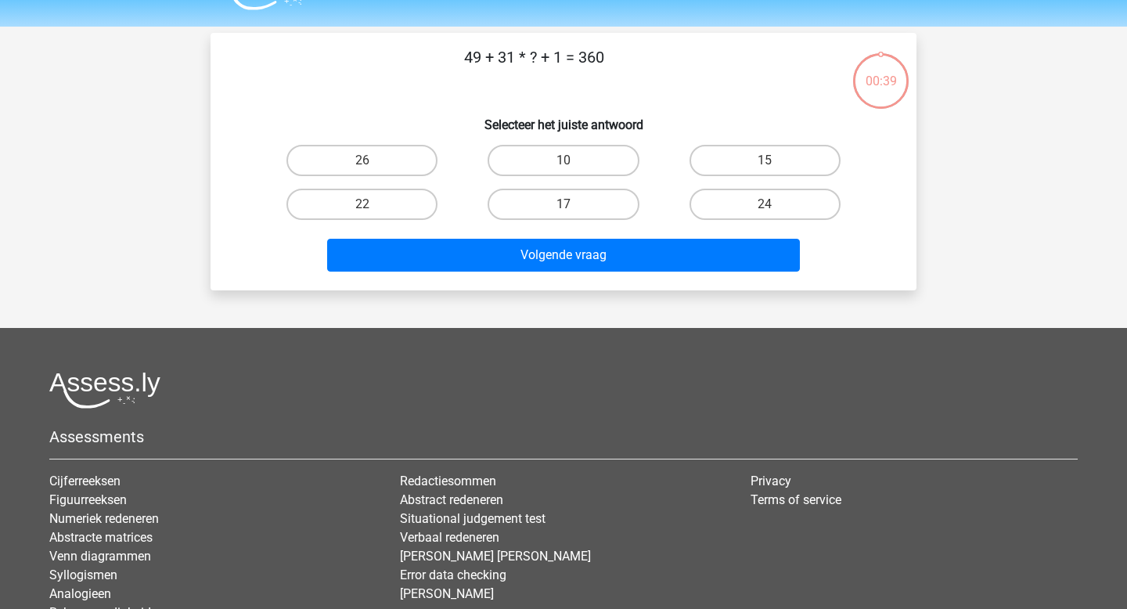
scroll to position [38, 0]
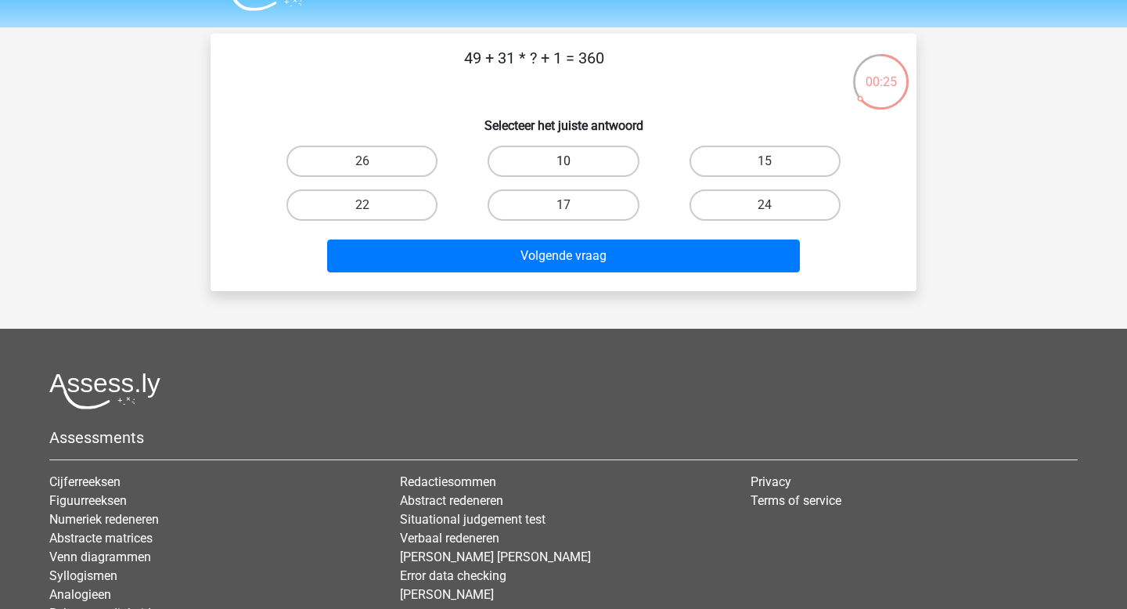
click at [601, 167] on label "10" at bounding box center [563, 161] width 151 height 31
click at [574, 167] on input "10" at bounding box center [569, 166] width 10 height 10
radio input "true"
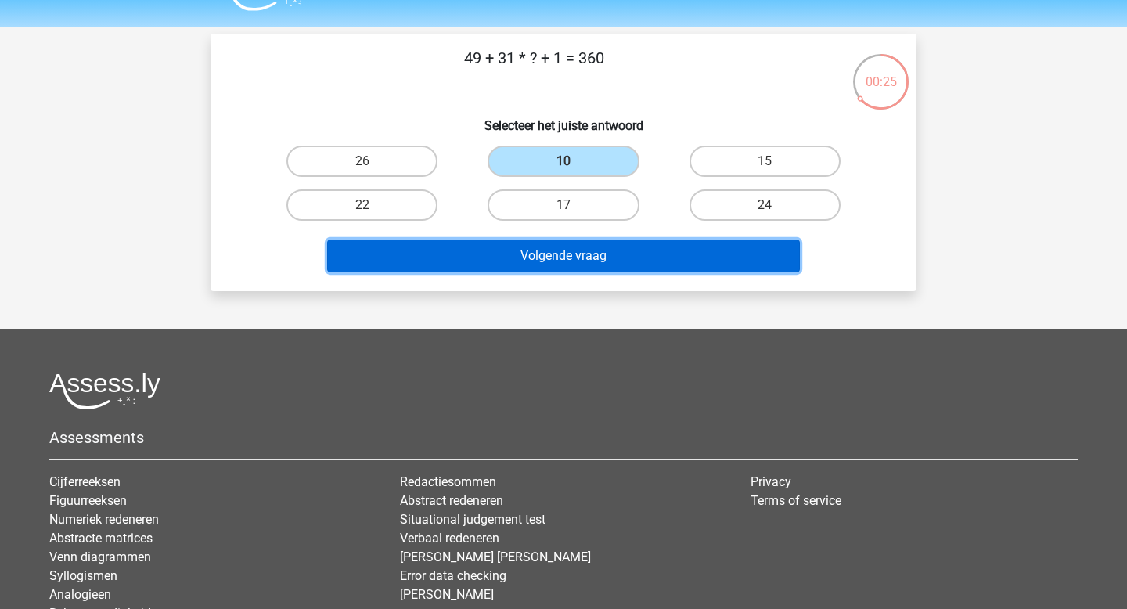
click at [577, 244] on button "Volgende vraag" at bounding box center [564, 256] width 474 height 33
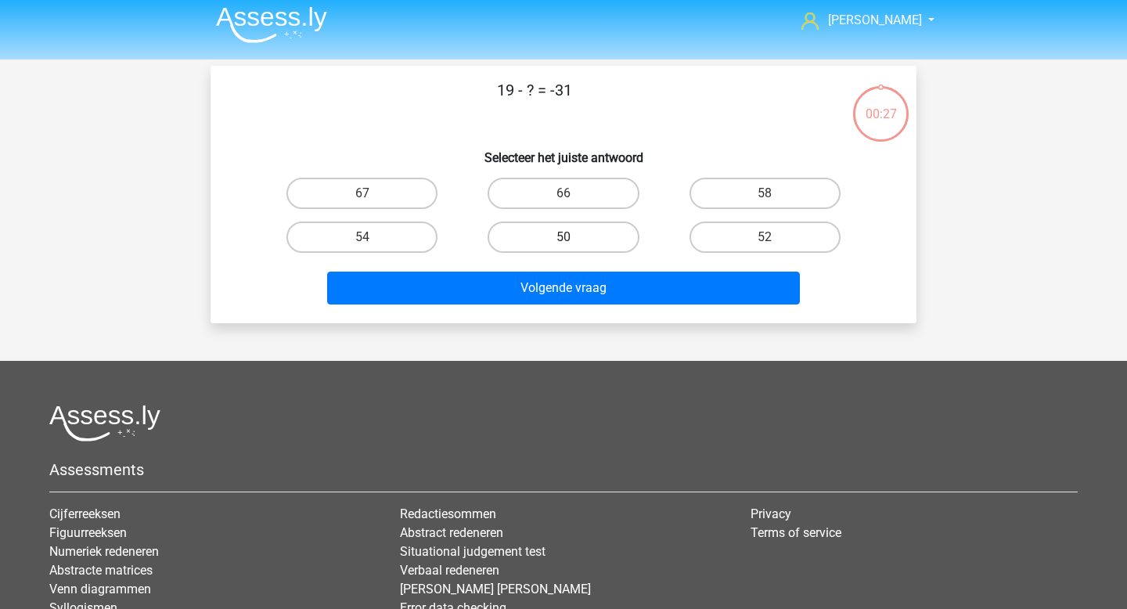
scroll to position [0, 0]
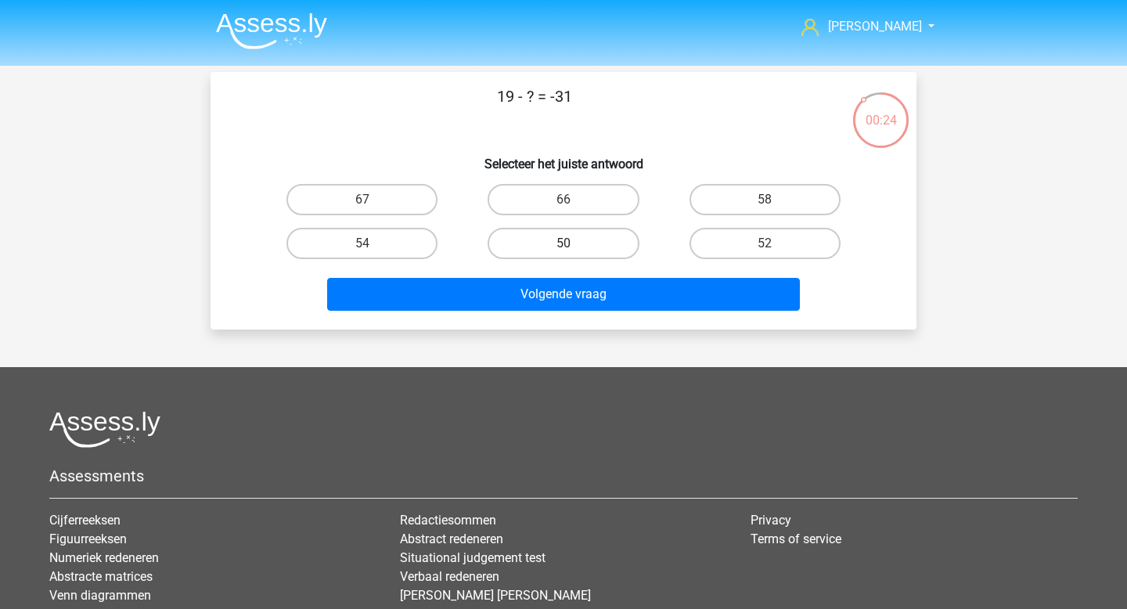
click at [528, 244] on label "50" at bounding box center [563, 243] width 151 height 31
click at [564, 244] on input "50" at bounding box center [569, 248] width 10 height 10
radio input "true"
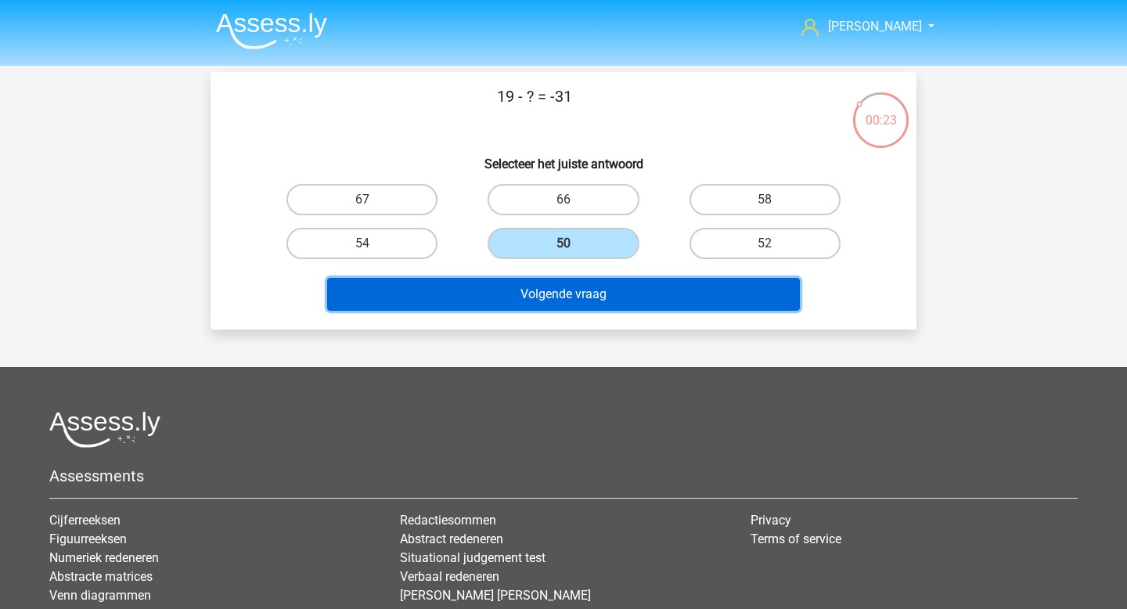
click at [520, 290] on button "Volgende vraag" at bounding box center [564, 294] width 474 height 33
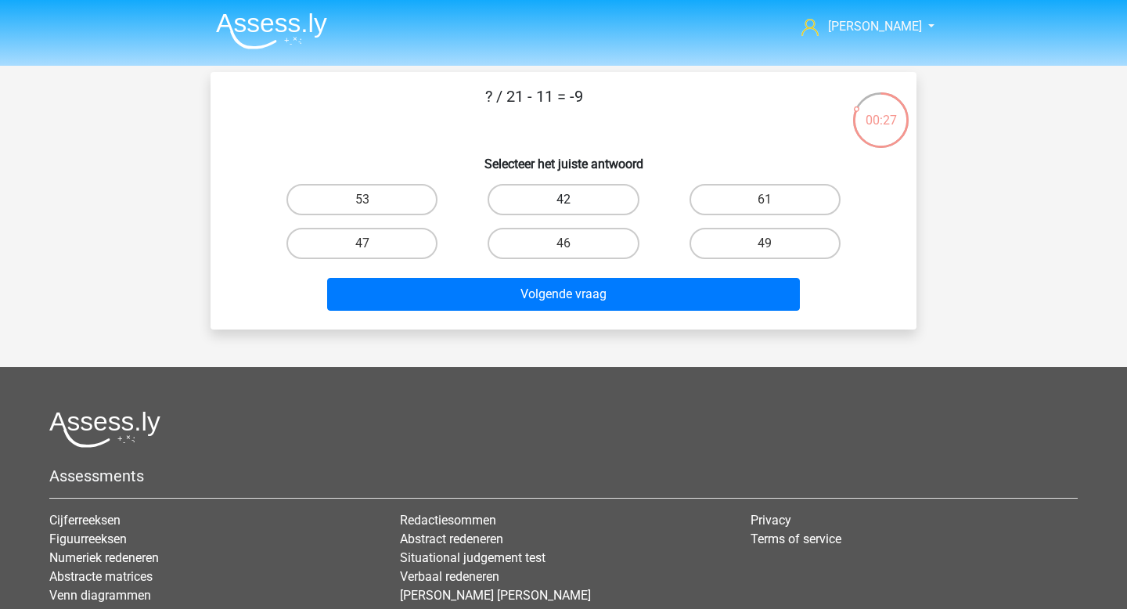
click at [620, 192] on label "42" at bounding box center [563, 199] width 151 height 31
click at [574, 200] on input "42" at bounding box center [569, 205] width 10 height 10
radio input "true"
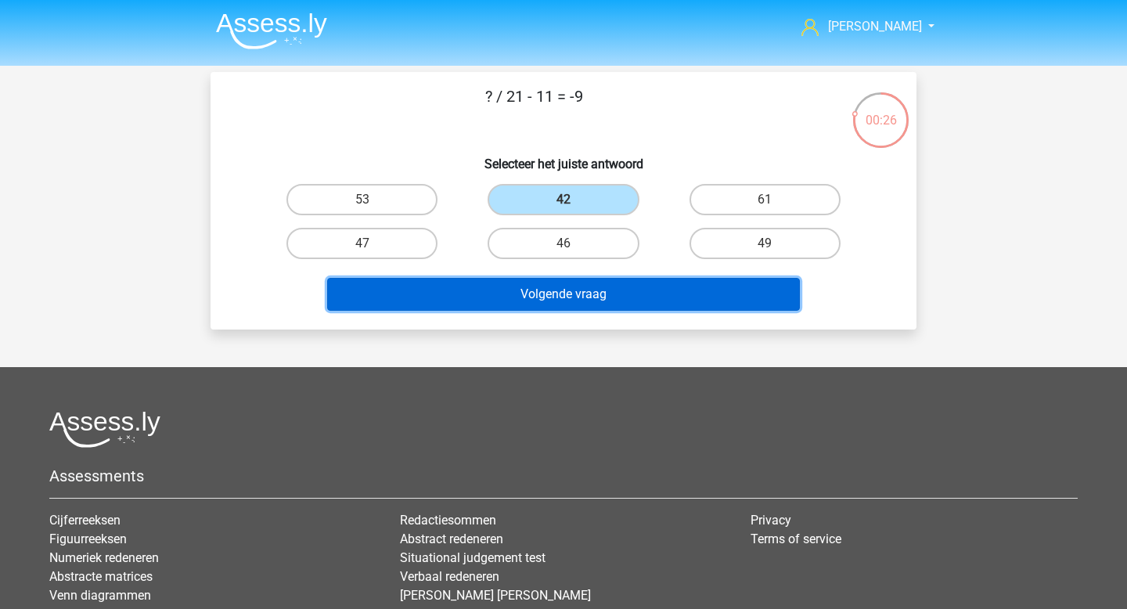
click at [582, 294] on button "Volgende vraag" at bounding box center [564, 294] width 474 height 33
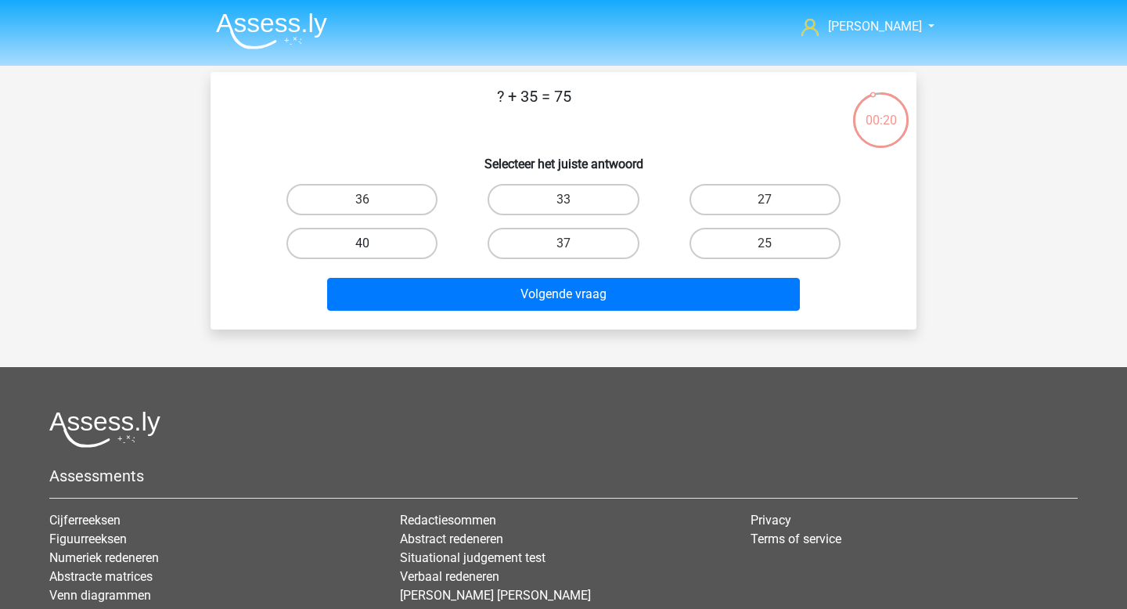
click at [398, 243] on label "40" at bounding box center [361, 243] width 151 height 31
click at [373, 243] on input "40" at bounding box center [367, 248] width 10 height 10
radio input "true"
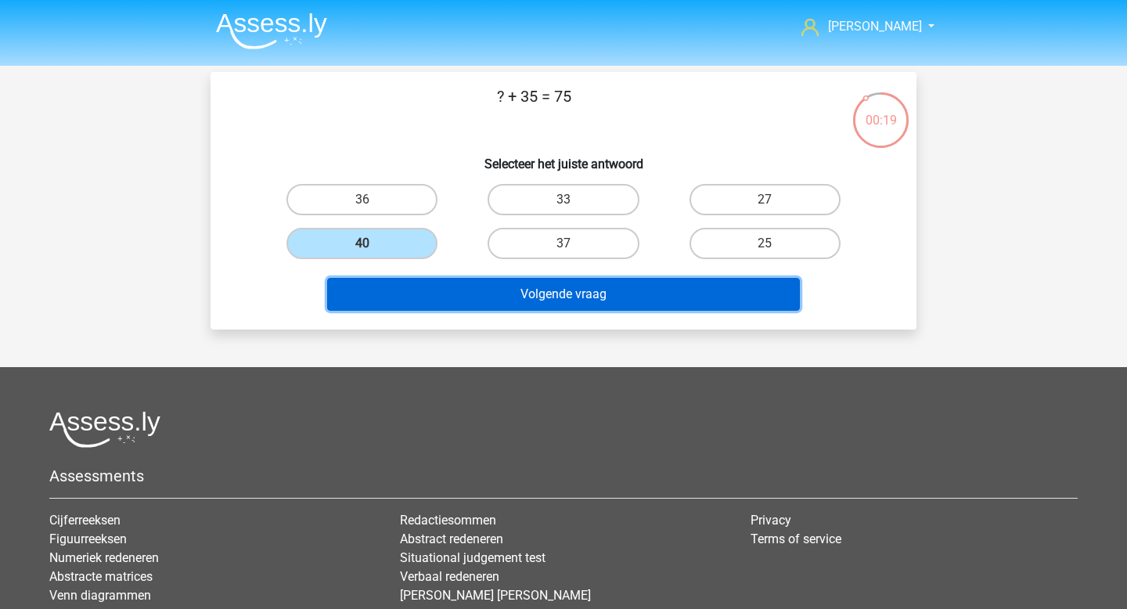
click at [463, 291] on button "Volgende vraag" at bounding box center [564, 294] width 474 height 33
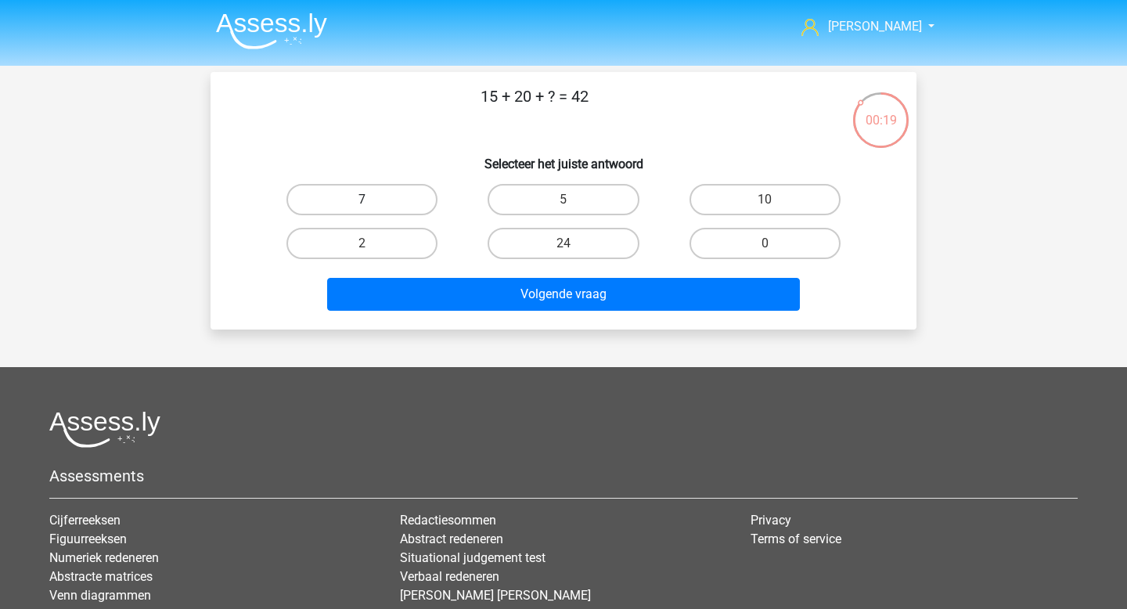
click at [416, 208] on label "7" at bounding box center [361, 199] width 151 height 31
click at [373, 208] on input "7" at bounding box center [367, 205] width 10 height 10
radio input "true"
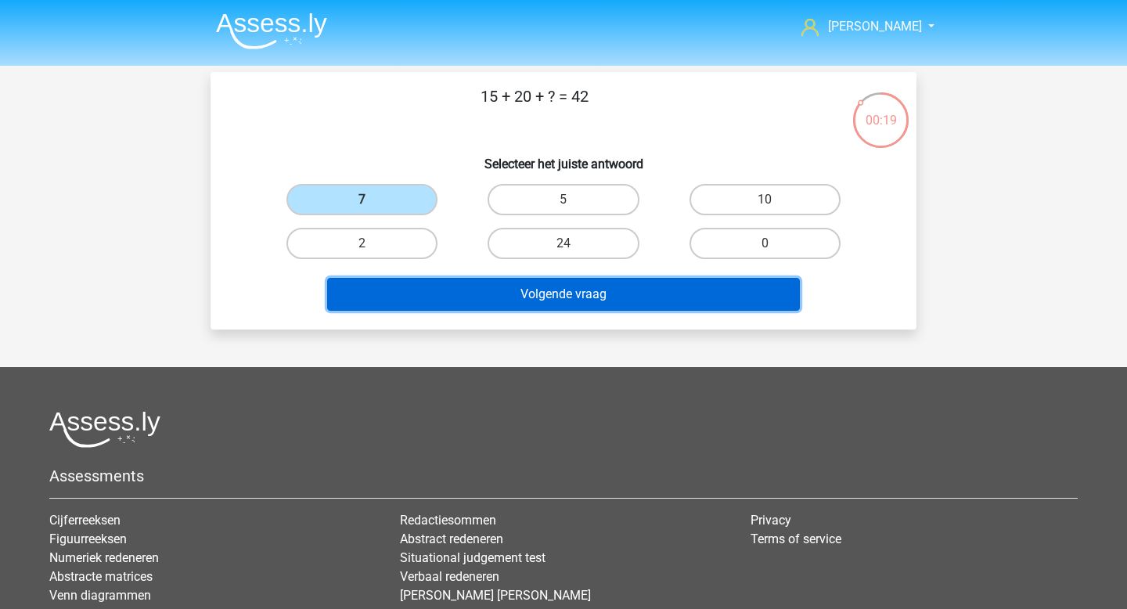
click at [472, 278] on button "Volgende vraag" at bounding box center [564, 294] width 474 height 33
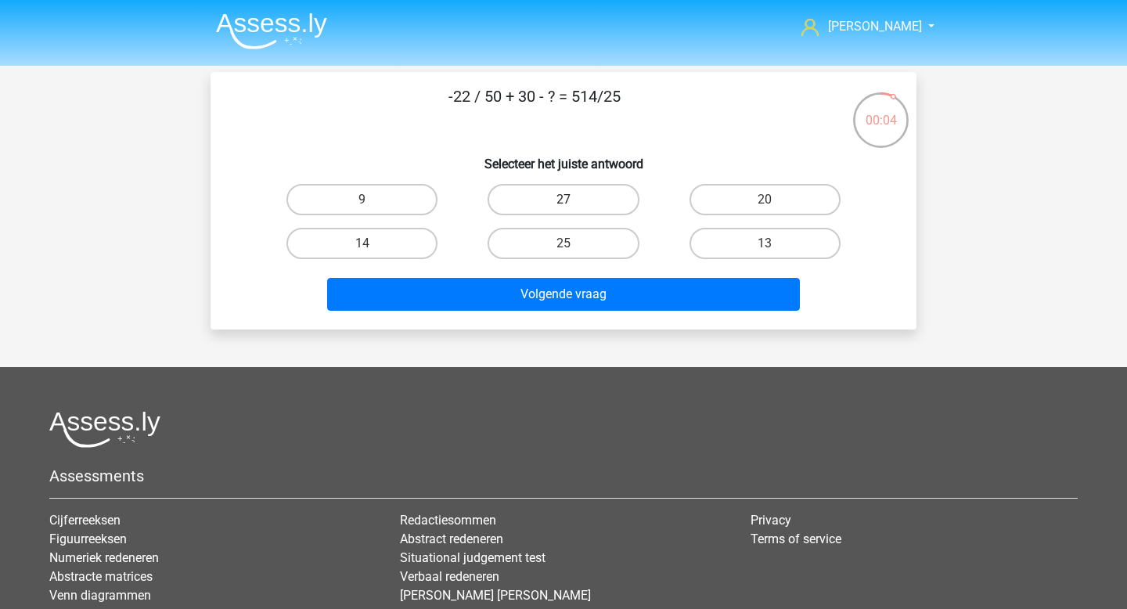
click at [564, 198] on label "27" at bounding box center [563, 199] width 151 height 31
click at [564, 200] on input "27" at bounding box center [569, 205] width 10 height 10
radio input "true"
click at [571, 239] on label "29" at bounding box center [563, 243] width 151 height 31
click at [571, 243] on input "29" at bounding box center [569, 248] width 10 height 10
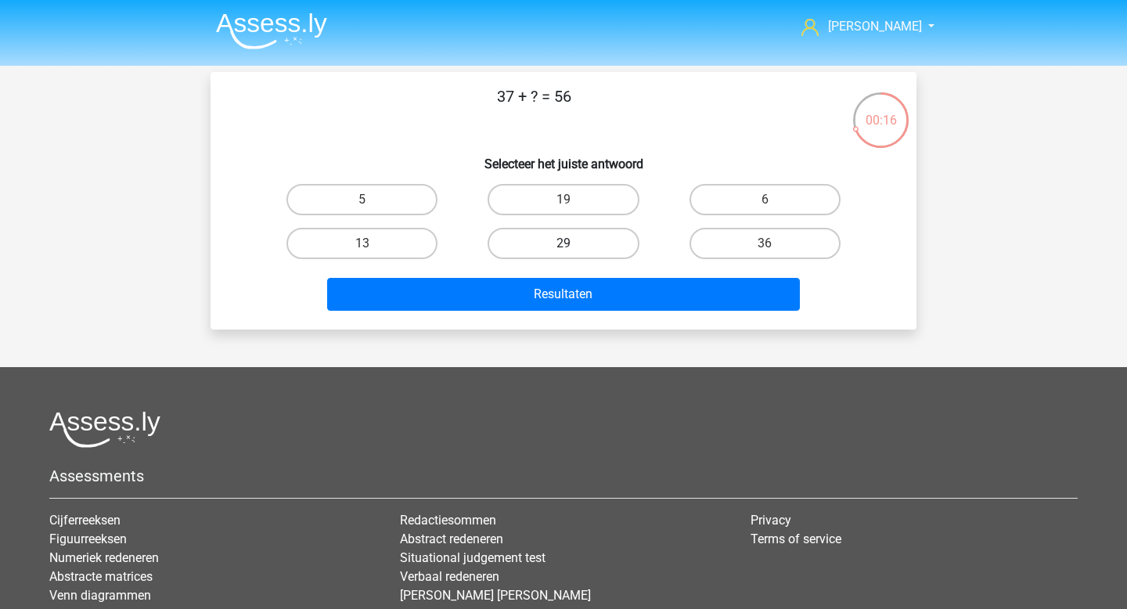
radio input "true"
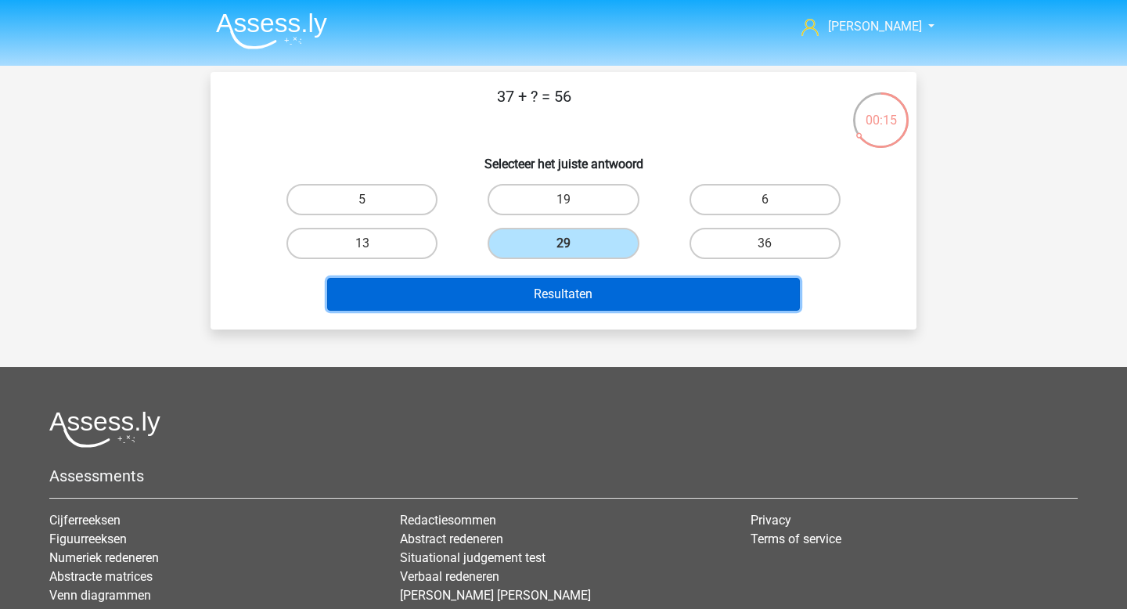
click at [552, 287] on button "Resultaten" at bounding box center [564, 294] width 474 height 33
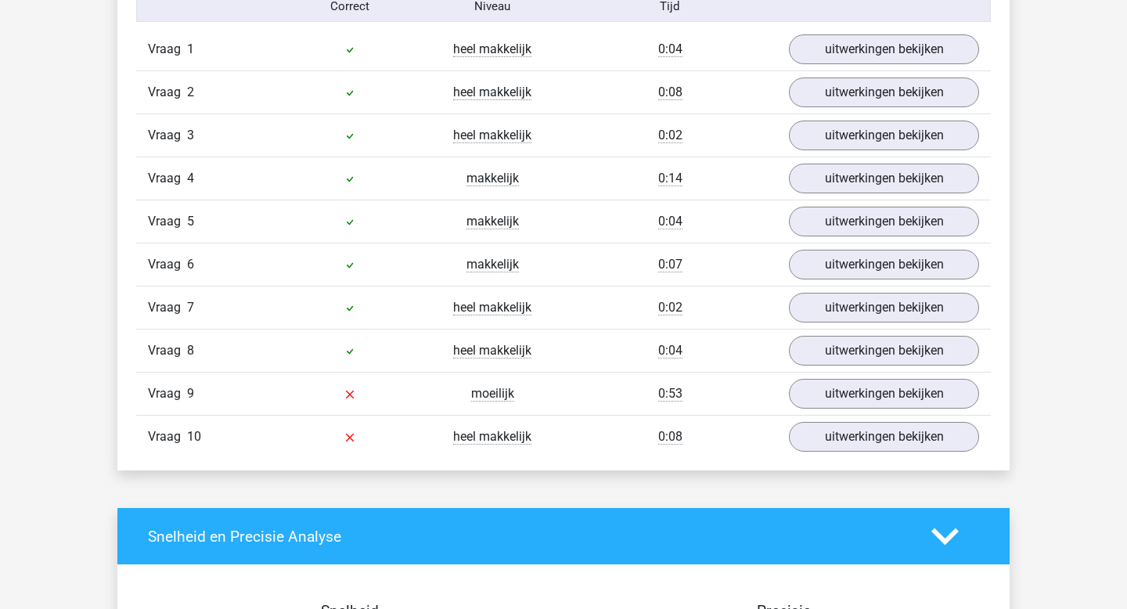
scroll to position [1303, 0]
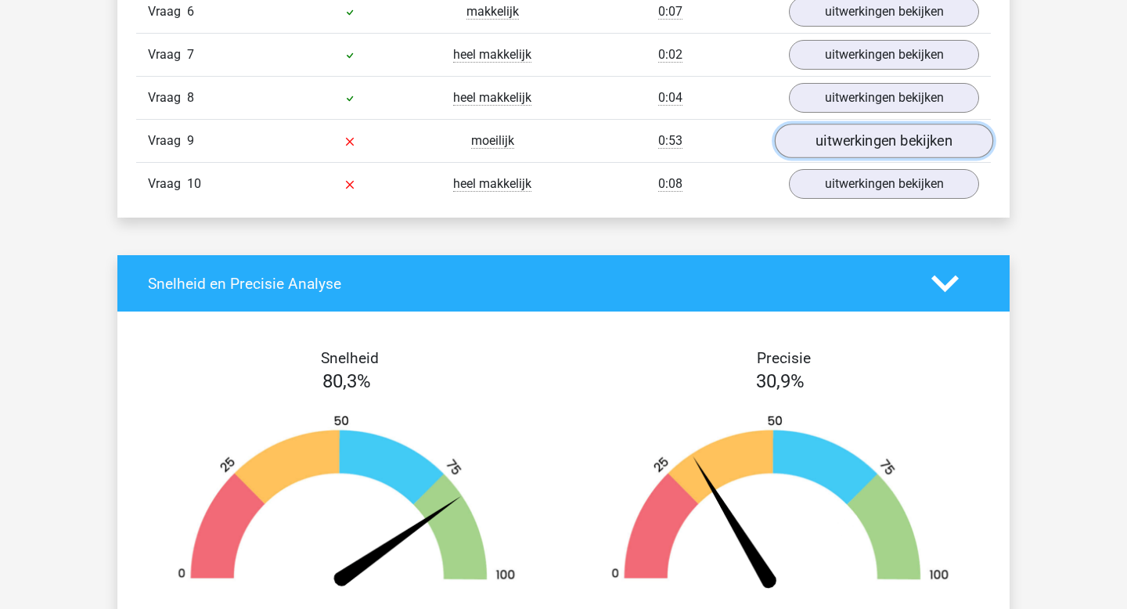
click at [930, 150] on link "uitwerkingen bekijken" at bounding box center [884, 141] width 218 height 34
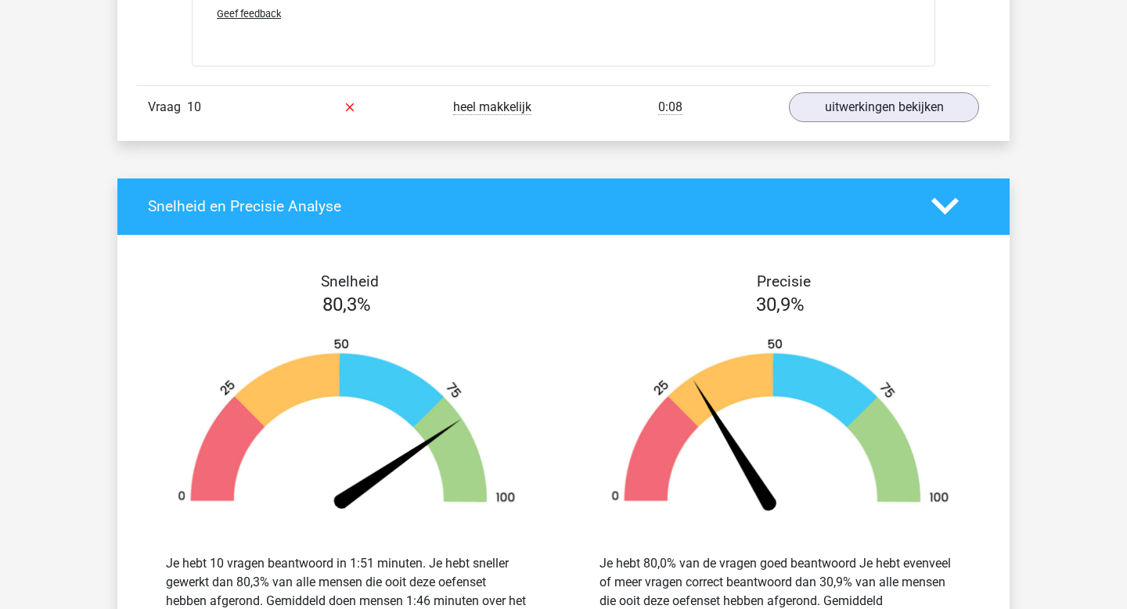
scroll to position [2727, 0]
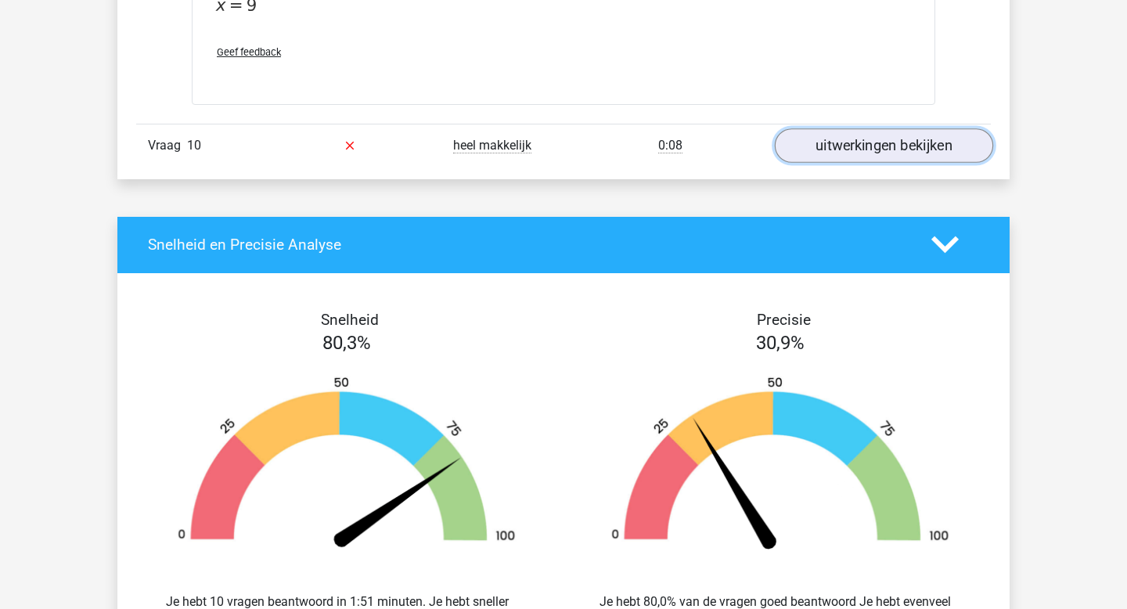
click at [911, 140] on link "uitwerkingen bekijken" at bounding box center [884, 145] width 218 height 34
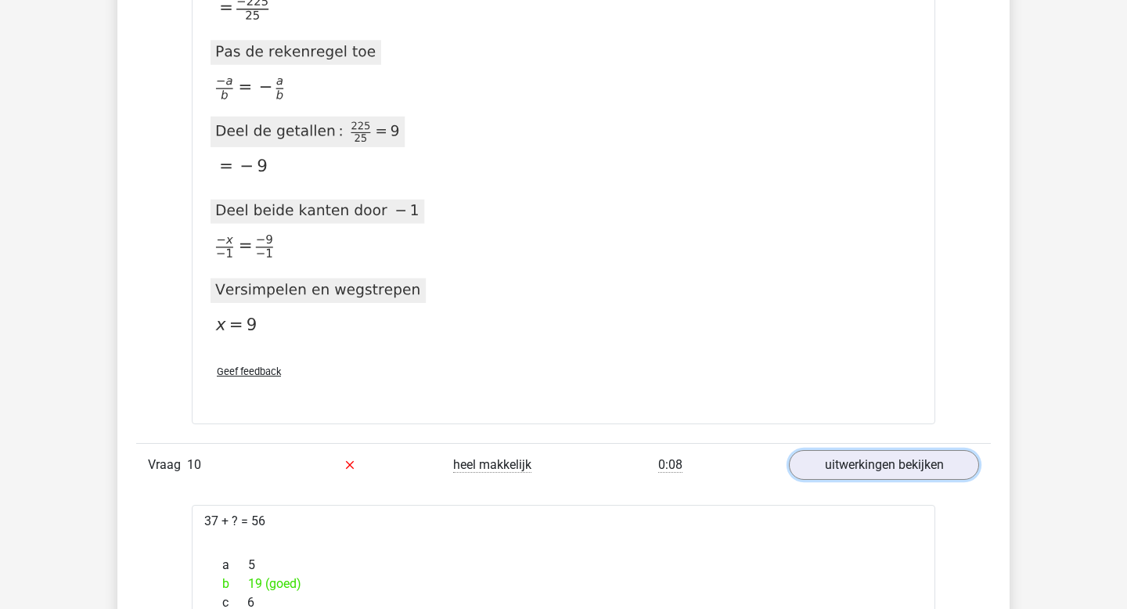
scroll to position [2448, 0]
